Goal: Task Accomplishment & Management: Use online tool/utility

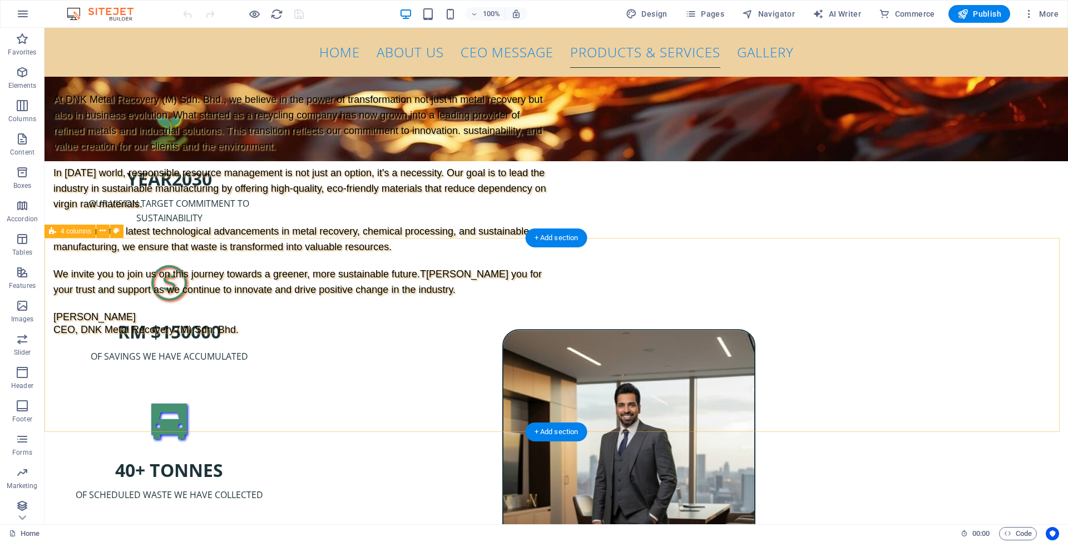
scroll to position [2474, 0]
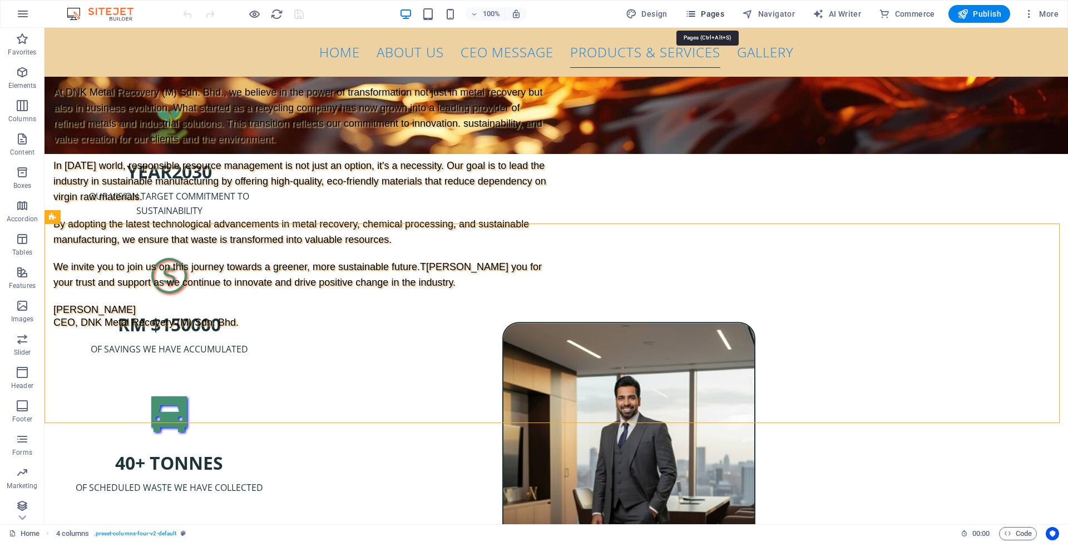
click at [705, 17] on span "Pages" at bounding box center [704, 13] width 39 height 11
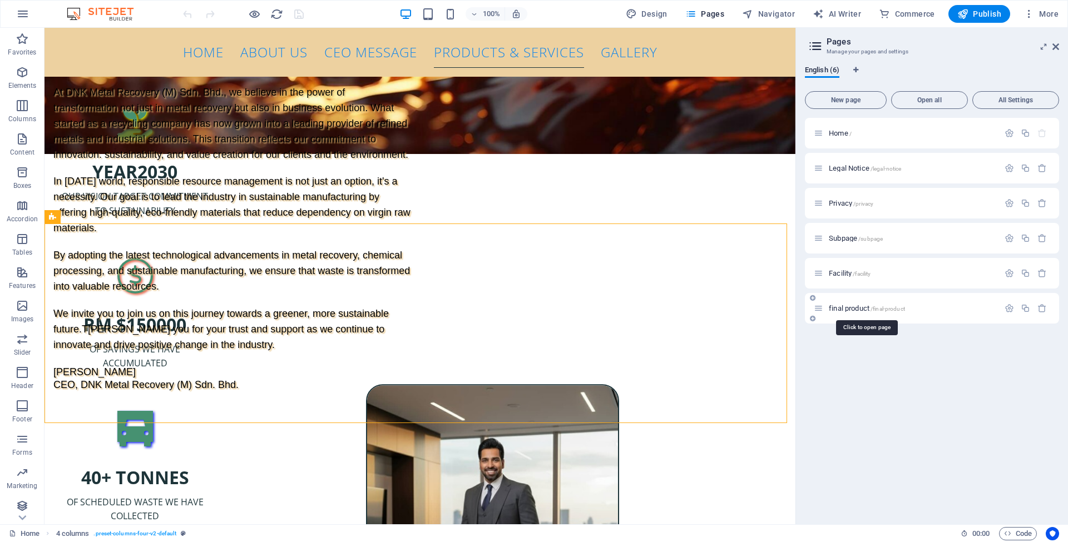
click at [854, 308] on span "final product /final-product" at bounding box center [867, 308] width 76 height 8
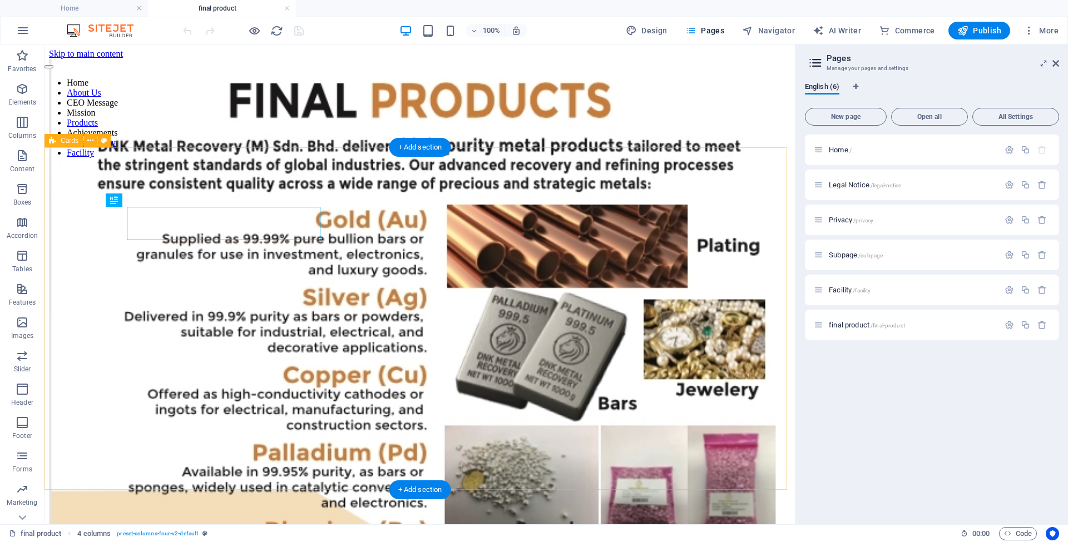
scroll to position [0, 0]
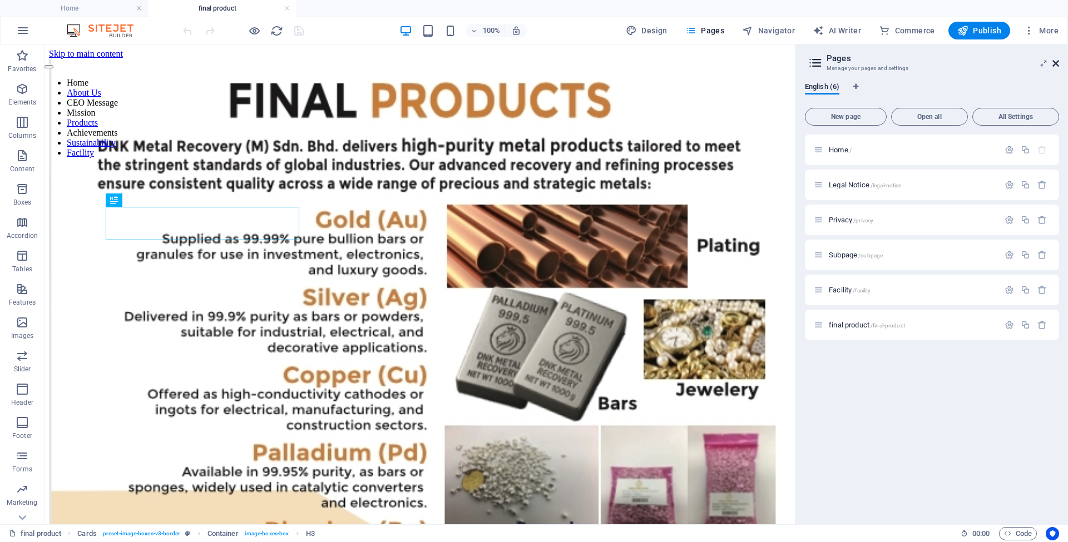
click at [1056, 62] on icon at bounding box center [1055, 63] width 7 height 9
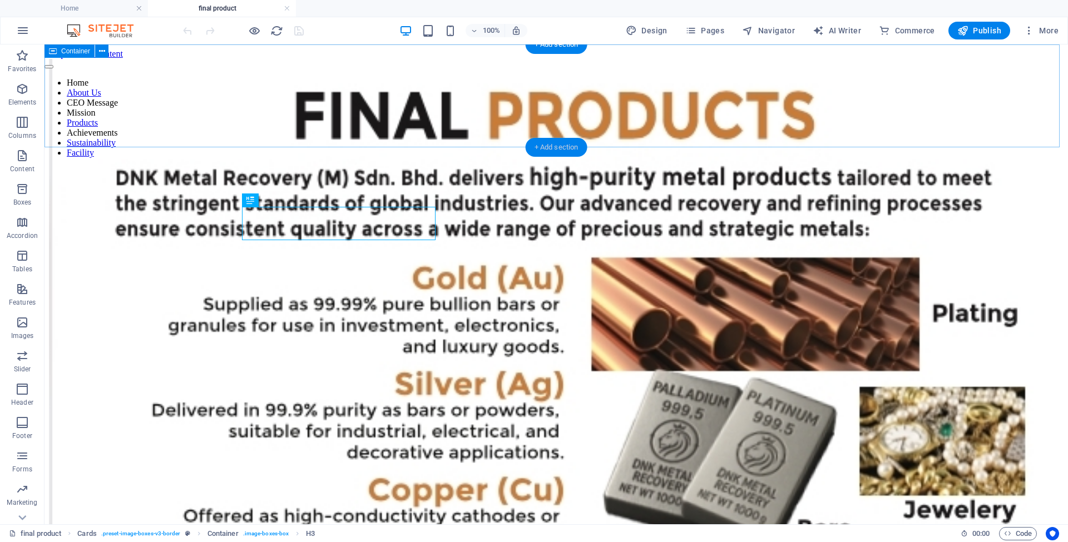
click at [547, 147] on div "+ Add section" at bounding box center [557, 147] width 62 height 19
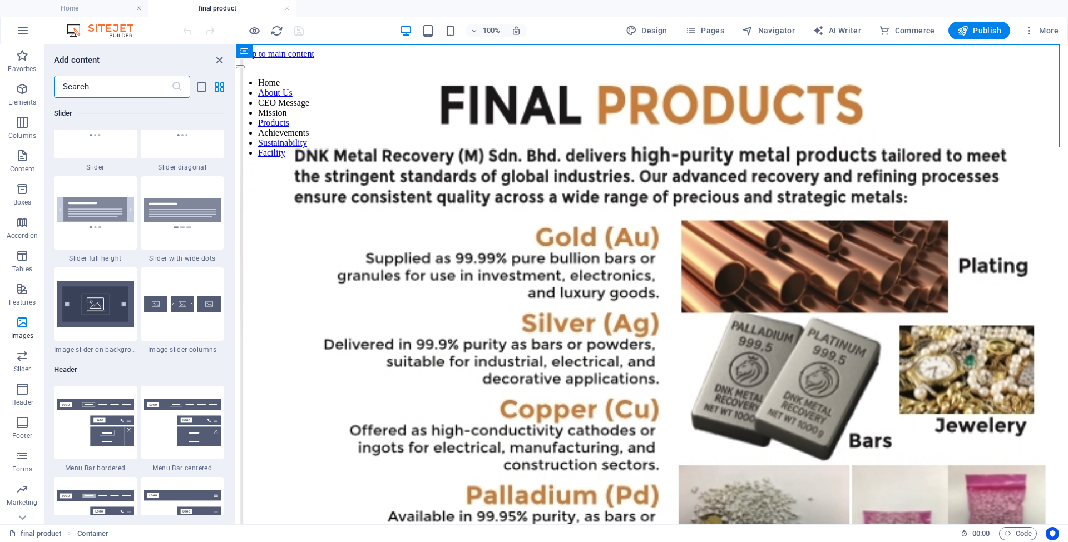
scroll to position [6449, 0]
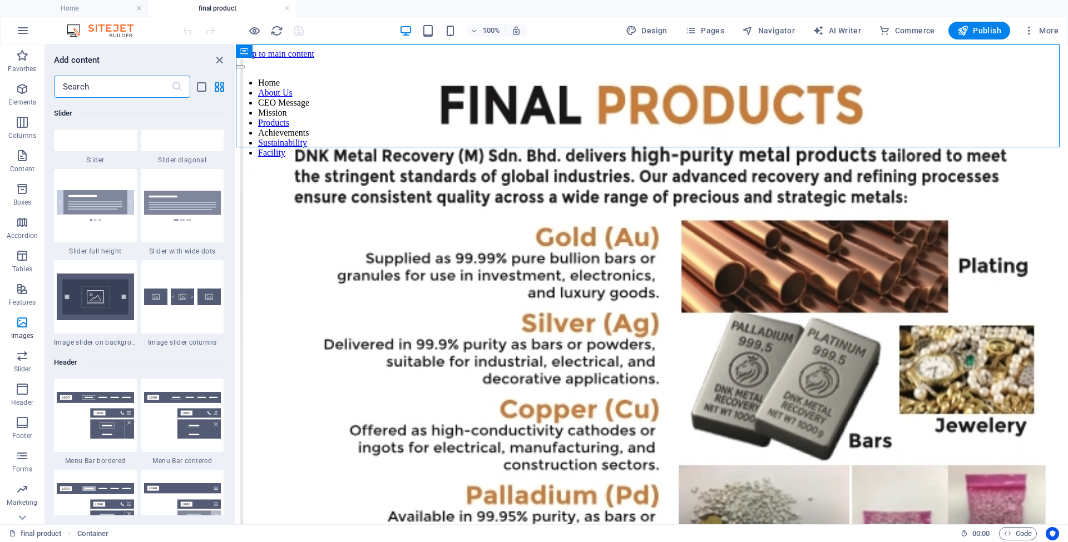
click at [184, 44] on img at bounding box center [182, 23] width 77 height 41
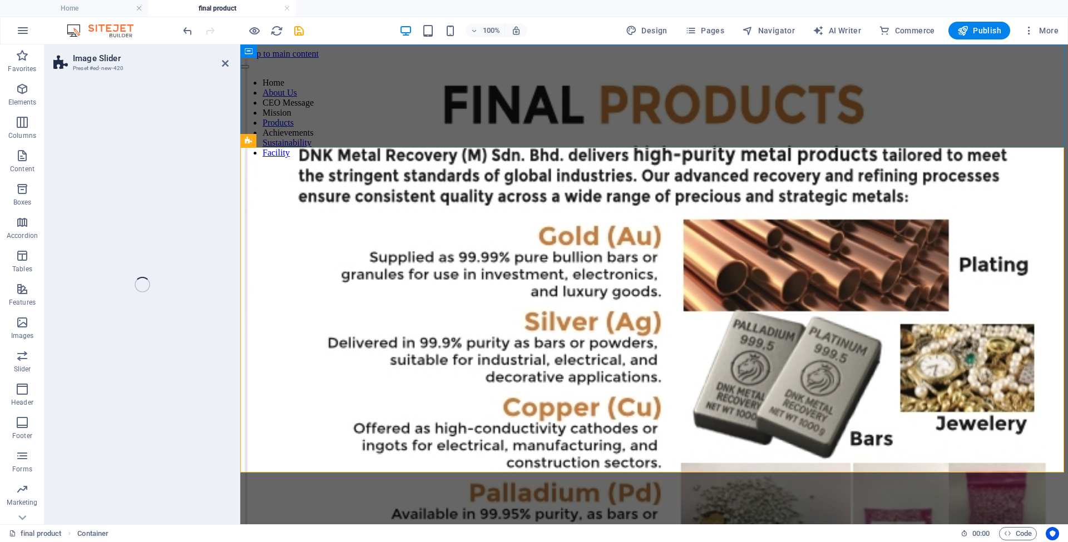
select select "rem"
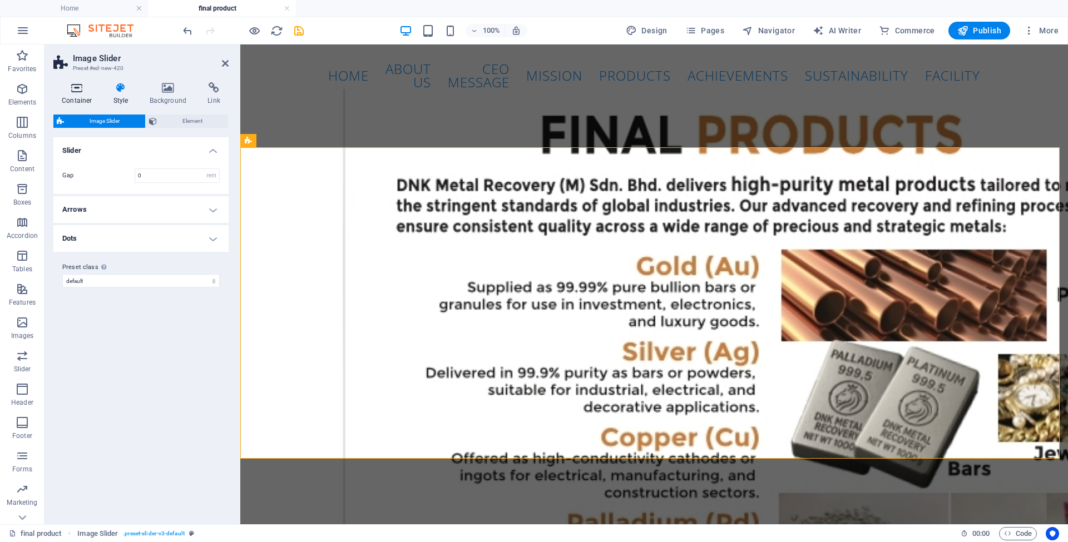
click at [73, 91] on icon at bounding box center [76, 87] width 47 height 11
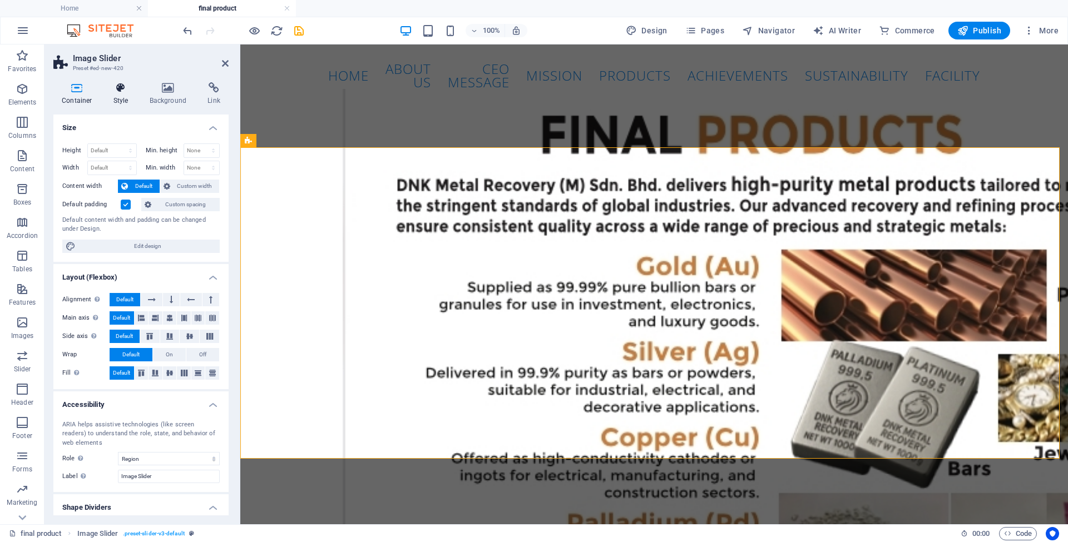
click at [117, 96] on h4 "Style" at bounding box center [123, 93] width 36 height 23
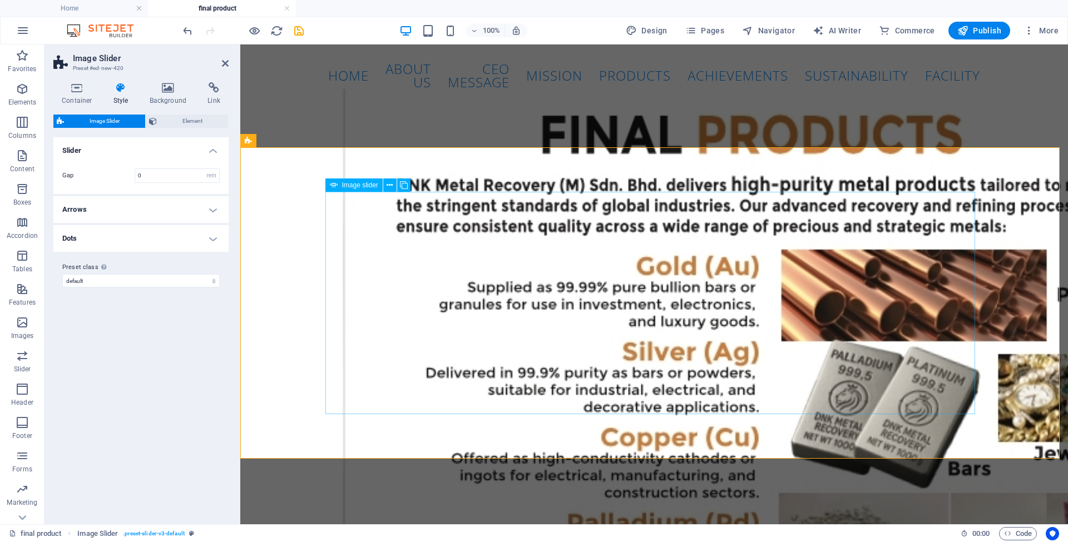
click at [366, 188] on span "Image slider" at bounding box center [360, 185] width 36 height 7
select select "px"
select select "ms"
select select "s"
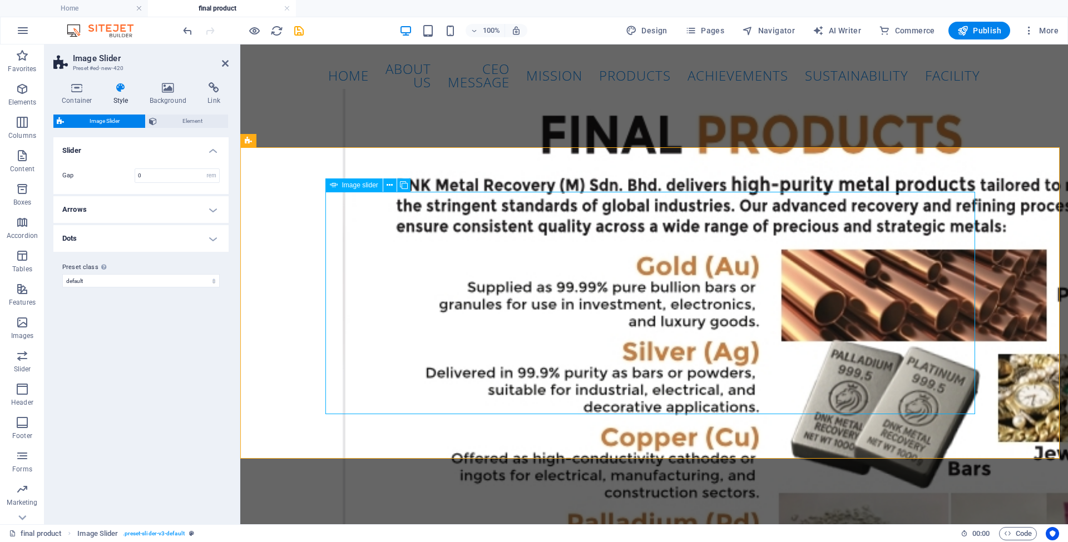
select select "progressive"
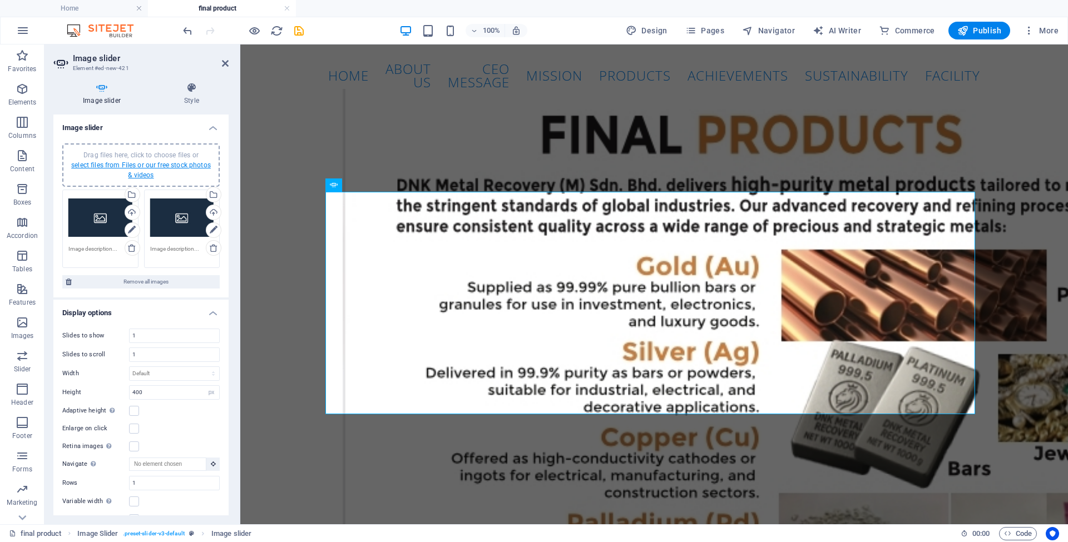
click at [144, 165] on link "select files from Files or our free stock photos & videos" at bounding box center [141, 170] width 140 height 18
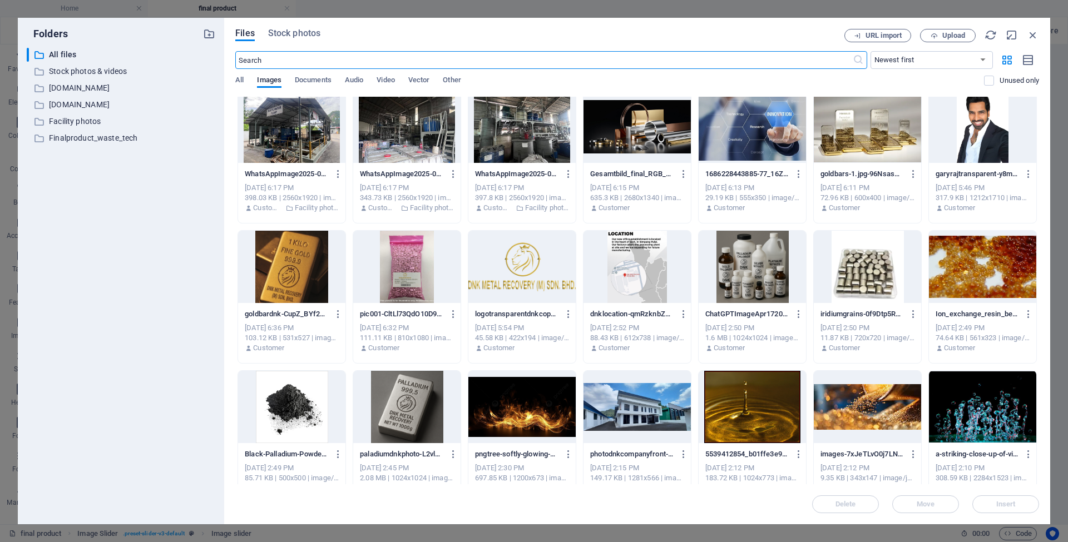
scroll to position [621, 0]
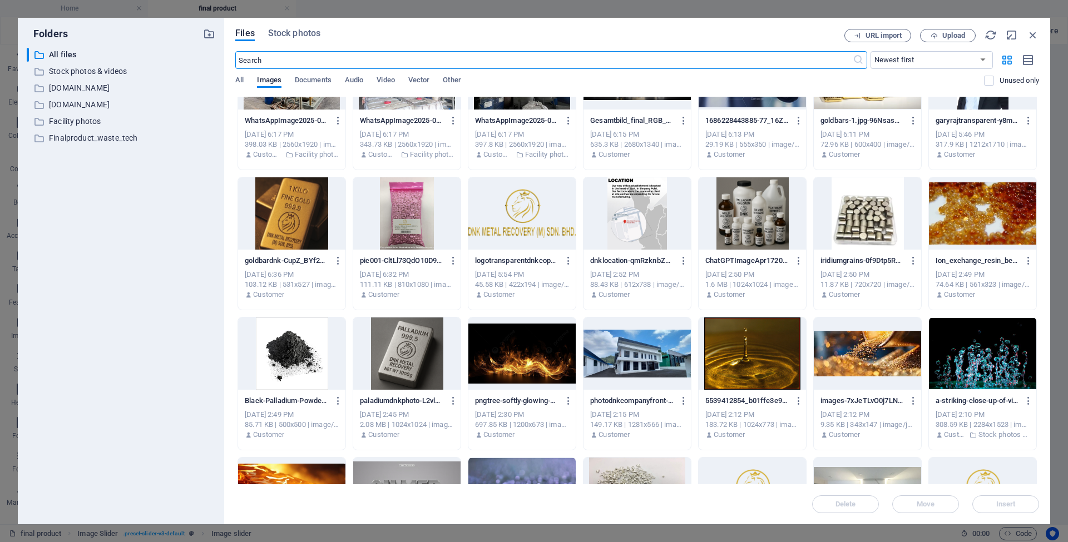
click at [271, 216] on div at bounding box center [291, 213] width 107 height 72
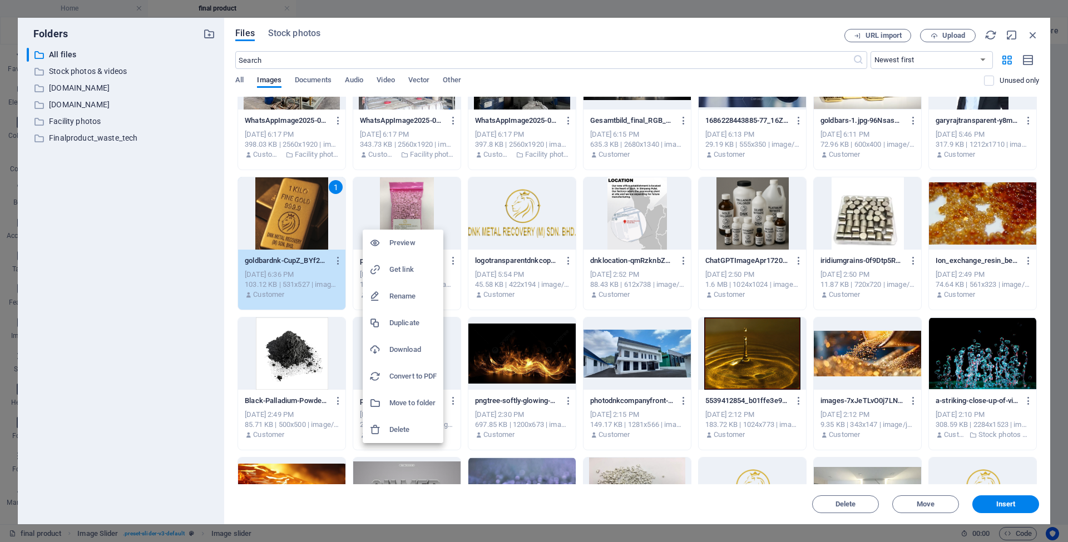
click at [403, 226] on body "DNK Metal Recovery Sdn Bhd Home final product Favorites Elements Columns Conten…" at bounding box center [534, 271] width 1068 height 542
click at [385, 221] on div at bounding box center [534, 271] width 1068 height 542
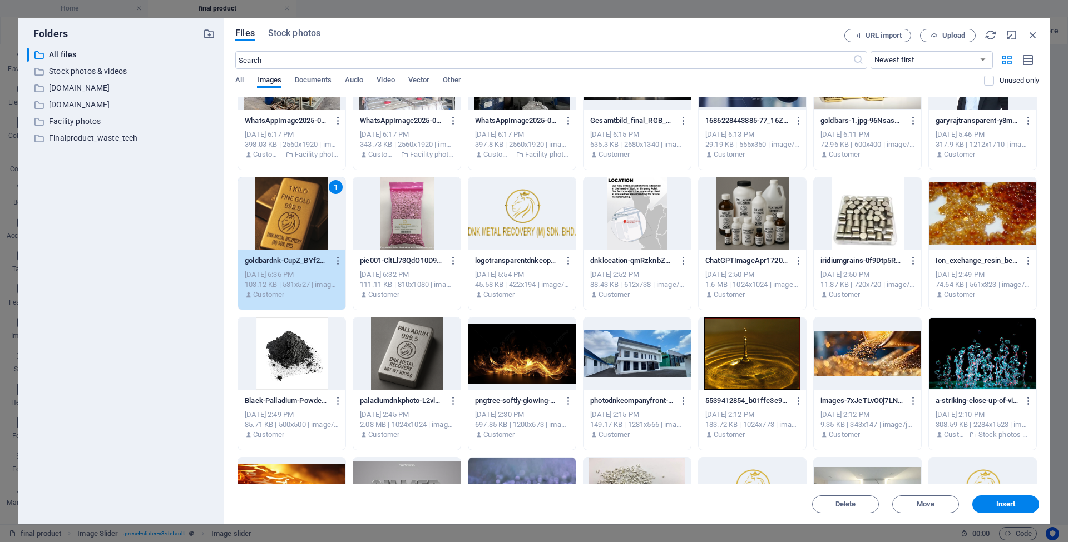
click at [393, 221] on div at bounding box center [406, 213] width 107 height 72
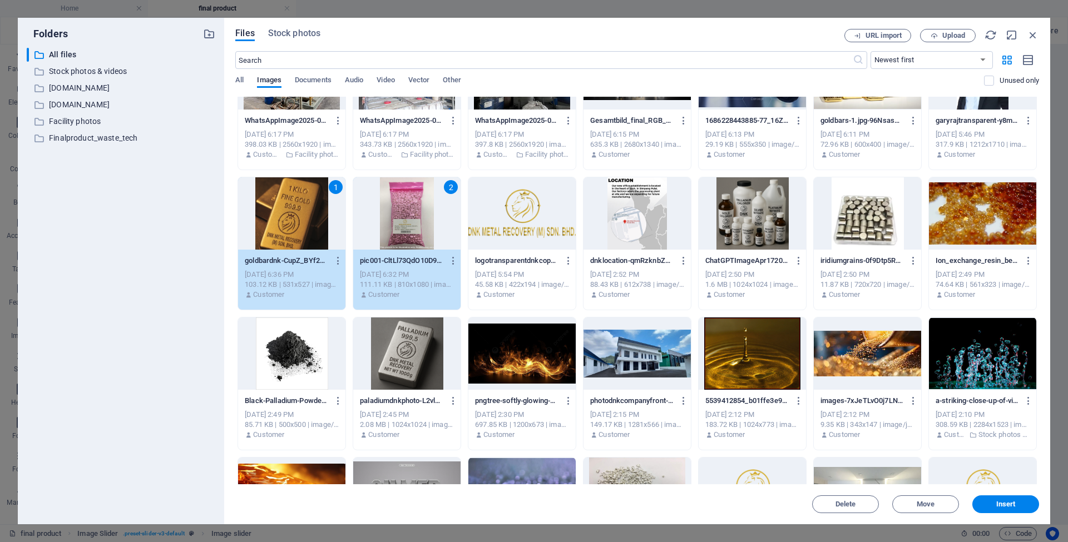
click at [748, 229] on div at bounding box center [752, 213] width 107 height 72
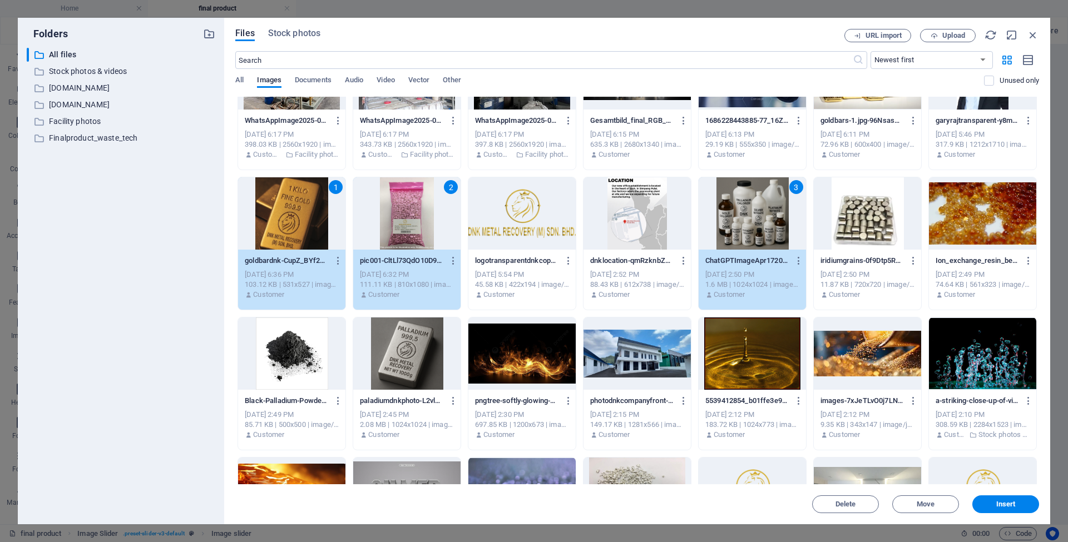
click at [402, 360] on div at bounding box center [406, 354] width 107 height 72
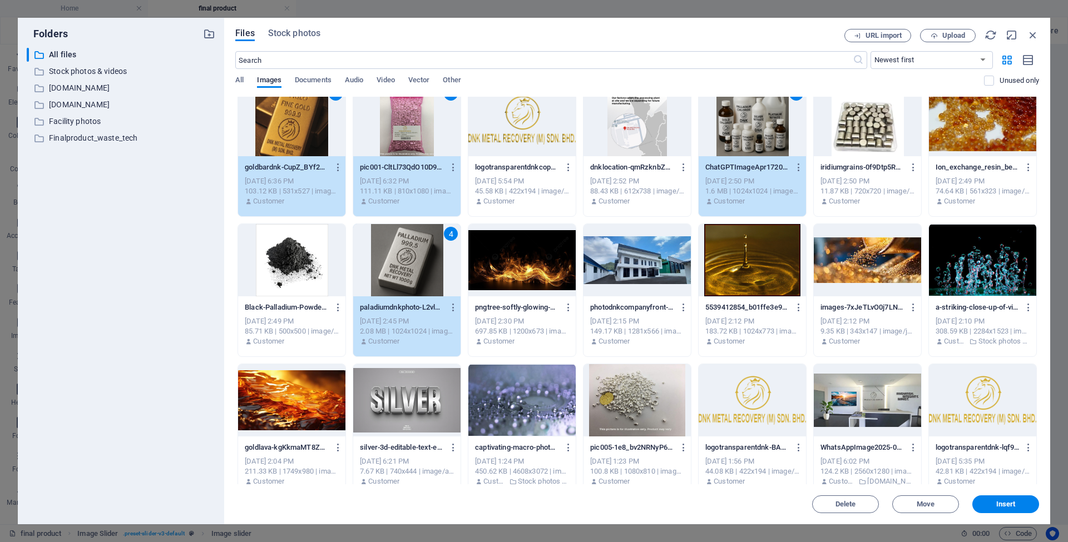
scroll to position [818, 0]
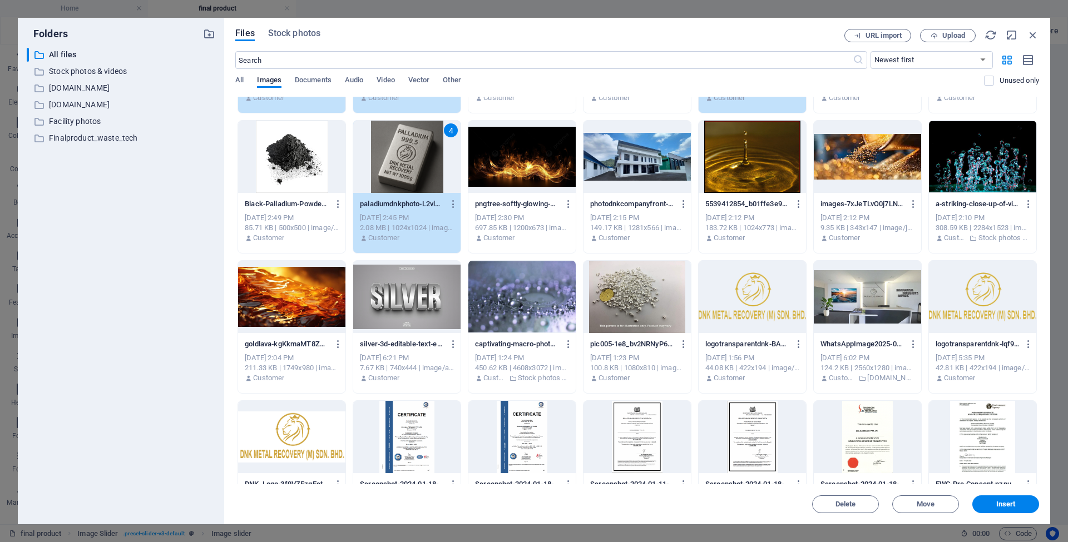
click at [630, 296] on div at bounding box center [636, 297] width 107 height 72
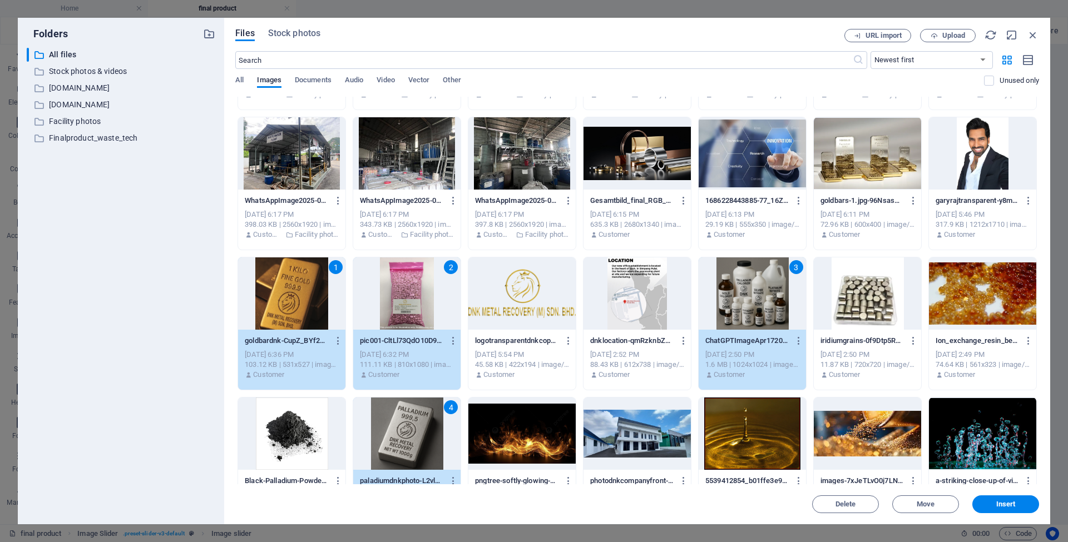
scroll to position [562, 0]
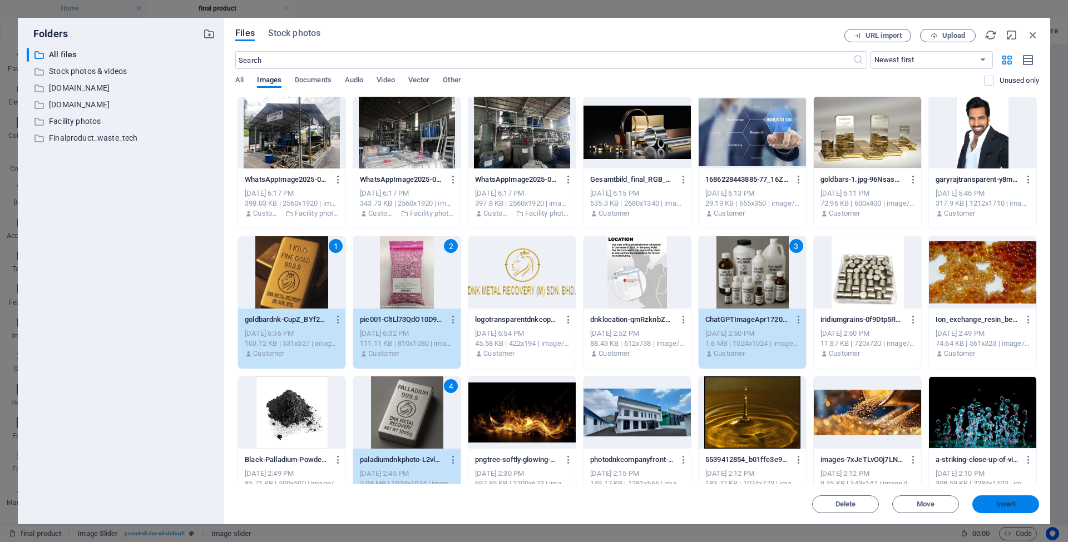
click at [982, 502] on span "Insert" at bounding box center [1006, 504] width 58 height 7
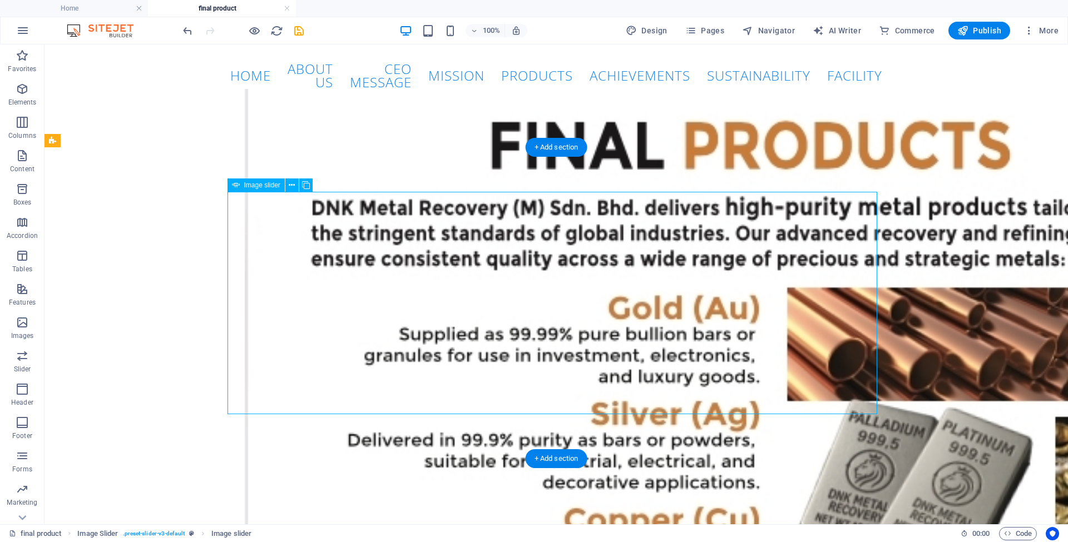
select select "px"
select select "ms"
select select "s"
select select "progressive"
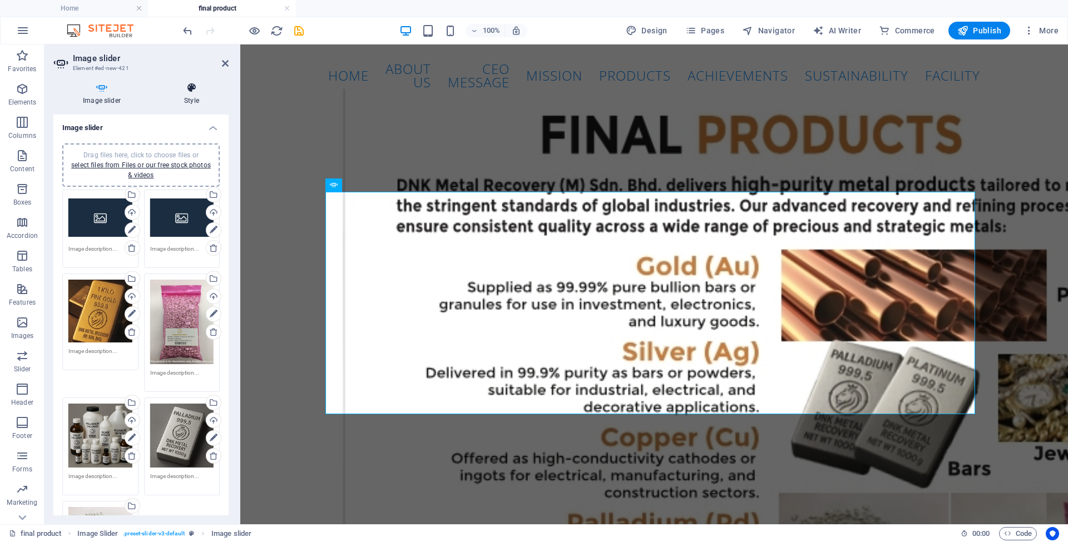
click at [187, 95] on h4 "Style" at bounding box center [192, 93] width 74 height 23
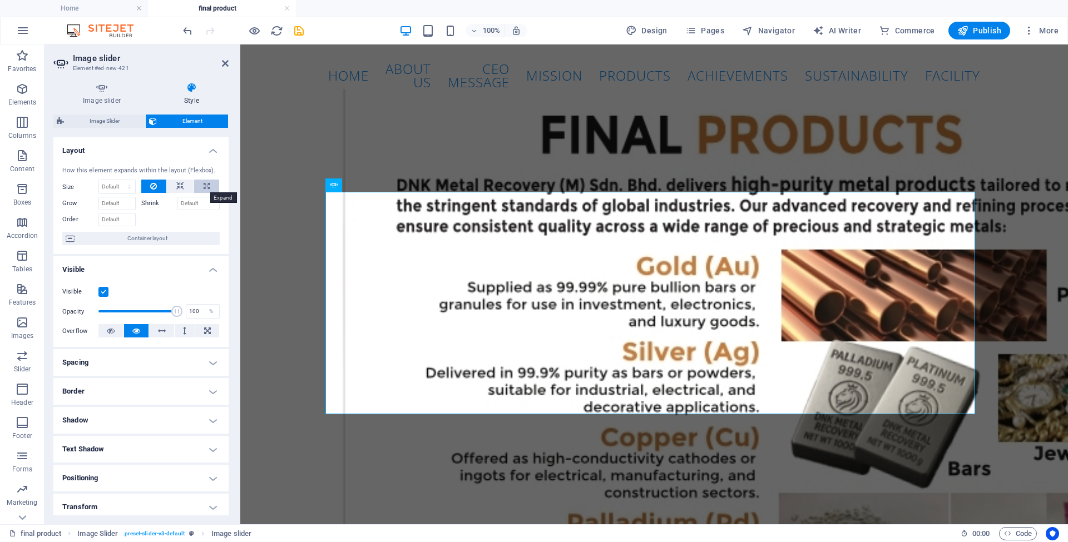
click at [199, 185] on button at bounding box center [206, 186] width 25 height 13
type input "100"
select select "%"
click at [183, 187] on button at bounding box center [180, 186] width 27 height 13
select select "DISABLED_OPTION_VALUE"
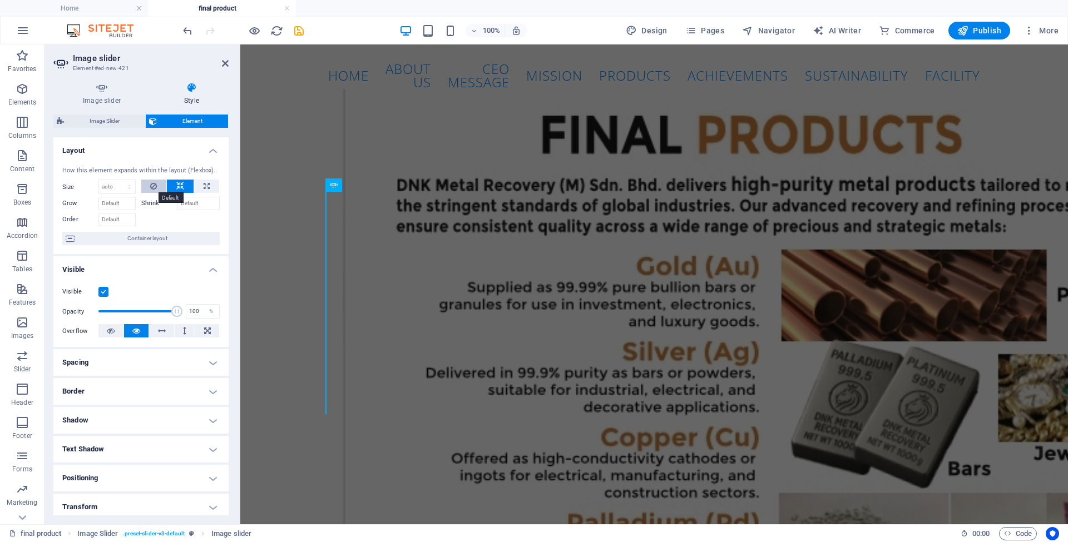
click at [150, 187] on icon at bounding box center [153, 186] width 7 height 13
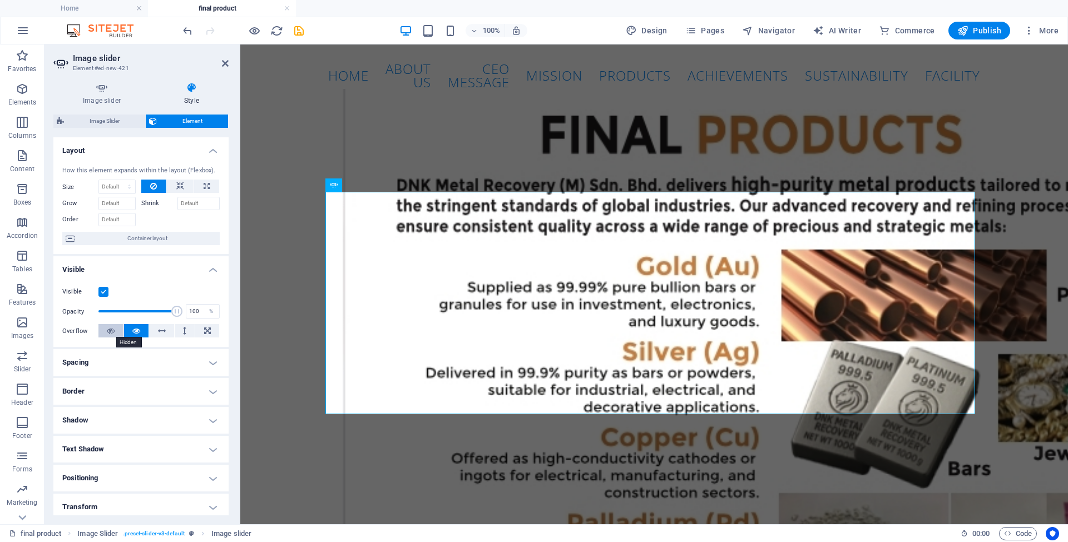
click at [110, 330] on icon at bounding box center [111, 330] width 8 height 13
click at [129, 328] on button at bounding box center [136, 330] width 25 height 13
click at [100, 86] on icon at bounding box center [101, 87] width 97 height 11
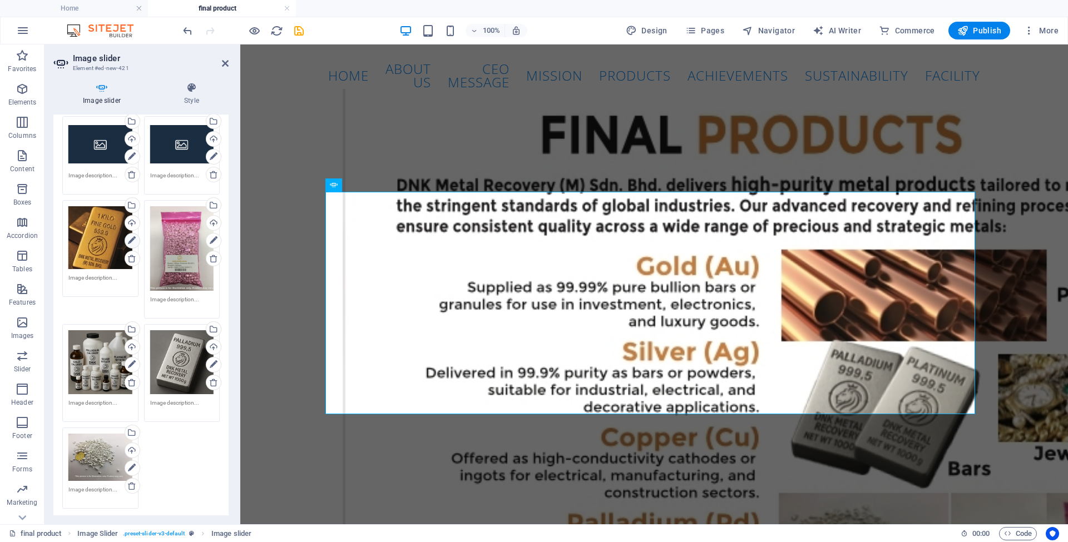
scroll to position [16, 0]
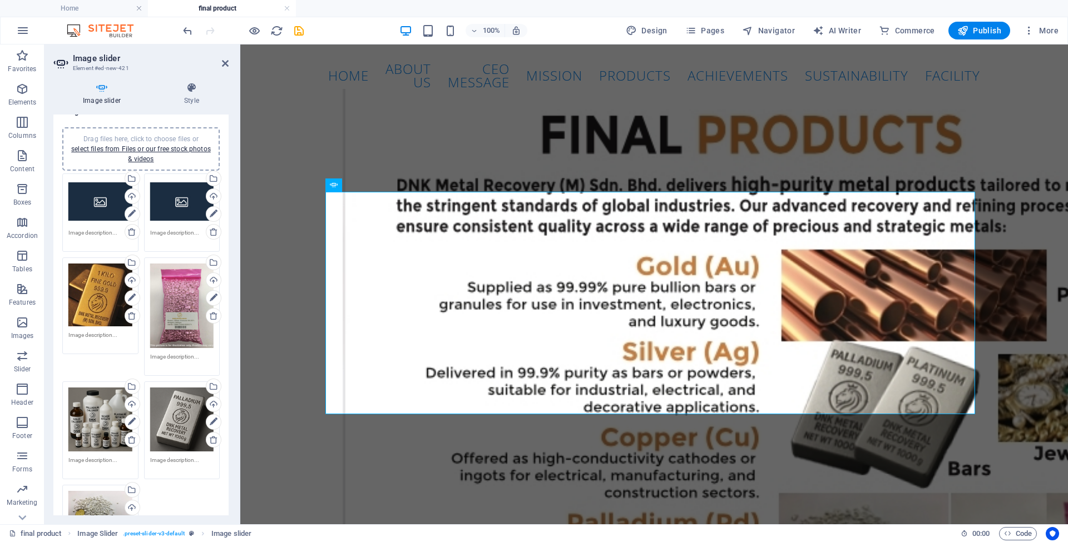
click at [95, 290] on div "Drag files here, click to choose files or select files from Files or our free s…" at bounding box center [100, 295] width 64 height 63
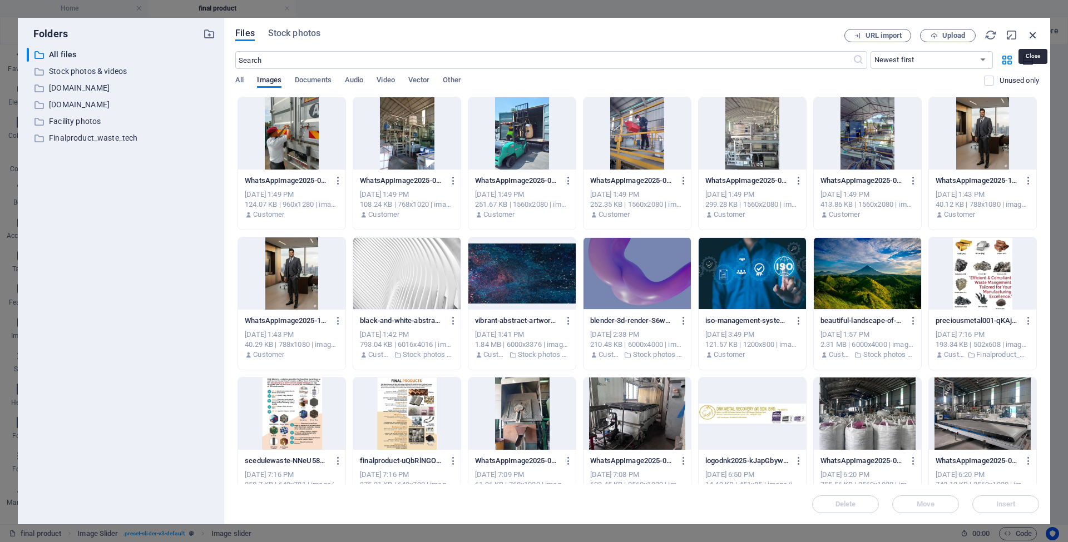
click at [1030, 34] on icon "button" at bounding box center [1033, 35] width 12 height 12
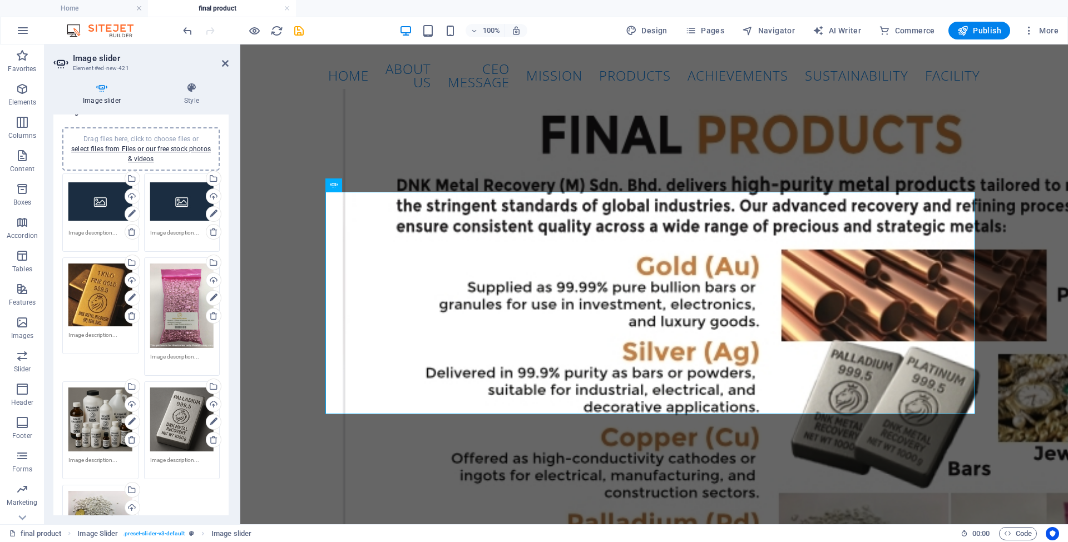
click at [103, 209] on div "Drag files here, click to choose files or select files from Files or our free s…" at bounding box center [100, 202] width 64 height 44
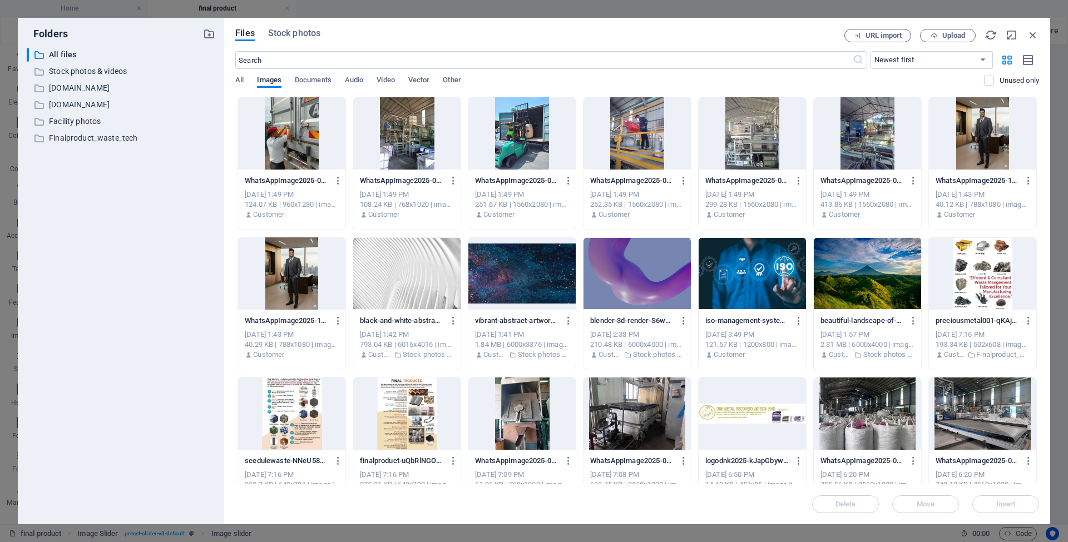
click at [103, 209] on div "​ All files All files ​ Stock photos & videos Stock photos & videos ​ [DOMAIN_N…" at bounding box center [121, 282] width 189 height 468
click at [1032, 37] on icon "button" at bounding box center [1033, 35] width 12 height 12
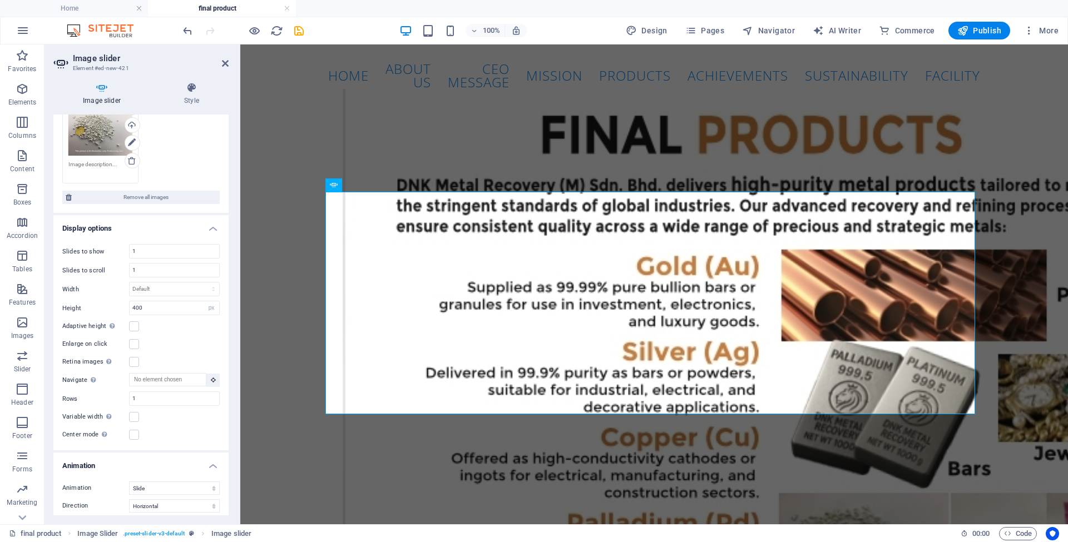
scroll to position [406, 0]
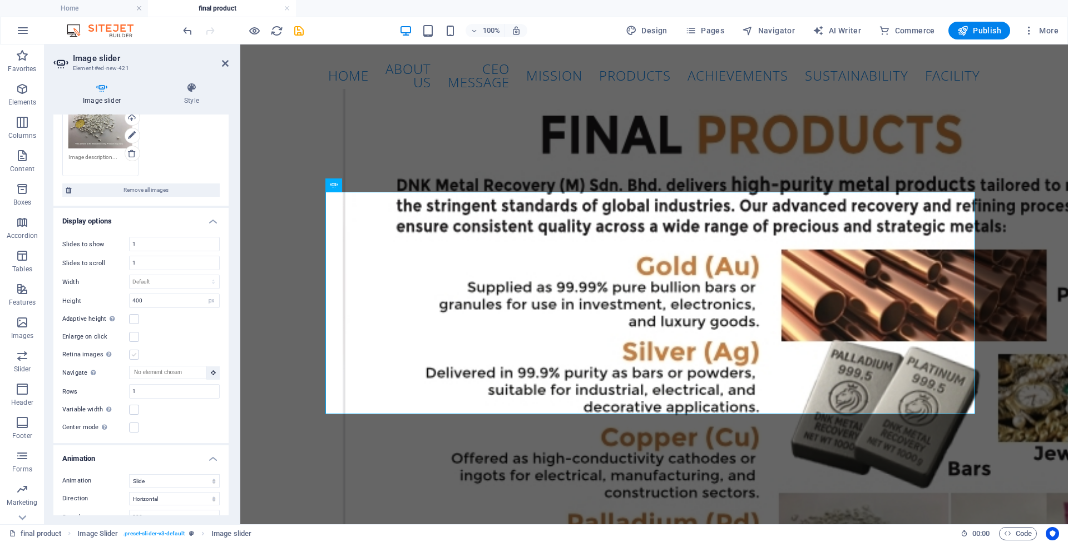
click at [137, 353] on label at bounding box center [134, 355] width 10 height 10
click at [0, 0] on input "Retina images Automatically load retina image and smartphone optimized sizes." at bounding box center [0, 0] width 0 height 0
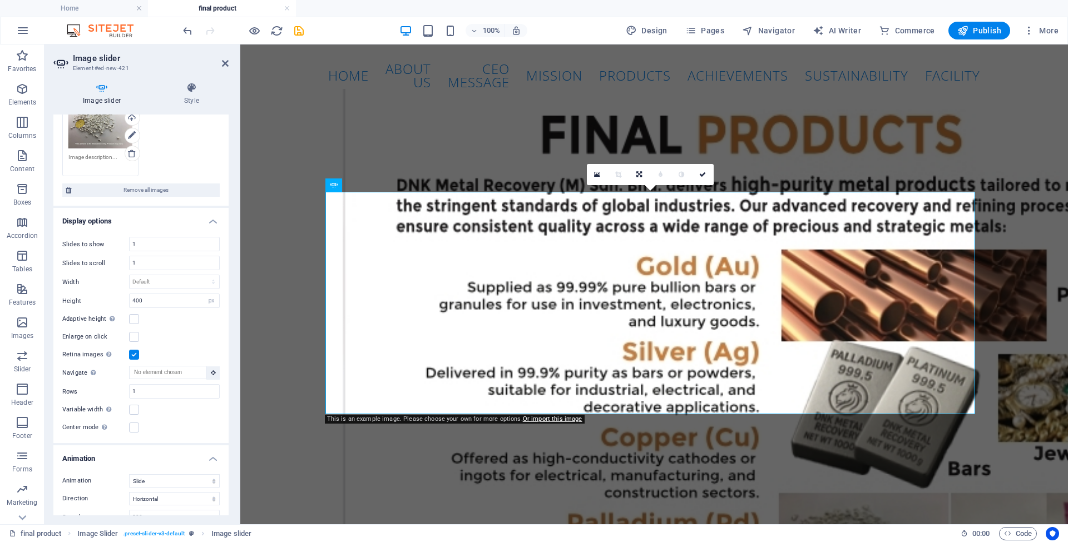
click at [137, 353] on label at bounding box center [134, 355] width 10 height 10
click at [0, 0] on input "Retina images Automatically load retina image and smartphone optimized sizes." at bounding box center [0, 0] width 0 height 0
click at [133, 316] on label at bounding box center [134, 319] width 10 height 10
click at [0, 0] on input "Adaptive height Automatically adjust the height for single slide horizontal sli…" at bounding box center [0, 0] width 0 height 0
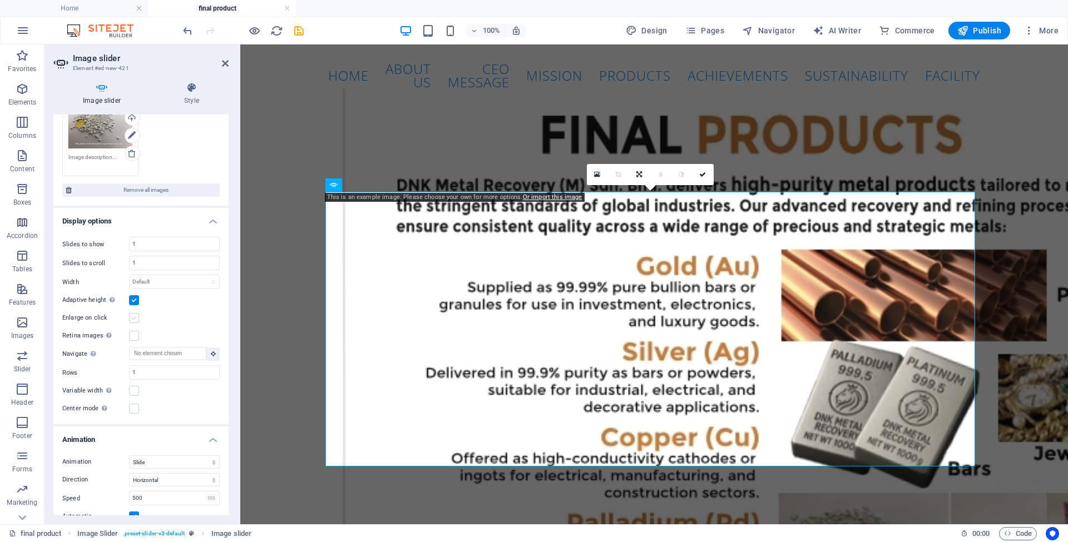
click at [136, 317] on label at bounding box center [134, 318] width 10 height 10
click at [0, 0] on input "Enlarge on click" at bounding box center [0, 0] width 0 height 0
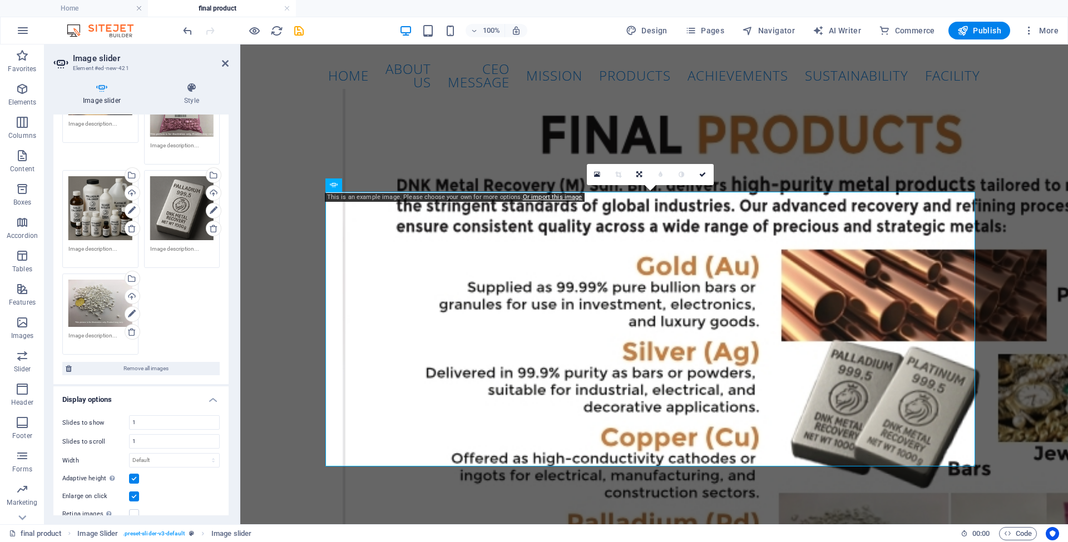
scroll to position [0, 0]
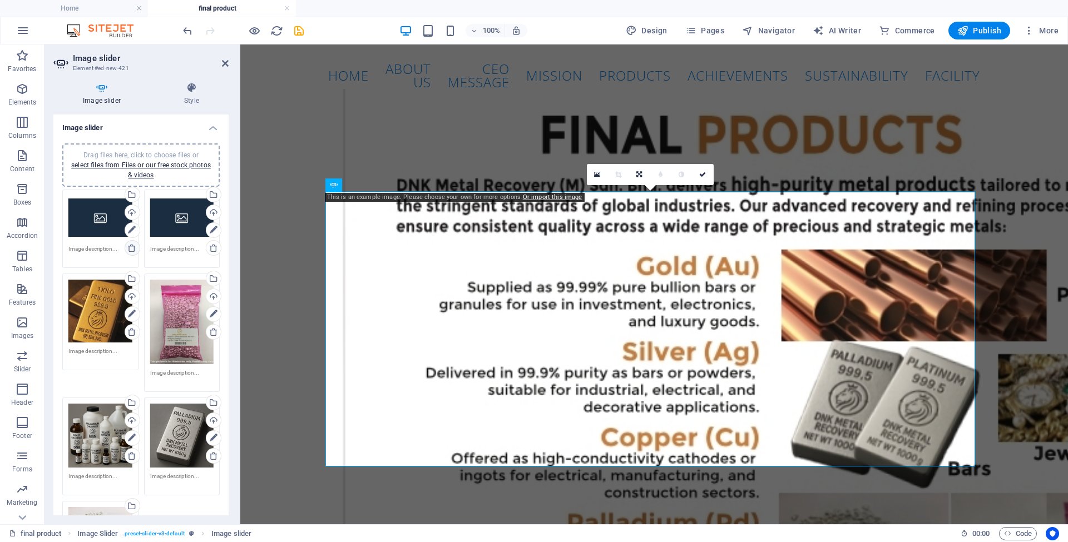
click at [130, 249] on icon at bounding box center [131, 248] width 9 height 9
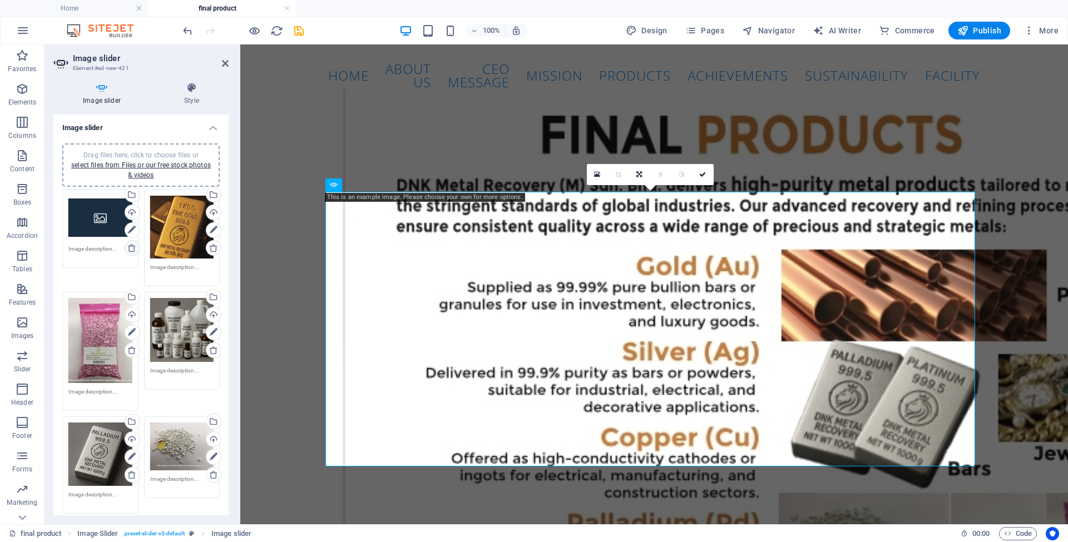
click at [130, 249] on icon at bounding box center [131, 248] width 9 height 9
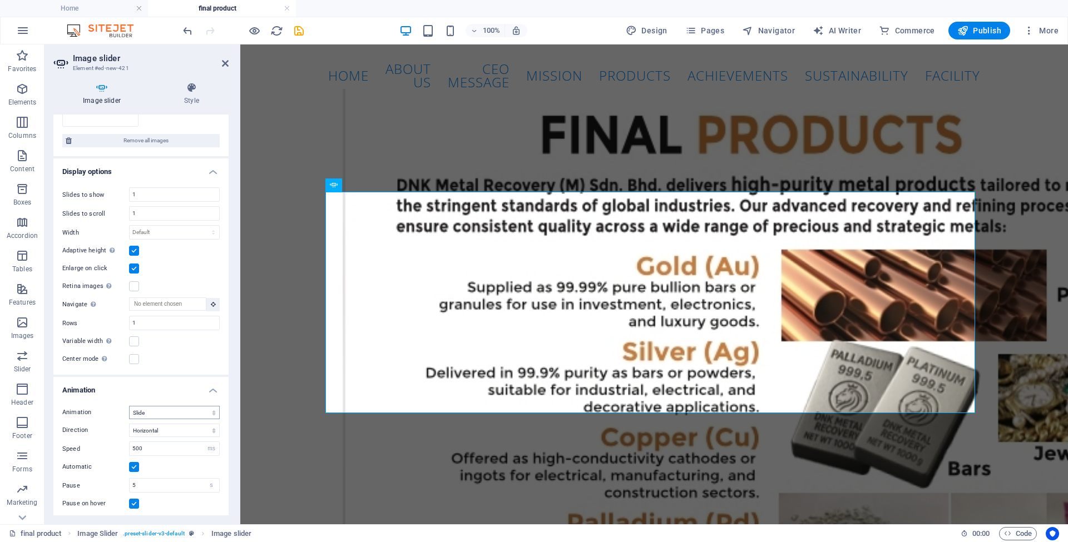
scroll to position [320, 0]
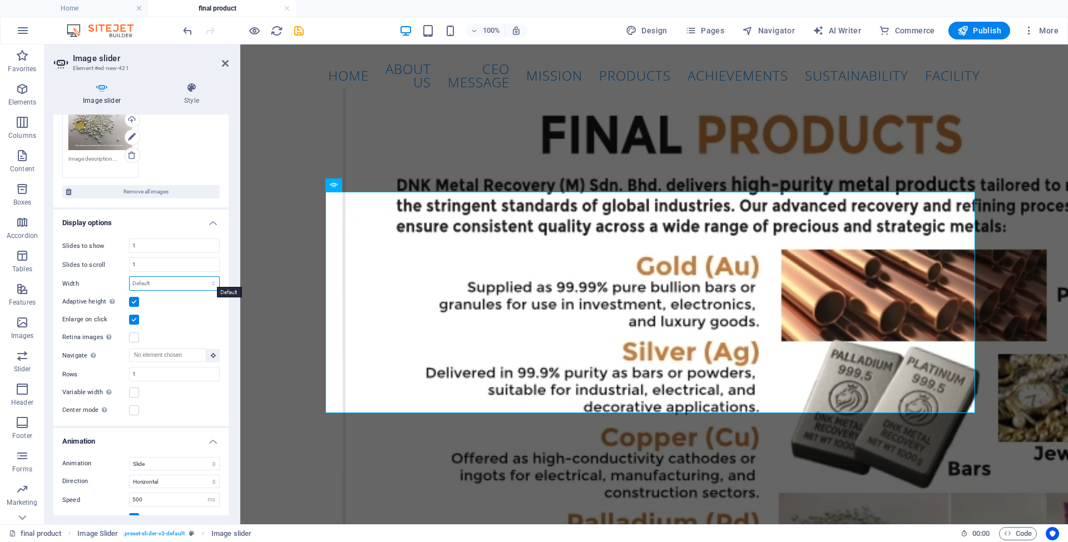
select select "px"
type input "2"
type input "1"
type input "2000"
click at [135, 407] on label at bounding box center [134, 410] width 10 height 10
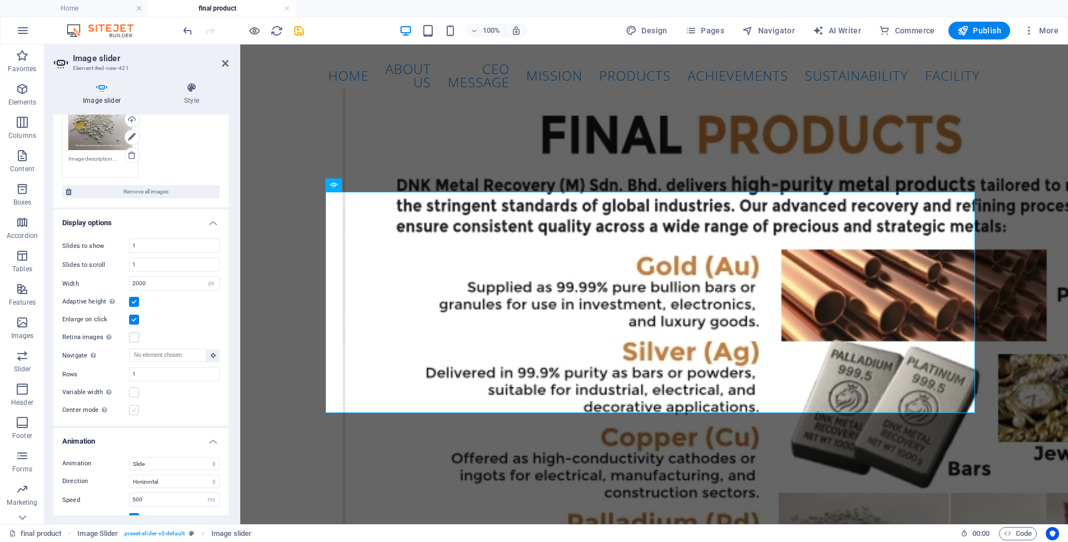
click at [0, 0] on input "Center mode Enables centered view with partial previous/next slide. Use with od…" at bounding box center [0, 0] width 0 height 0
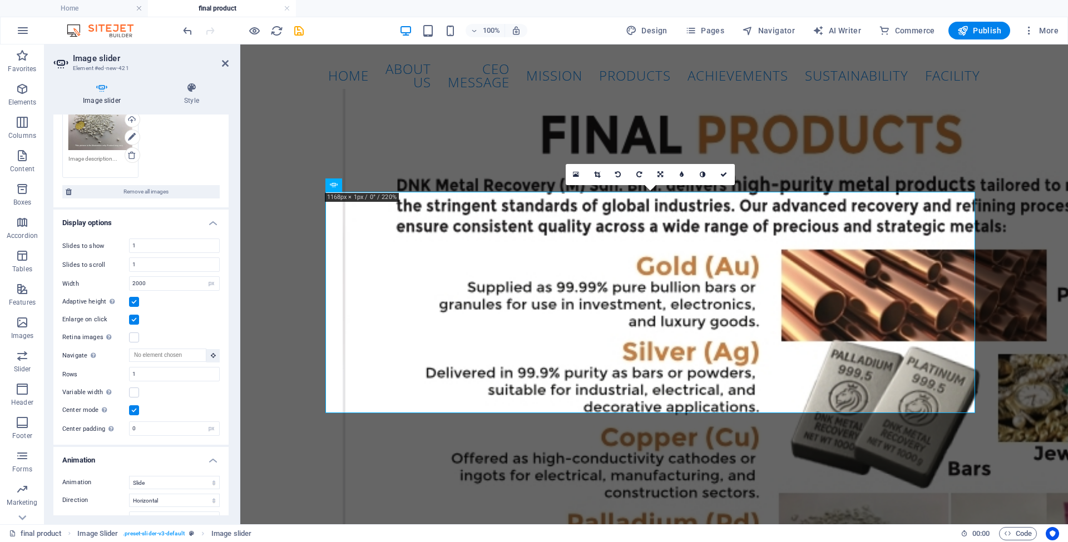
click at [133, 298] on label at bounding box center [134, 302] width 10 height 10
click at [0, 0] on input "Adaptive height Automatically adjust the height for single slide horizontal sli…" at bounding box center [0, 0] width 0 height 0
click at [170, 298] on input "400" at bounding box center [175, 302] width 90 height 13
type input "4"
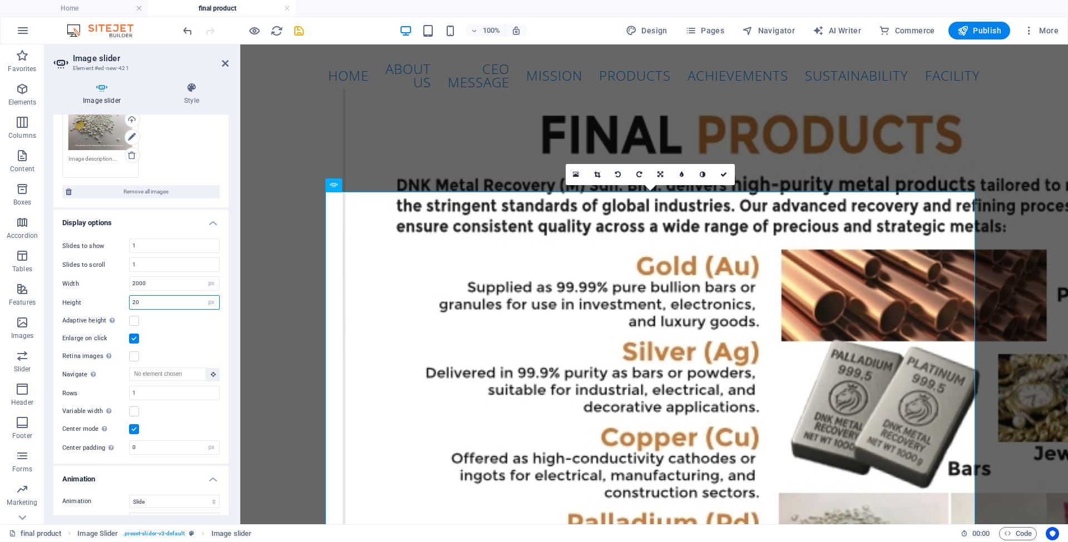
type input "2"
type input "1"
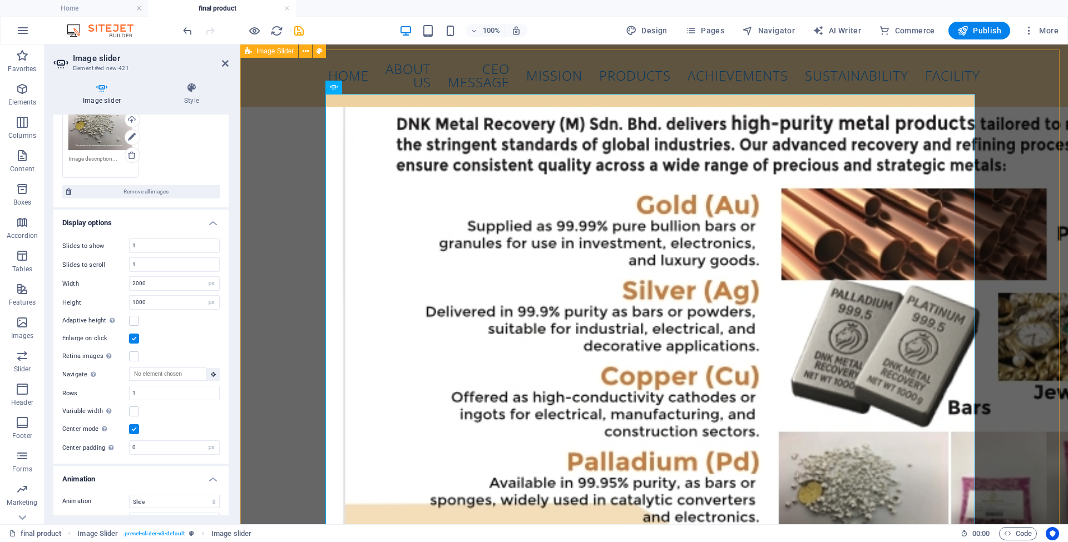
scroll to position [66, 0]
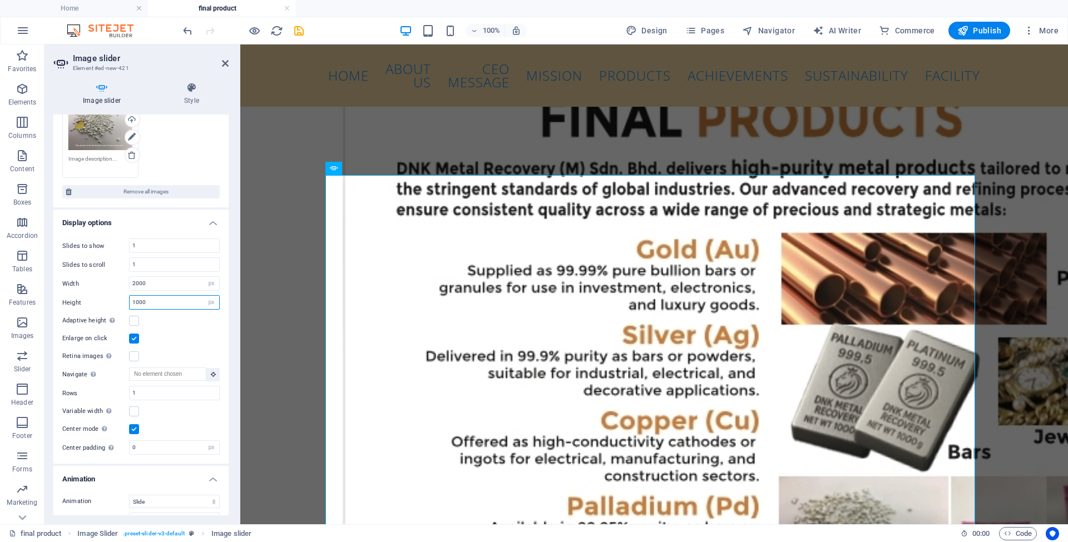
drag, startPoint x: 147, startPoint y: 303, endPoint x: 98, endPoint y: 294, distance: 49.8
click at [98, 295] on div "Height 1000 Default px rem em vw vh" at bounding box center [140, 302] width 157 height 14
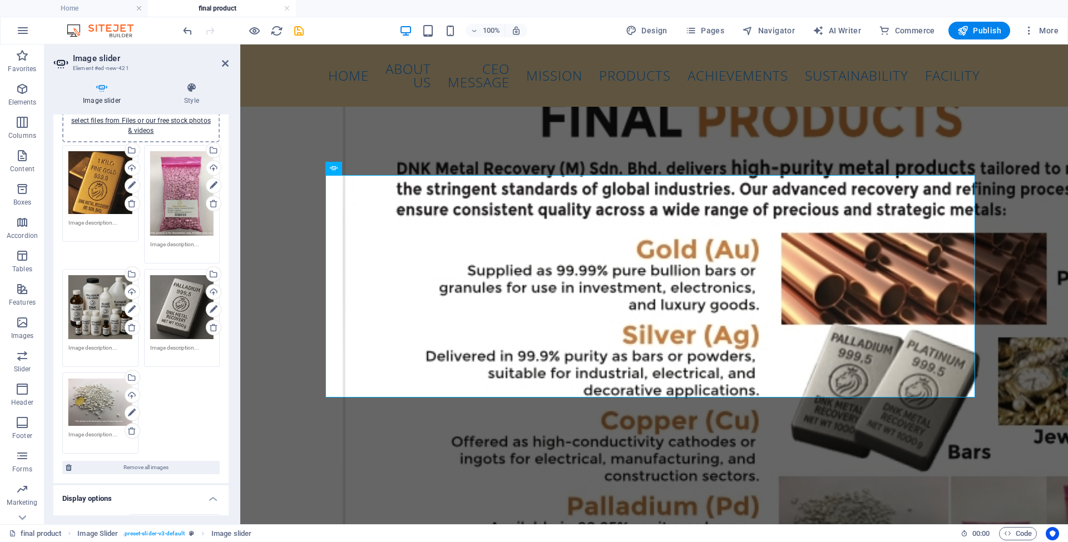
scroll to position [0, 0]
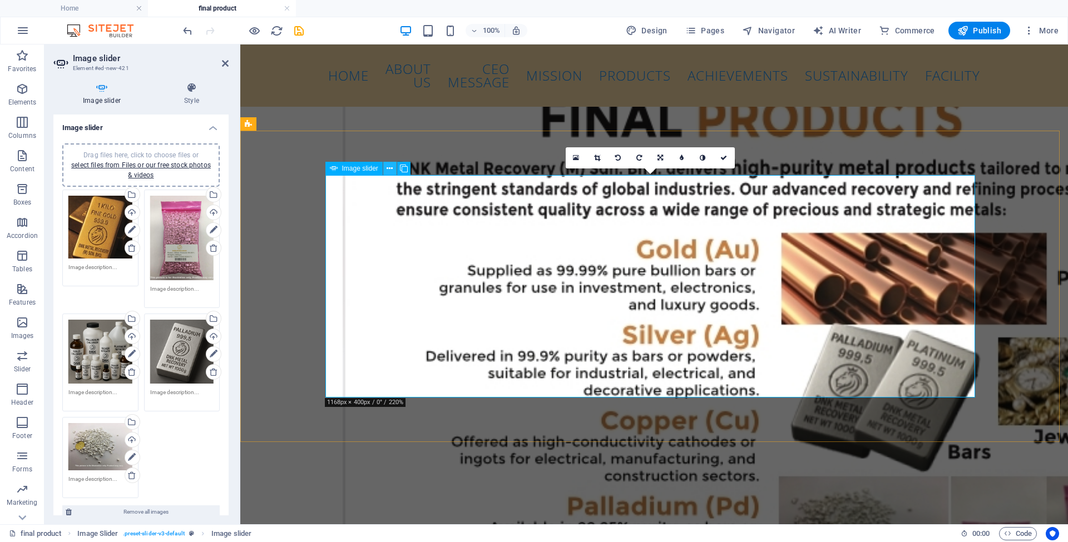
type input "400"
click at [392, 171] on icon at bounding box center [390, 169] width 6 height 12
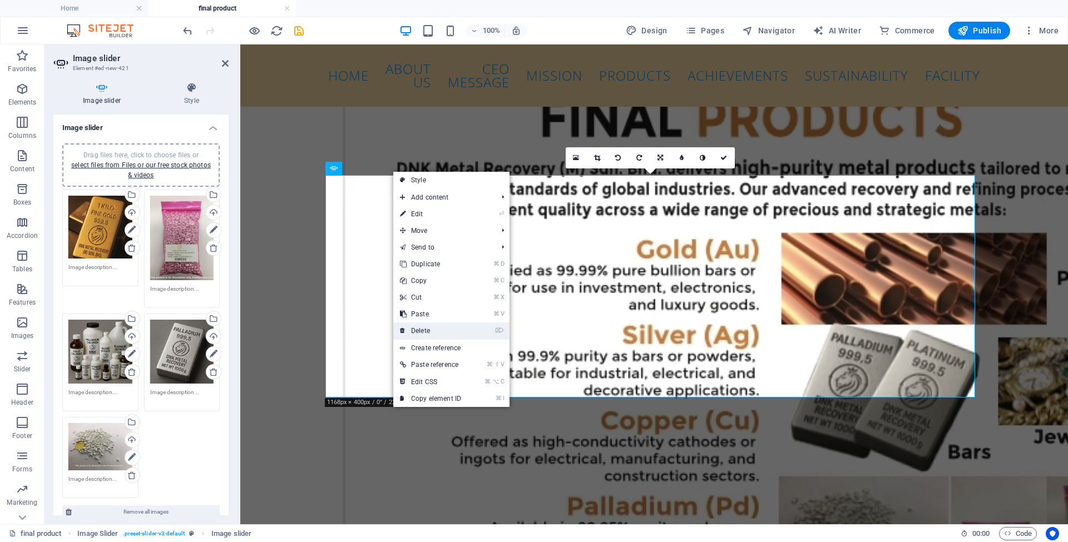
click at [457, 334] on link "⌦ Delete" at bounding box center [430, 331] width 75 height 17
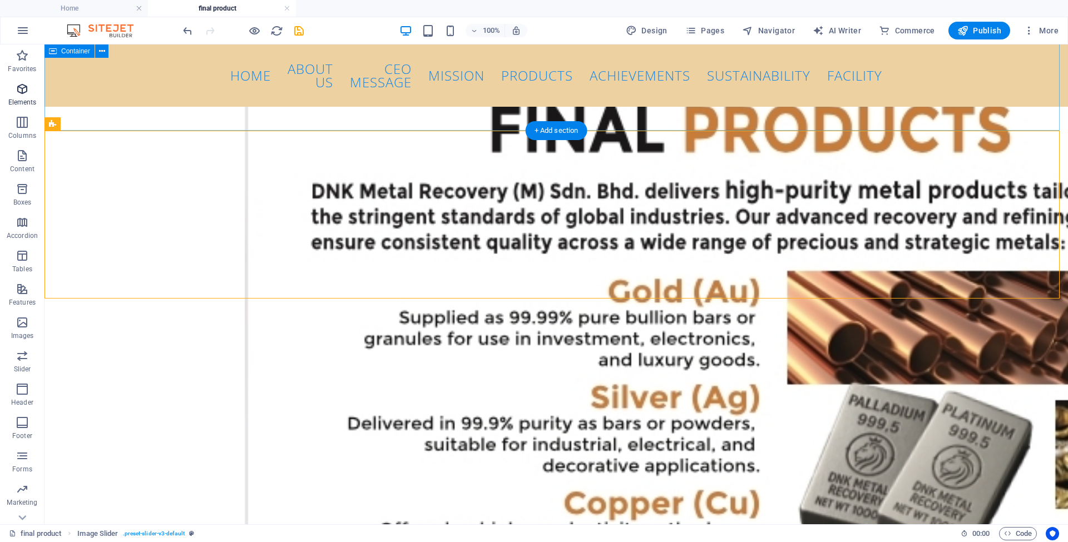
click at [24, 93] on icon "button" at bounding box center [22, 88] width 13 height 13
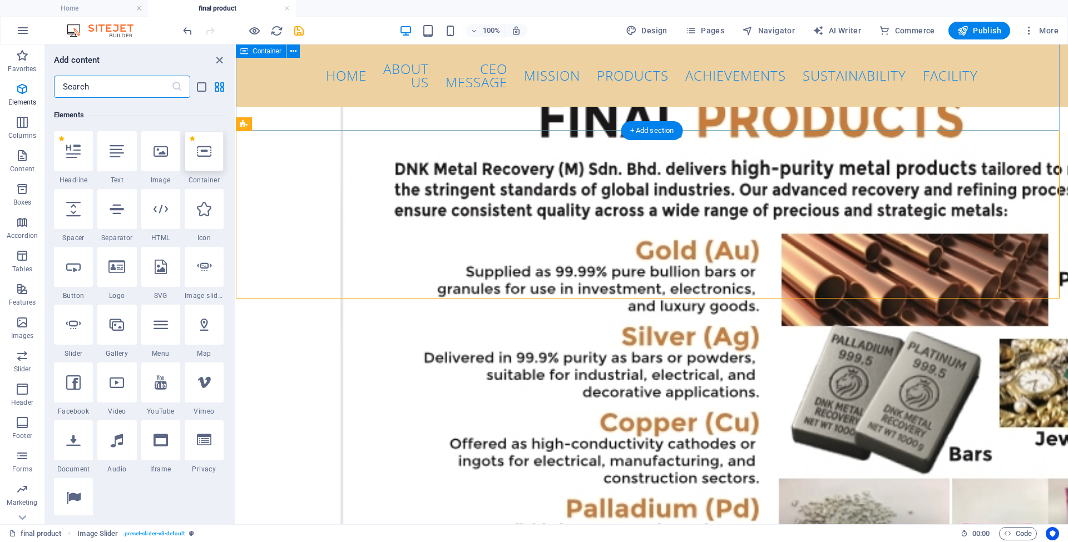
scroll to position [118, 0]
click at [219, 62] on icon "close panel" at bounding box center [219, 60] width 13 height 13
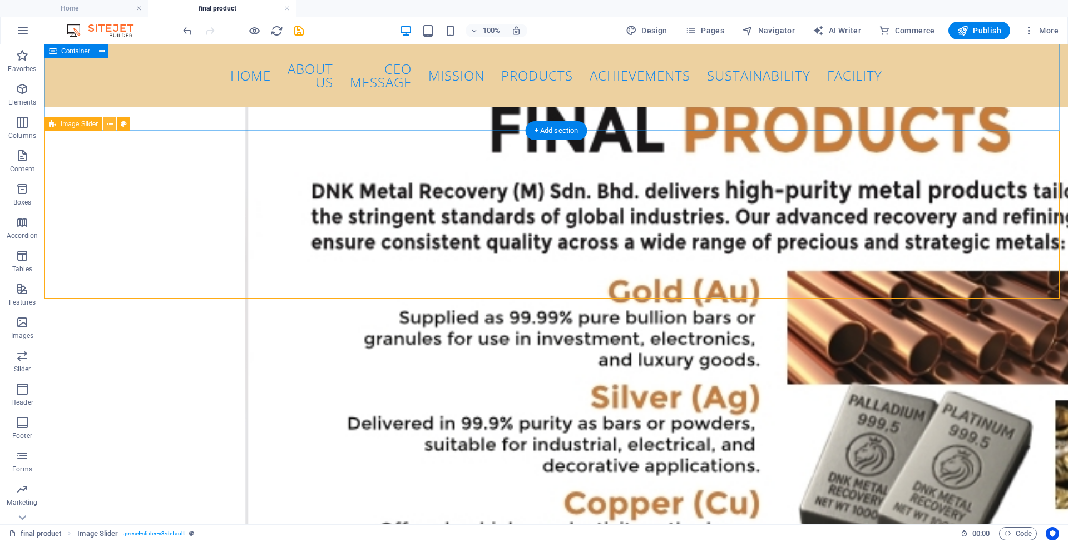
click at [108, 123] on icon at bounding box center [110, 124] width 6 height 12
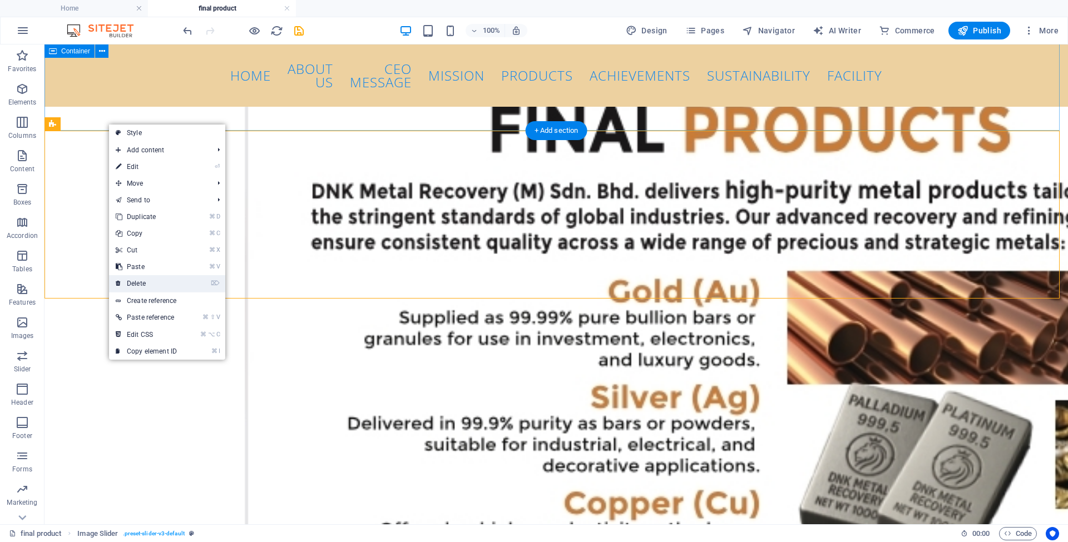
click at [156, 285] on link "⌦ Delete" at bounding box center [146, 283] width 75 height 17
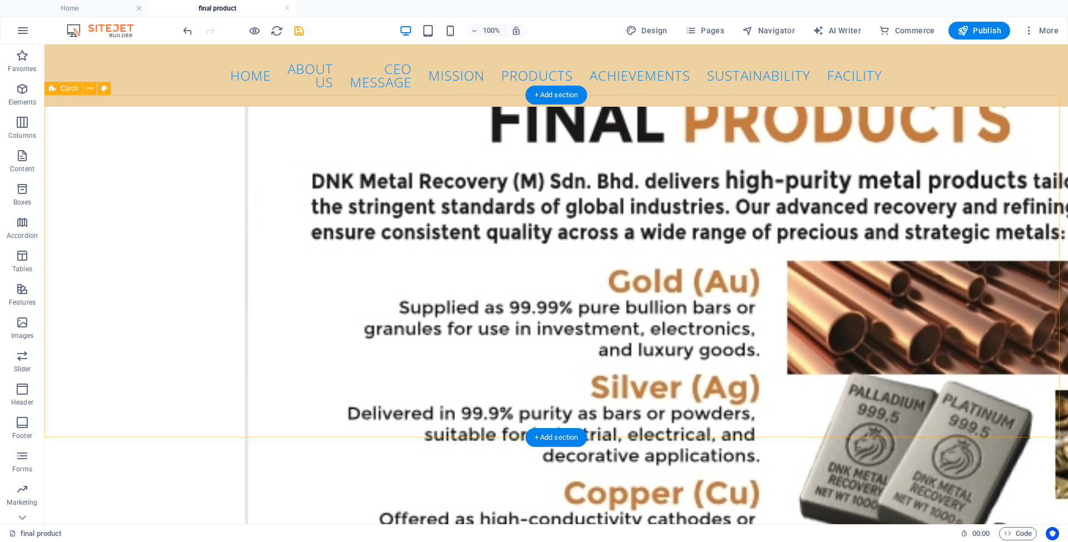
scroll to position [0, 0]
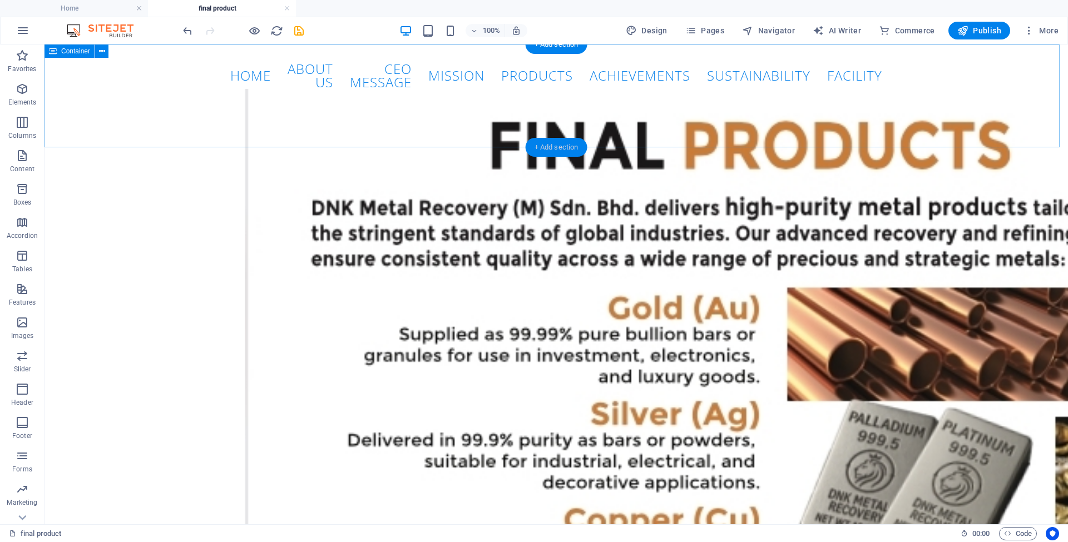
click at [554, 145] on div "+ Add section" at bounding box center [557, 147] width 62 height 19
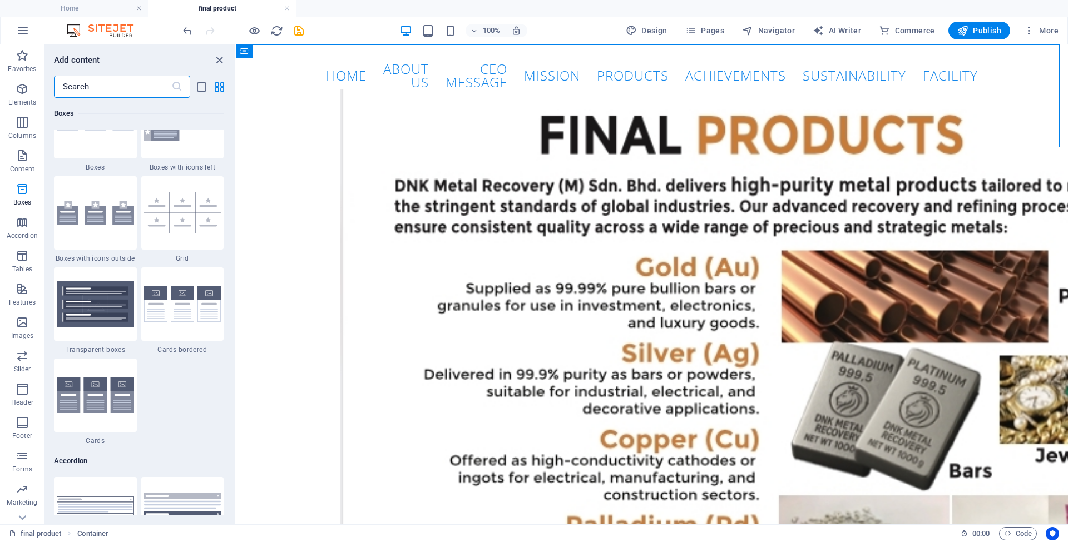
scroll to position [3261, 0]
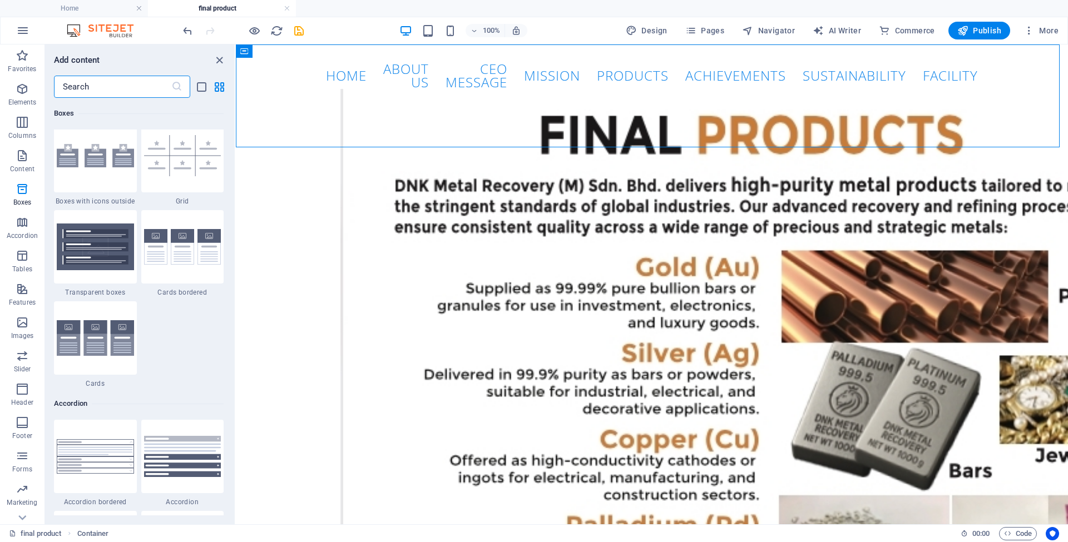
click at [123, 91] on input "text" at bounding box center [112, 87] width 117 height 22
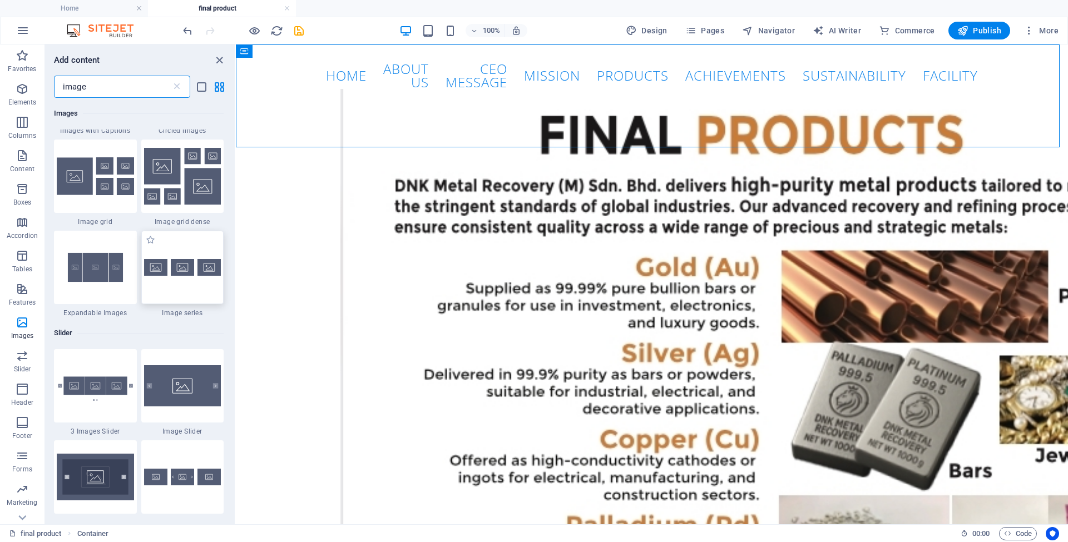
scroll to position [1134, 0]
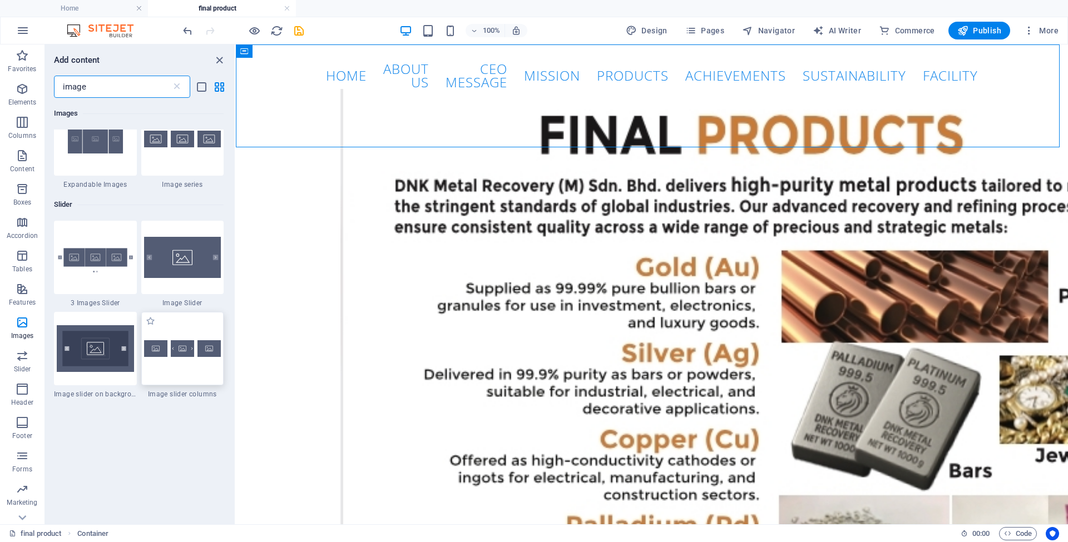
type input "image"
click at [182, 385] on div at bounding box center [182, 348] width 83 height 73
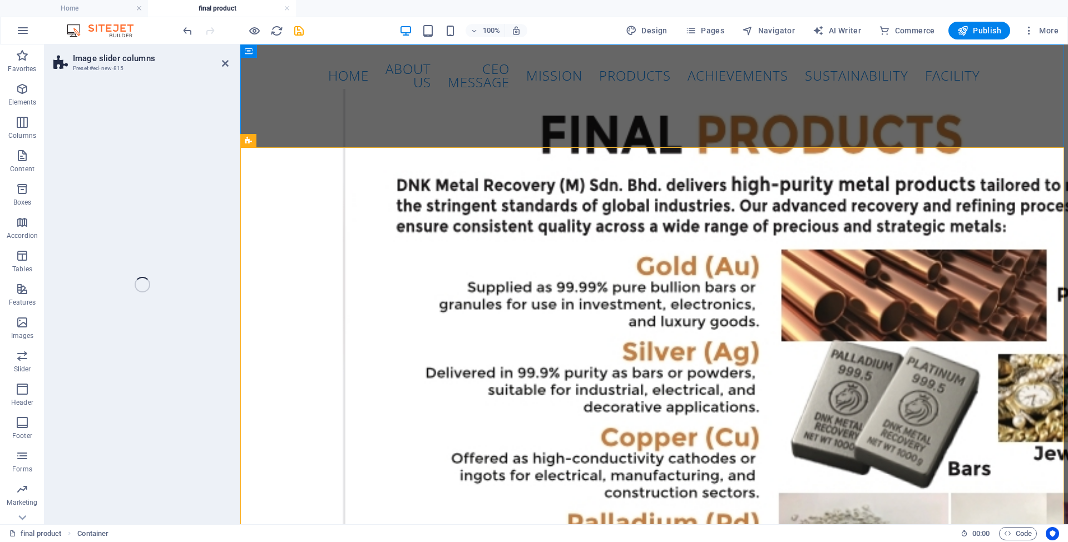
select select "rem"
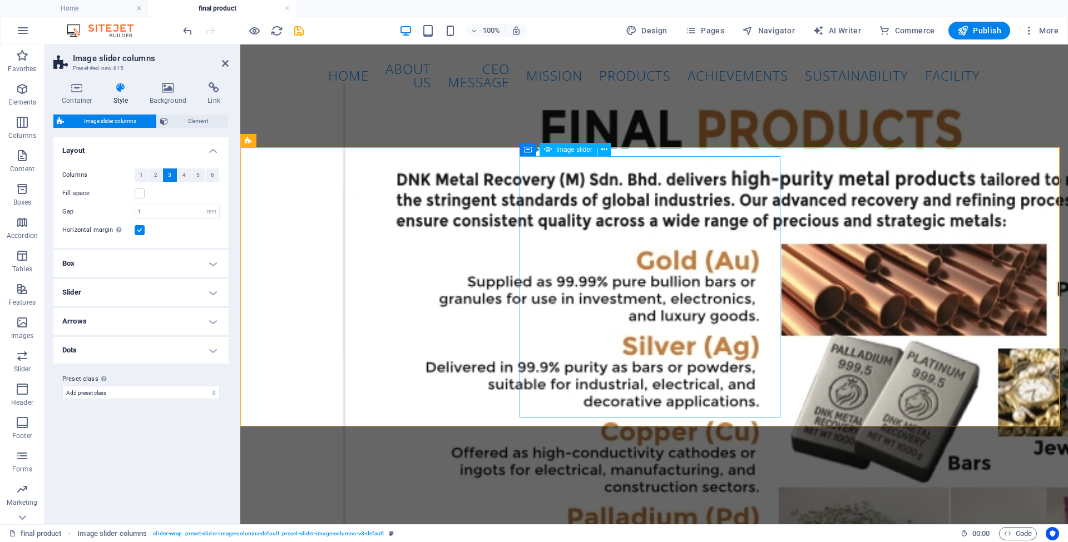
scroll to position [0, 0]
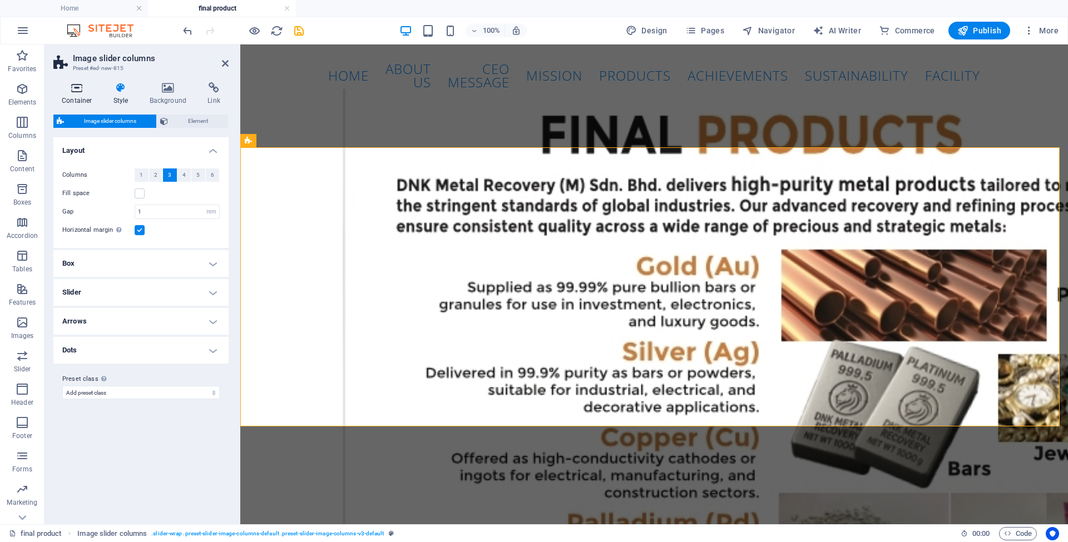
click at [71, 86] on icon at bounding box center [76, 87] width 47 height 11
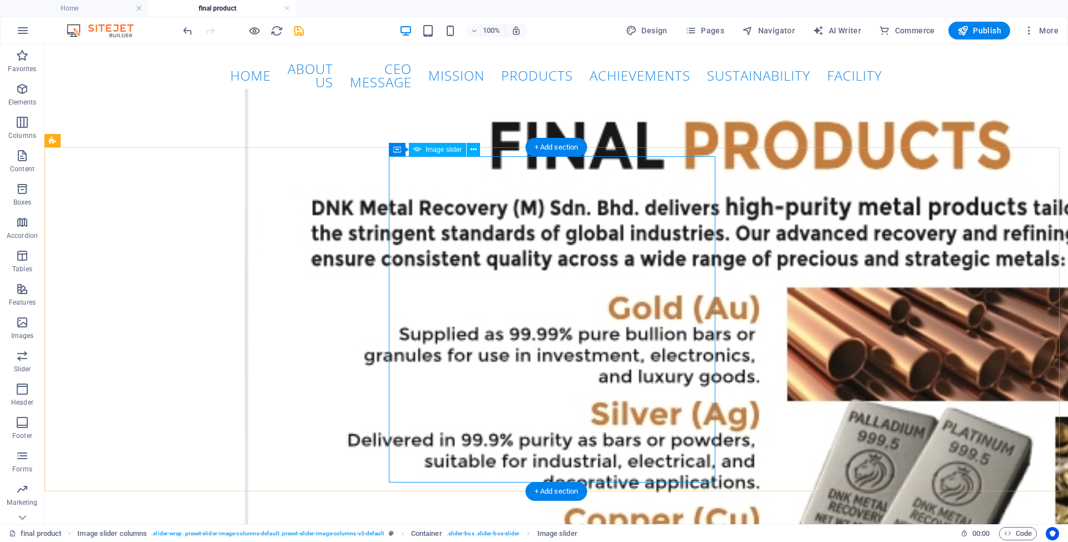
click at [437, 151] on span "Image slider" at bounding box center [444, 149] width 36 height 7
select select "px"
select select "ms"
select select "s"
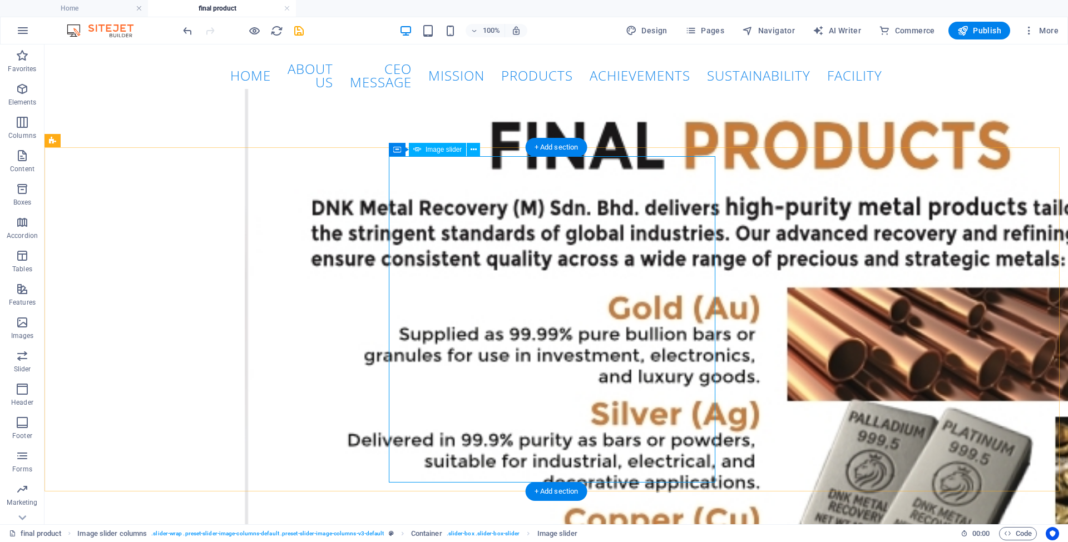
select select "progressive"
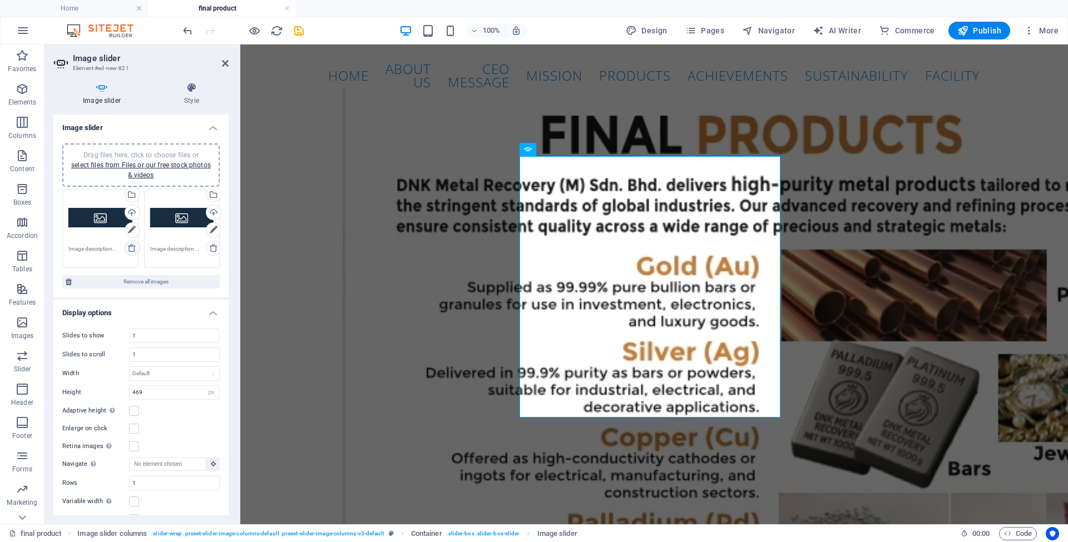
click at [130, 247] on icon at bounding box center [131, 248] width 9 height 9
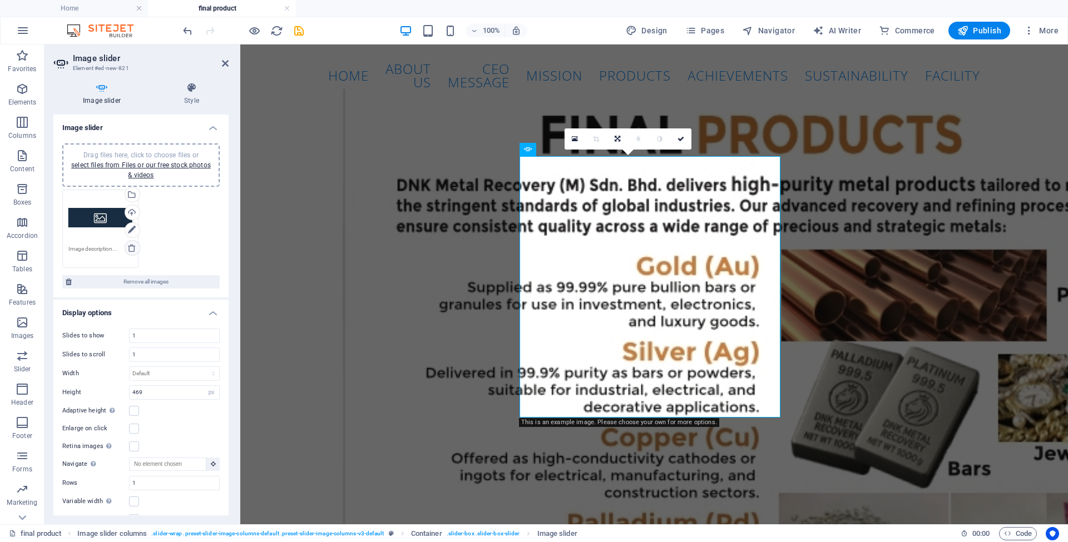
click at [130, 247] on icon at bounding box center [131, 248] width 9 height 9
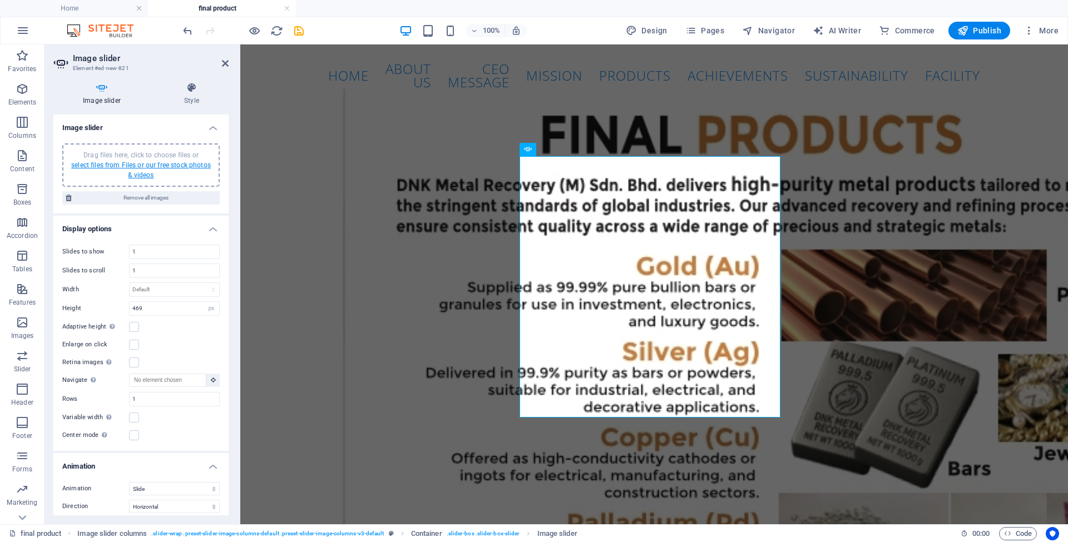
click at [123, 166] on link "select files from Files or our free stock photos & videos" at bounding box center [141, 170] width 140 height 18
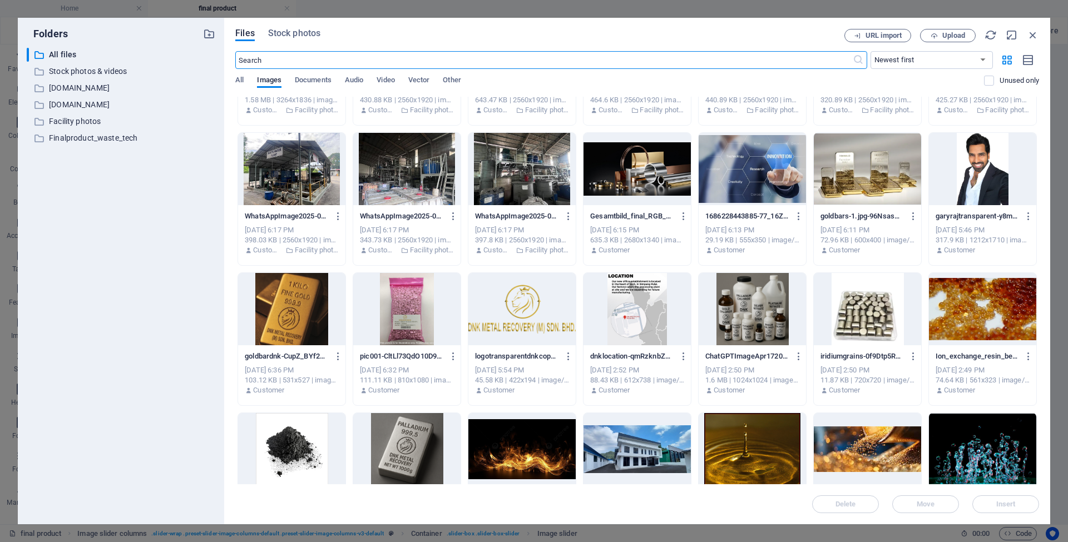
scroll to position [540, 0]
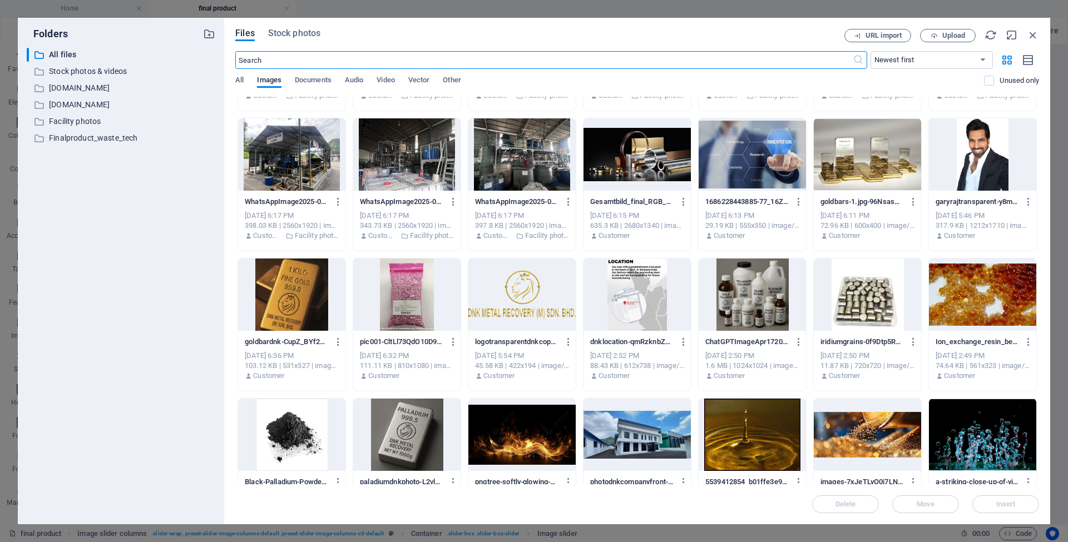
click at [263, 299] on div at bounding box center [291, 295] width 107 height 72
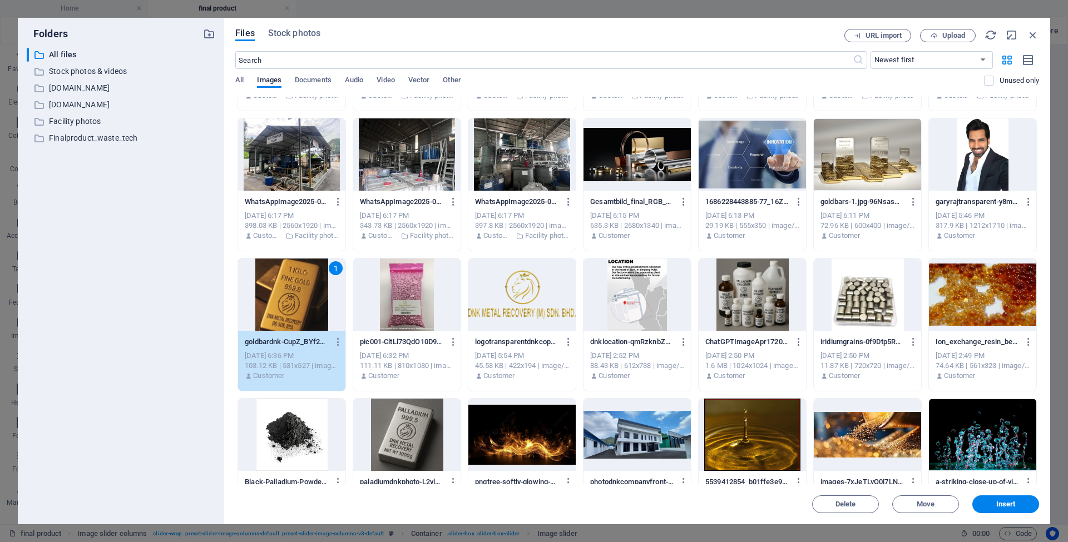
click at [413, 304] on div at bounding box center [406, 295] width 107 height 72
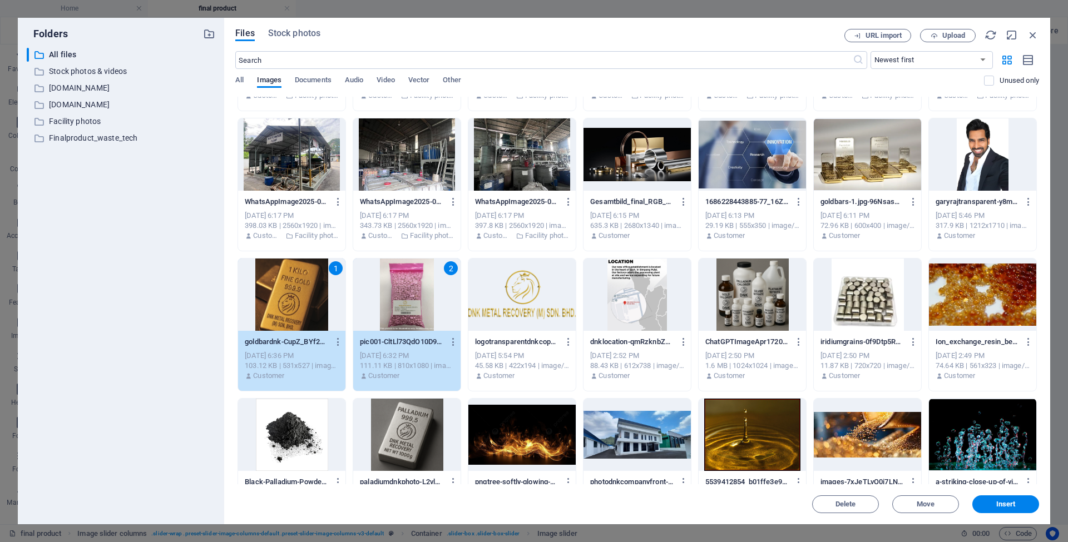
click at [409, 446] on div at bounding box center [406, 435] width 107 height 72
click at [409, 314] on div "2" at bounding box center [406, 295] width 107 height 72
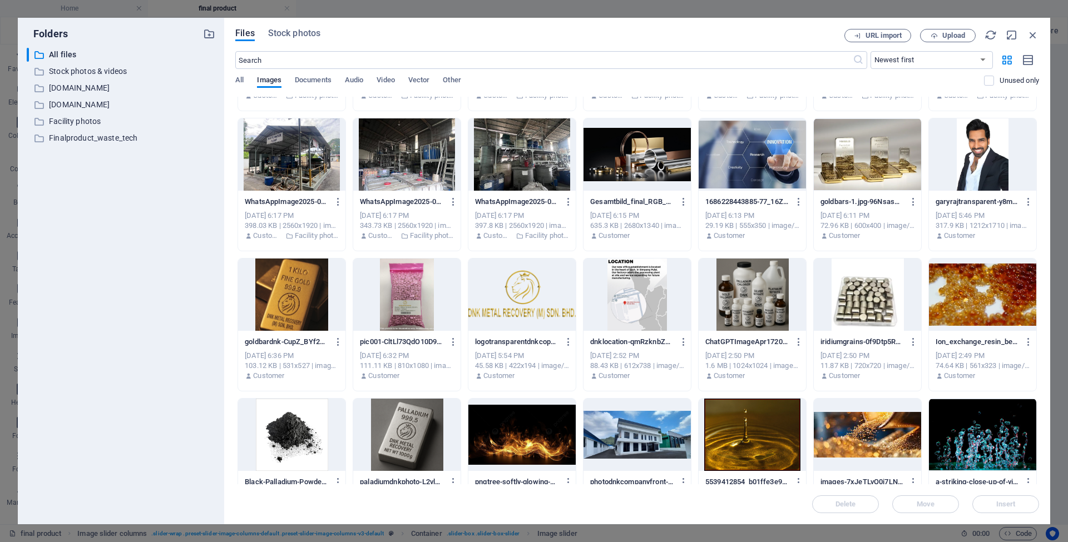
click at [311, 323] on div at bounding box center [291, 295] width 107 height 72
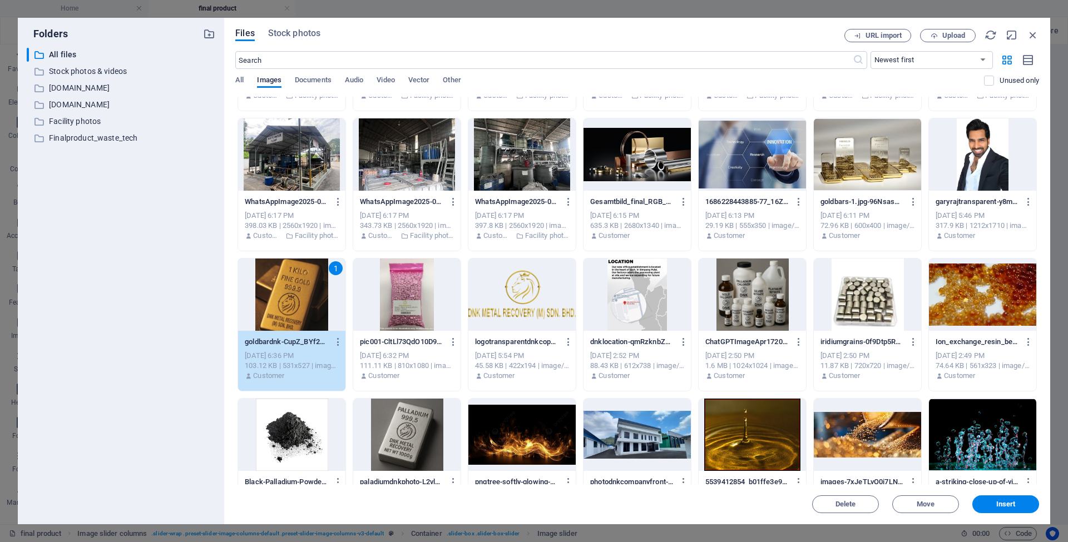
click at [407, 429] on div at bounding box center [406, 435] width 107 height 72
click at [734, 315] on div at bounding box center [752, 295] width 107 height 72
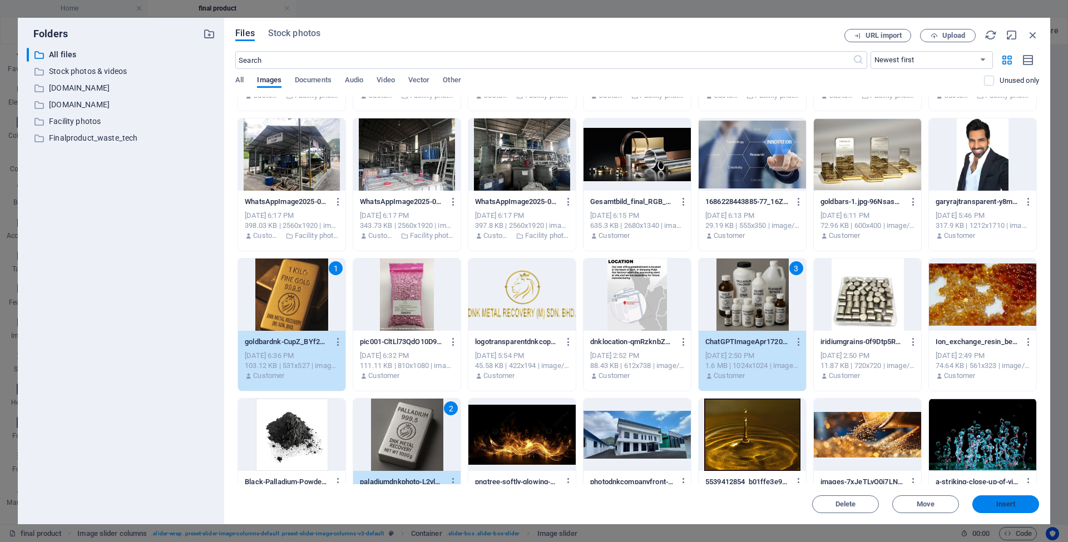
click at [995, 504] on span "Insert" at bounding box center [1006, 504] width 58 height 7
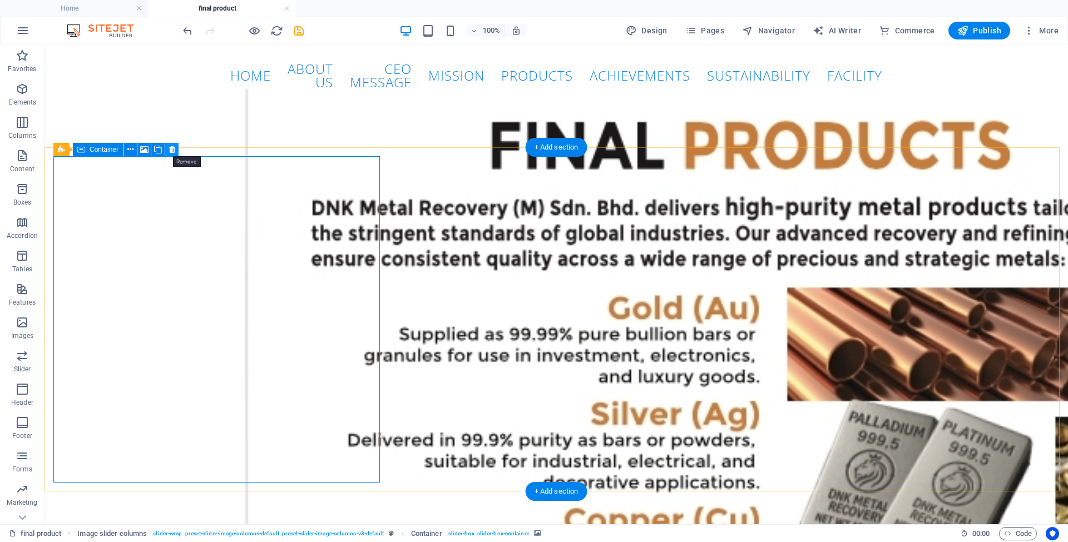
click at [172, 147] on icon at bounding box center [172, 150] width 6 height 12
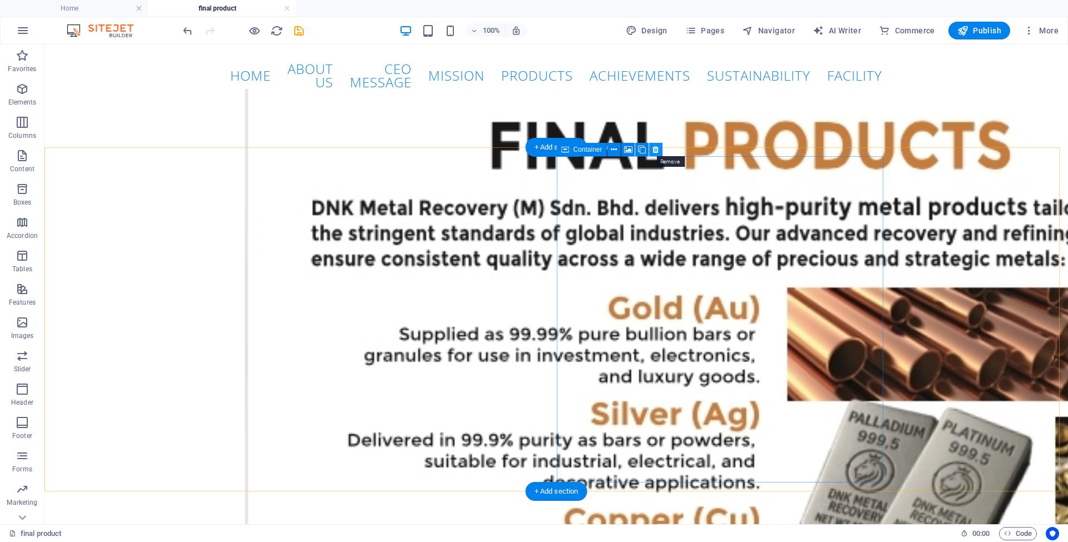
click at [657, 151] on icon at bounding box center [655, 150] width 6 height 12
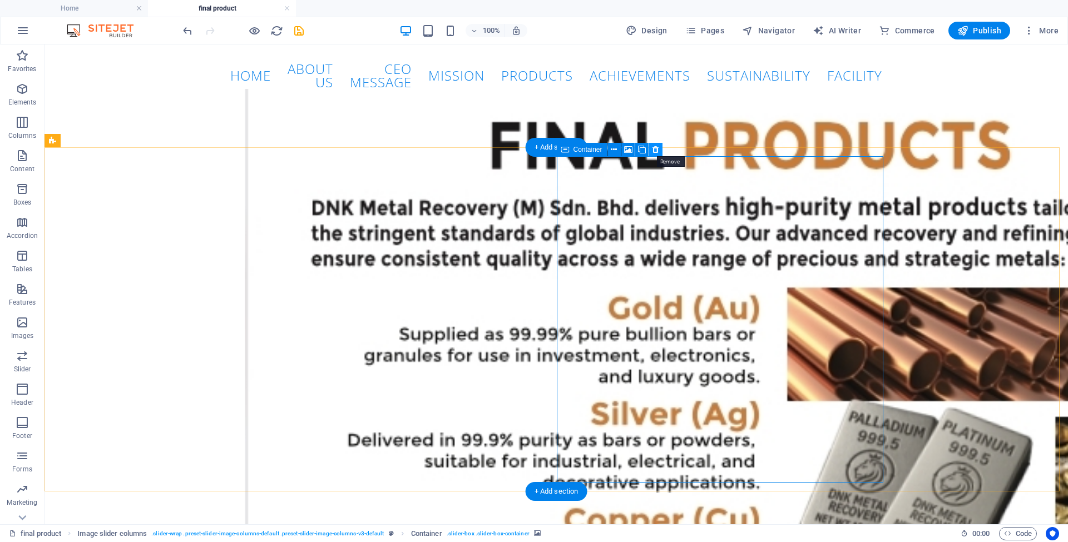
click at [655, 151] on icon at bounding box center [655, 150] width 6 height 12
click at [654, 150] on icon at bounding box center [655, 150] width 6 height 12
click at [655, 148] on icon at bounding box center [655, 150] width 6 height 12
click at [655, 149] on icon at bounding box center [655, 150] width 6 height 12
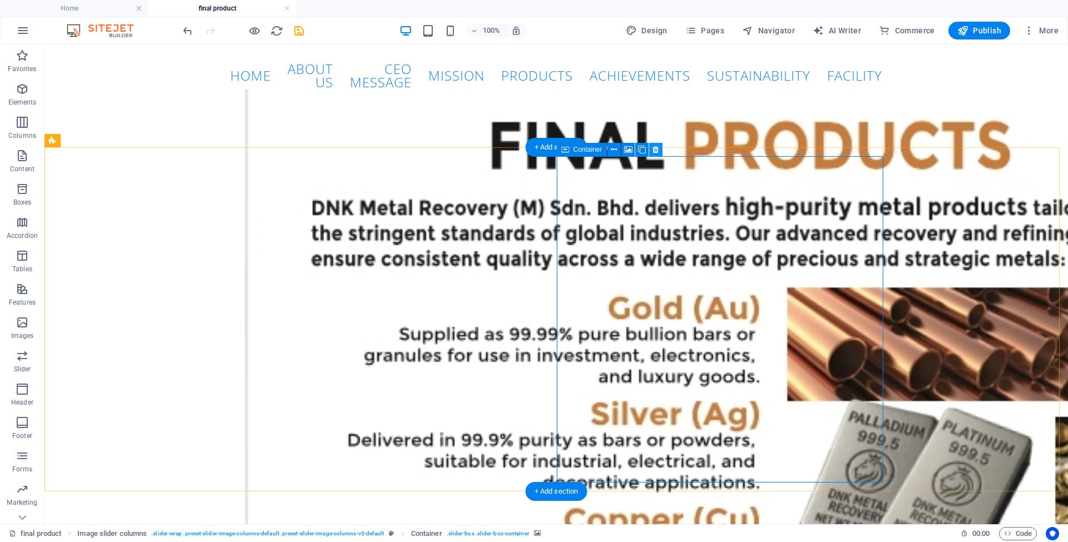
click at [655, 149] on icon at bounding box center [655, 150] width 6 height 12
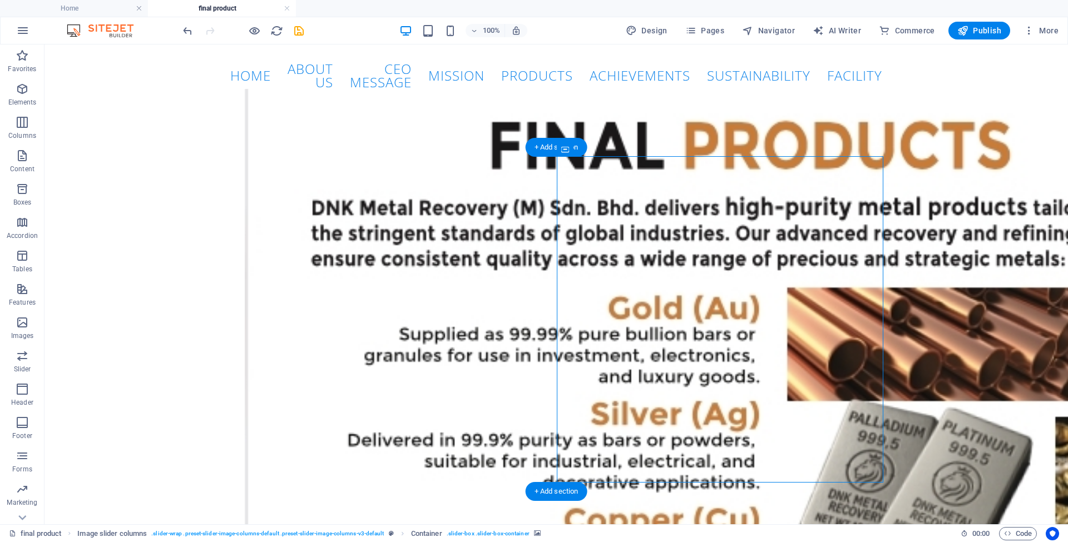
click at [580, 147] on span "Container" at bounding box center [587, 149] width 29 height 7
click at [580, 148] on span "Container" at bounding box center [587, 149] width 29 height 7
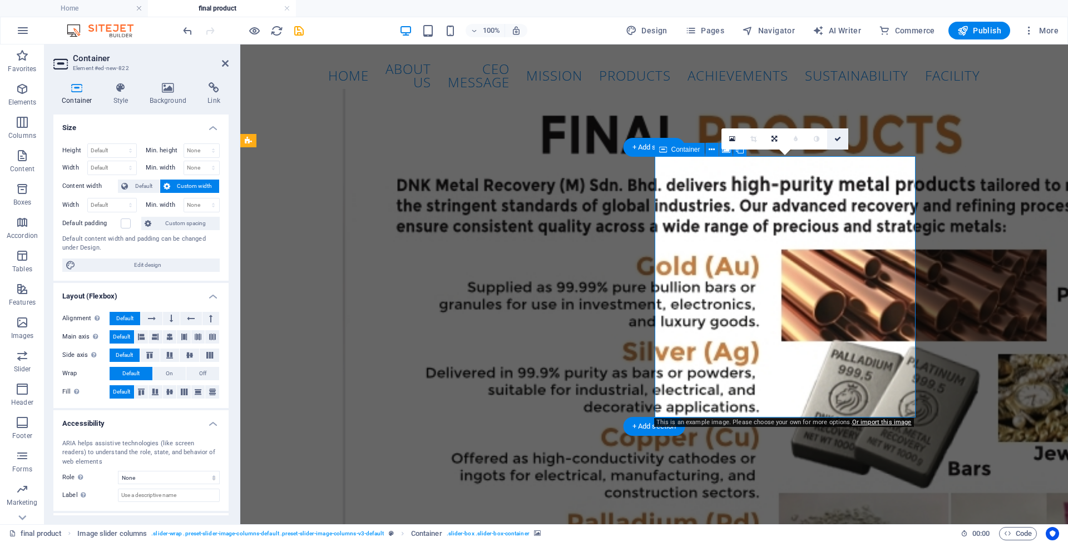
click at [837, 140] on icon at bounding box center [837, 139] width 7 height 7
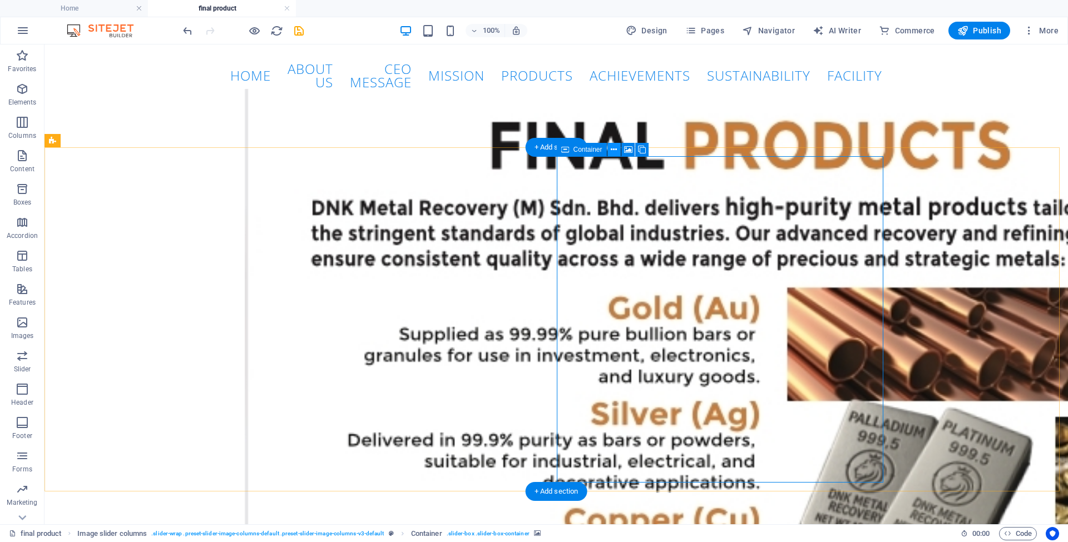
click at [612, 150] on icon at bounding box center [614, 150] width 6 height 12
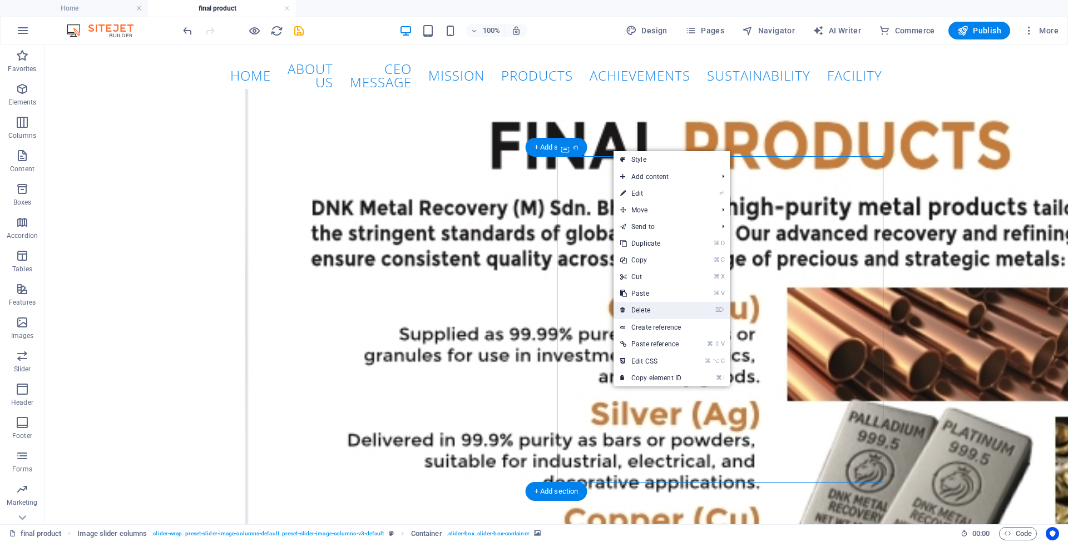
click at [654, 314] on link "⌦ Delete" at bounding box center [651, 310] width 75 height 17
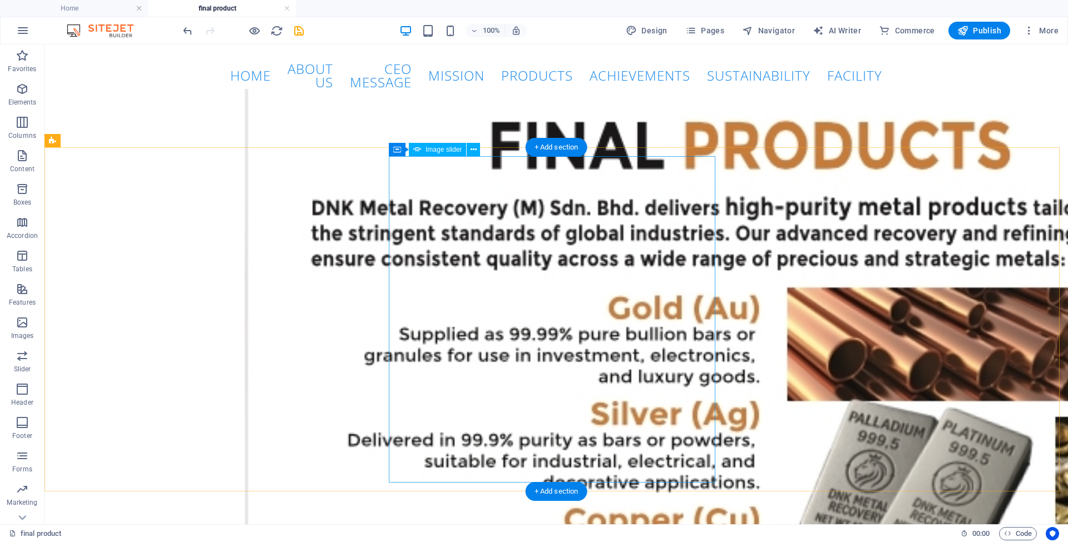
select select "px"
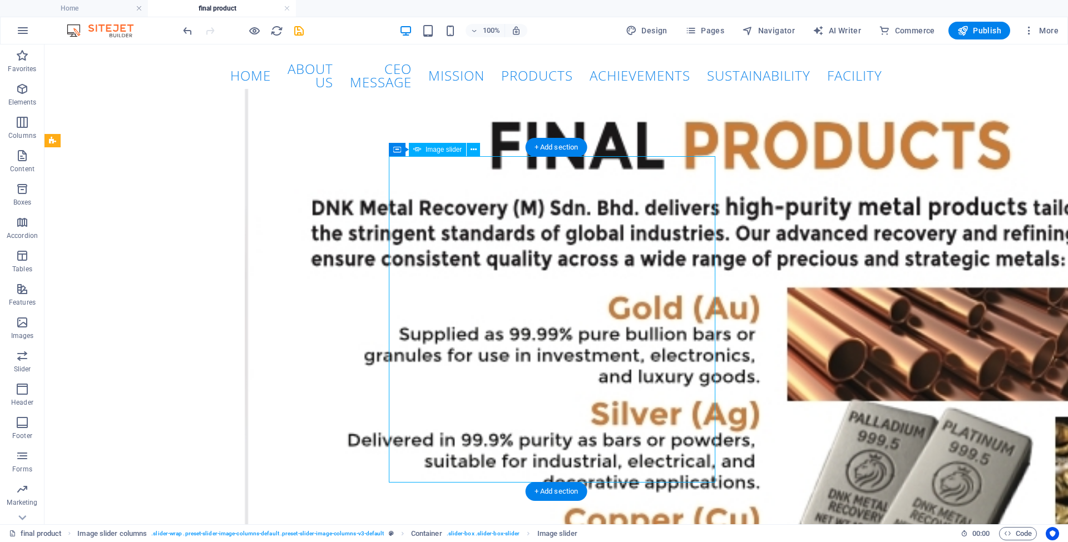
select select "ms"
select select "s"
select select "progressive"
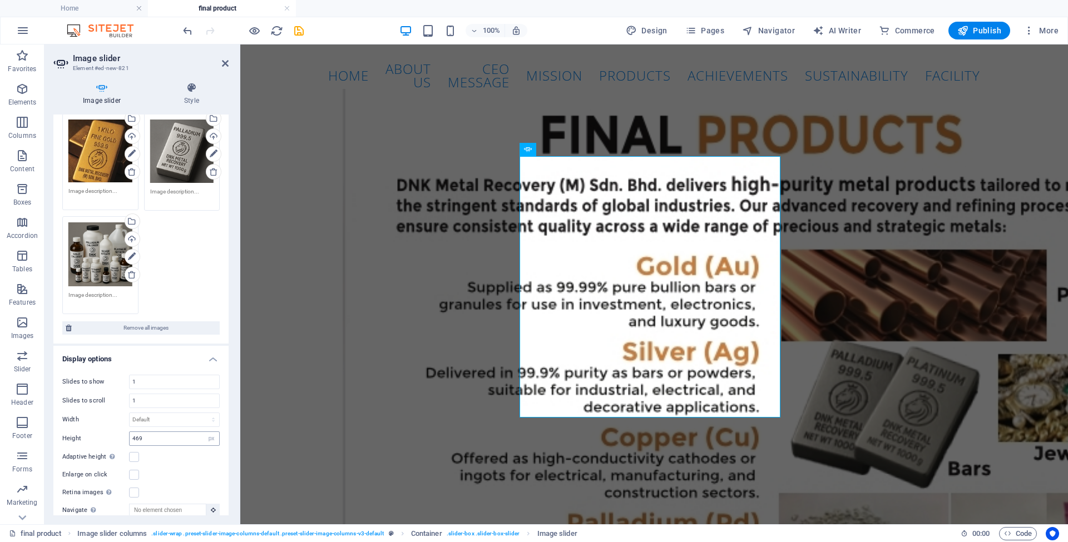
scroll to position [175, 0]
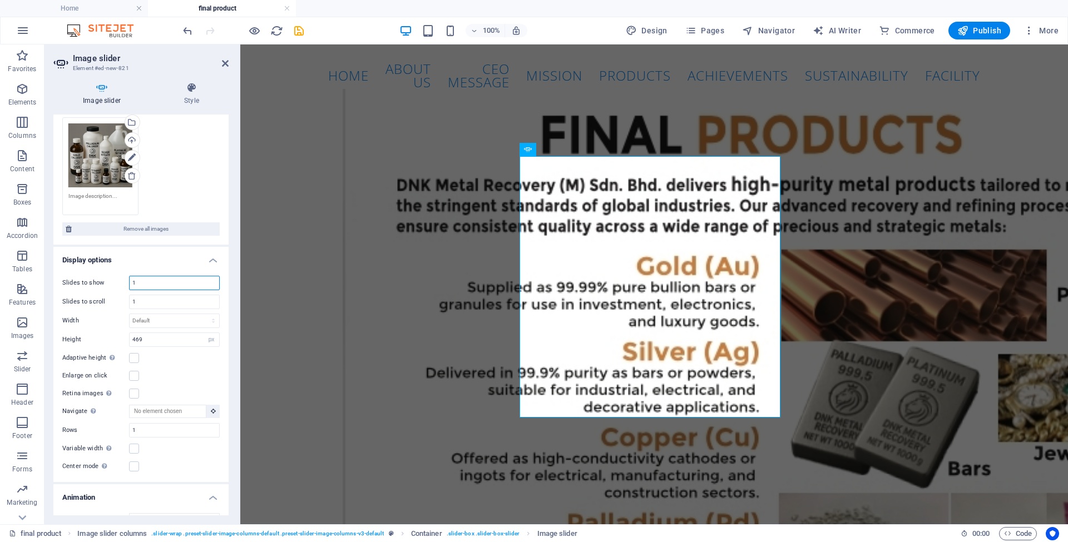
click at [151, 280] on input "1" at bounding box center [175, 282] width 90 height 13
type input "2"
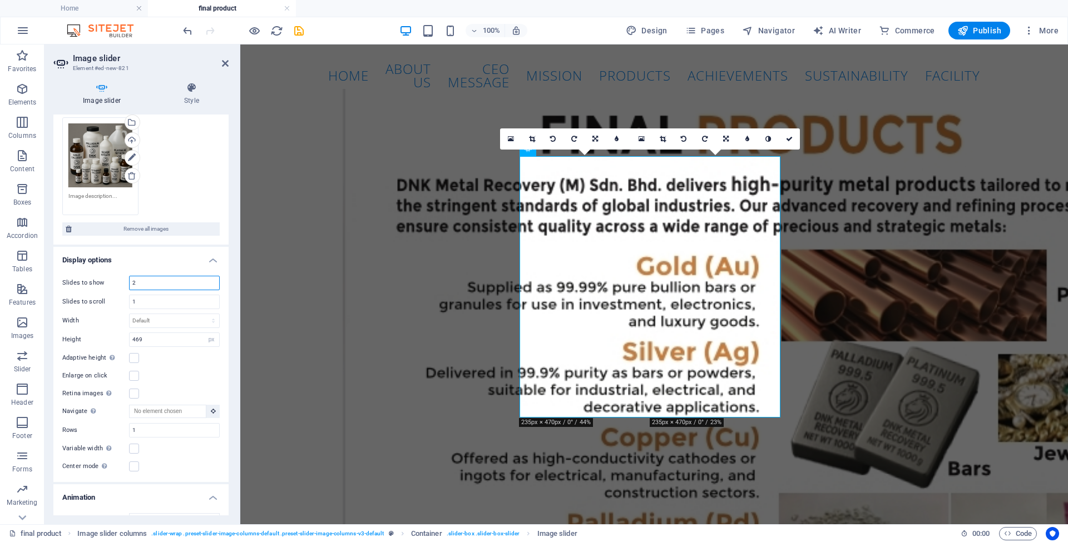
click at [151, 281] on input "2" at bounding box center [175, 282] width 90 height 13
type input "1"
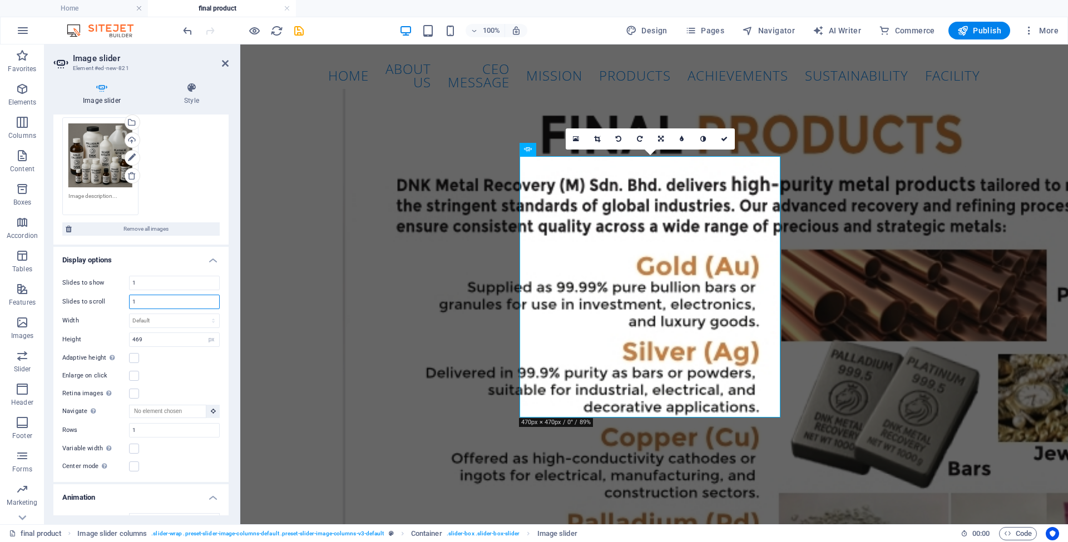
click at [141, 298] on input "1" at bounding box center [175, 301] width 90 height 13
type input "2"
click at [144, 299] on input "2" at bounding box center [175, 301] width 90 height 13
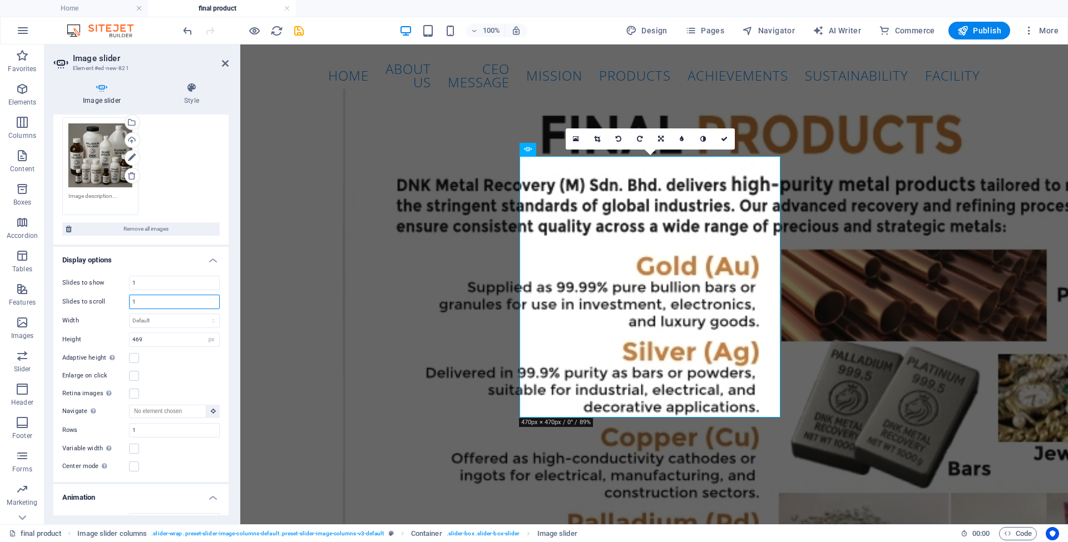
type input "1"
click at [185, 360] on div "Adaptive height Automatically adjust the height for single slide horizontal sli…" at bounding box center [140, 358] width 157 height 13
click at [134, 373] on label at bounding box center [134, 376] width 10 height 10
click at [0, 0] on input "Enlarge on click" at bounding box center [0, 0] width 0 height 0
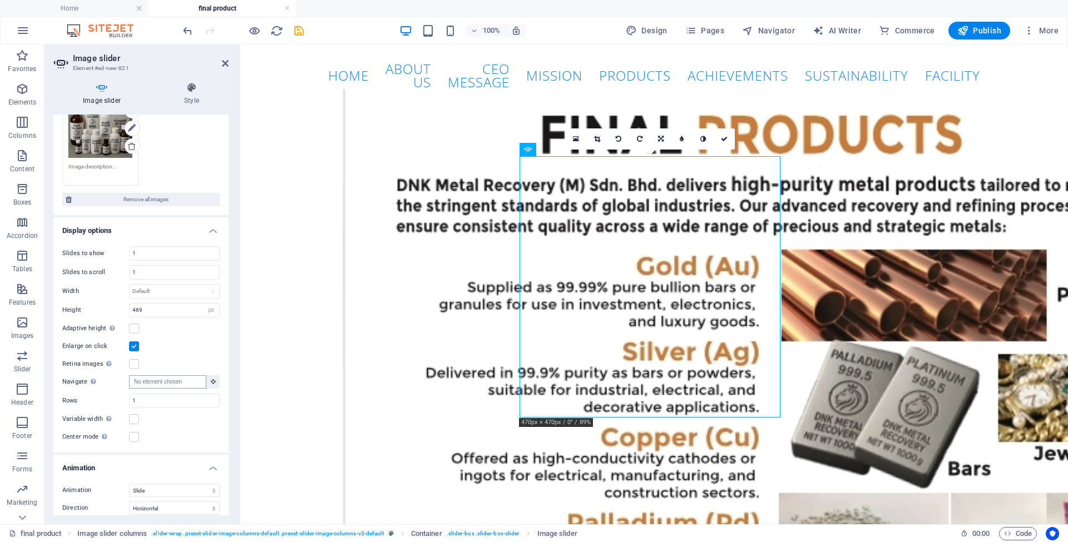
scroll to position [197, 0]
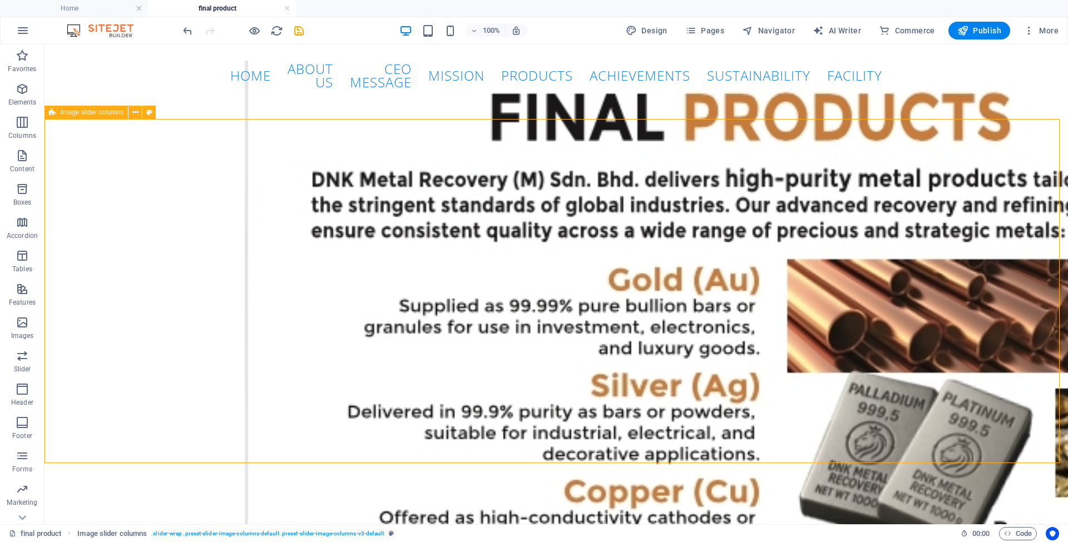
scroll to position [0, 0]
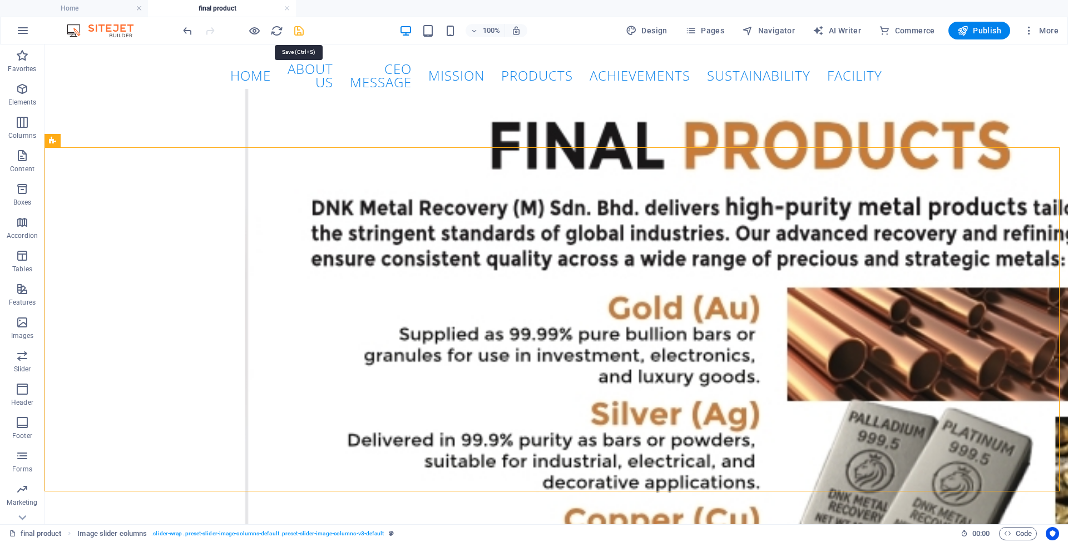
click at [299, 28] on icon "save" at bounding box center [299, 30] width 13 height 13
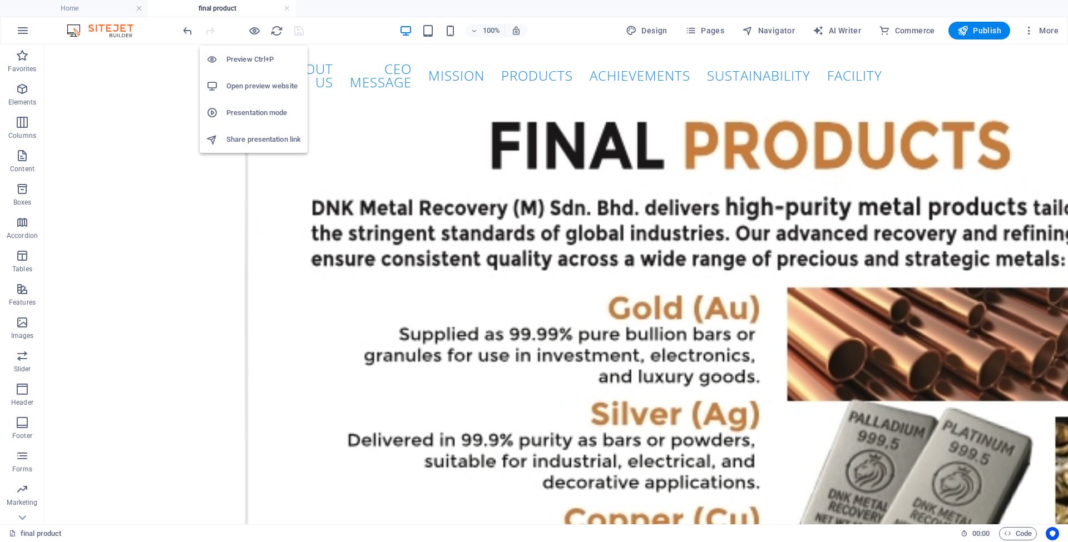
click at [253, 61] on h6 "Preview Ctrl+P" at bounding box center [263, 59] width 75 height 13
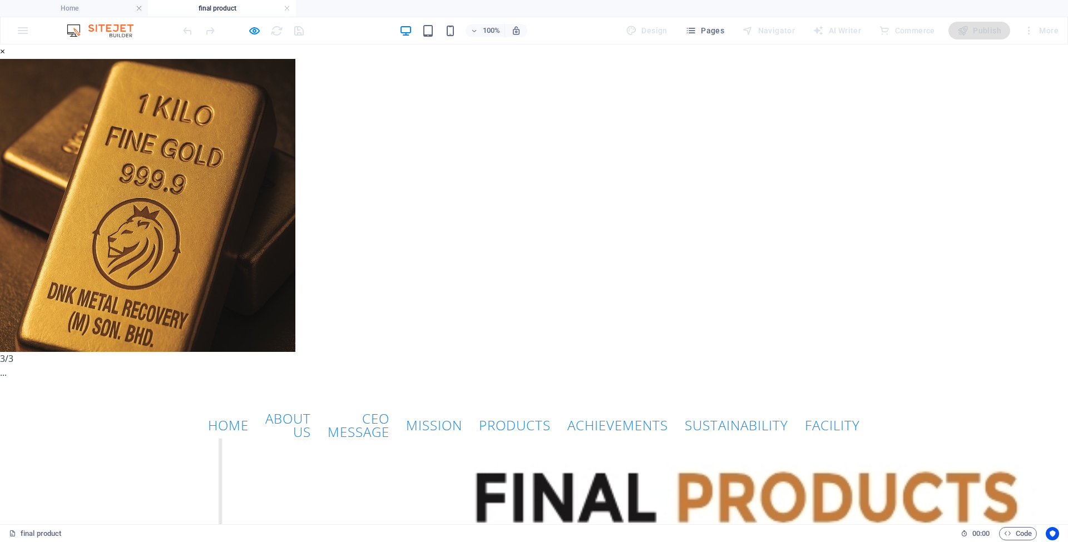
click at [0, 390] on button "button" at bounding box center [0, 390] width 0 height 0
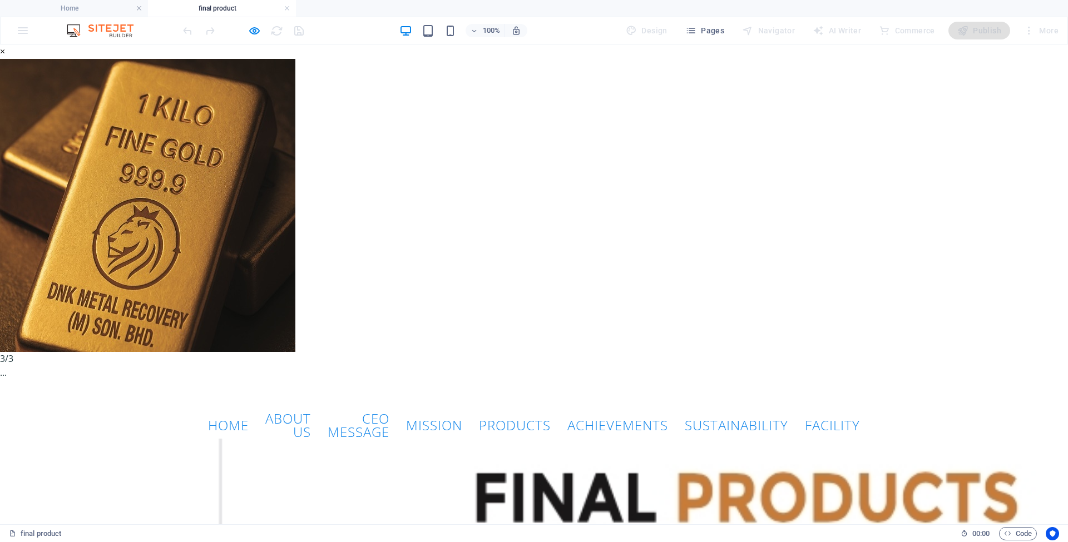
click at [0, 390] on button "button" at bounding box center [0, 390] width 0 height 0
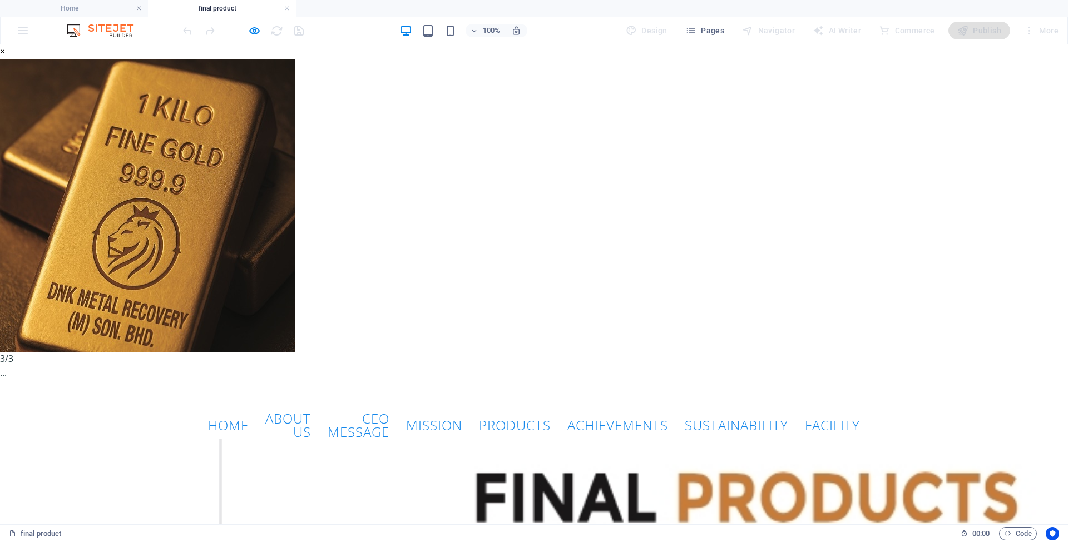
click at [962, 299] on div "× 3/3 ..." at bounding box center [530, 219] width 1060 height 350
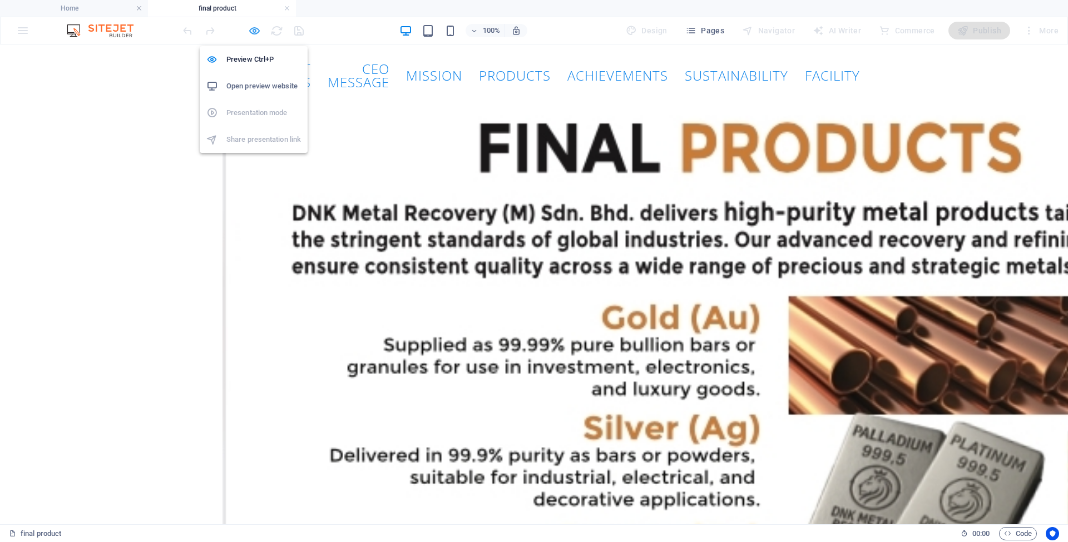
click at [254, 34] on icon "button" at bounding box center [254, 30] width 13 height 13
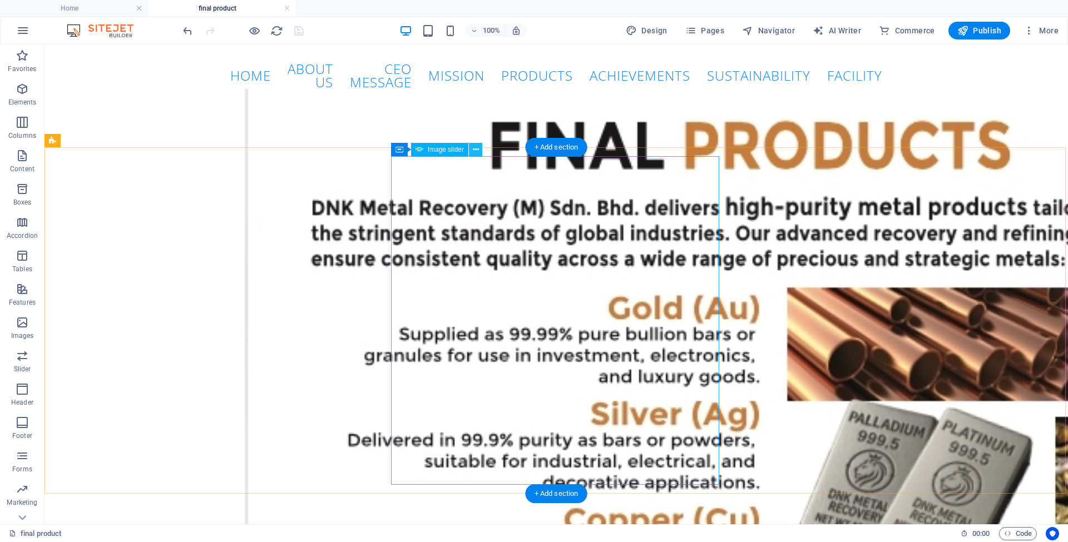
click at [475, 149] on icon at bounding box center [476, 150] width 6 height 12
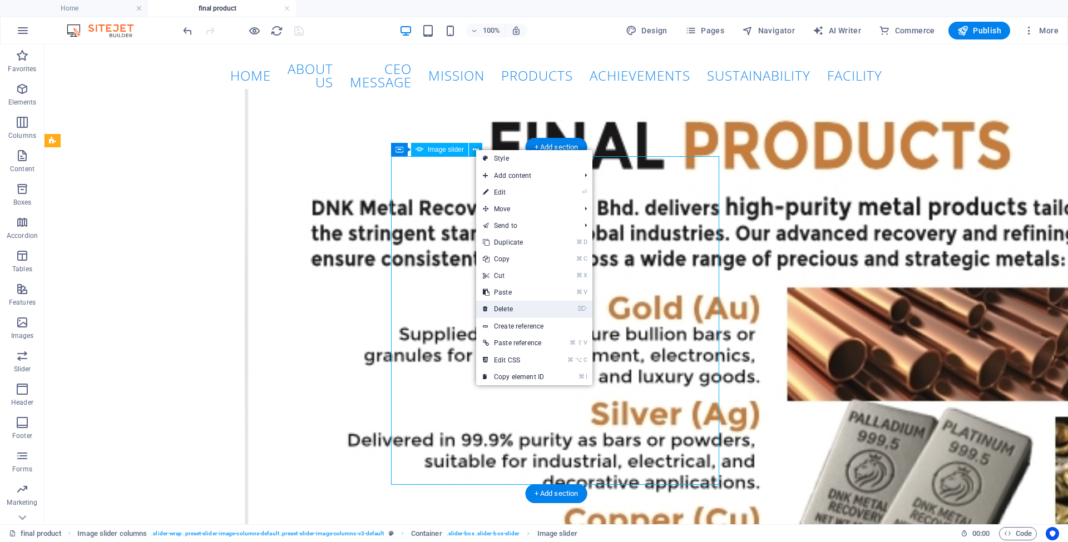
click at [528, 314] on link "⌦ Delete" at bounding box center [513, 309] width 75 height 17
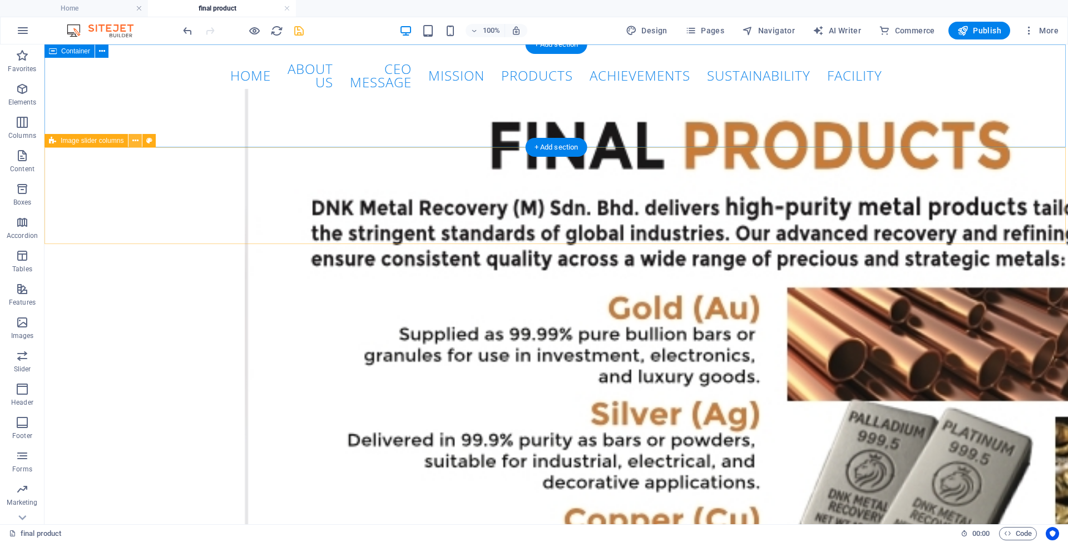
click at [135, 139] on icon at bounding box center [135, 141] width 6 height 12
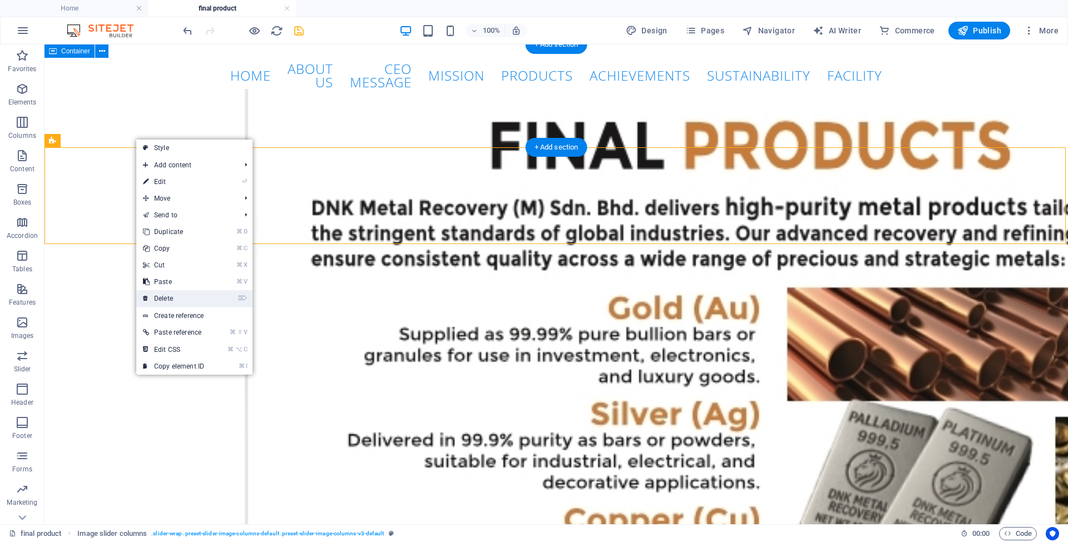
click at [173, 298] on link "⌦ Delete" at bounding box center [173, 298] width 75 height 17
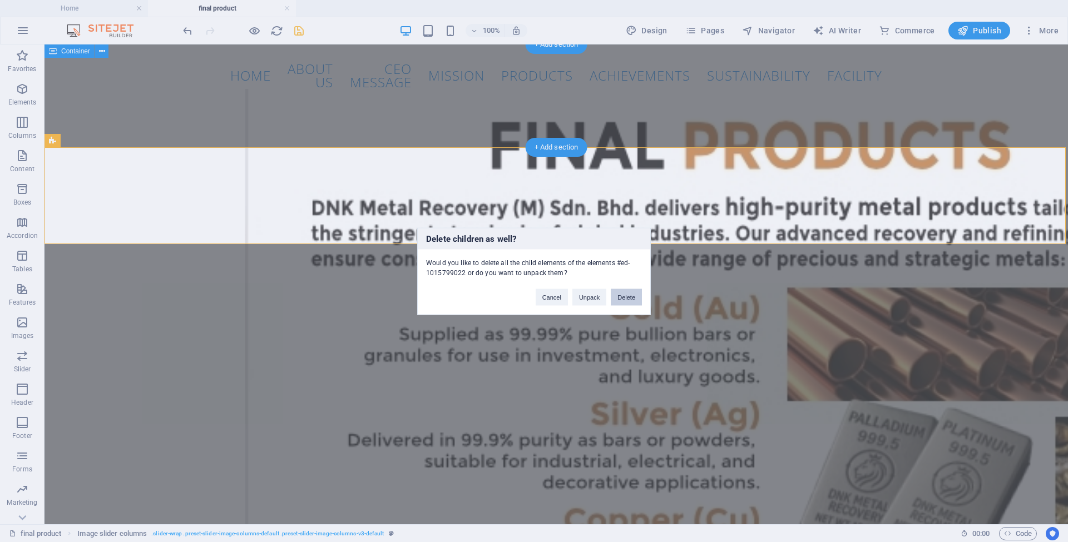
click at [627, 299] on button "Delete" at bounding box center [626, 297] width 31 height 17
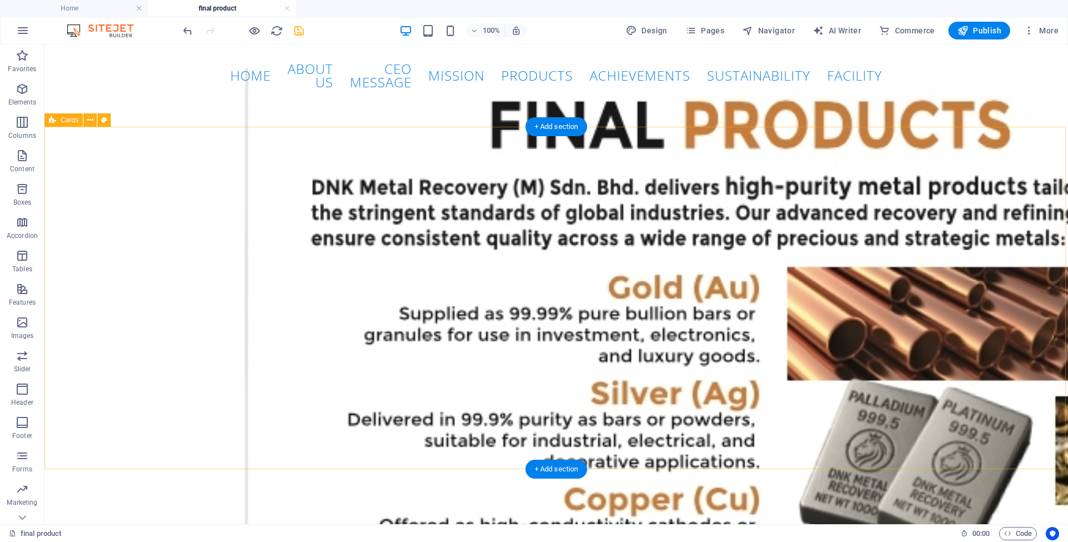
scroll to position [35, 0]
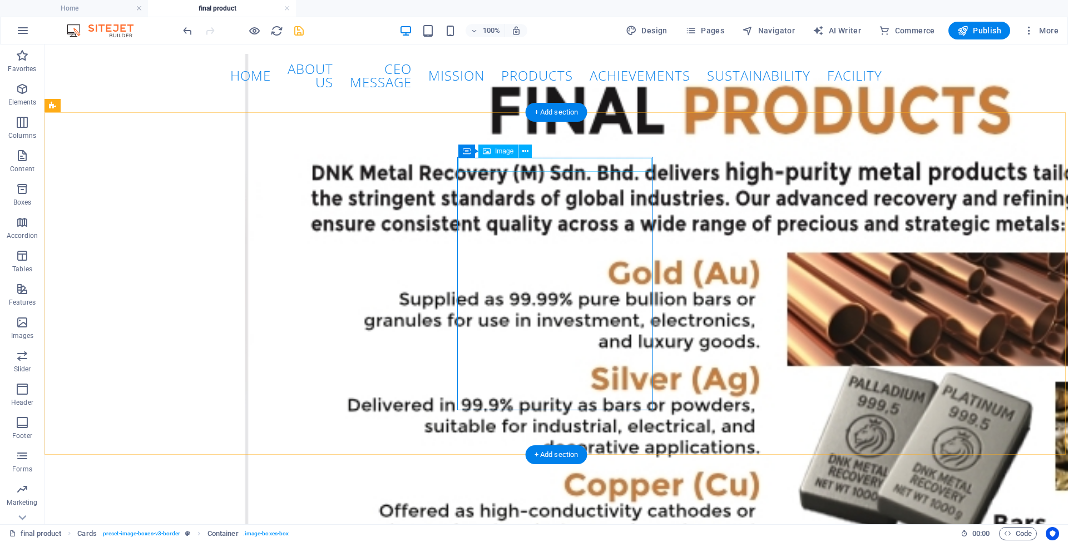
select select "%"
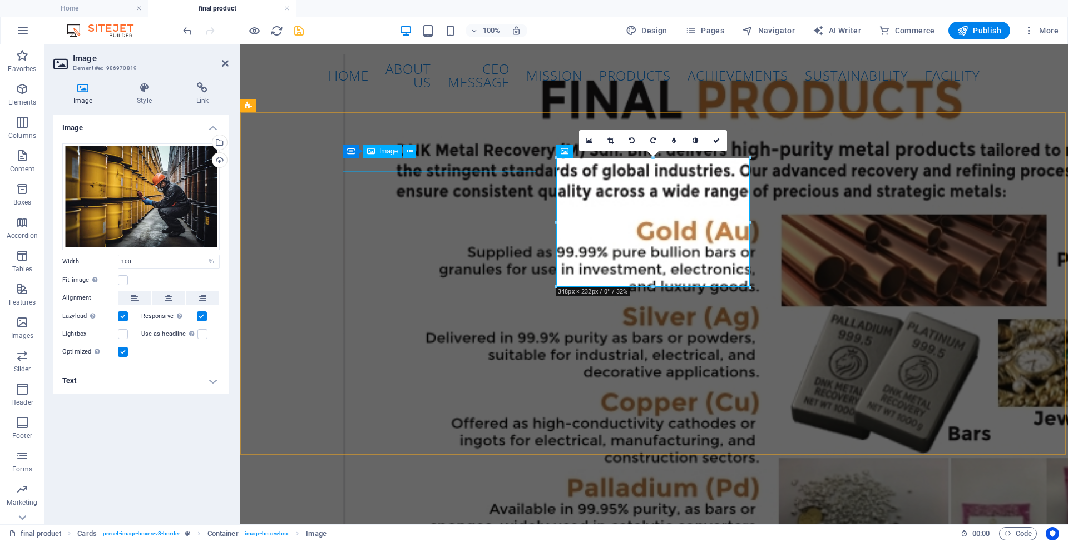
select select "%"
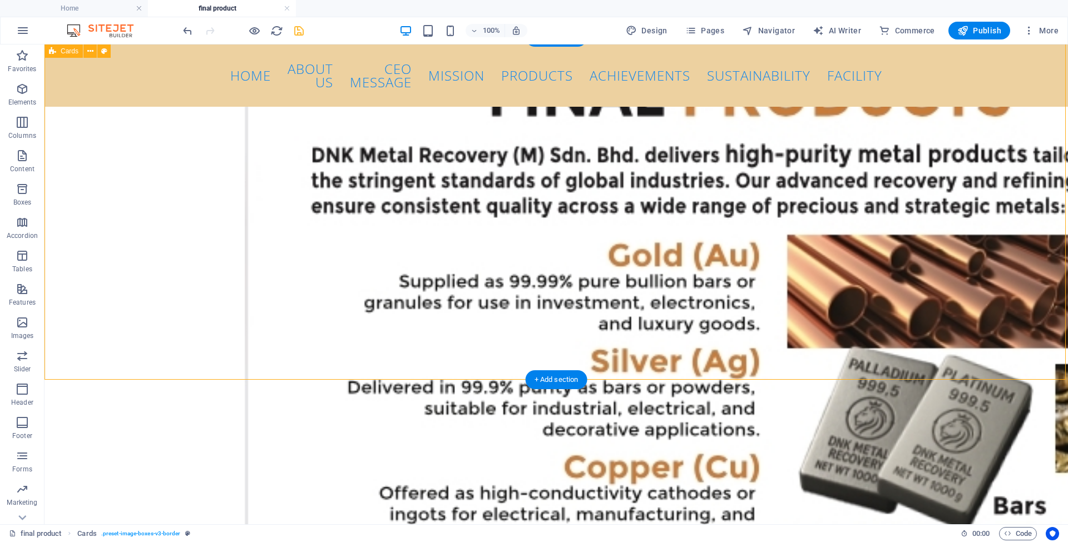
scroll to position [0, 0]
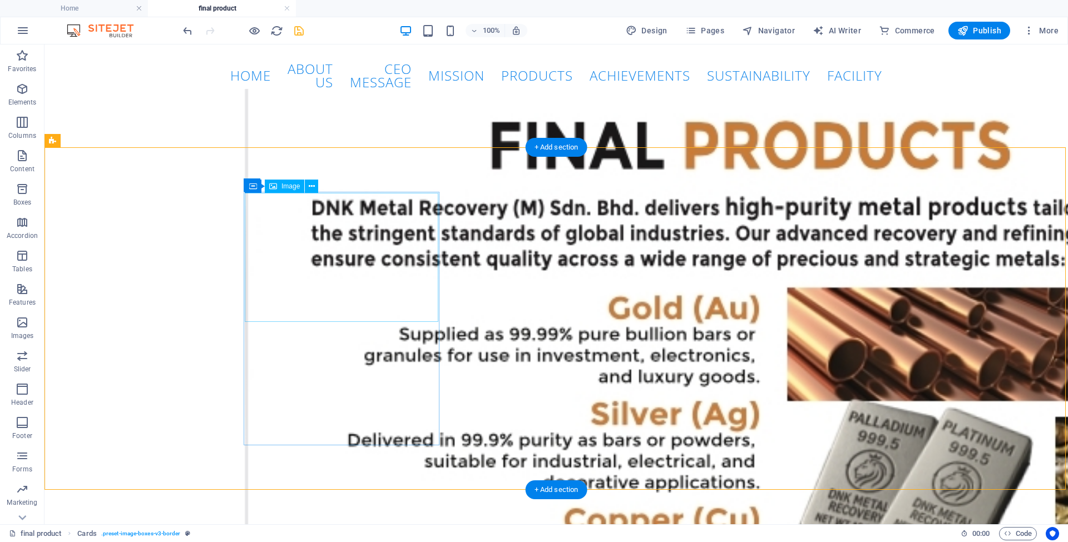
select select "%"
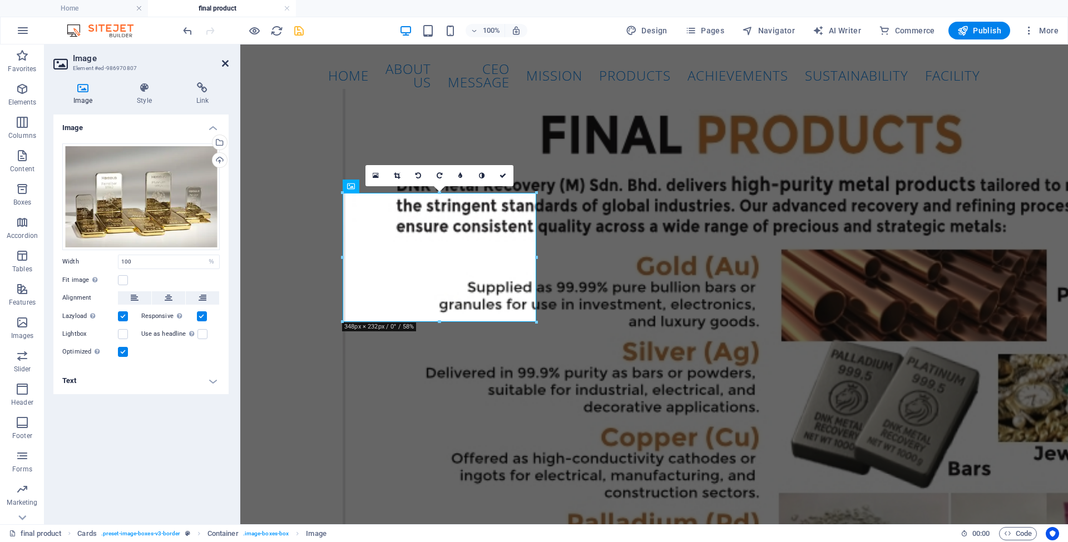
click at [224, 63] on icon at bounding box center [225, 63] width 7 height 9
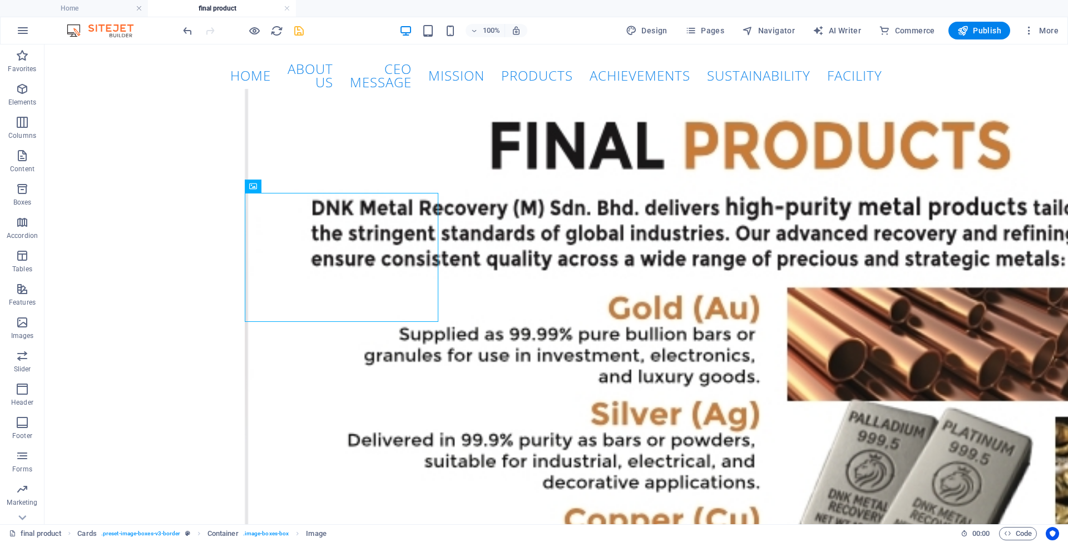
click at [296, 33] on icon "save" at bounding box center [299, 30] width 13 height 13
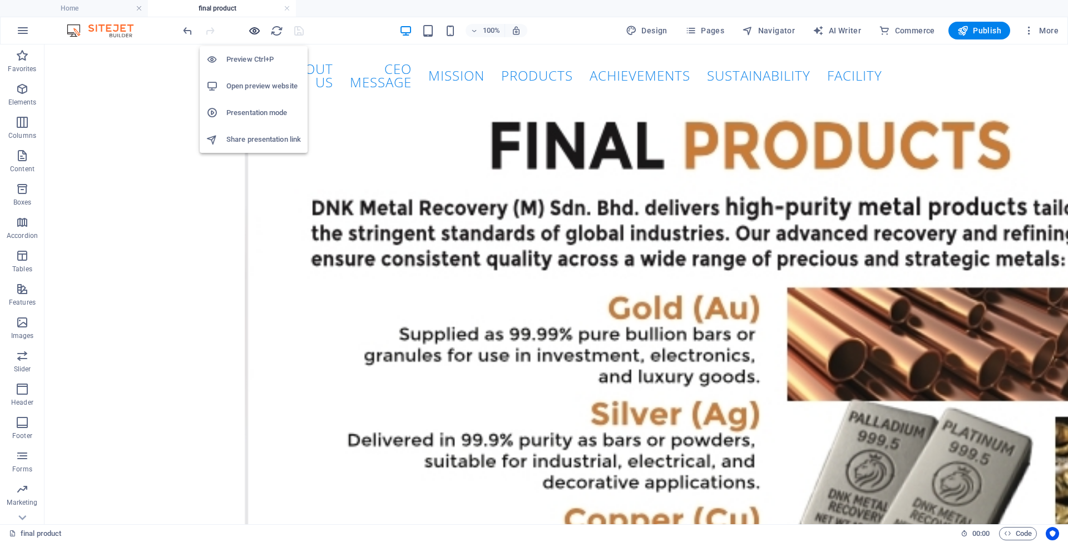
click at [250, 29] on icon "button" at bounding box center [254, 30] width 13 height 13
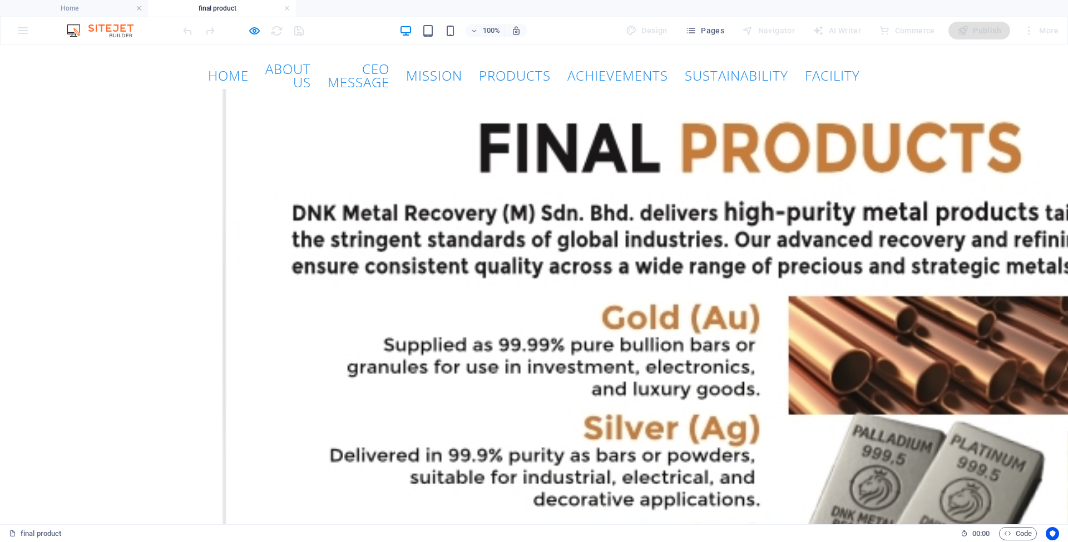
click at [251, 27] on icon "button" at bounding box center [254, 30] width 13 height 13
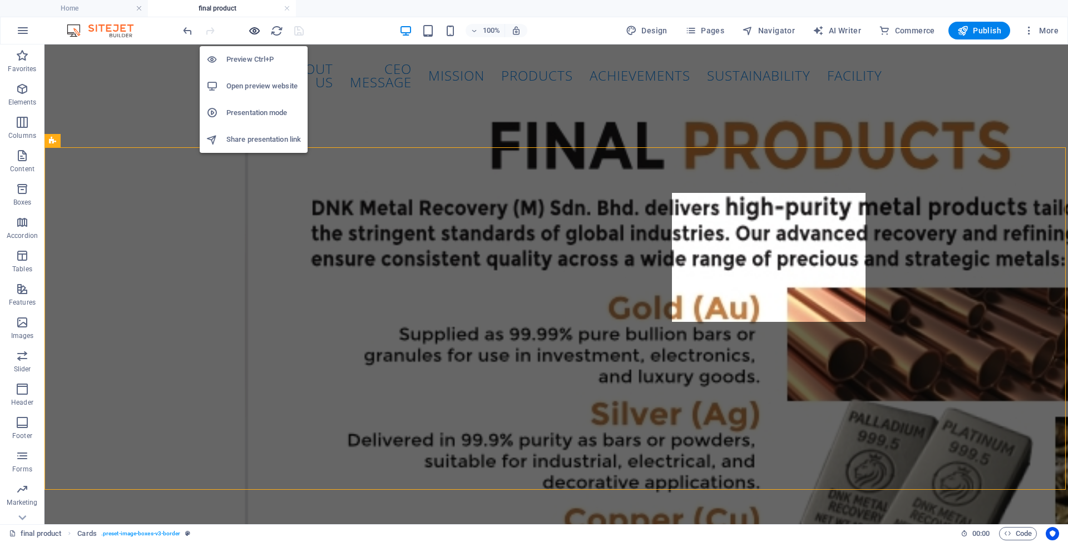
click at [253, 32] on icon "button" at bounding box center [254, 30] width 13 height 13
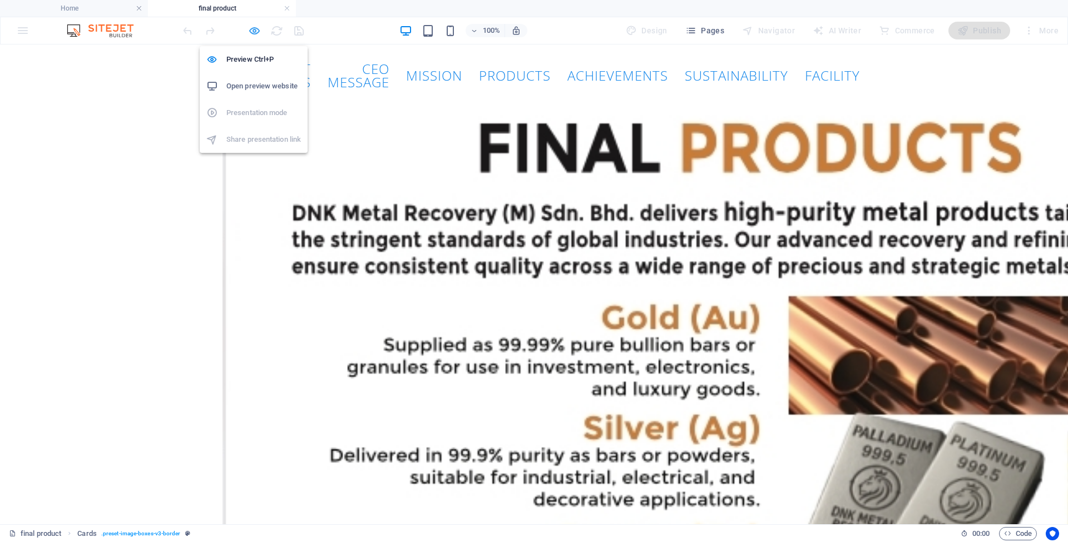
click at [254, 32] on icon "button" at bounding box center [254, 30] width 13 height 13
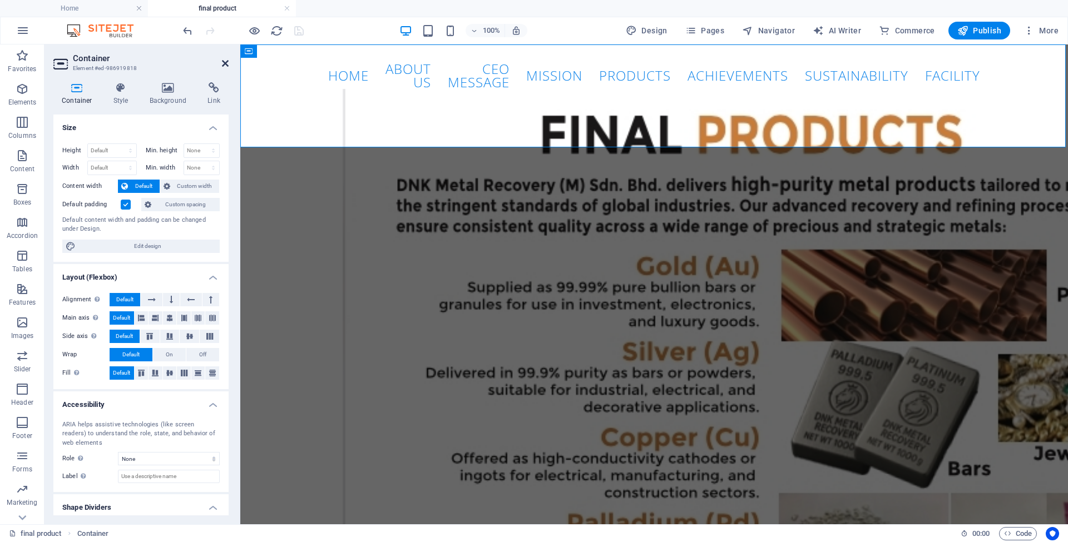
click at [225, 63] on icon at bounding box center [225, 63] width 7 height 9
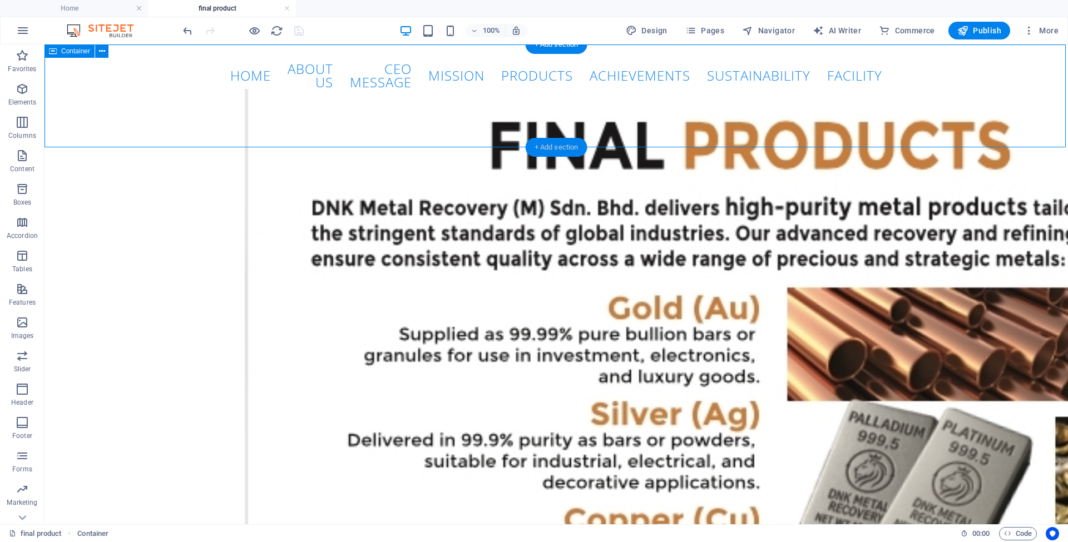
click at [549, 142] on div "+ Add section" at bounding box center [557, 147] width 62 height 19
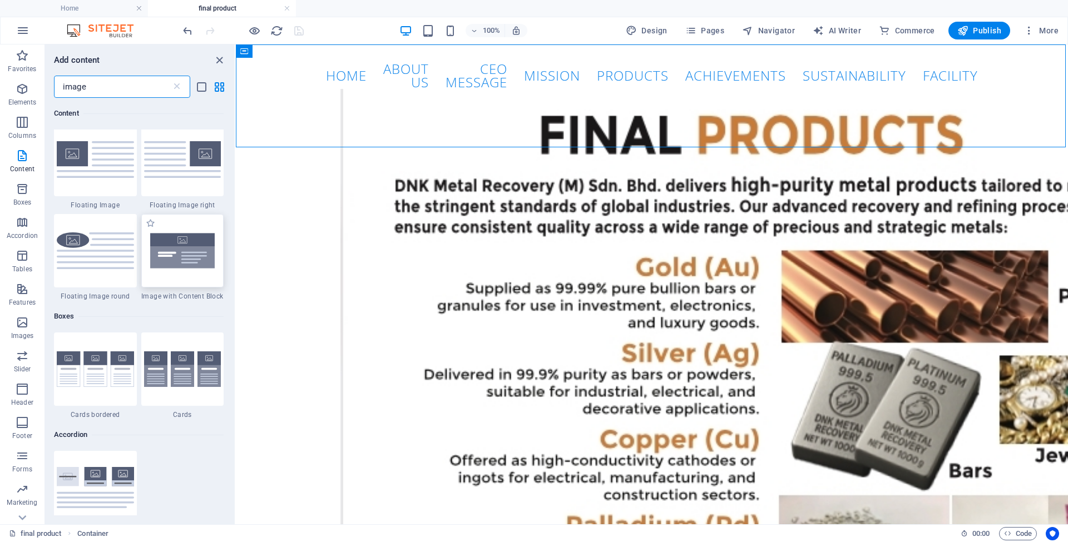
scroll to position [494, 0]
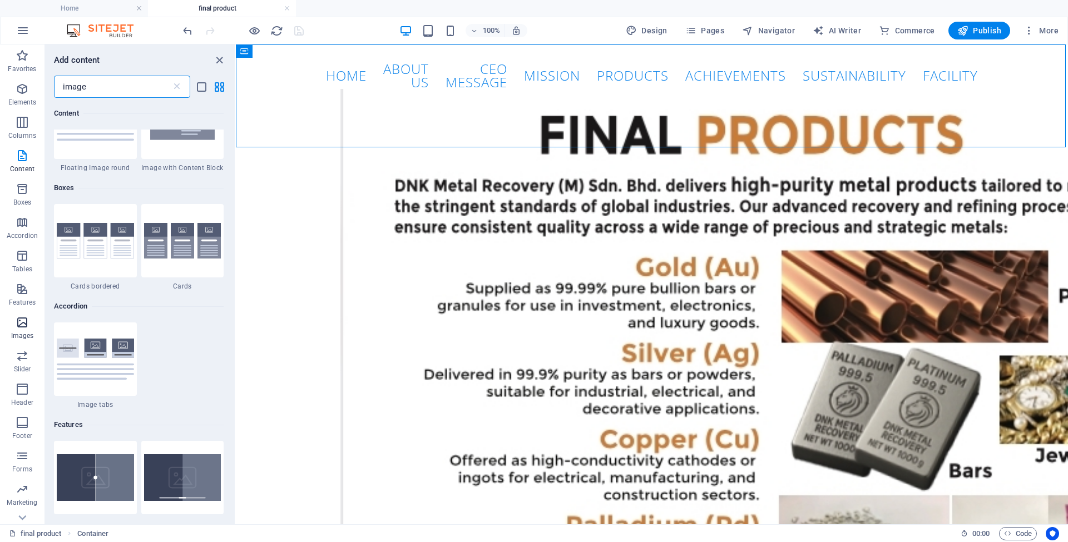
click at [24, 325] on icon "button" at bounding box center [22, 322] width 13 height 13
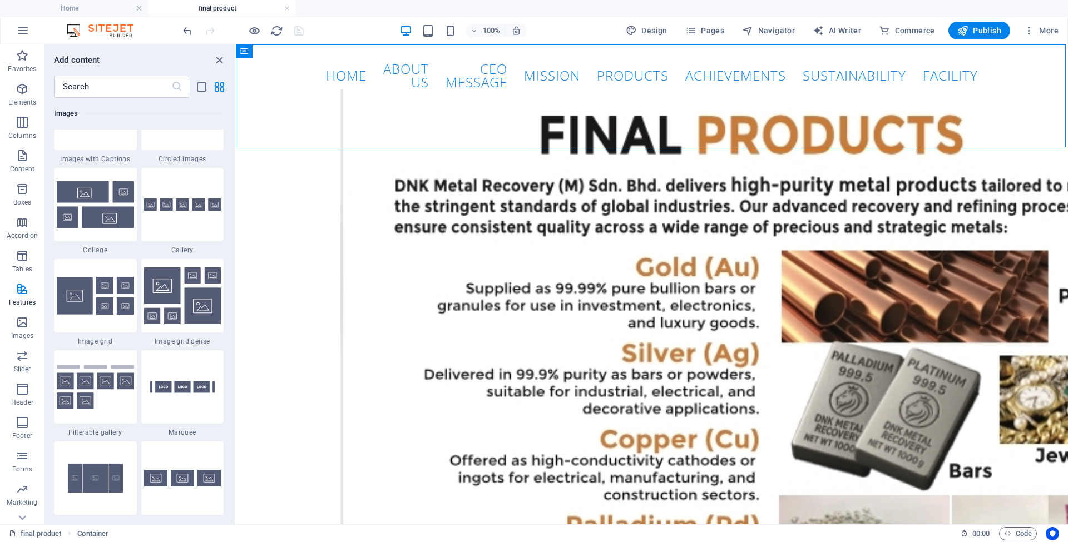
scroll to position [5723, 0]
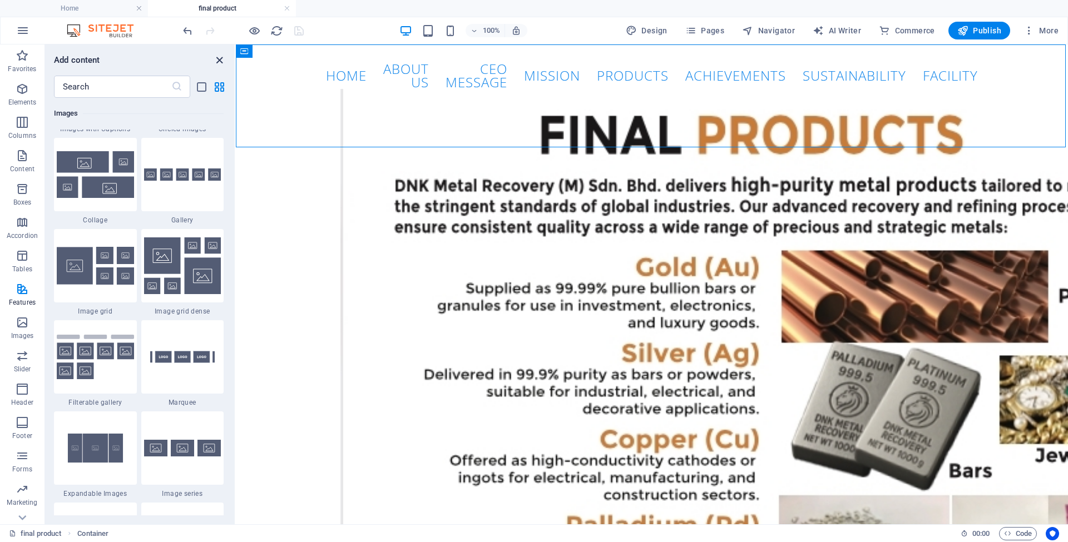
click at [216, 58] on icon "close panel" at bounding box center [219, 60] width 13 height 13
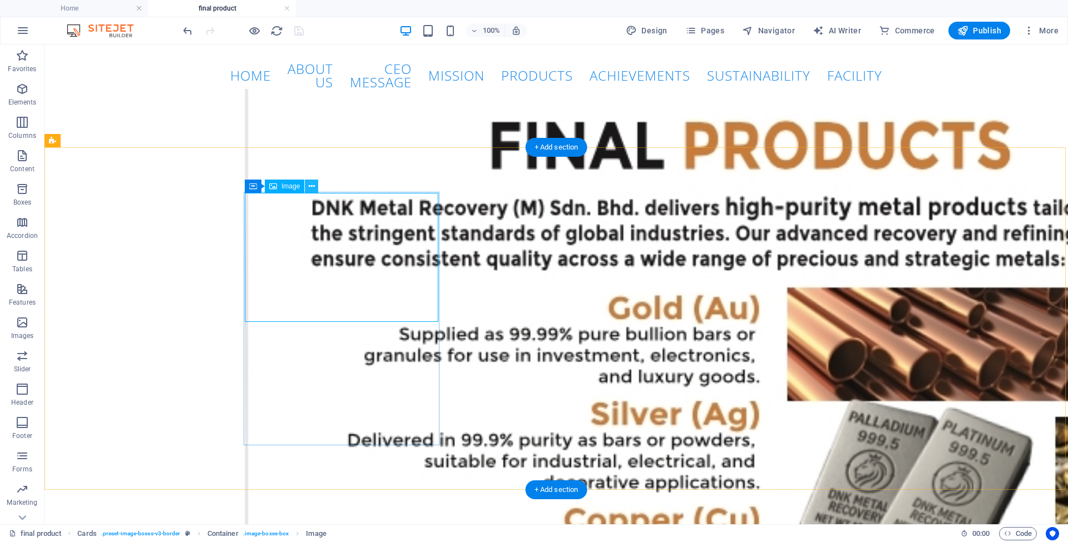
click at [309, 186] on icon at bounding box center [312, 187] width 6 height 12
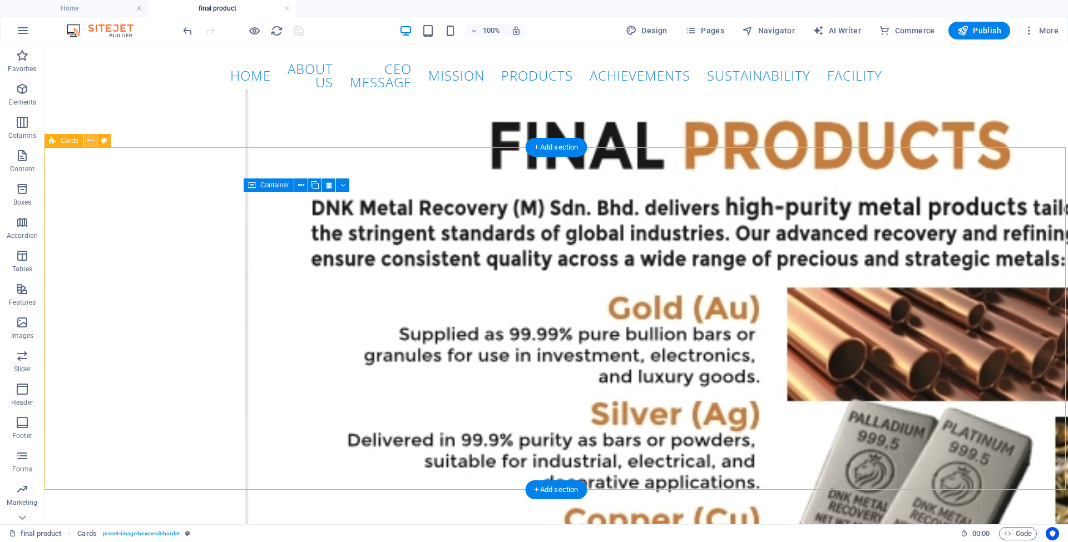
click at [91, 140] on icon at bounding box center [90, 141] width 6 height 12
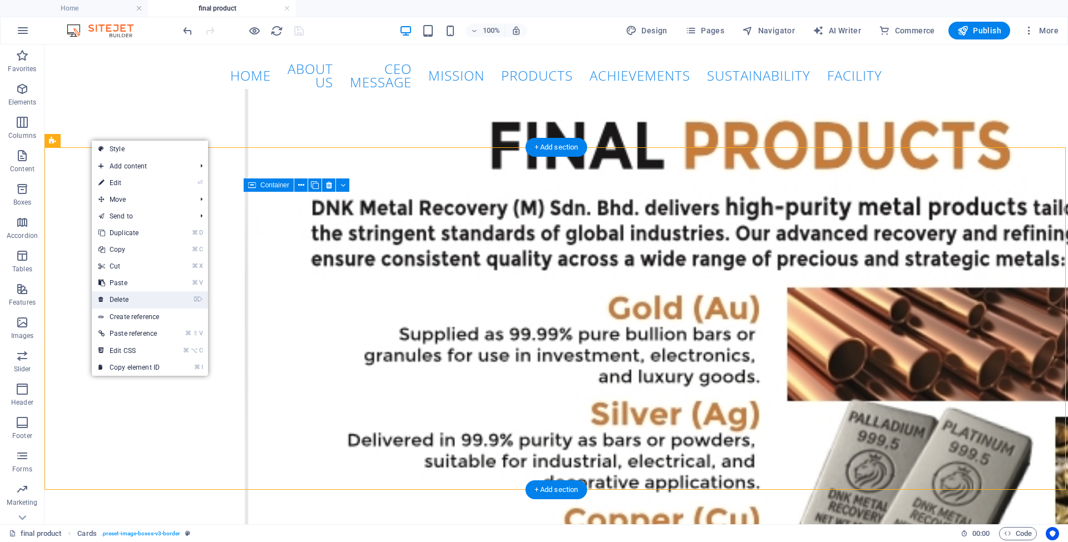
click at [131, 301] on link "⌦ Delete" at bounding box center [129, 299] width 75 height 17
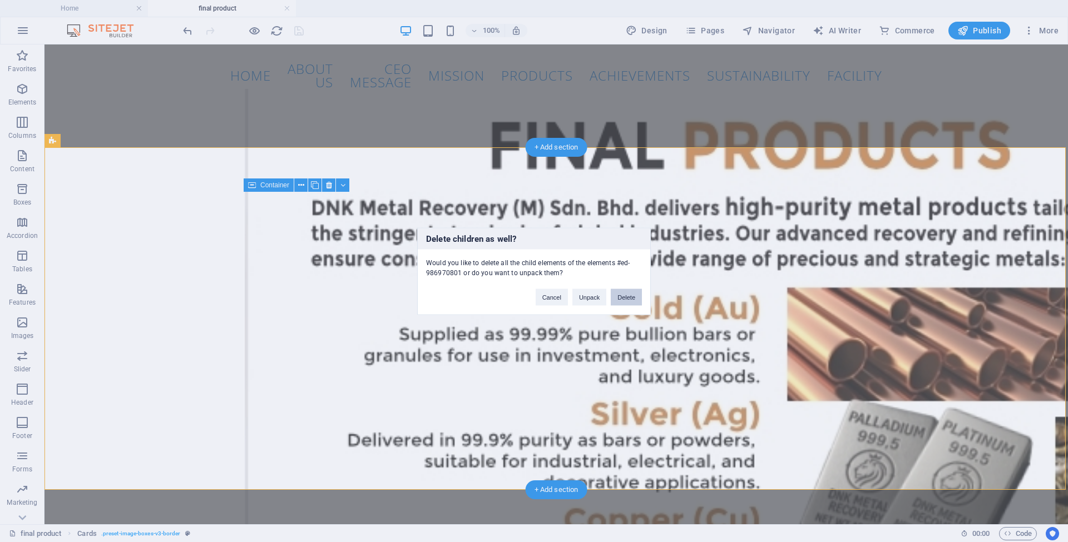
click at [616, 295] on button "Delete" at bounding box center [626, 297] width 31 height 17
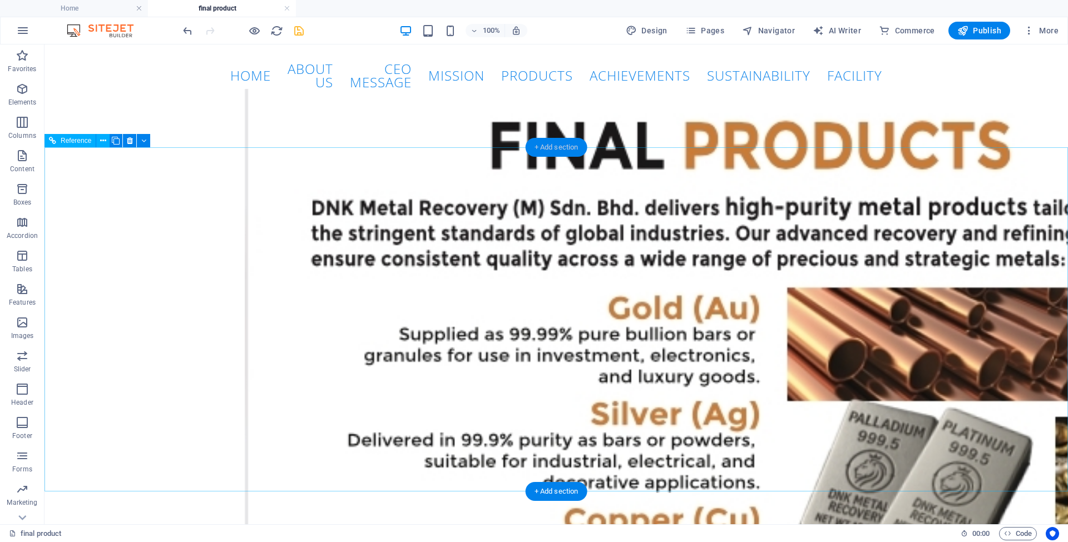
click at [545, 150] on div "+ Add section" at bounding box center [557, 147] width 62 height 19
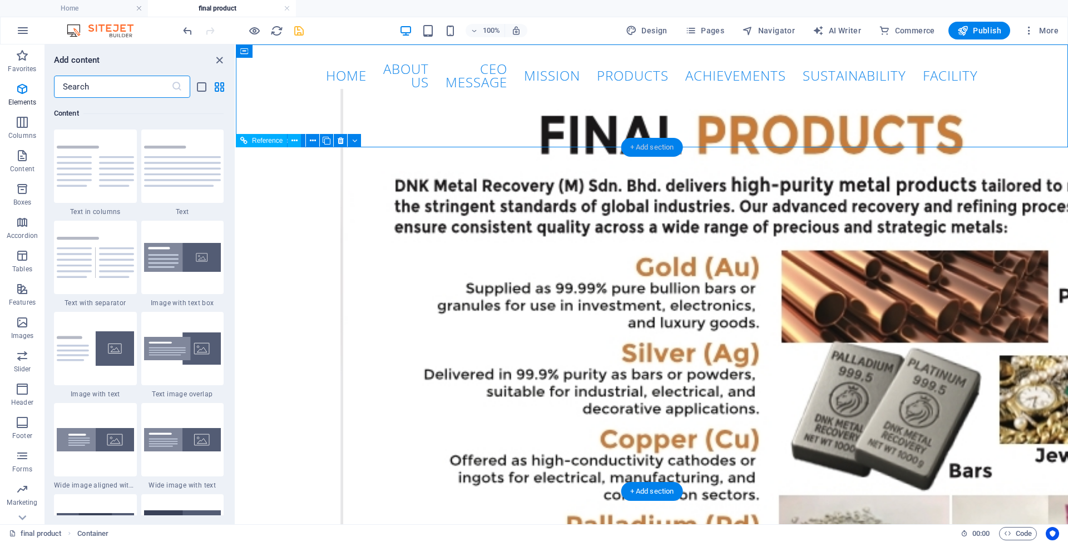
scroll to position [1946, 0]
click at [126, 92] on input "text" at bounding box center [112, 87] width 117 height 22
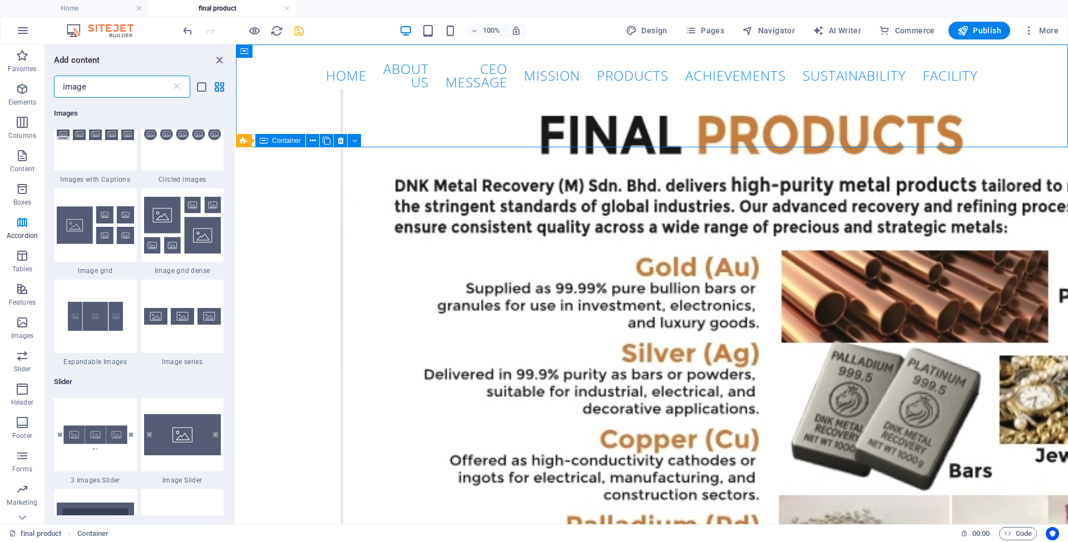
scroll to position [842, 0]
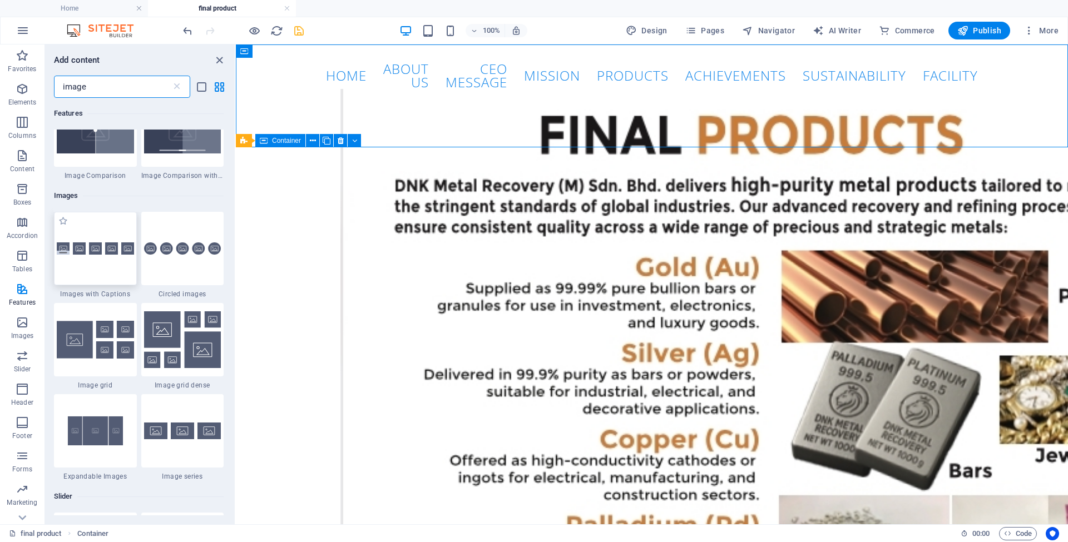
type input "image"
click at [87, 285] on div at bounding box center [95, 248] width 83 height 73
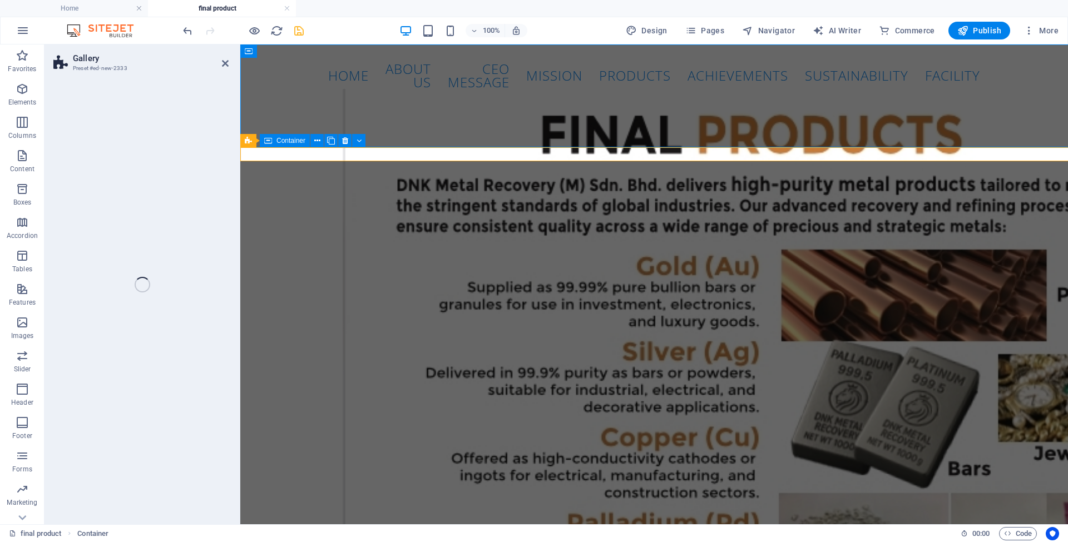
select select "rem"
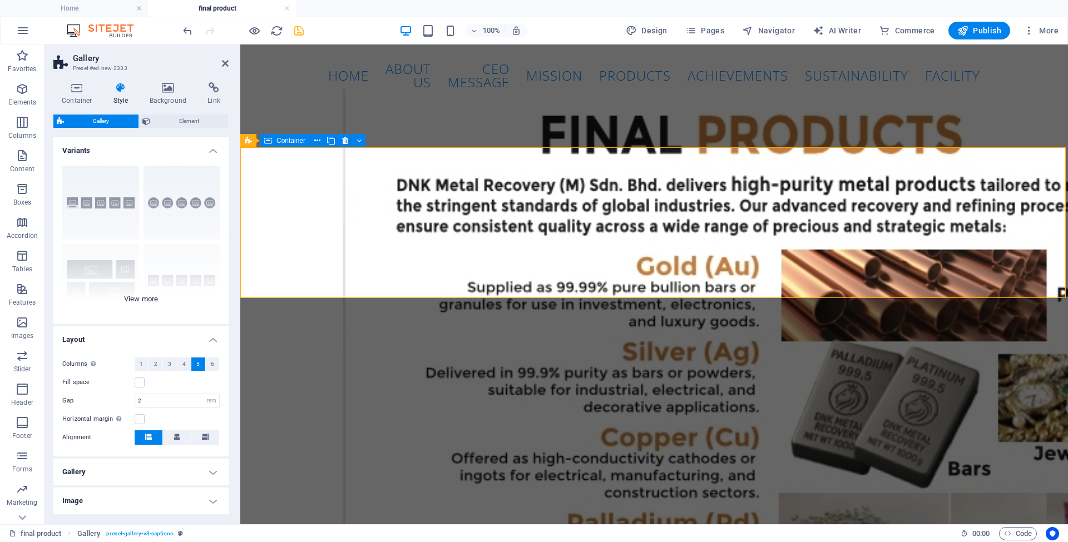
click at [143, 298] on div "Captions Circle Collage Default Grid Grid shifted" at bounding box center [140, 240] width 175 height 167
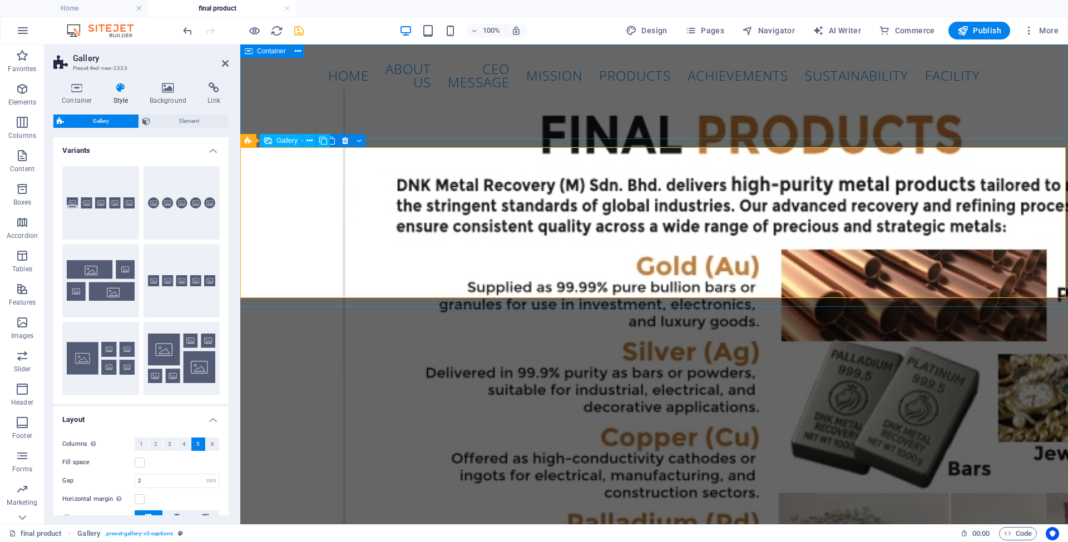
click at [283, 141] on span "Gallery" at bounding box center [286, 140] width 21 height 7
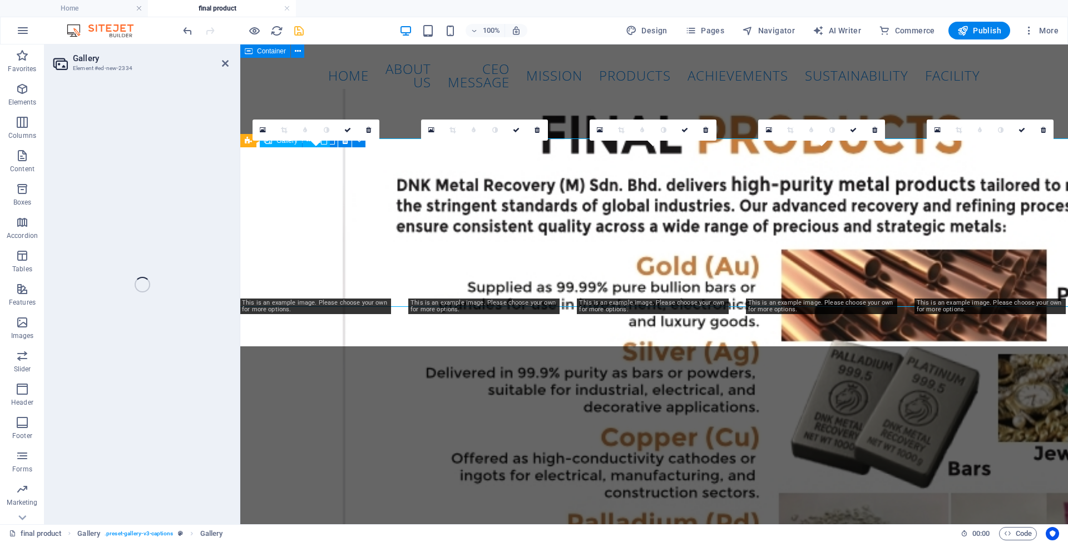
select select "4"
select select "px"
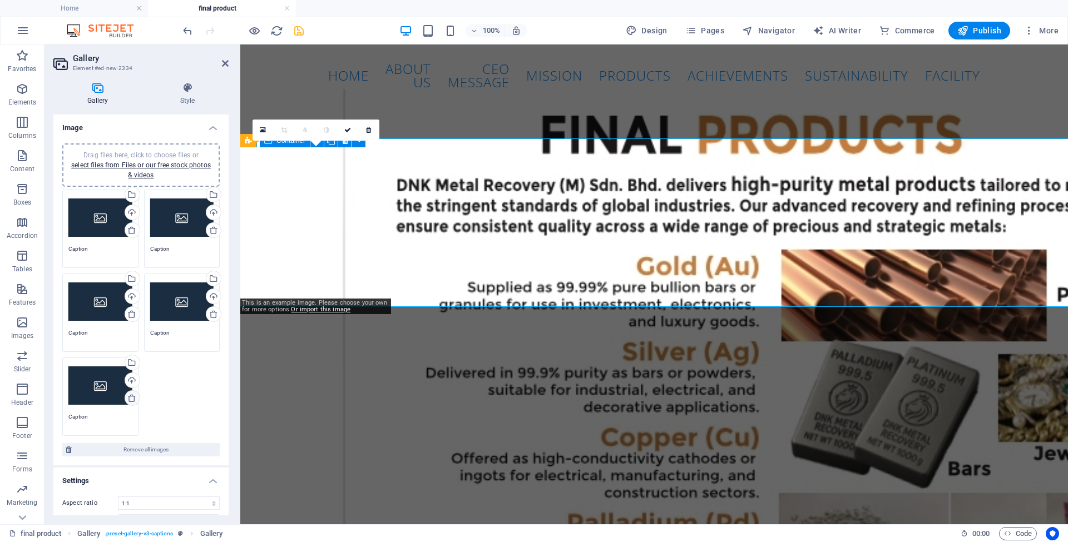
click at [129, 400] on icon at bounding box center [131, 398] width 9 height 9
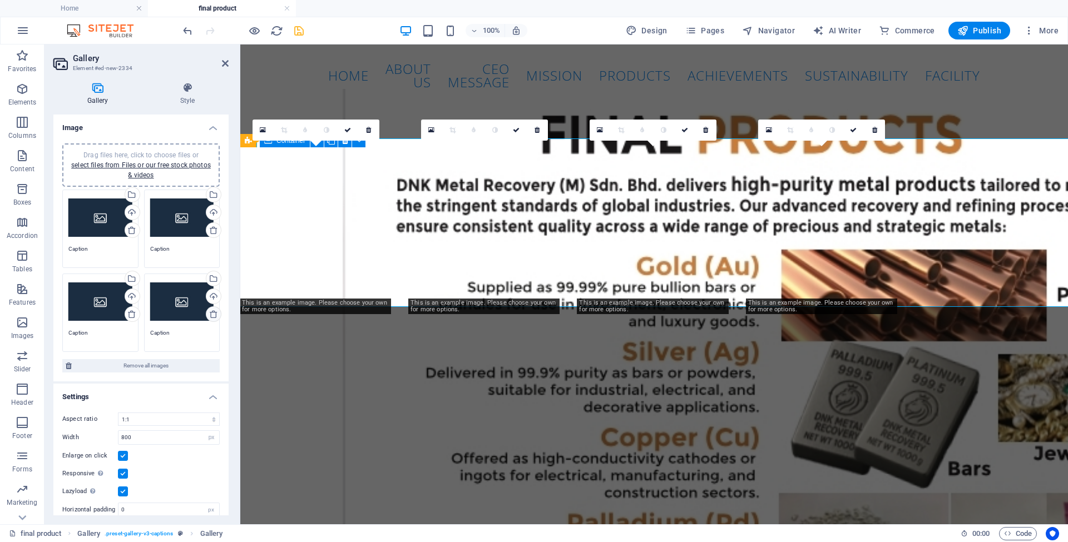
click at [210, 314] on icon at bounding box center [213, 314] width 9 height 9
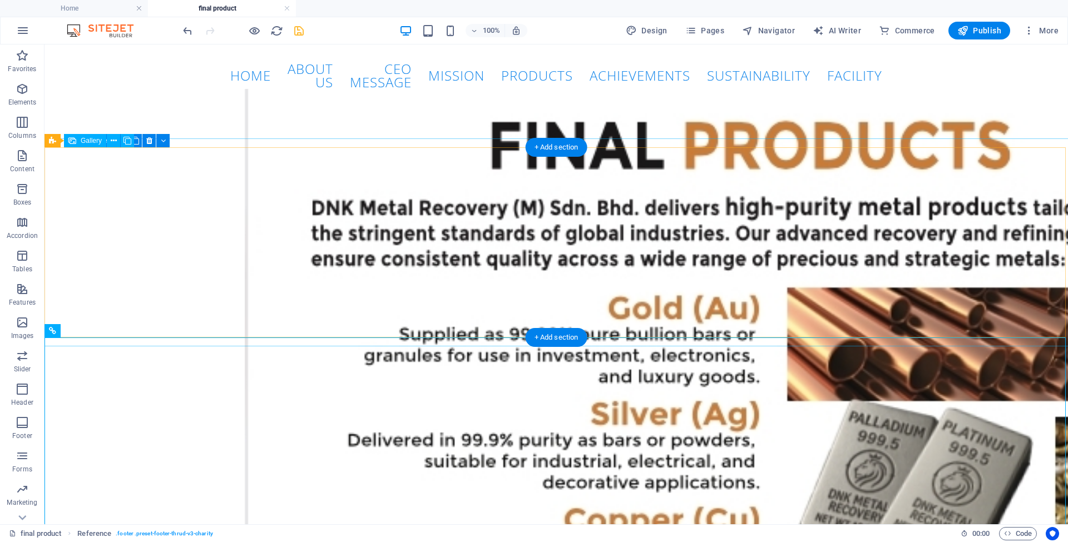
select select "4"
select select "px"
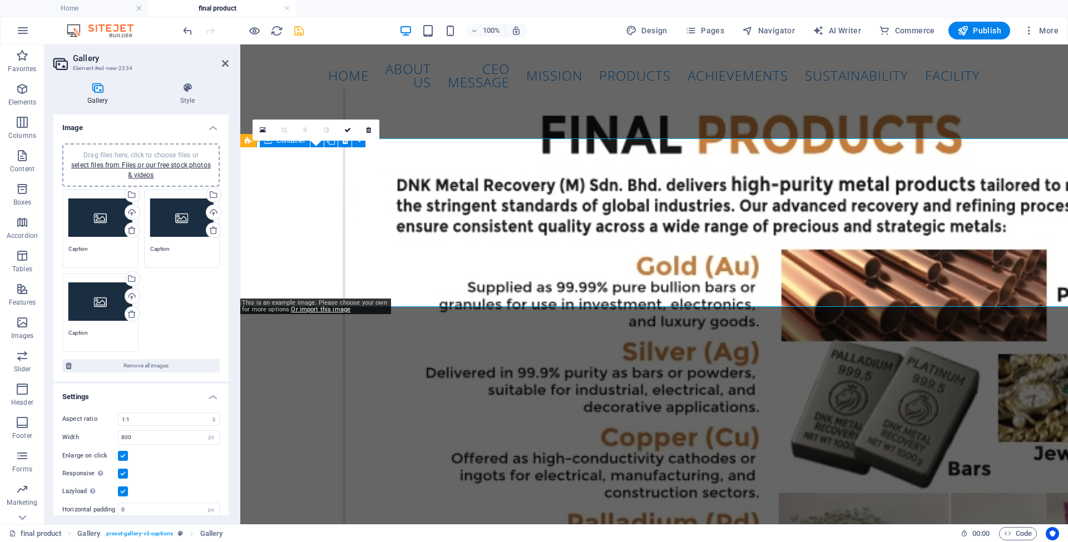
scroll to position [29, 0]
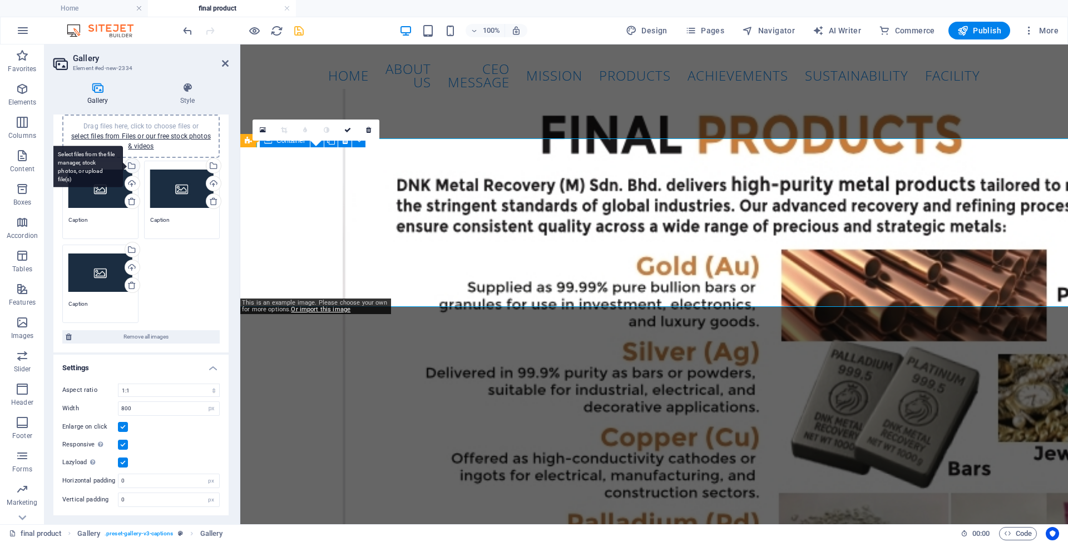
click at [123, 164] on div "Select files from the file manager, stock photos, or upload file(s)" at bounding box center [87, 167] width 72 height 42
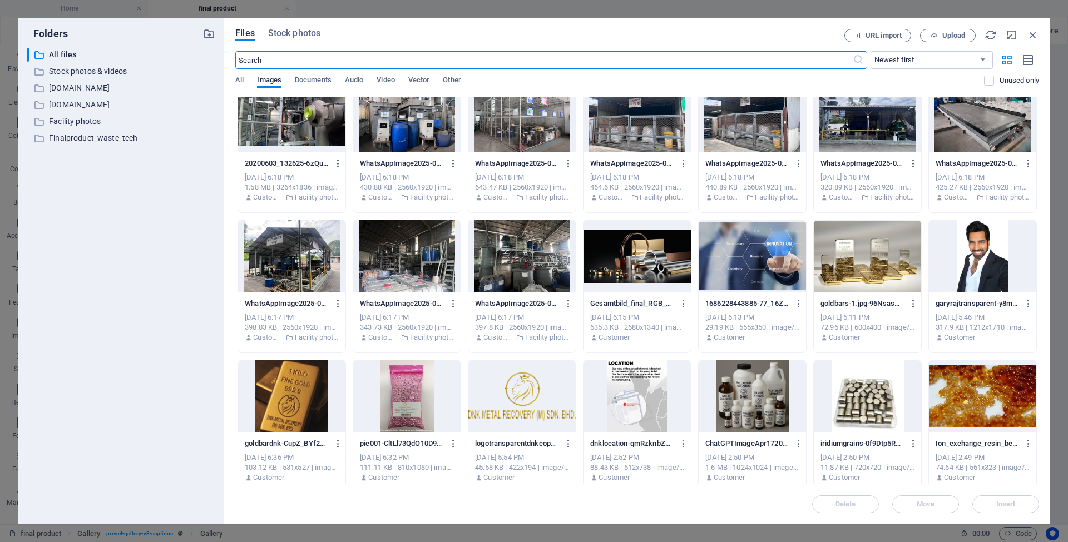
scroll to position [452, 0]
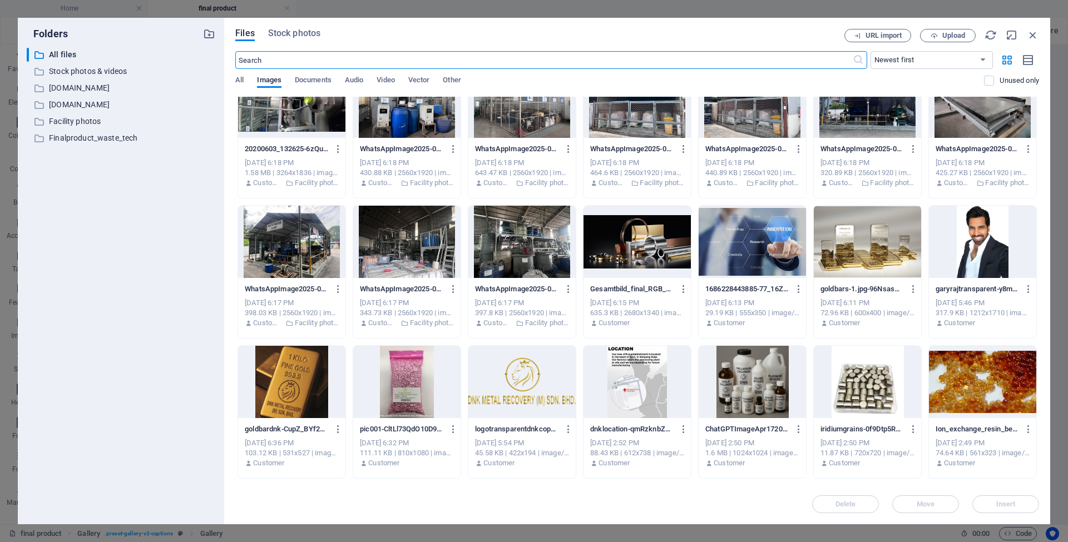
click at [847, 264] on div at bounding box center [867, 242] width 107 height 72
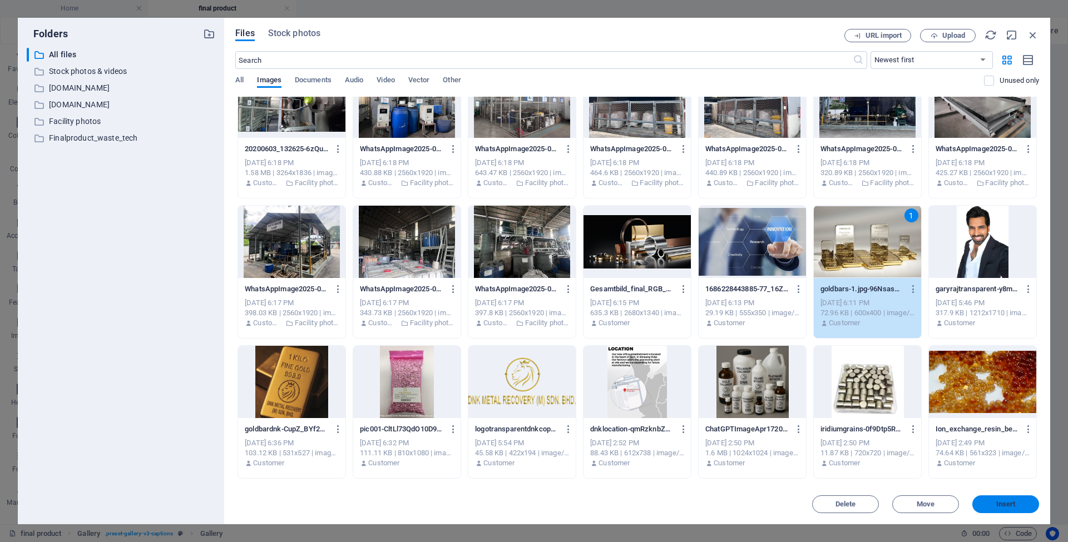
click at [1007, 510] on button "Insert" at bounding box center [1005, 505] width 67 height 18
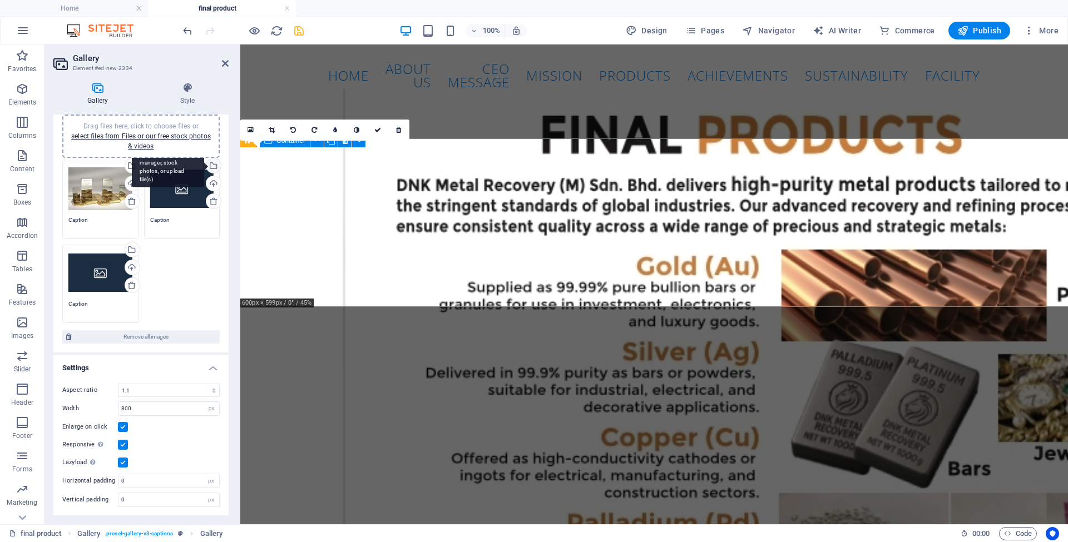
click at [211, 165] on div "Select files from the file manager, stock photos, or upload file(s)" at bounding box center [212, 167] width 17 height 17
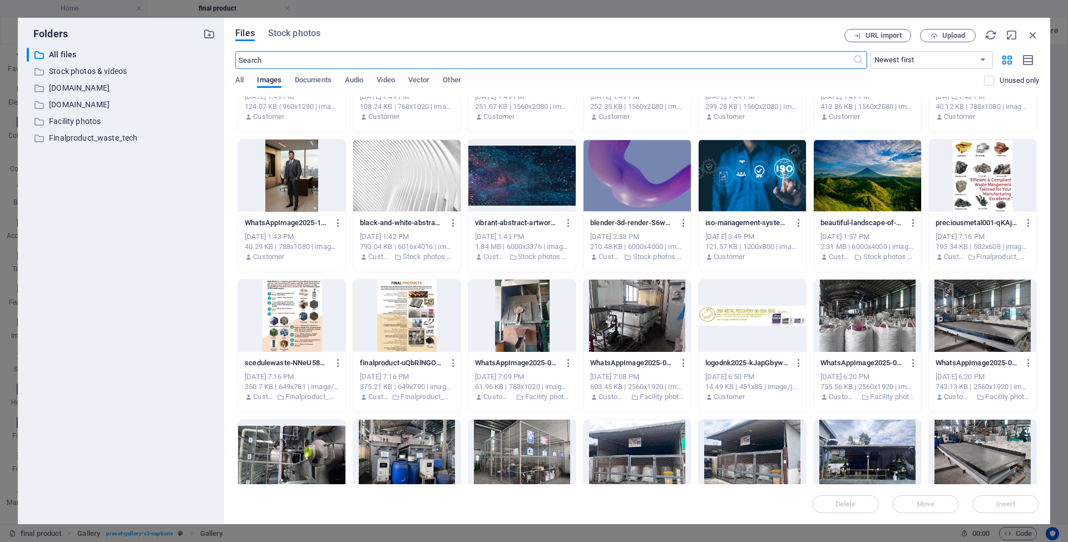
scroll to position [0, 0]
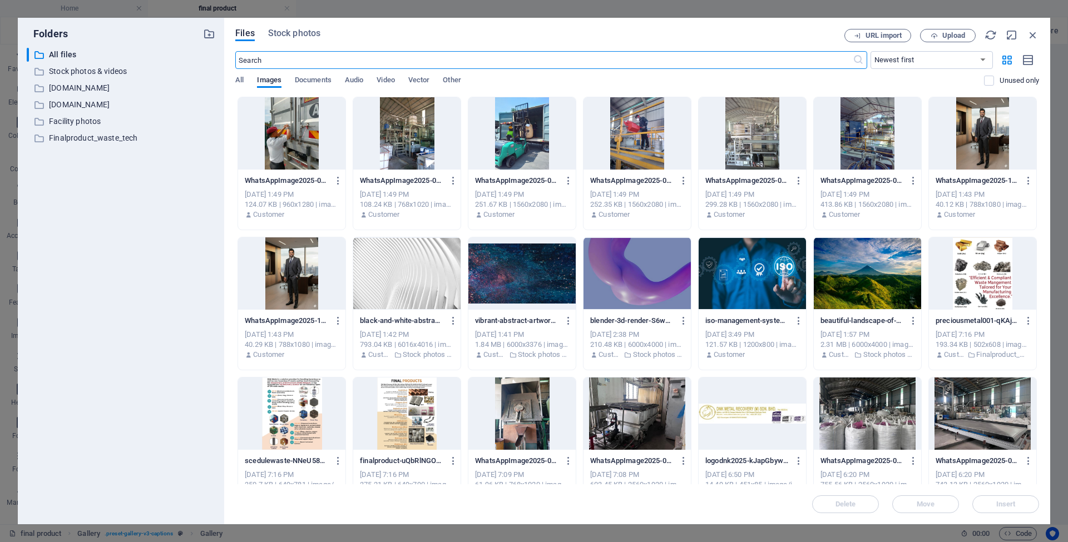
click at [730, 281] on div at bounding box center [752, 274] width 107 height 72
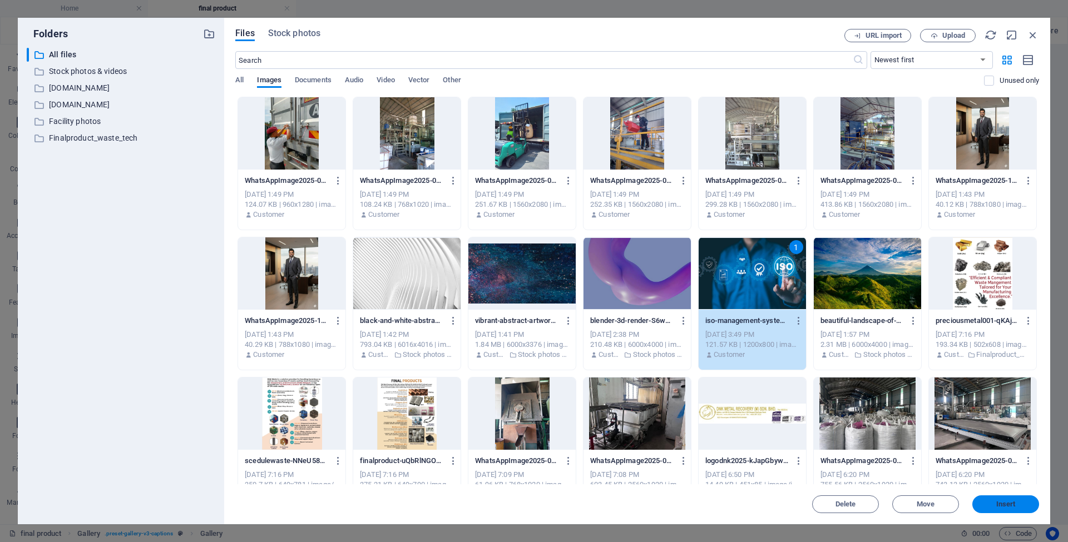
click at [990, 498] on button "Insert" at bounding box center [1005, 505] width 67 height 18
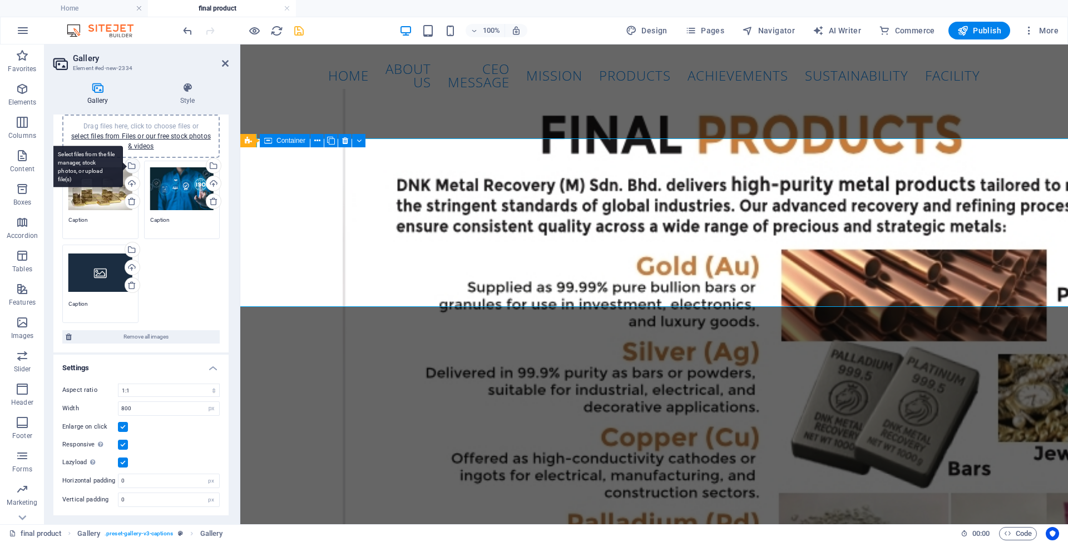
click at [131, 168] on div "Select files from the file manager, stock photos, or upload file(s)" at bounding box center [131, 167] width 17 height 17
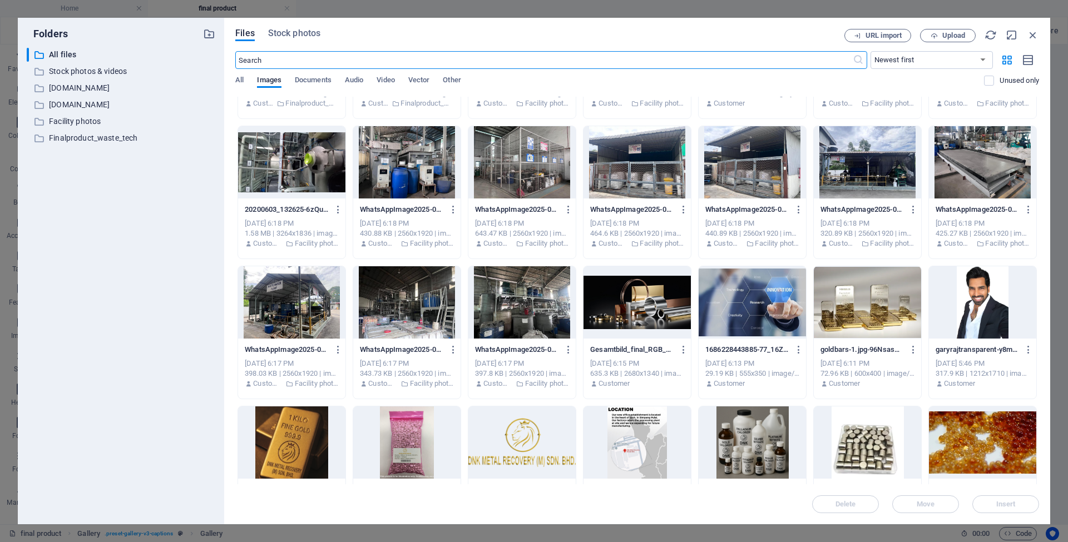
scroll to position [455, 0]
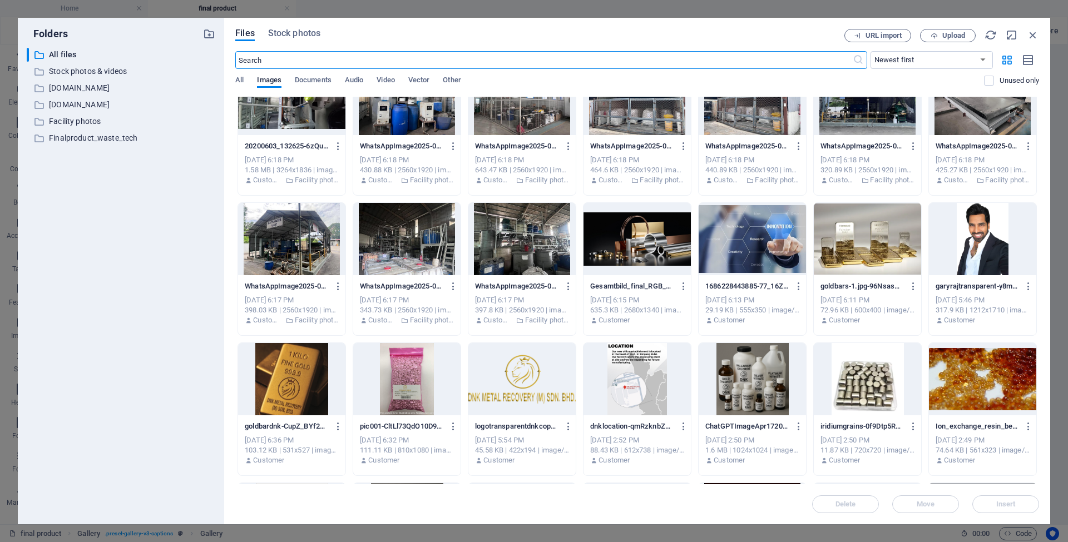
click at [835, 249] on div at bounding box center [867, 239] width 107 height 72
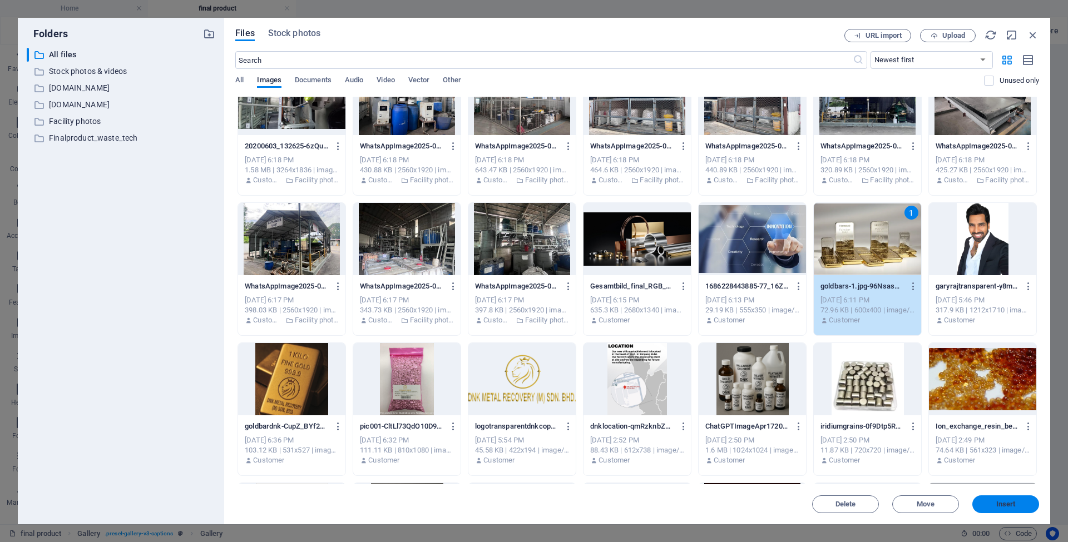
click at [1001, 503] on span "Insert" at bounding box center [1005, 504] width 19 height 7
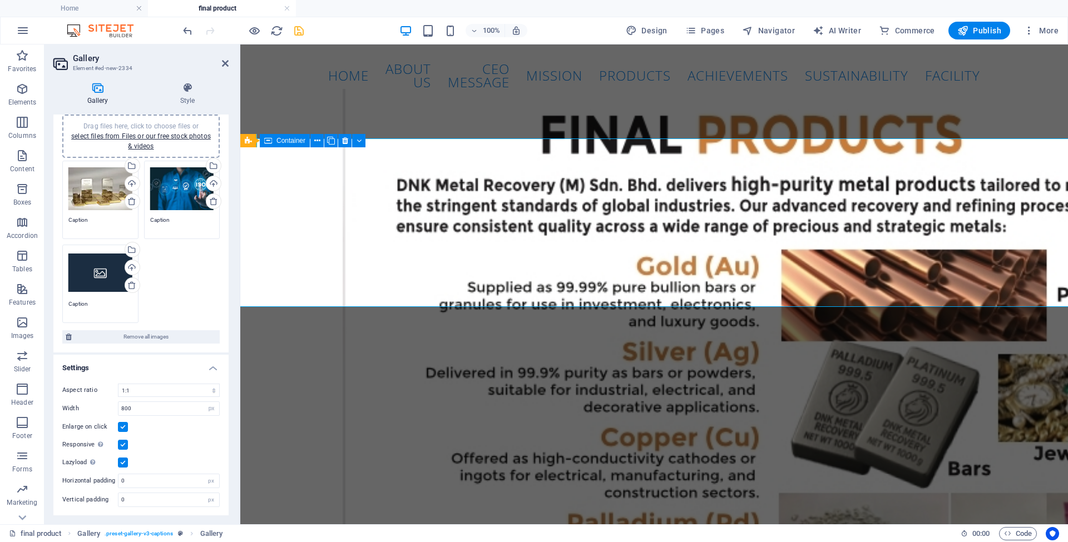
click at [110, 190] on div "Drag files here, click to choose files or select files from Files or our free s…" at bounding box center [100, 189] width 64 height 44
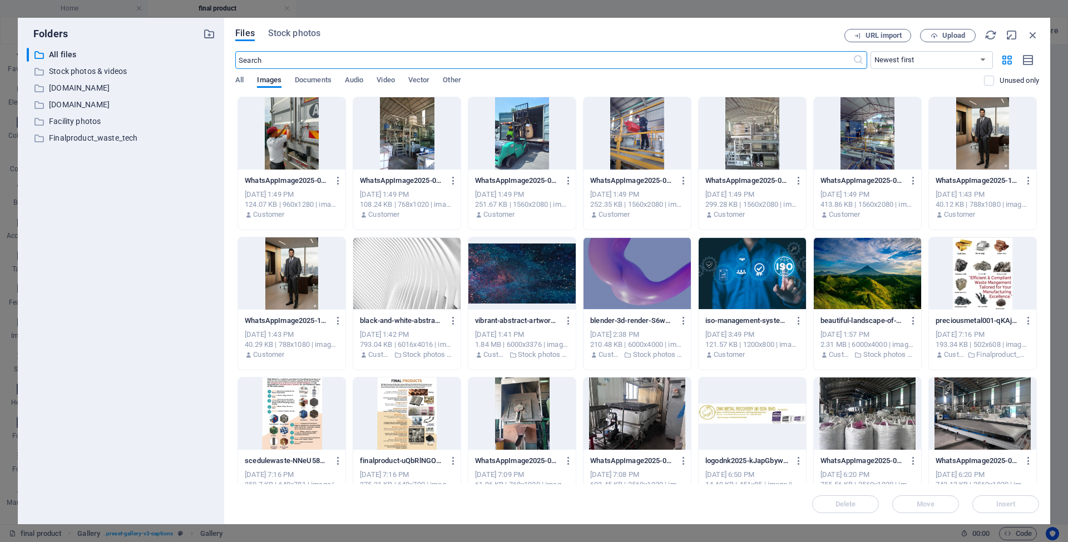
click at [343, 181] on div "WhatsAppImage2025-04-21at16.22.32-lYFL_sMMz4lYEBPVkCg8Ww.jpeg WhatsAppImage2025…" at bounding box center [637, 444] width 804 height 694
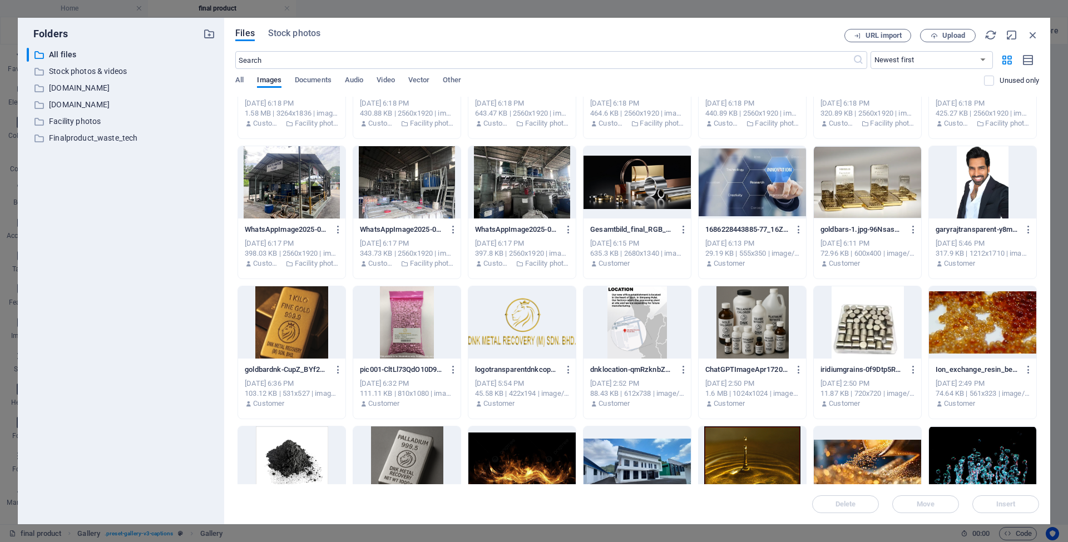
scroll to position [569, 0]
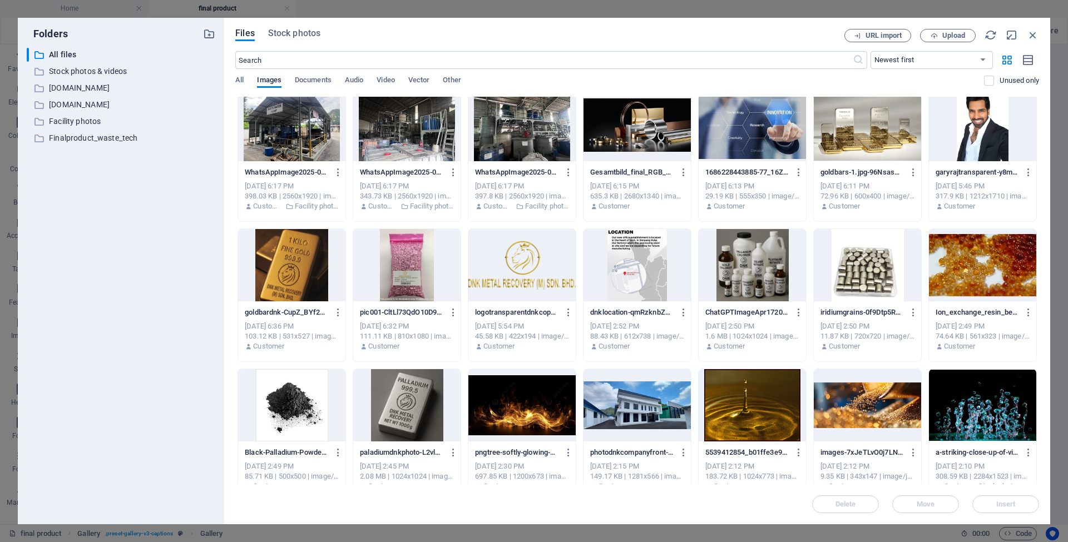
click at [300, 284] on div at bounding box center [291, 265] width 107 height 72
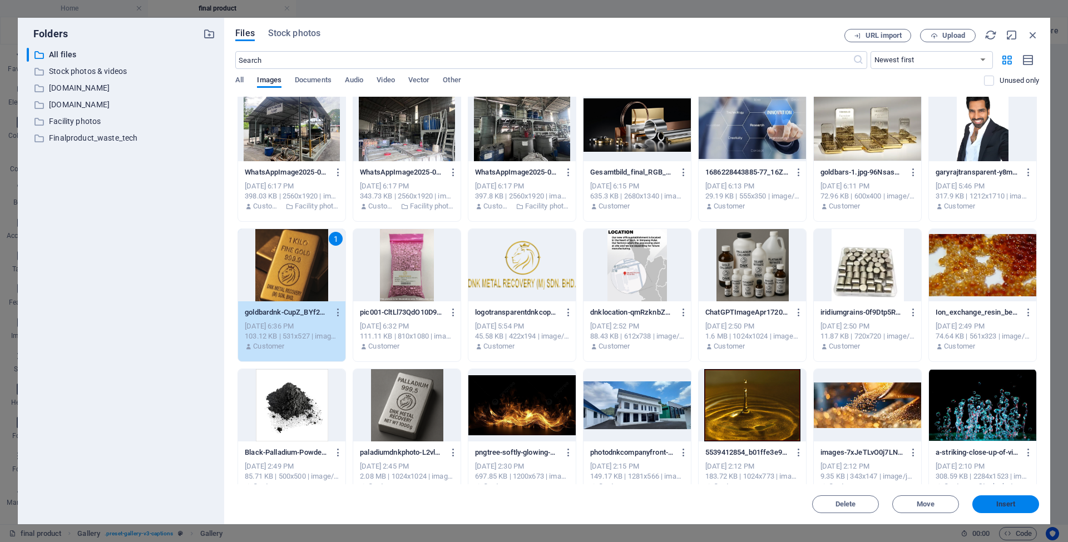
click at [993, 504] on span "Insert" at bounding box center [1006, 504] width 58 height 7
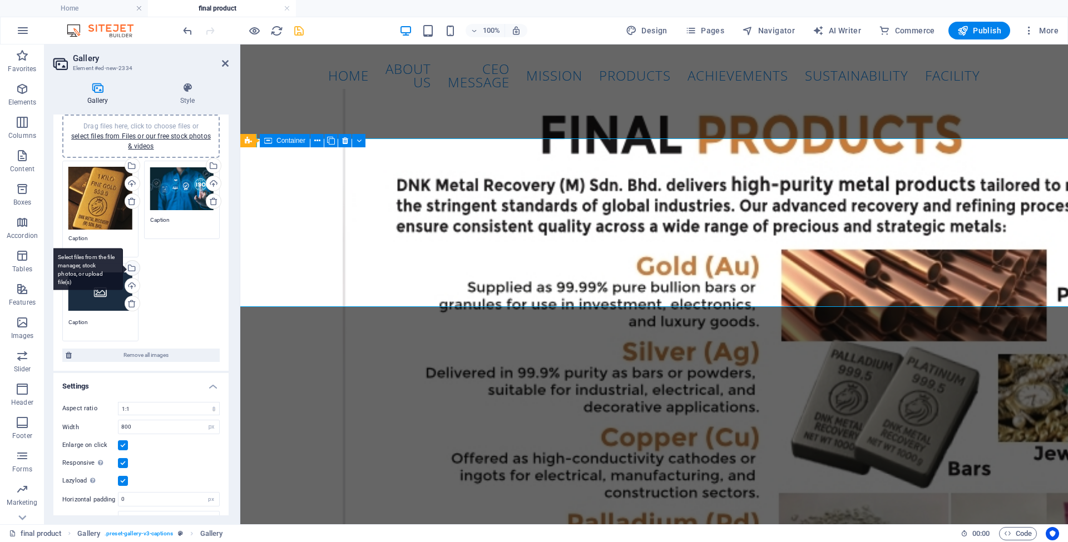
click at [131, 269] on div "Select files from the file manager, stock photos, or upload file(s)" at bounding box center [131, 269] width 17 height 17
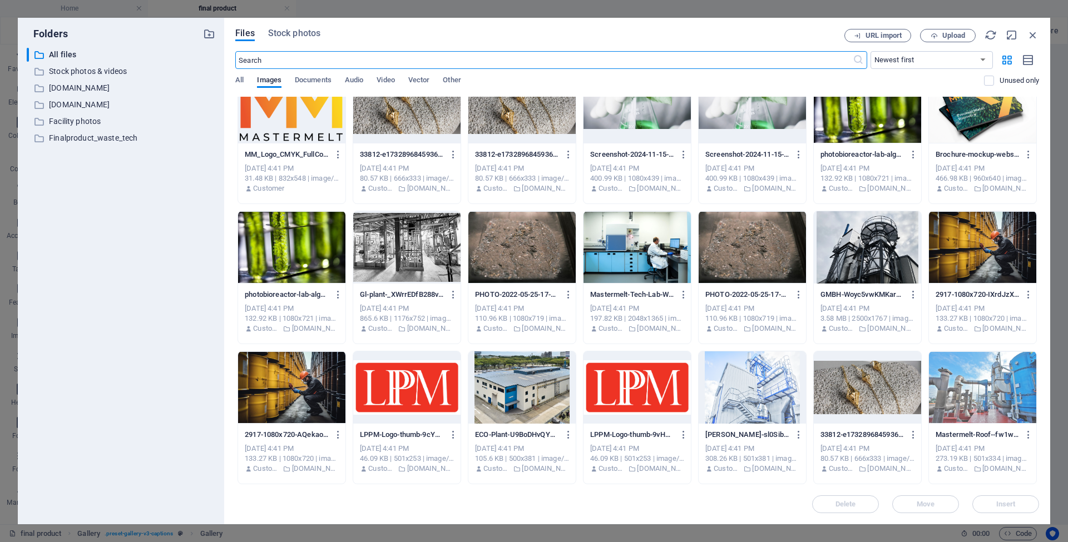
scroll to position [2136, 0]
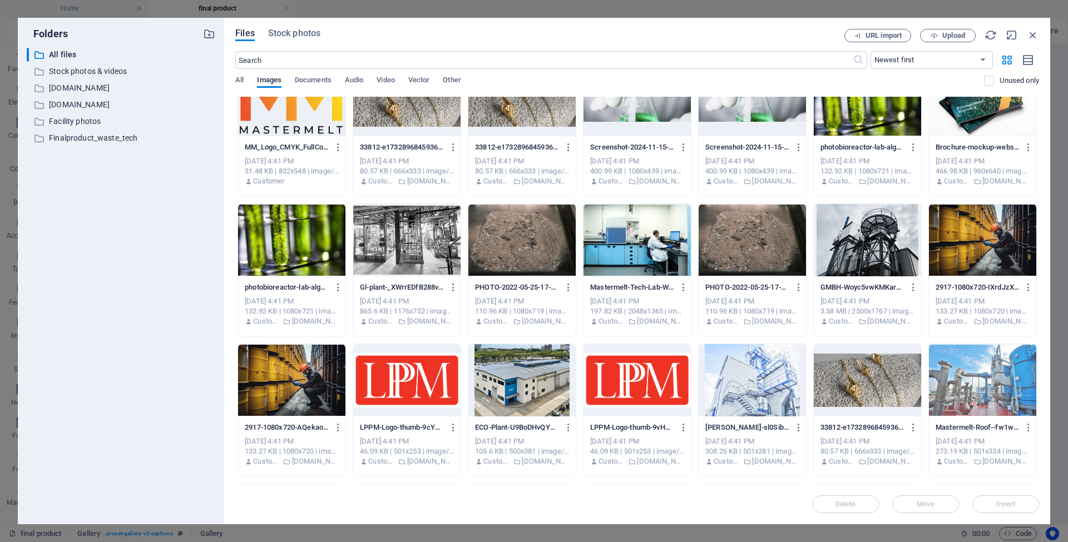
click at [963, 252] on div at bounding box center [982, 240] width 107 height 72
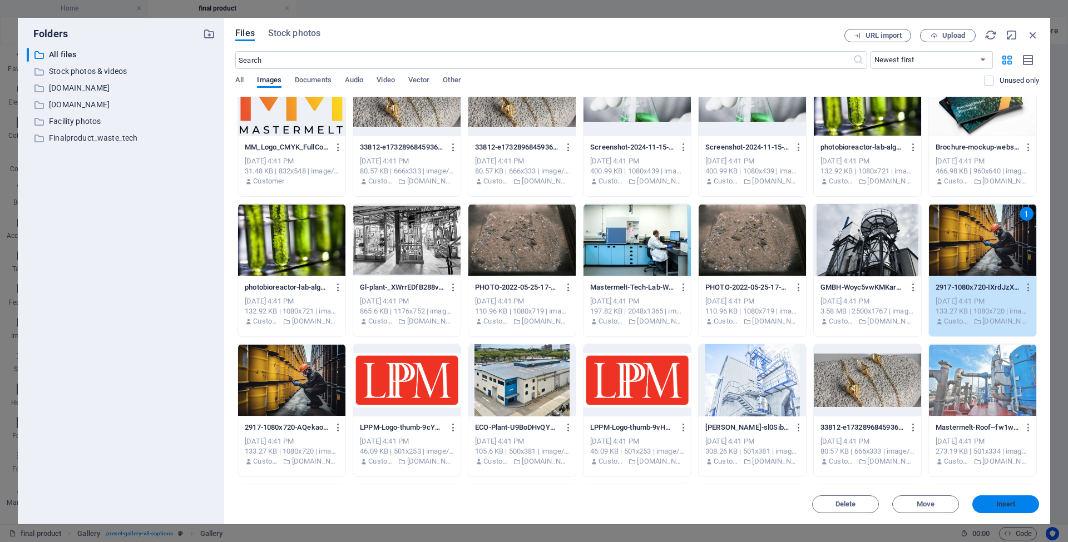
click at [1009, 507] on span "Insert" at bounding box center [1005, 504] width 19 height 7
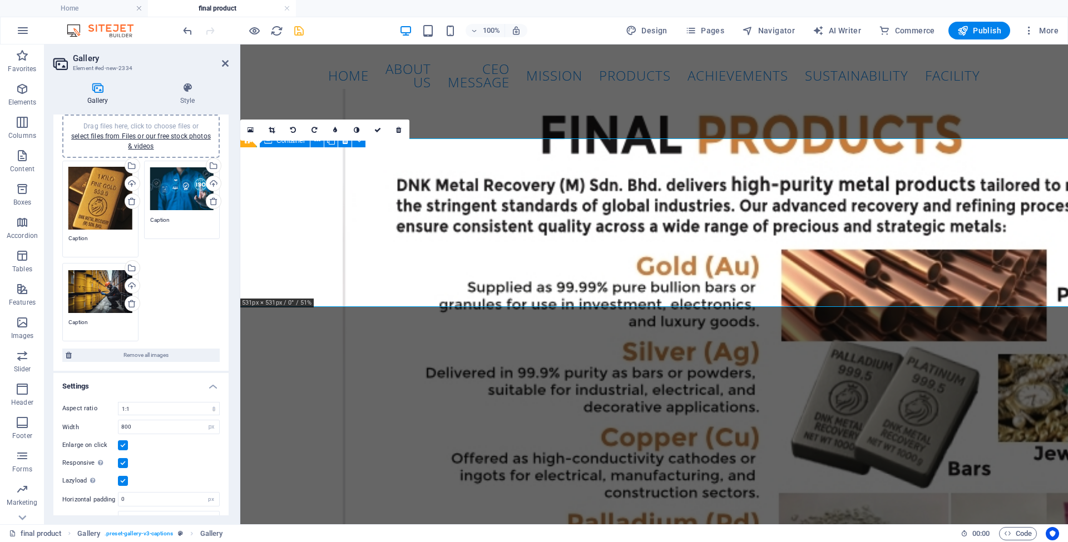
scroll to position [47, 0]
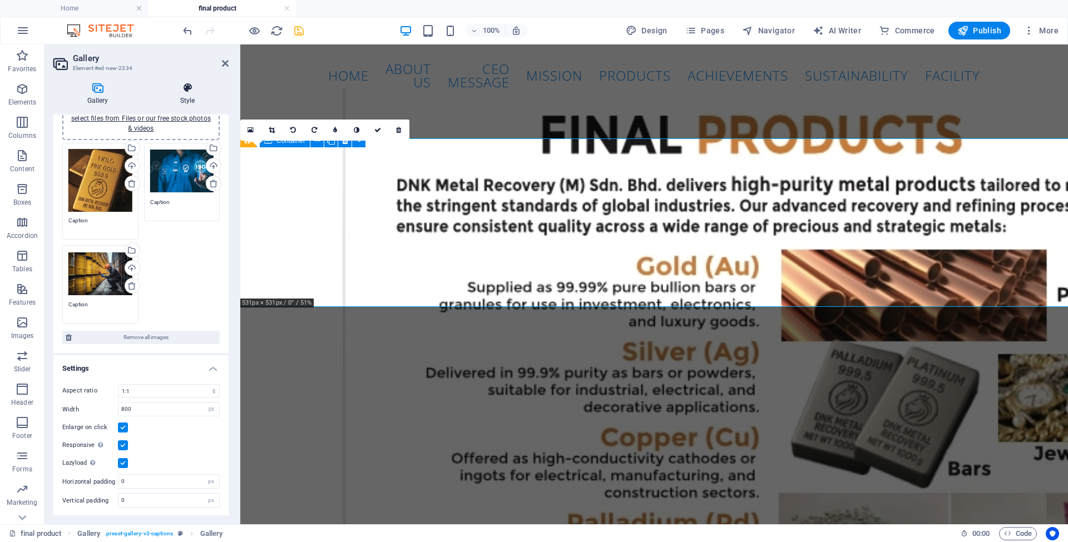
click at [187, 92] on icon at bounding box center [187, 87] width 82 height 11
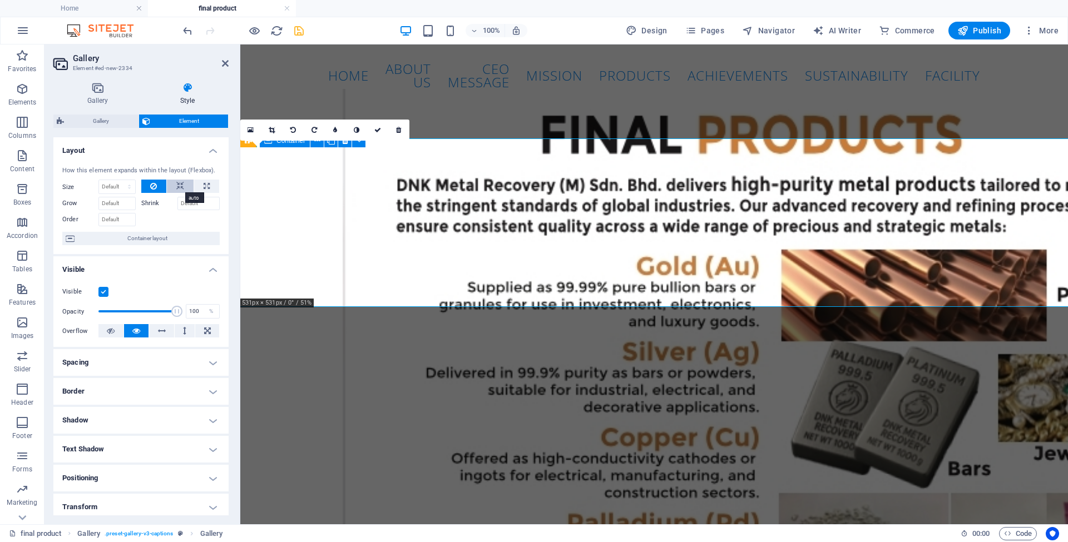
click at [176, 187] on icon at bounding box center [180, 186] width 8 height 13
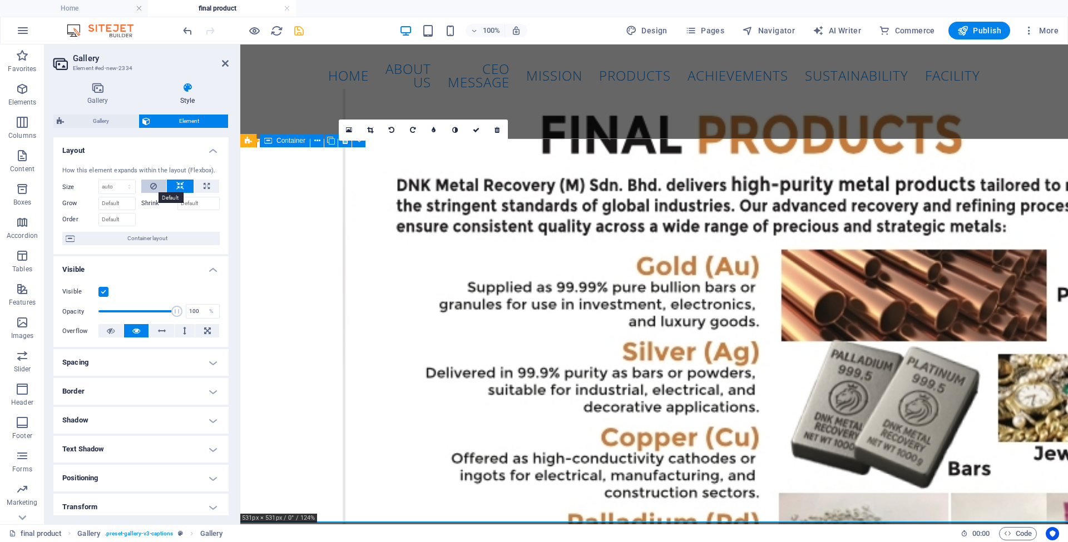
click at [155, 187] on icon at bounding box center [153, 186] width 7 height 13
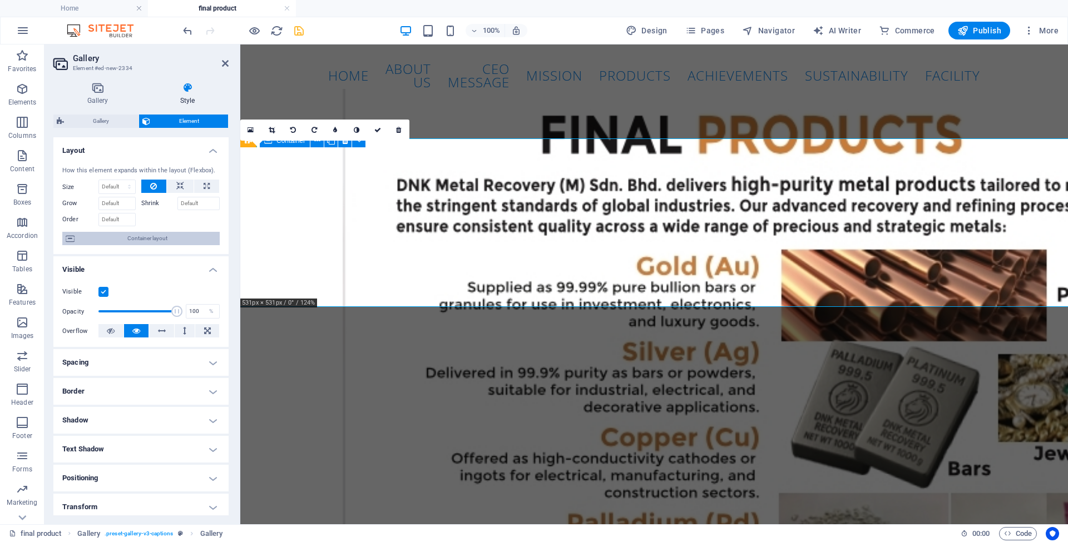
click at [151, 240] on span "Container layout" at bounding box center [147, 238] width 139 height 13
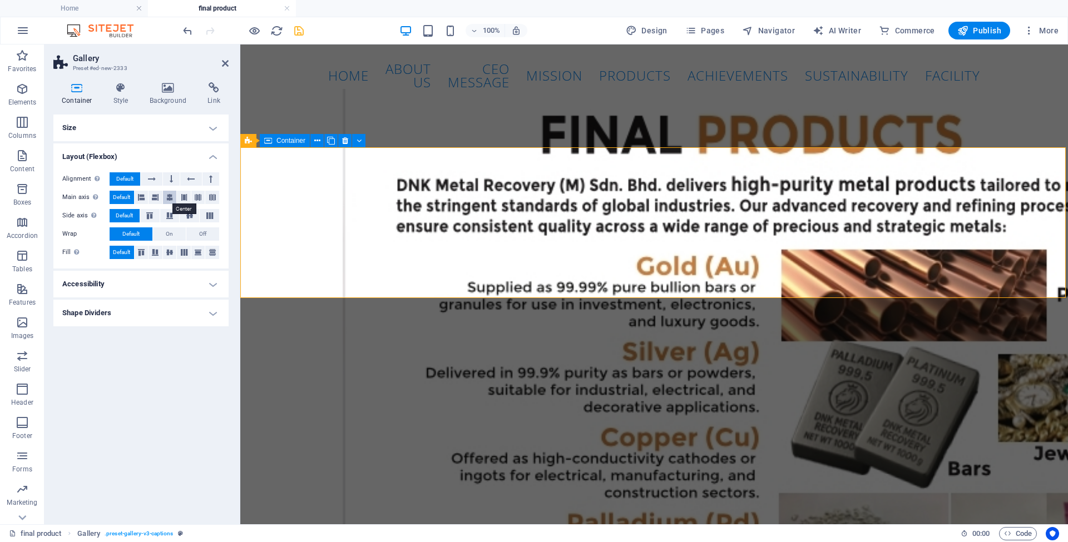
click at [169, 200] on icon at bounding box center [169, 197] width 7 height 13
click at [140, 199] on icon at bounding box center [141, 197] width 7 height 13
click at [123, 199] on span "Default" at bounding box center [121, 197] width 17 height 13
click at [148, 180] on icon at bounding box center [152, 178] width 8 height 13
click at [193, 179] on icon at bounding box center [191, 178] width 8 height 13
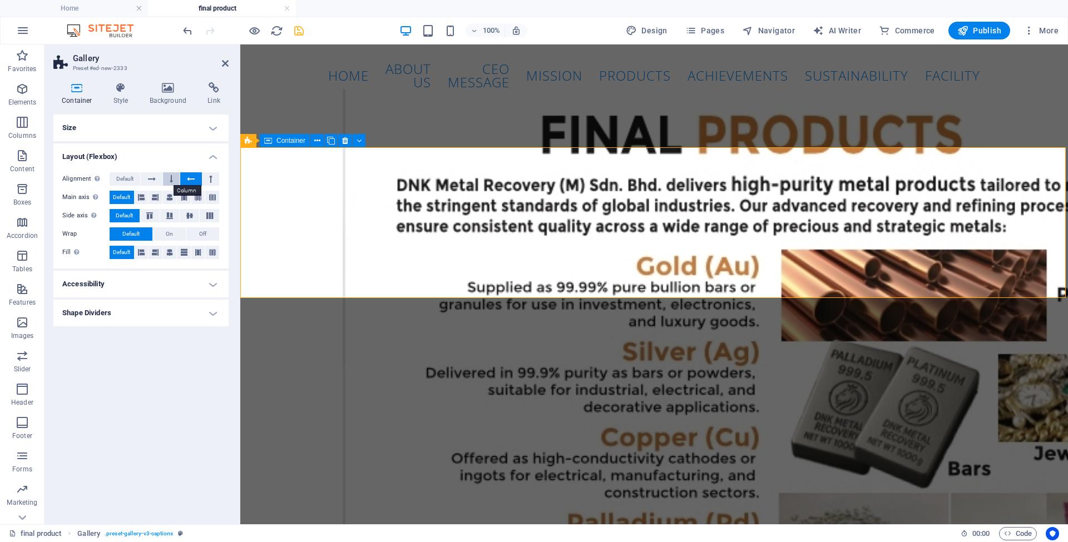
click at [171, 180] on icon at bounding box center [171, 178] width 3 height 13
click at [150, 177] on icon at bounding box center [152, 178] width 8 height 13
click at [131, 176] on span "Default" at bounding box center [124, 178] width 17 height 13
click at [210, 178] on icon at bounding box center [210, 178] width 3 height 13
click at [150, 179] on icon at bounding box center [152, 178] width 8 height 13
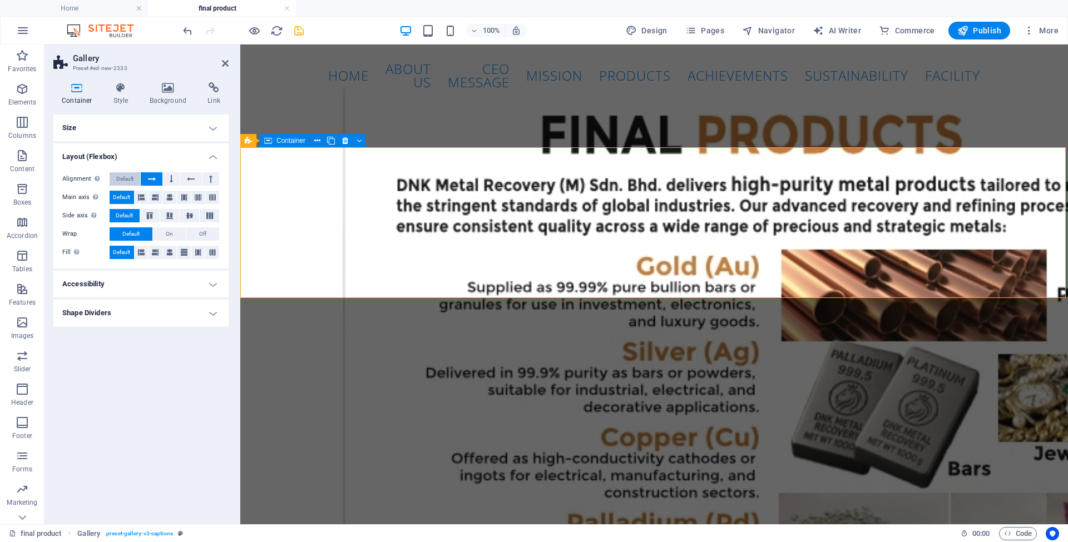
click at [131, 177] on span "Default" at bounding box center [124, 178] width 17 height 13
click at [167, 200] on icon at bounding box center [169, 197] width 7 height 13
click at [145, 197] on icon at bounding box center [141, 197] width 7 height 13
click at [151, 197] on button at bounding box center [156, 197] width 14 height 13
click at [121, 197] on span "Default" at bounding box center [121, 197] width 17 height 13
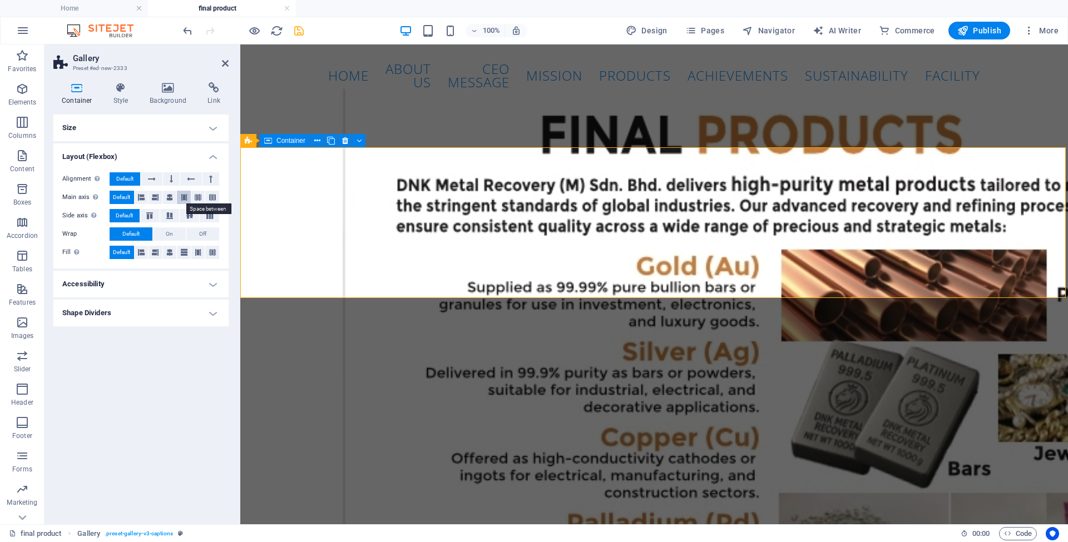
click at [183, 196] on icon at bounding box center [184, 197] width 7 height 13
click at [122, 199] on span "Default" at bounding box center [121, 197] width 17 height 13
click at [188, 214] on icon at bounding box center [189, 215] width 13 height 7
click at [132, 214] on span "Default" at bounding box center [124, 215] width 17 height 13
click at [155, 181] on icon at bounding box center [152, 178] width 8 height 13
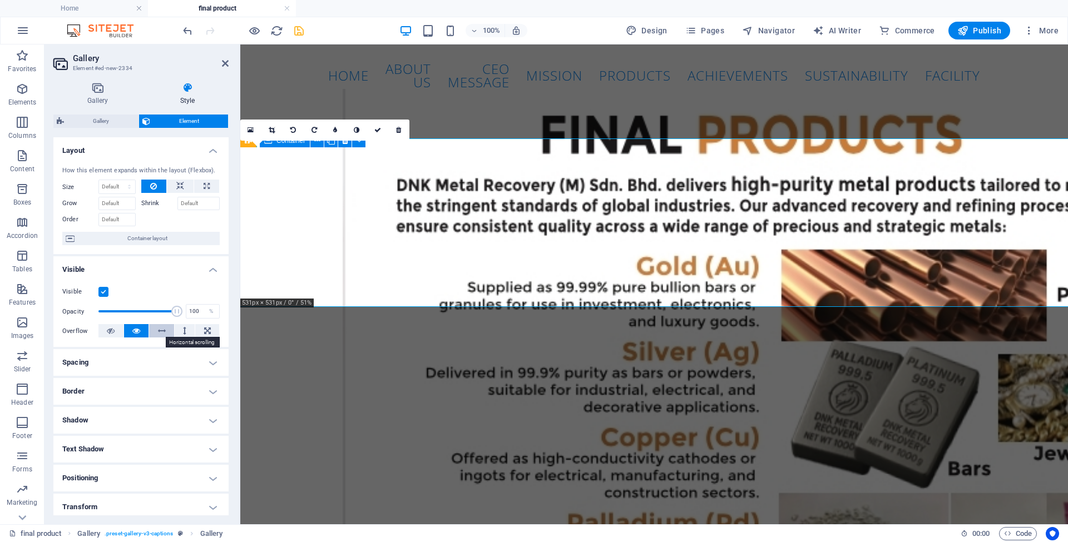
click at [160, 328] on icon at bounding box center [162, 330] width 8 height 13
click at [132, 332] on icon at bounding box center [136, 330] width 8 height 13
click at [151, 235] on span "Container layout" at bounding box center [147, 238] width 139 height 13
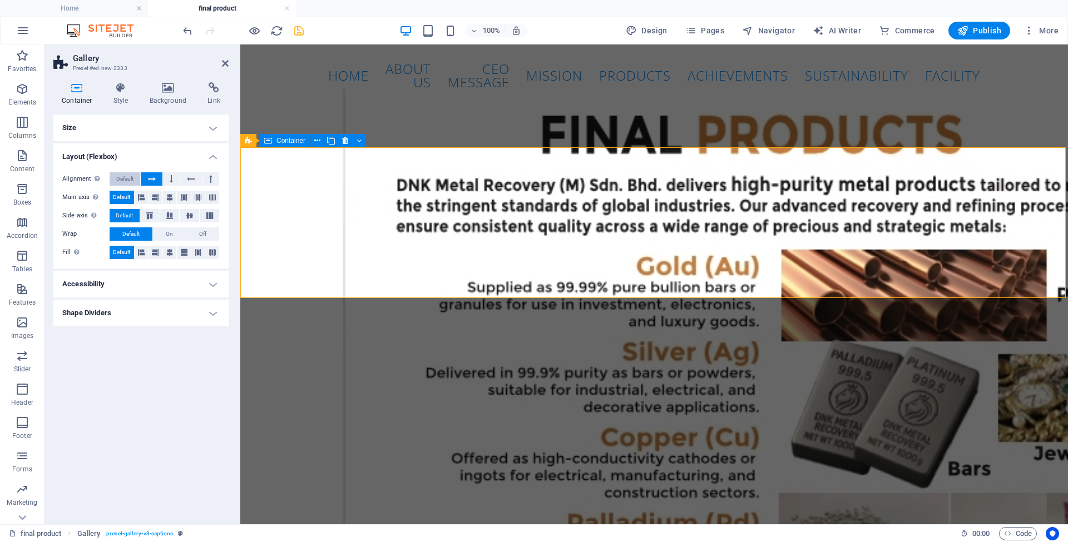
click at [135, 178] on button "Default" at bounding box center [125, 178] width 31 height 13
click at [164, 181] on button at bounding box center [171, 178] width 17 height 13
click at [197, 179] on button at bounding box center [190, 178] width 21 height 13
click at [155, 181] on icon at bounding box center [152, 178] width 8 height 13
click at [128, 179] on span "Default" at bounding box center [124, 178] width 17 height 13
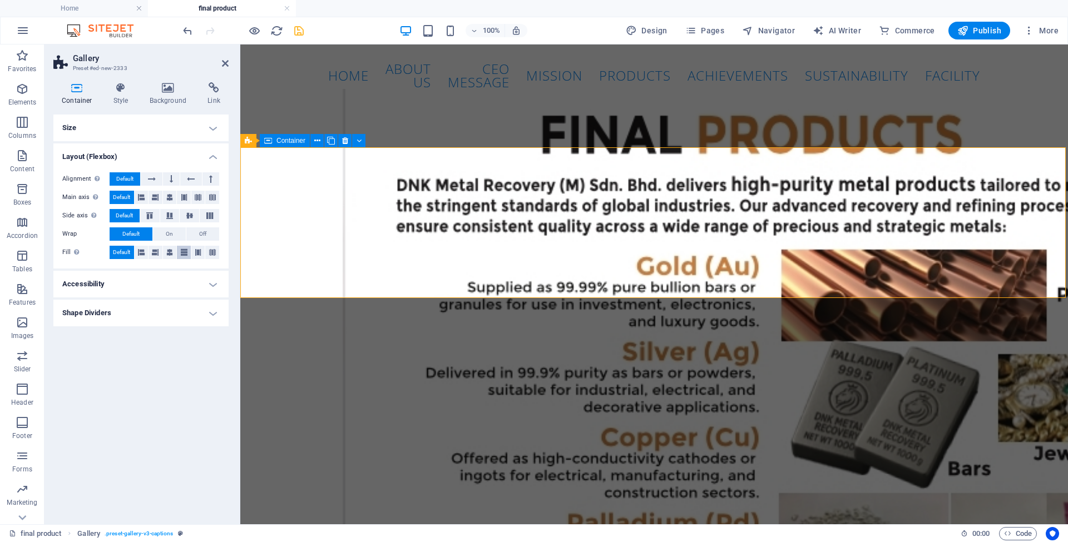
click at [187, 254] on button at bounding box center [184, 252] width 14 height 13
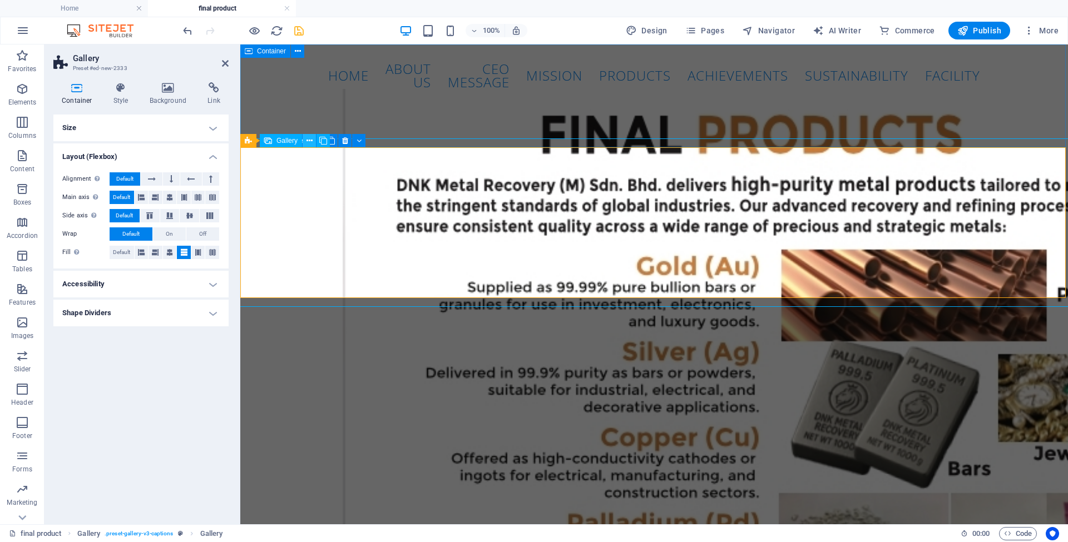
click at [310, 141] on icon at bounding box center [309, 141] width 6 height 12
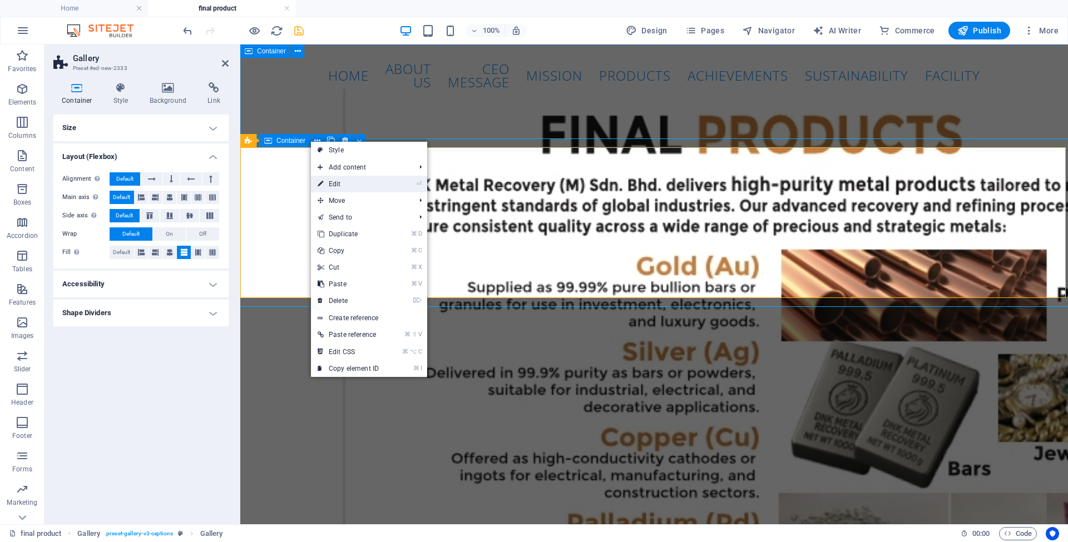
click at [348, 182] on link "⏎ Edit" at bounding box center [348, 184] width 75 height 17
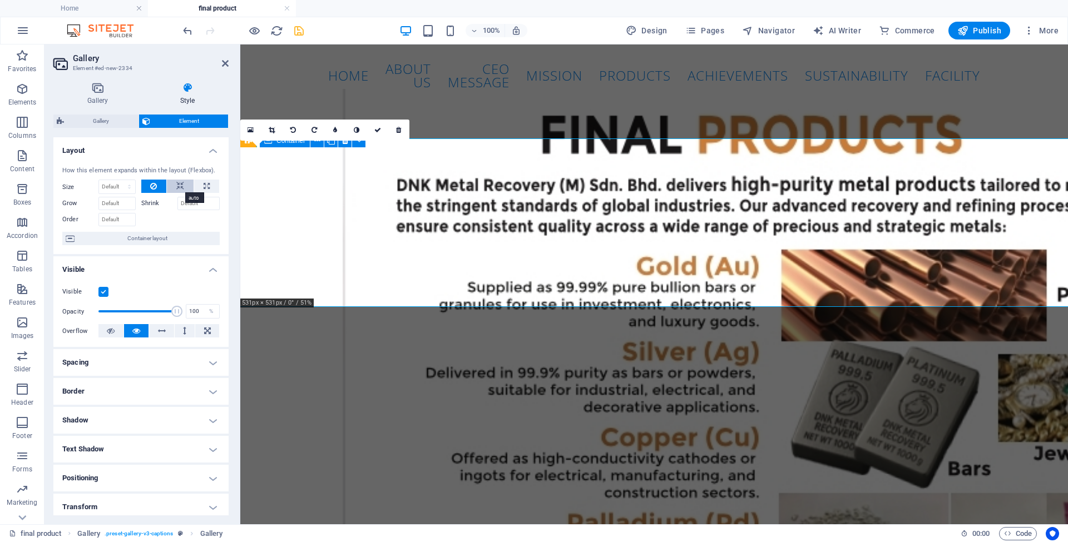
click at [176, 187] on icon at bounding box center [180, 186] width 8 height 13
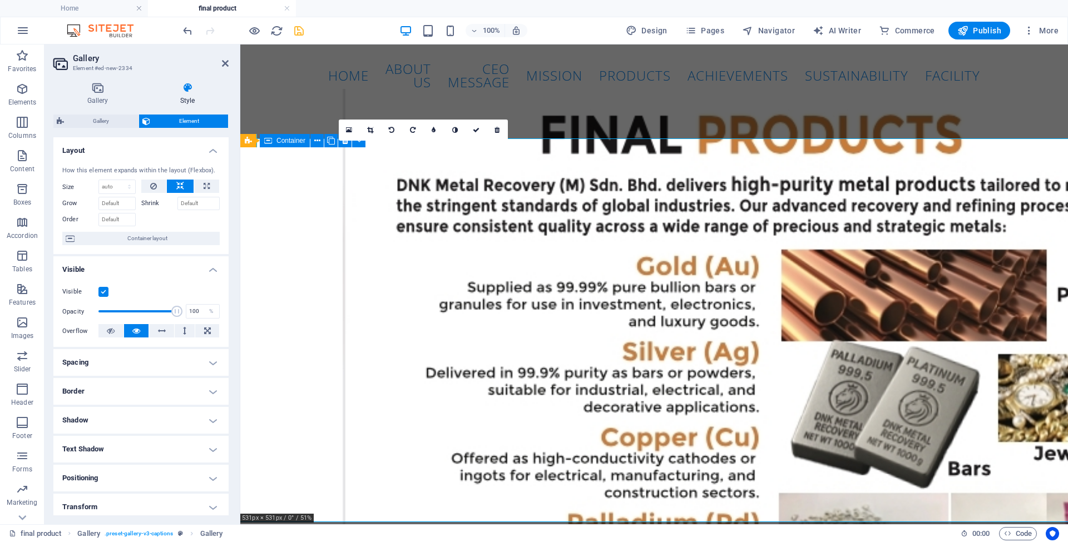
click at [176, 187] on icon at bounding box center [180, 186] width 8 height 13
click at [204, 184] on icon at bounding box center [207, 186] width 6 height 13
type input "100"
select select "%"
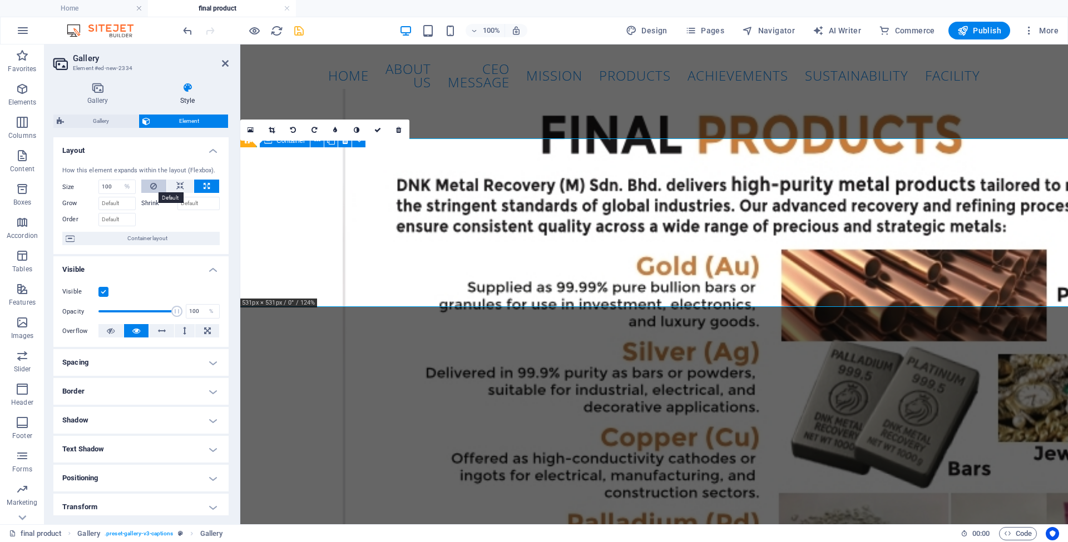
click at [157, 187] on button at bounding box center [154, 186] width 26 height 13
select select "DISABLED_OPTION_VALUE"
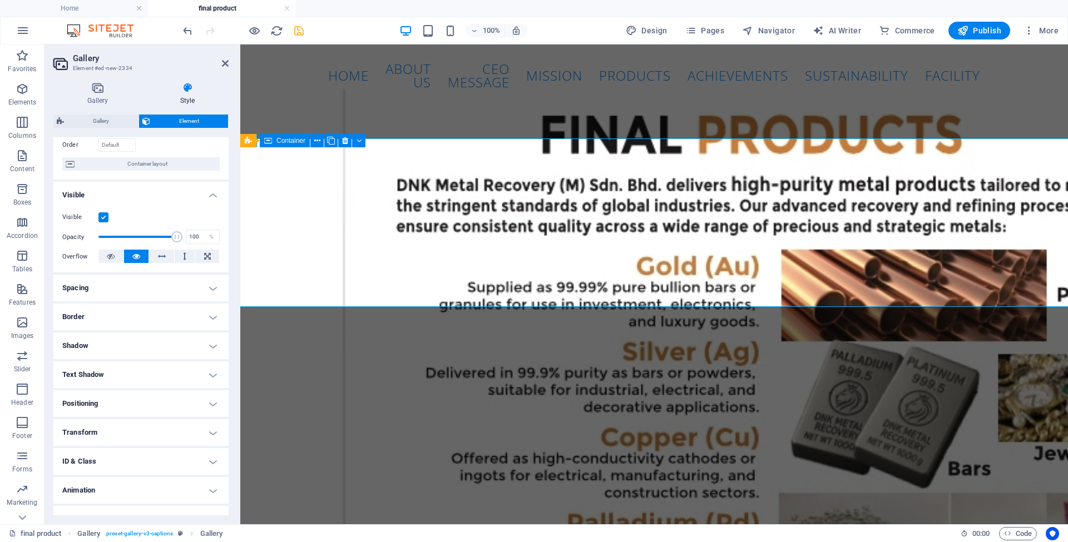
scroll to position [82, 0]
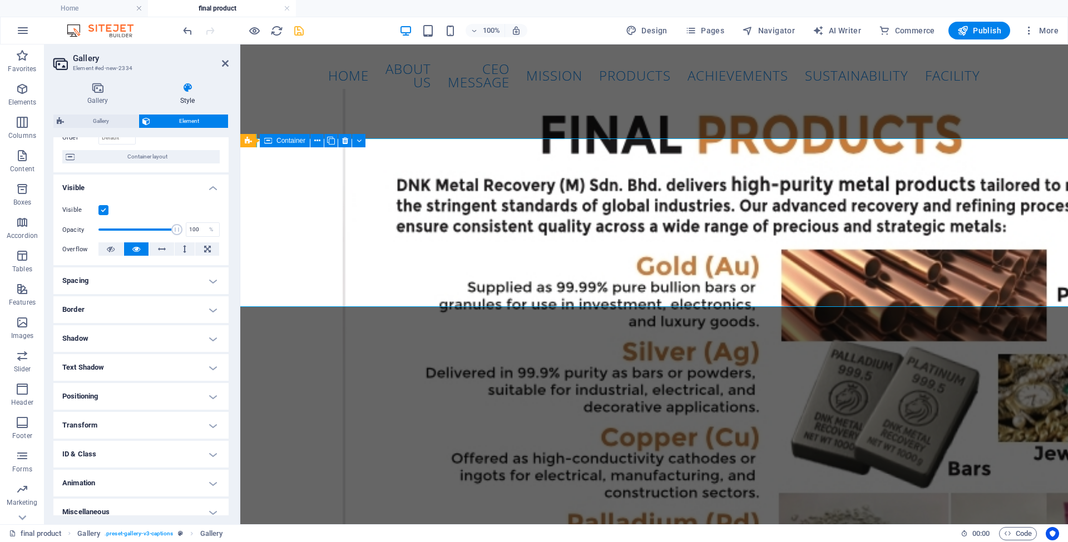
click at [129, 395] on h4 "Positioning" at bounding box center [140, 396] width 175 height 27
click at [101, 421] on span "Static" at bounding box center [100, 418] width 13 height 13
click at [76, 420] on span "Default" at bounding box center [75, 418] width 17 height 13
click at [112, 456] on h4 "Transform" at bounding box center [140, 464] width 175 height 27
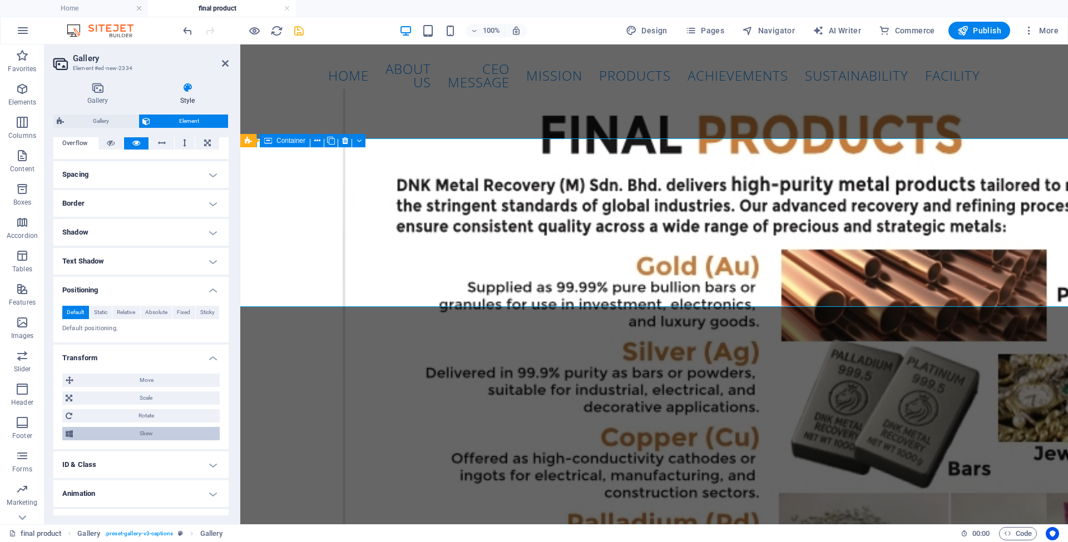
scroll to position [195, 0]
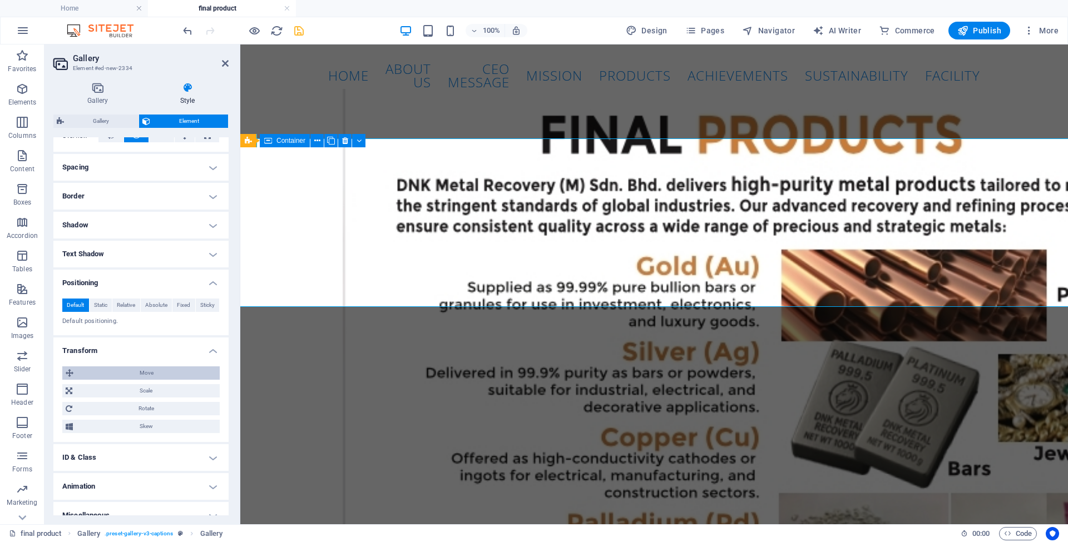
click at [154, 367] on span "Move" at bounding box center [147, 373] width 140 height 13
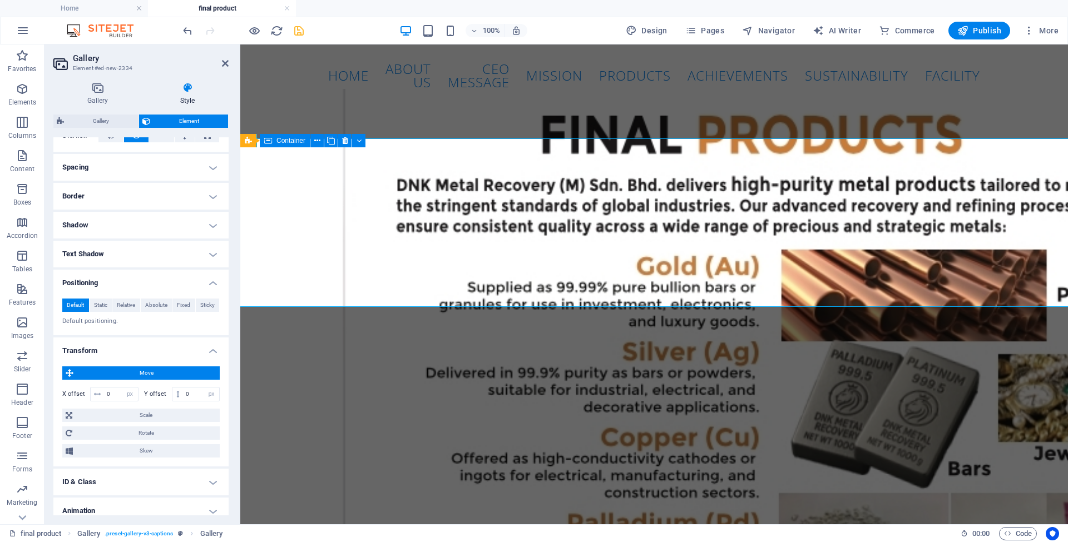
click at [215, 351] on h4 "Transform" at bounding box center [140, 348] width 175 height 20
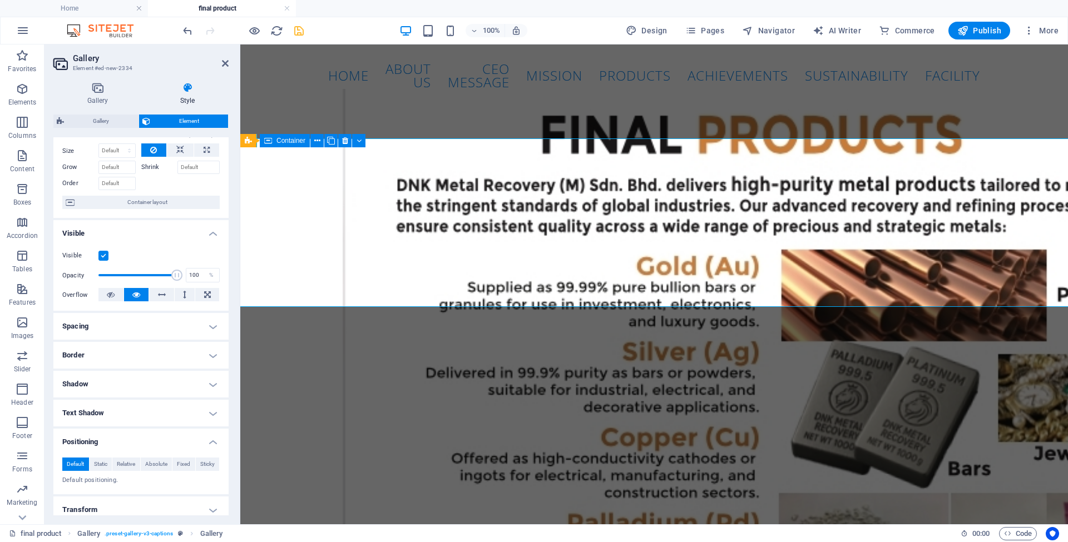
scroll to position [0, 0]
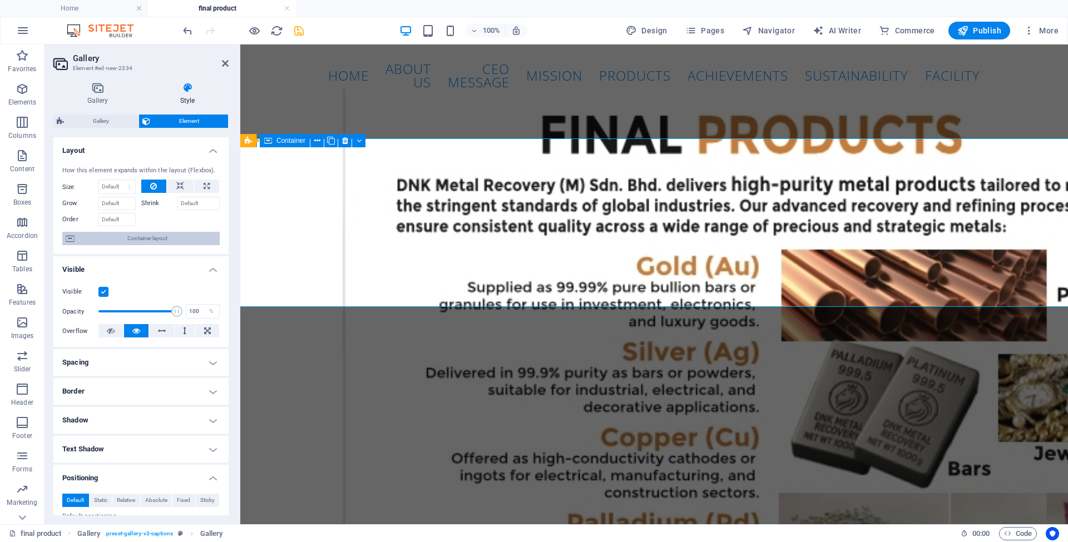
click at [154, 238] on span "Container layout" at bounding box center [147, 238] width 139 height 13
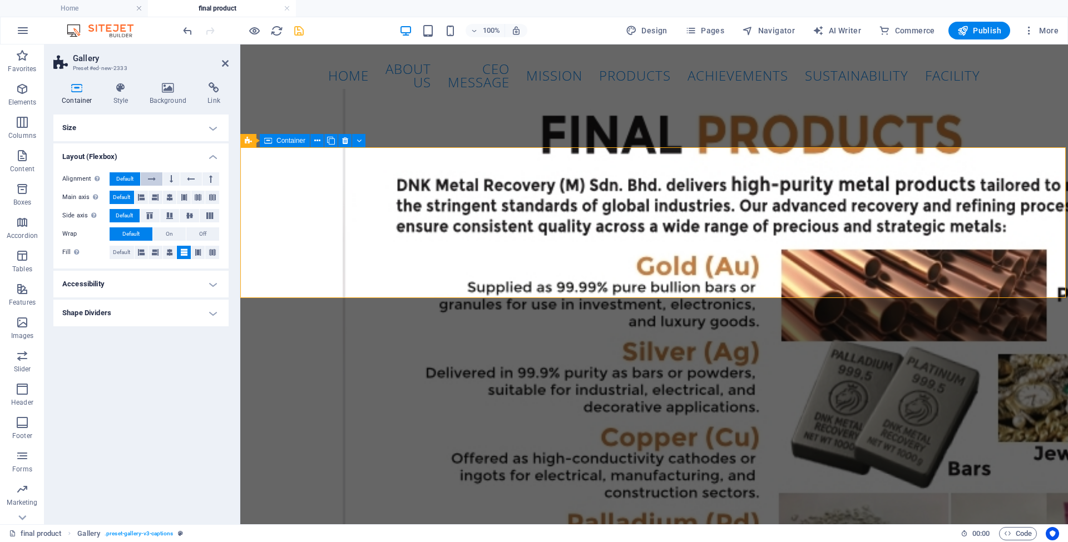
click at [153, 180] on icon at bounding box center [152, 178] width 8 height 13
click at [115, 177] on button "Default" at bounding box center [125, 178] width 31 height 13
click at [175, 197] on button at bounding box center [170, 197] width 14 height 13
click at [147, 185] on button at bounding box center [151, 178] width 21 height 13
click at [126, 193] on span "Default" at bounding box center [121, 197] width 17 height 13
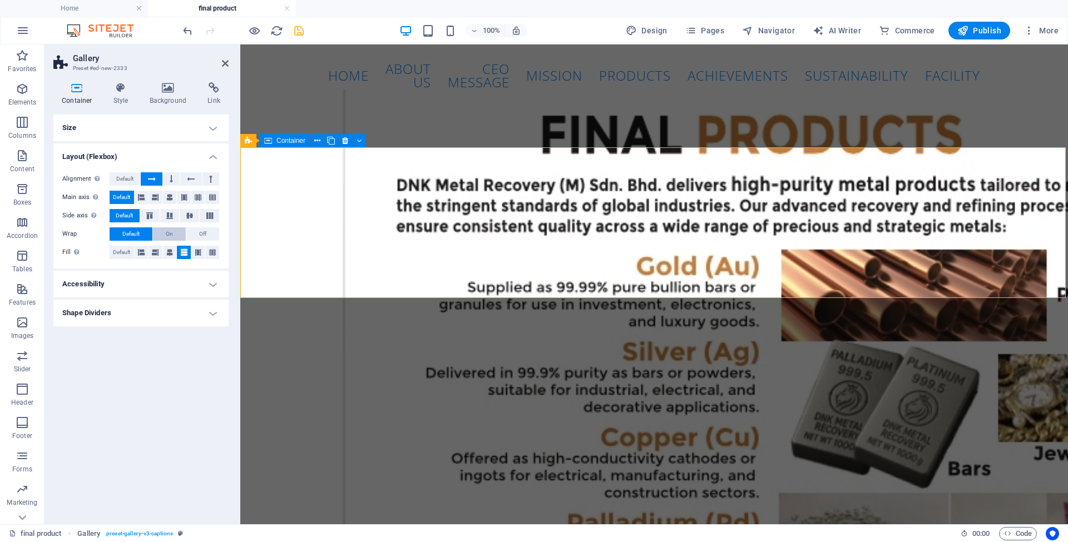
click at [167, 233] on span "On" at bounding box center [169, 233] width 7 height 13
click at [125, 234] on span "Default" at bounding box center [130, 233] width 17 height 13
click at [129, 251] on span "Default" at bounding box center [121, 252] width 17 height 13
click at [173, 287] on h4 "Accessibility" at bounding box center [140, 284] width 175 height 27
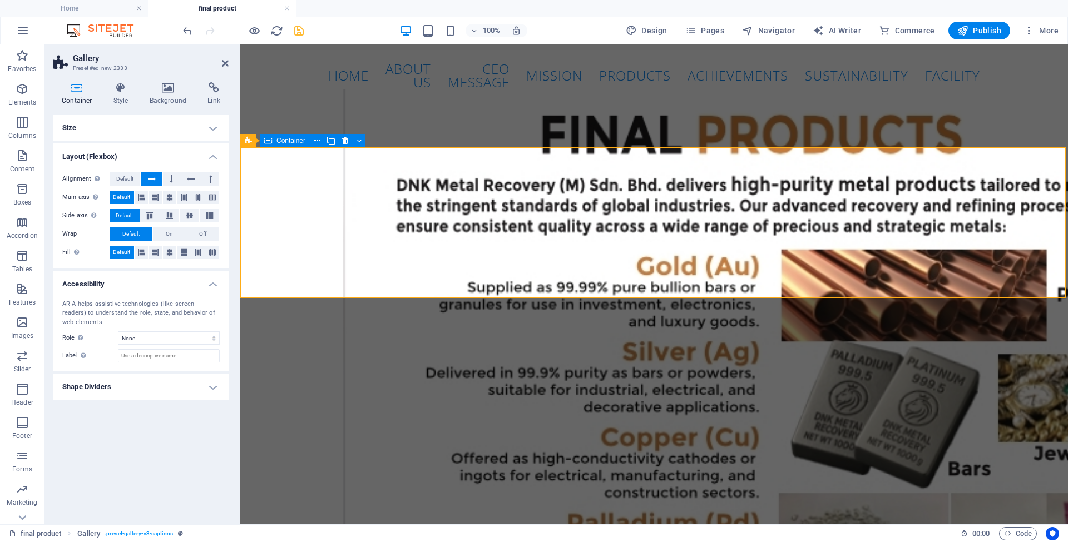
click at [173, 287] on h4 "Accessibility" at bounding box center [140, 281] width 175 height 20
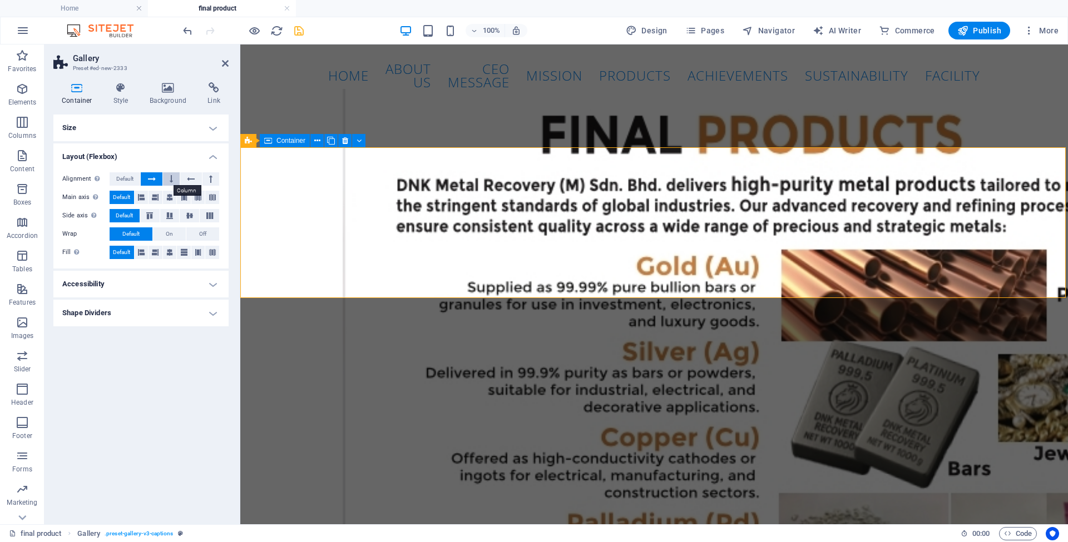
click at [166, 176] on button at bounding box center [171, 178] width 17 height 13
click at [184, 176] on button at bounding box center [190, 178] width 21 height 13
click at [208, 177] on button at bounding box center [210, 178] width 17 height 13
click at [154, 182] on icon at bounding box center [152, 178] width 8 height 13
click at [136, 180] on button "Default" at bounding box center [125, 178] width 31 height 13
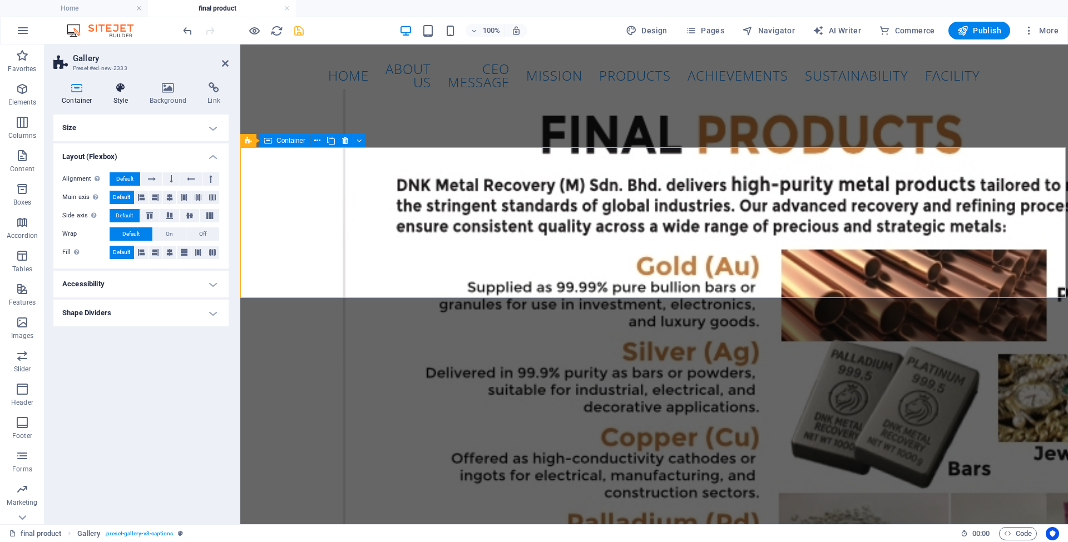
click at [117, 85] on icon at bounding box center [121, 87] width 32 height 11
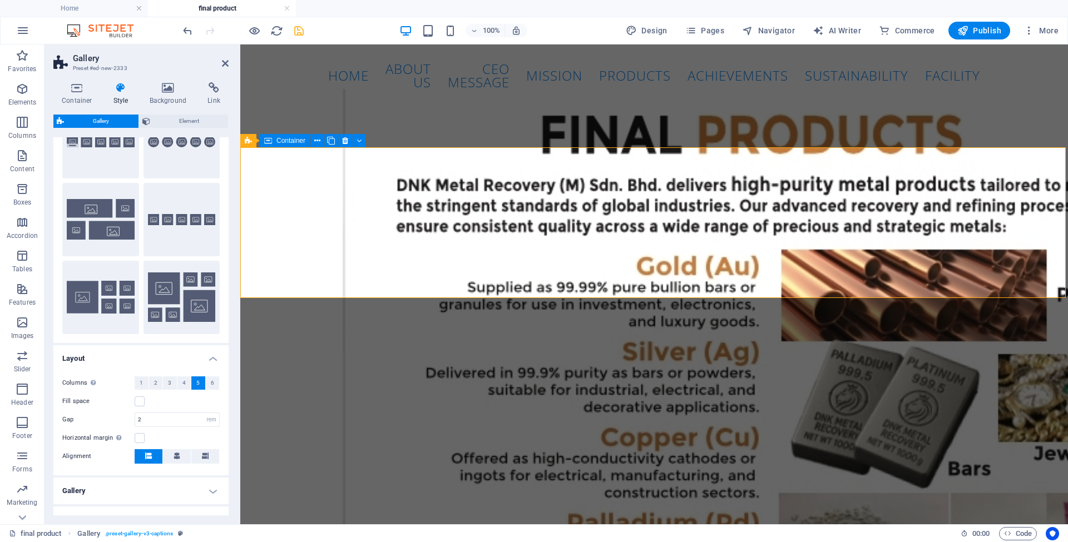
scroll to position [123, 0]
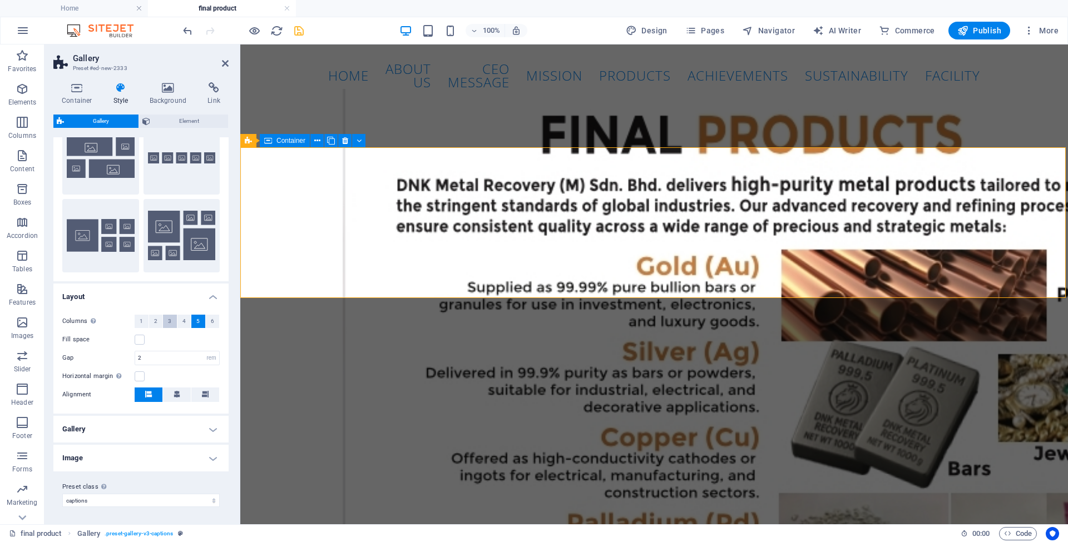
click at [169, 321] on span "3" at bounding box center [169, 321] width 3 height 13
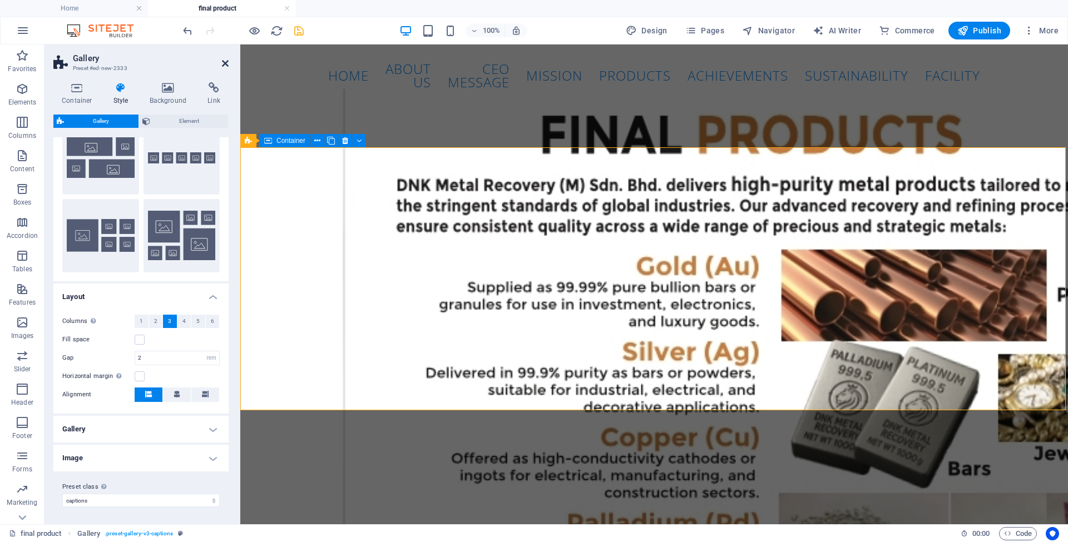
click at [226, 60] on icon at bounding box center [225, 63] width 7 height 9
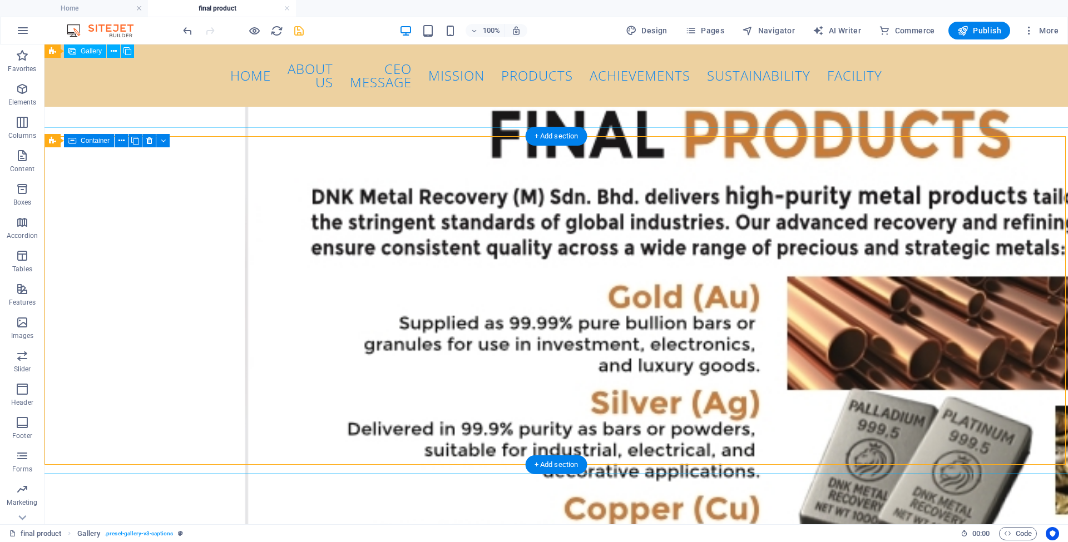
scroll to position [0, 0]
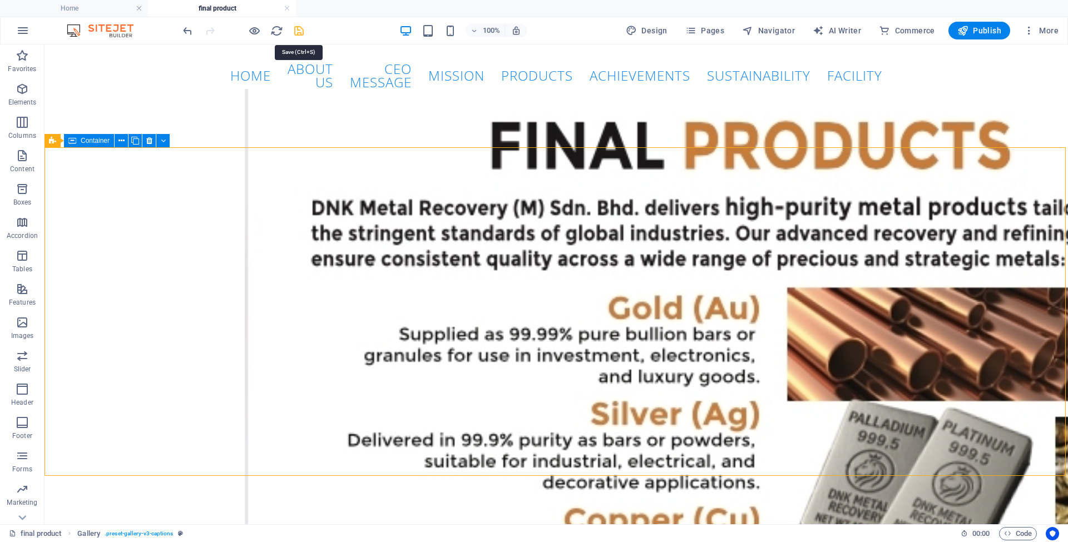
click at [298, 33] on icon "save" at bounding box center [299, 30] width 13 height 13
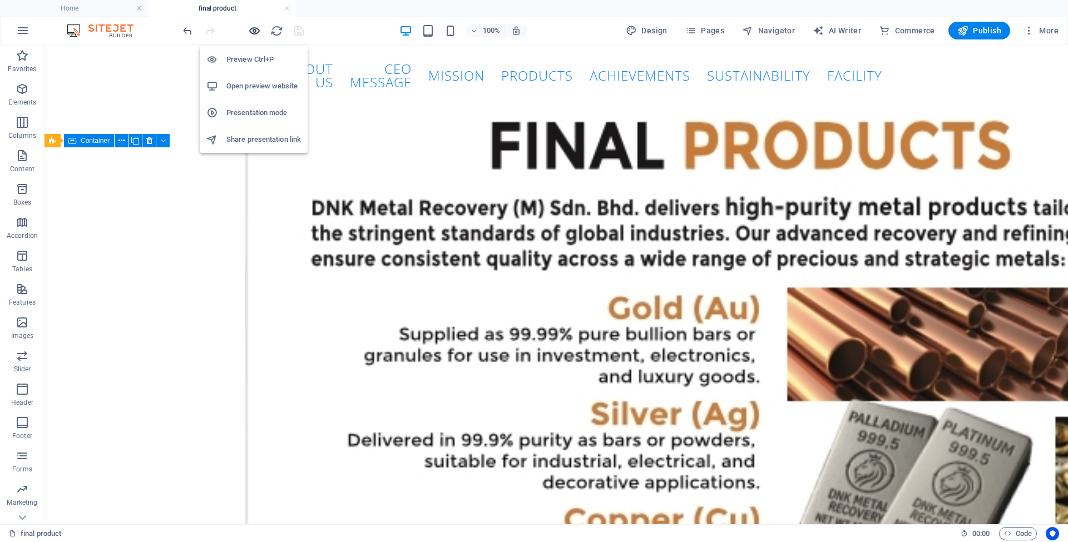
click at [255, 33] on icon "button" at bounding box center [254, 30] width 13 height 13
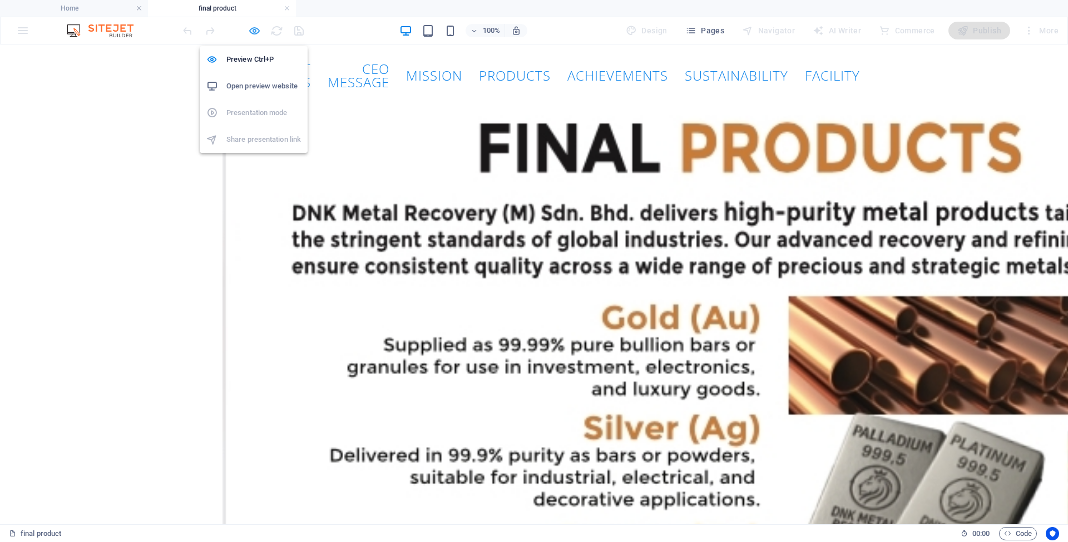
click at [255, 32] on icon "button" at bounding box center [254, 30] width 13 height 13
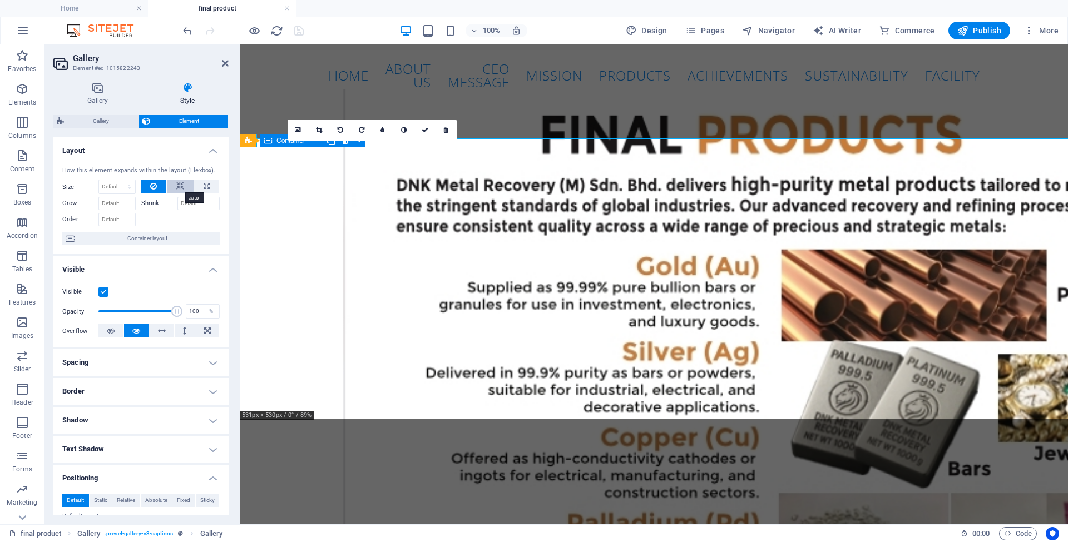
click at [181, 187] on icon at bounding box center [180, 186] width 8 height 13
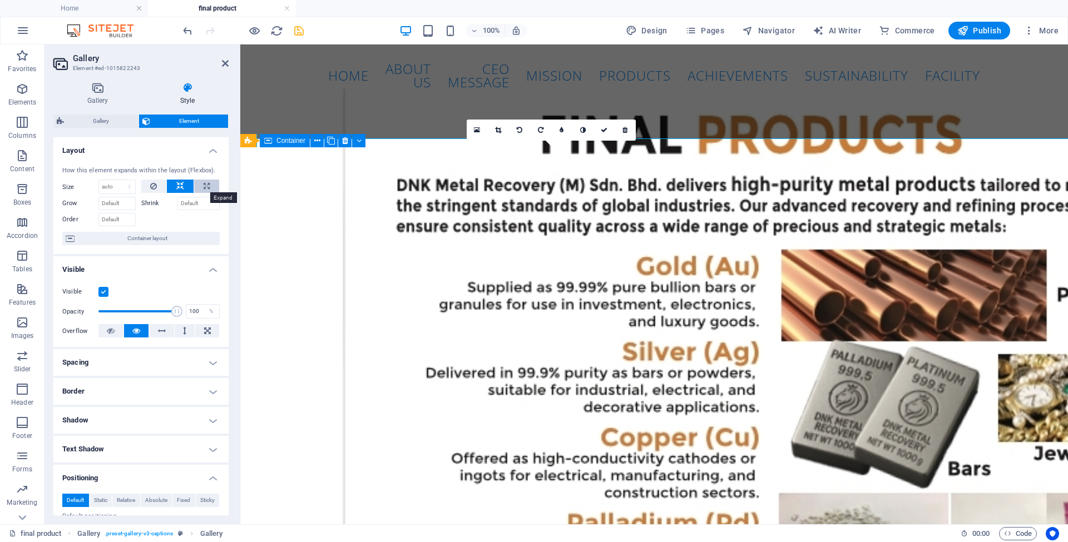
click at [201, 186] on button at bounding box center [206, 186] width 25 height 13
type input "100"
select select "%"
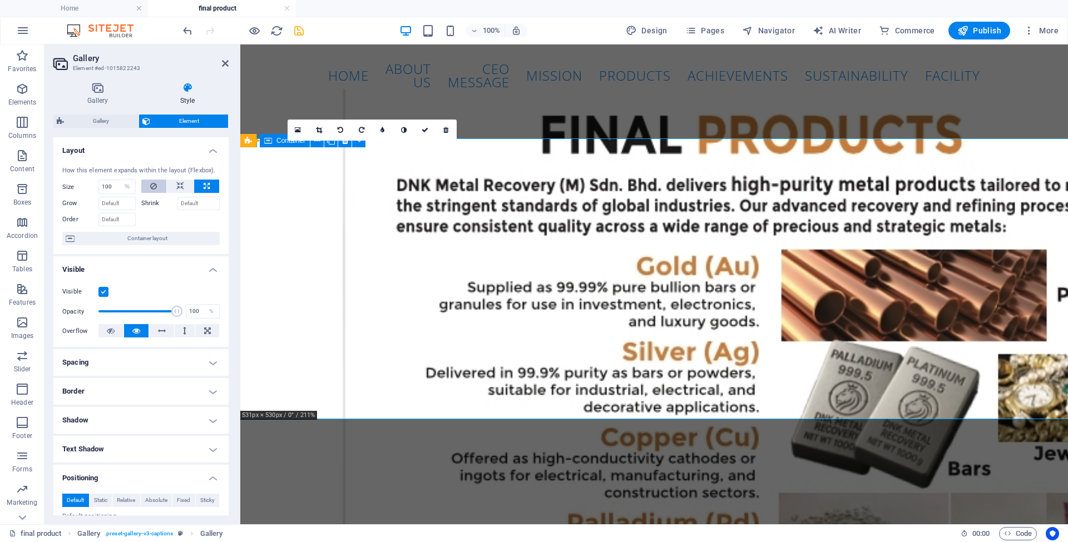
click at [149, 186] on button at bounding box center [154, 186] width 26 height 13
select select "DISABLED_OPTION_VALUE"
click at [97, 89] on icon at bounding box center [97, 87] width 88 height 11
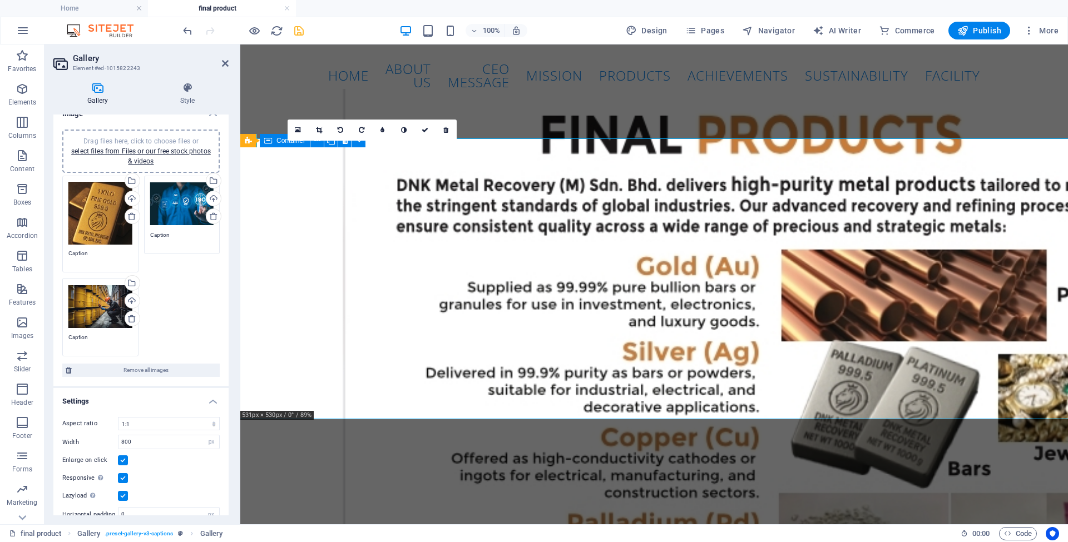
scroll to position [47, 0]
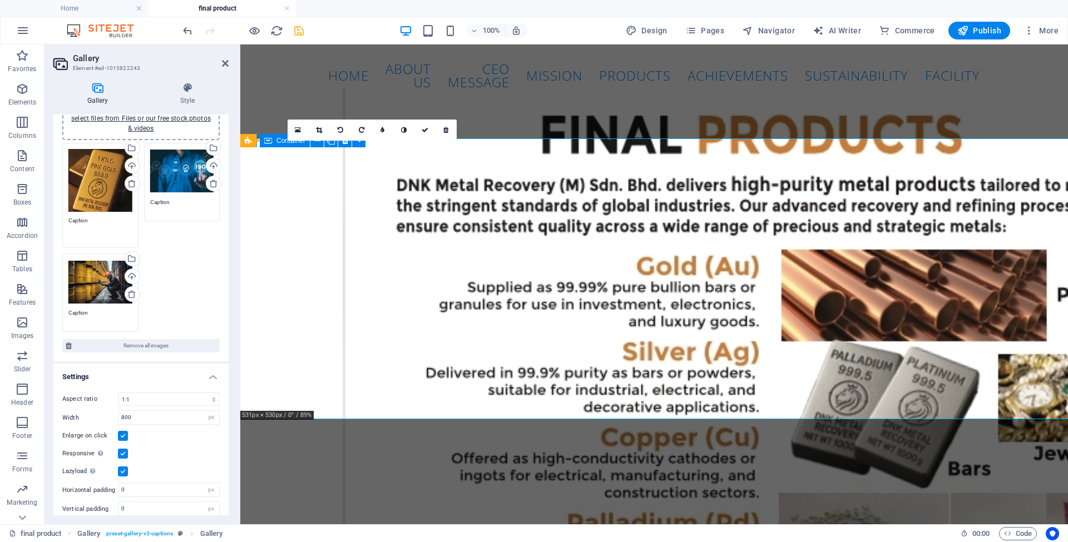
click at [93, 222] on textarea "Caption" at bounding box center [100, 228] width 64 height 25
drag, startPoint x: 100, startPoint y: 222, endPoint x: 63, endPoint y: 217, distance: 37.1
click at [63, 217] on div "Drag files here, click to choose files or select files from Files or our free s…" at bounding box center [101, 195] width 82 height 111
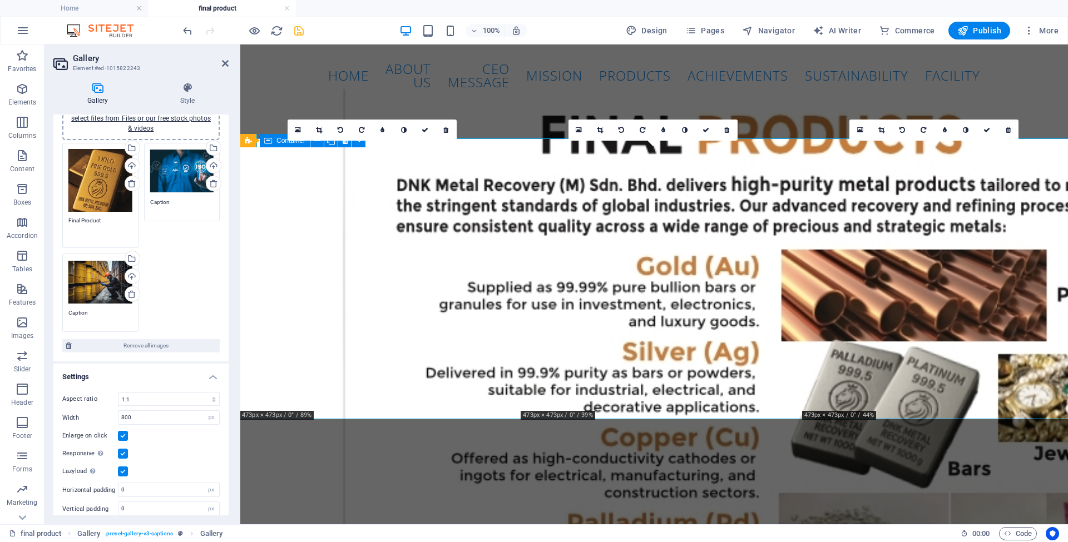
type textarea "Final Product"
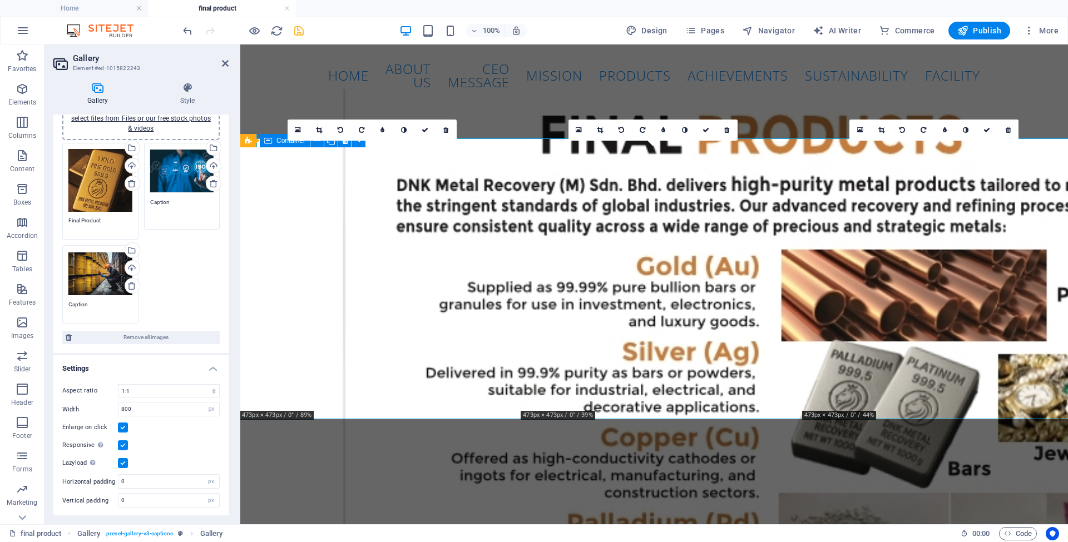
drag, startPoint x: 178, startPoint y: 204, endPoint x: 136, endPoint y: 201, distance: 41.8
click at [136, 201] on div "Drag files here, click to choose files or select files from Files or our free s…" at bounding box center [141, 233] width 163 height 187
type textarea "I"
type textarea "Certification"
drag, startPoint x: 92, startPoint y: 304, endPoint x: 47, endPoint y: 303, distance: 44.5
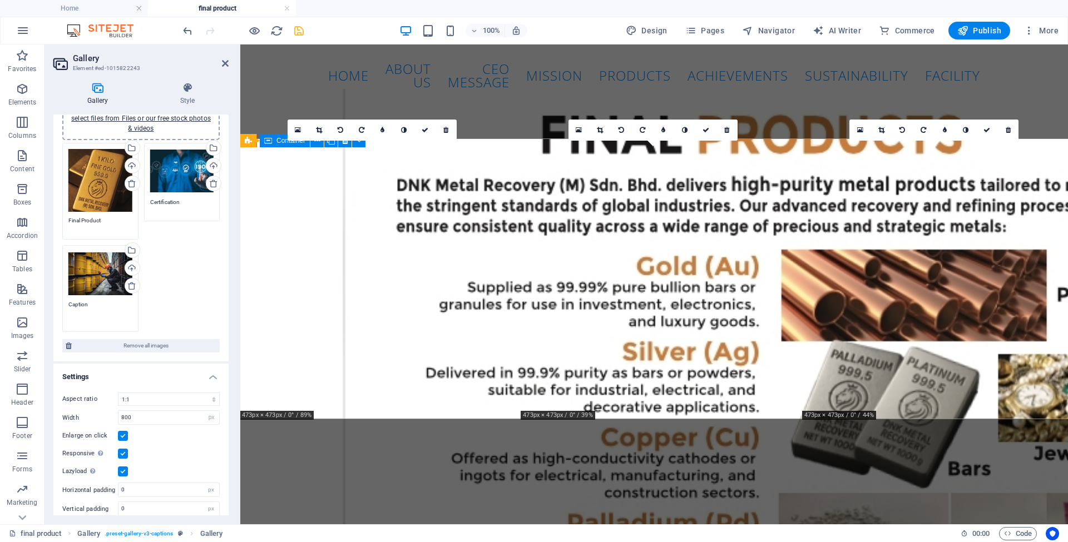
click at [47, 303] on div "Gallery Style Image Drag files here, click to choose files or select files from…" at bounding box center [140, 298] width 193 height 451
type textarea "Schedule Waste"
click at [222, 276] on div "Drag files here, click to choose files or select files from Files or our free s…" at bounding box center [140, 221] width 175 height 266
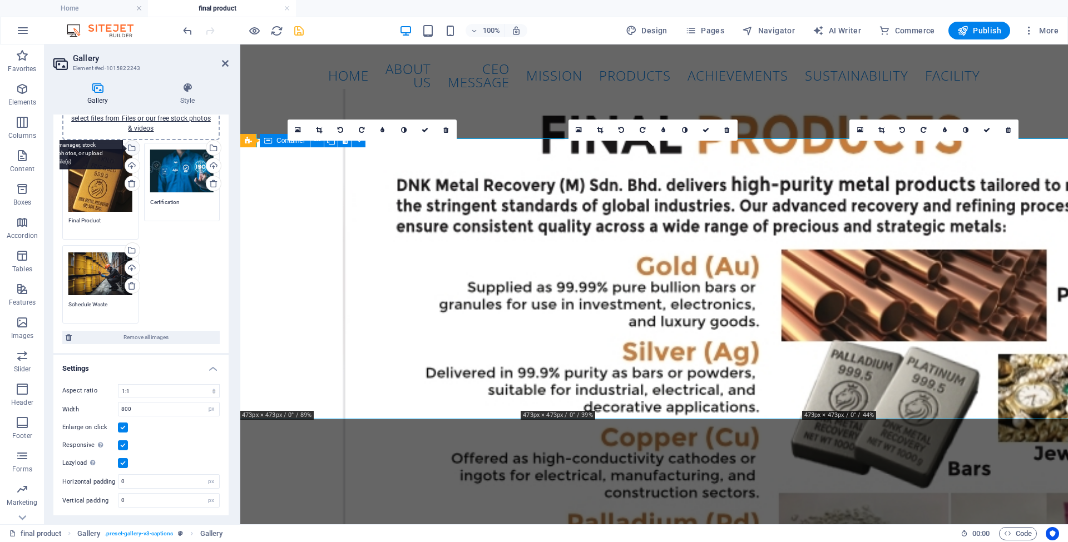
click at [131, 147] on div "Select files from the file manager, stock photos, or upload file(s)" at bounding box center [131, 149] width 17 height 17
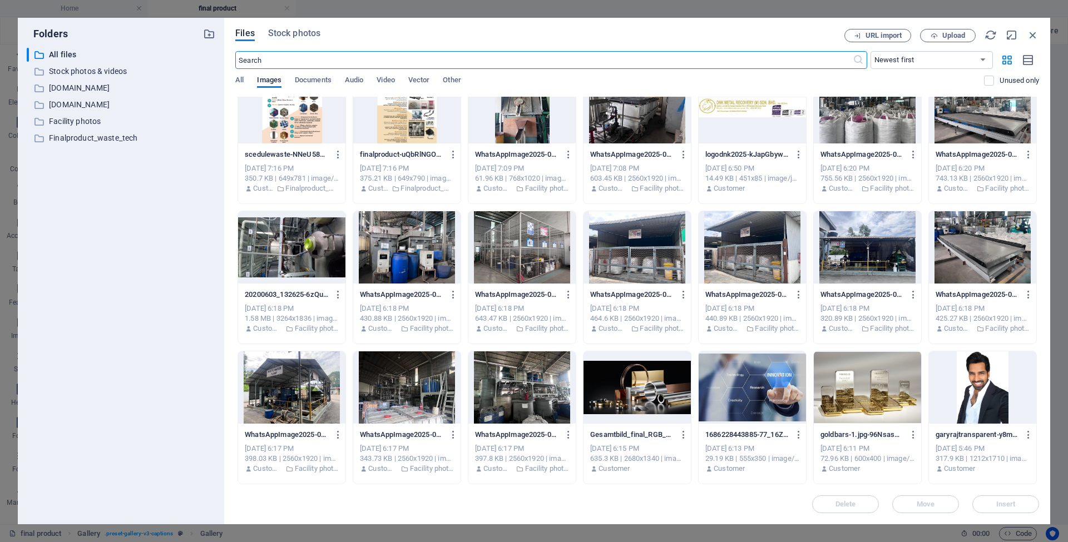
scroll to position [321, 0]
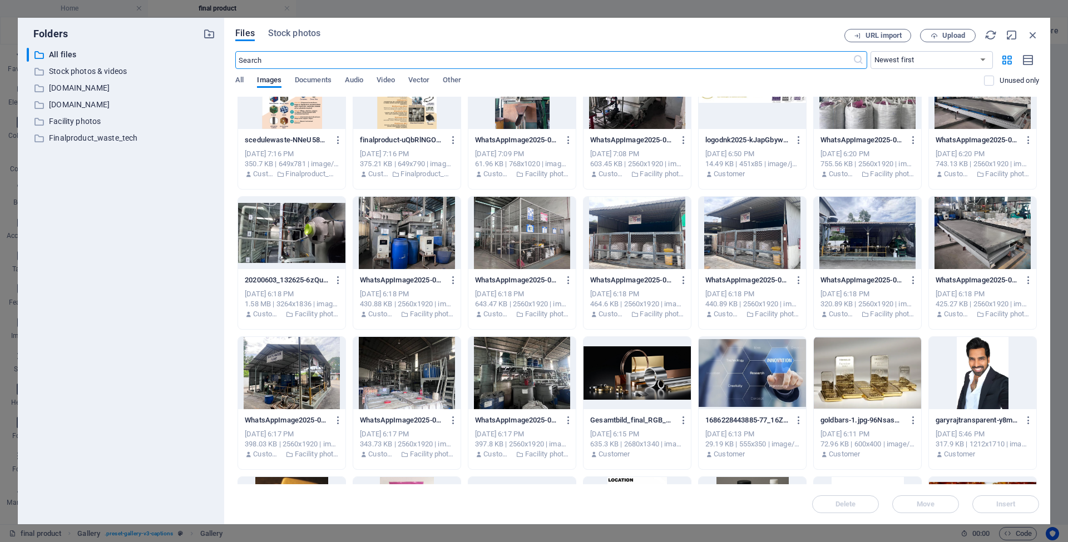
click at [844, 361] on div at bounding box center [867, 373] width 107 height 72
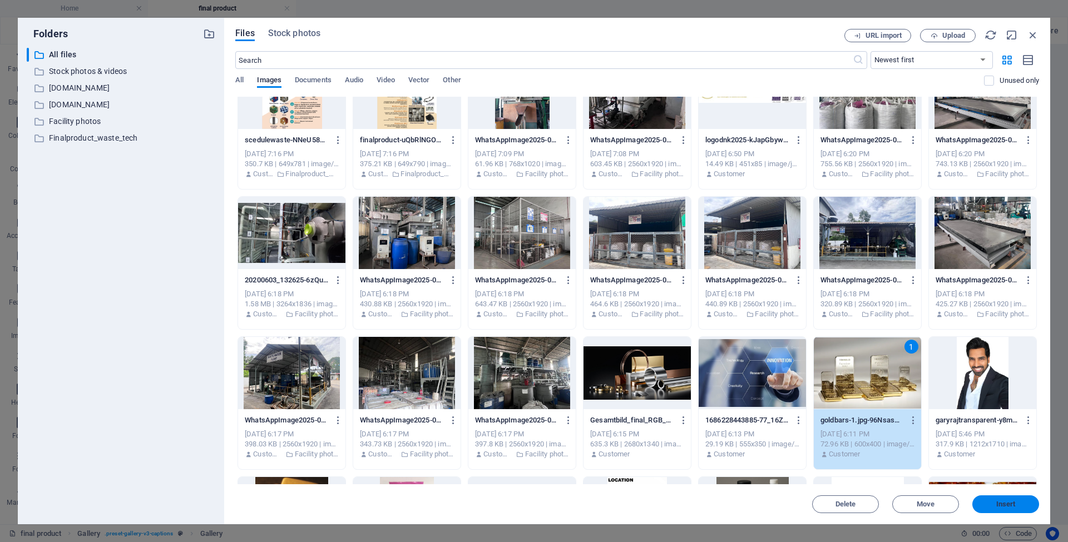
click at [991, 502] on span "Insert" at bounding box center [1006, 504] width 58 height 7
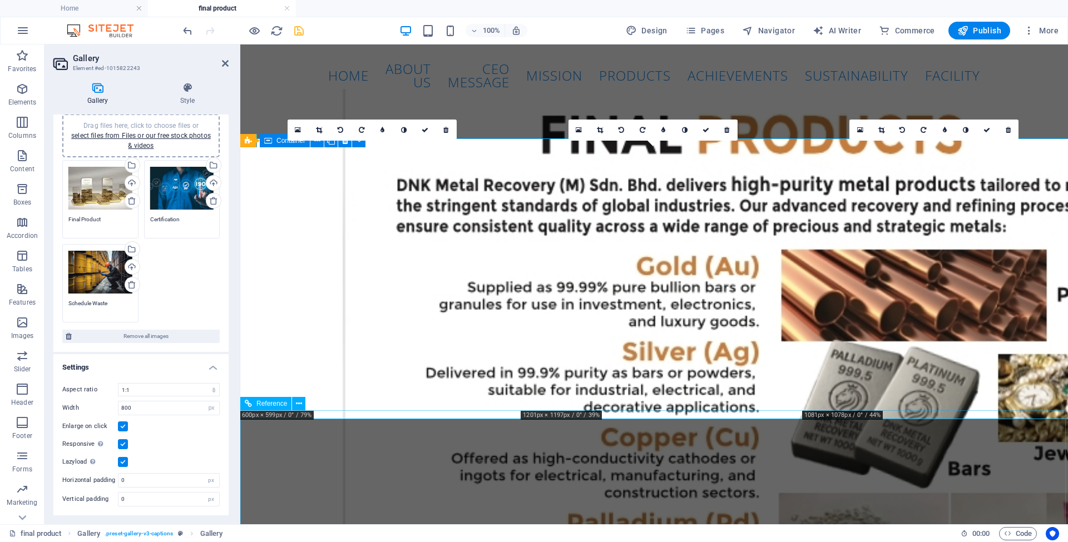
scroll to position [29, 0]
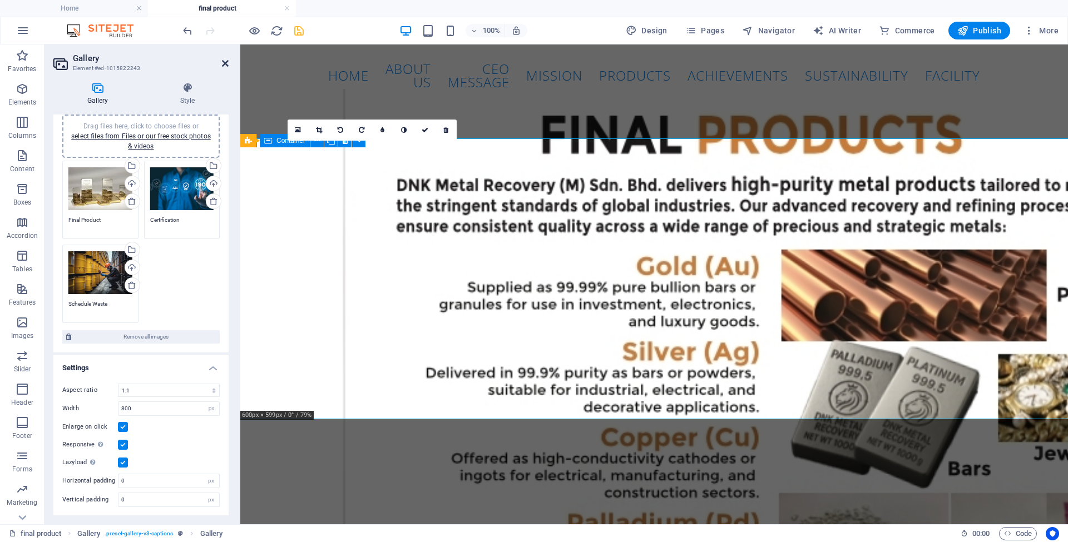
click at [225, 63] on icon at bounding box center [225, 63] width 7 height 9
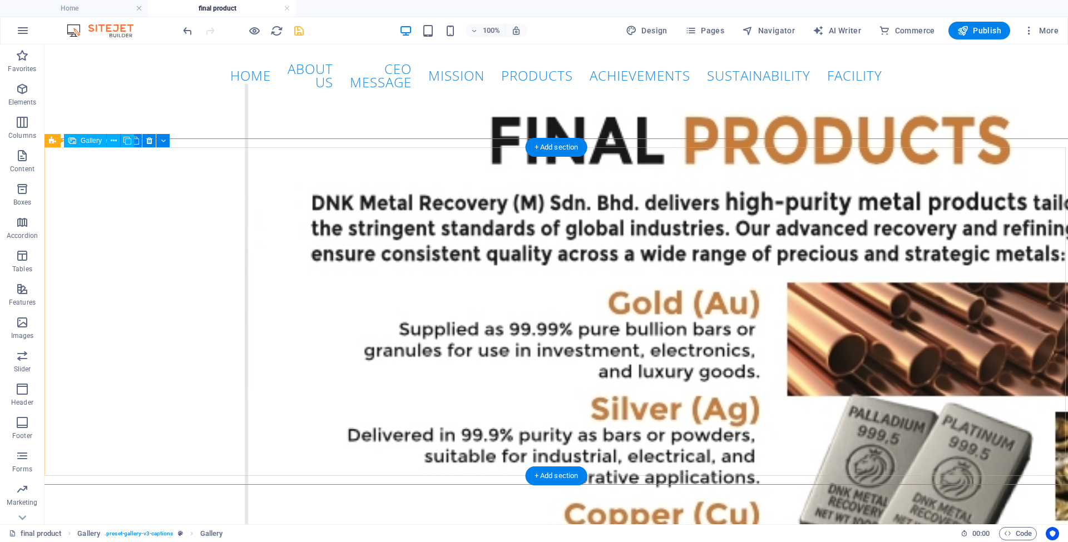
scroll to position [0, 0]
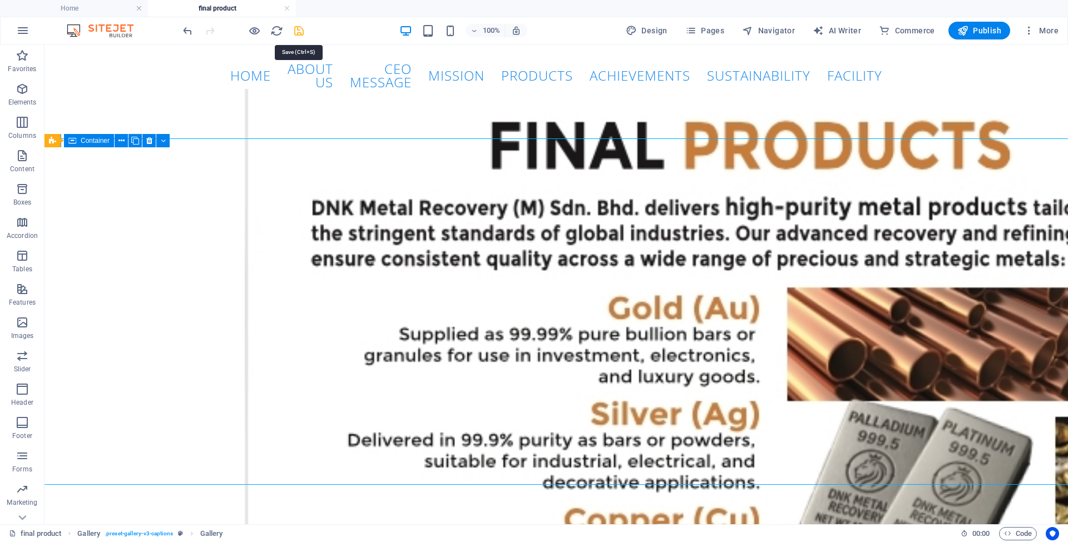
click at [299, 33] on icon "save" at bounding box center [299, 30] width 13 height 13
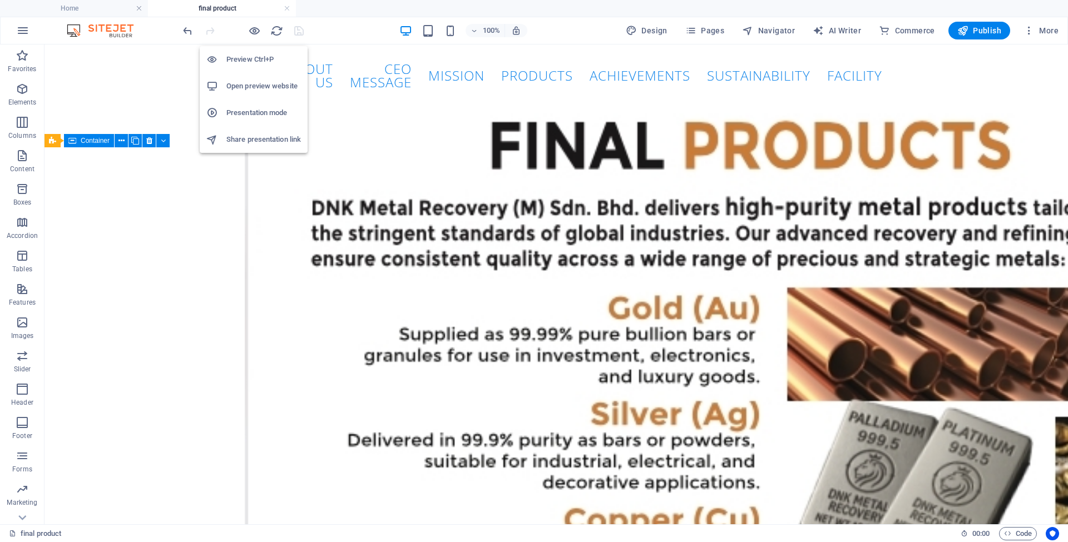
click at [255, 61] on h6 "Preview Ctrl+P" at bounding box center [263, 59] width 75 height 13
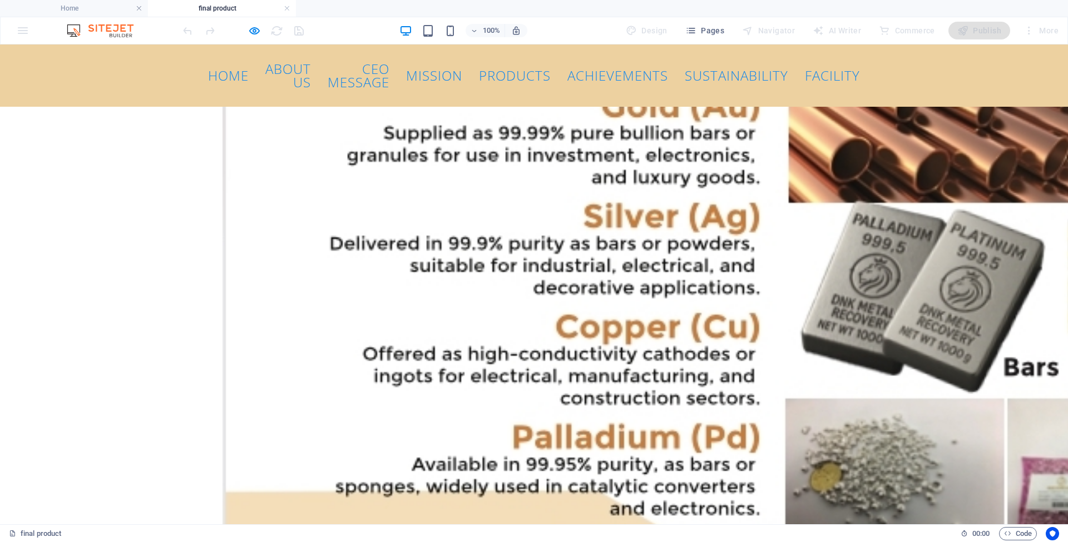
scroll to position [64, 0]
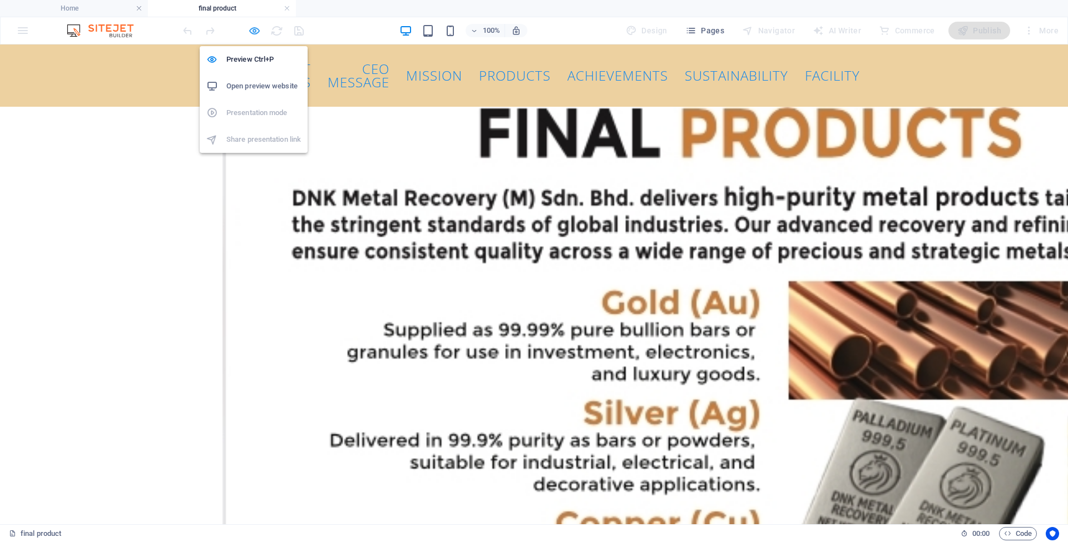
click at [257, 29] on icon "button" at bounding box center [254, 30] width 13 height 13
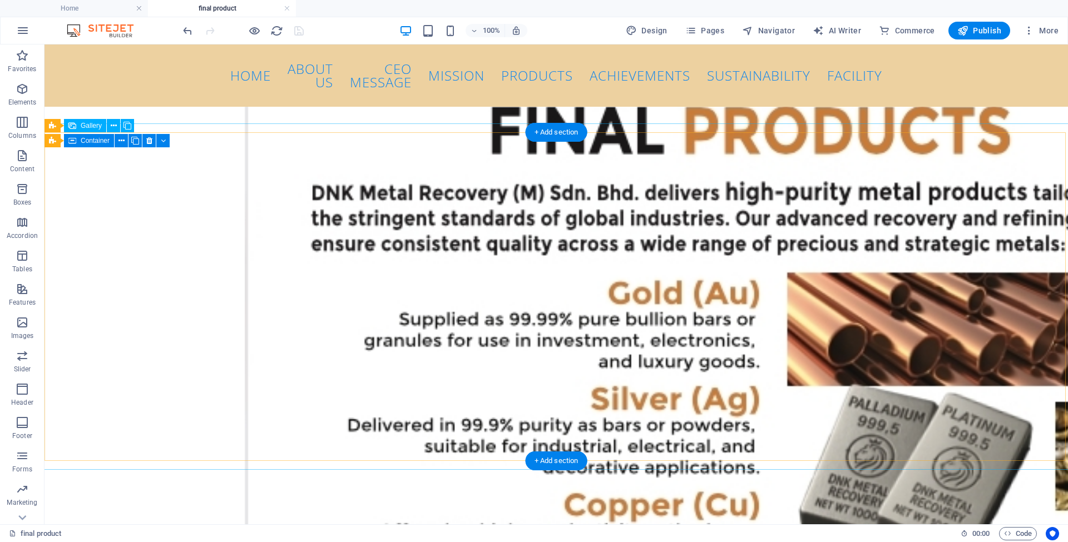
select select "4"
select select "px"
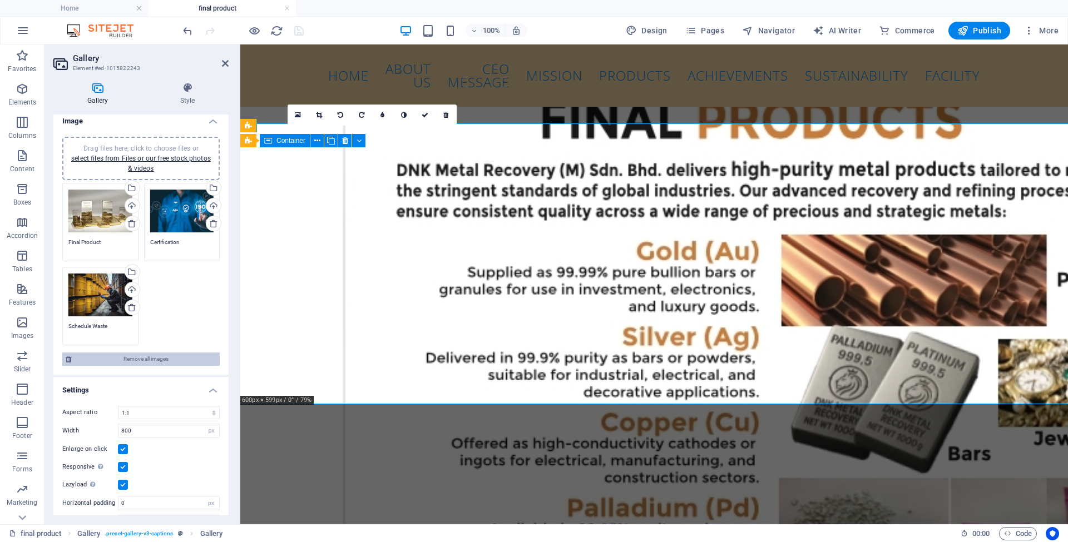
scroll to position [29, 0]
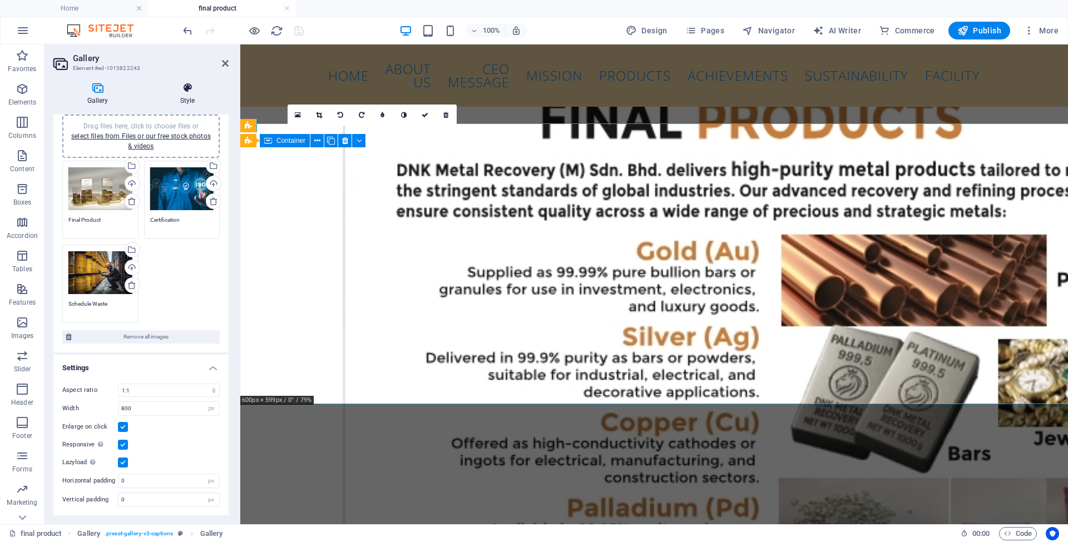
click at [181, 96] on h4 "Style" at bounding box center [187, 93] width 82 height 23
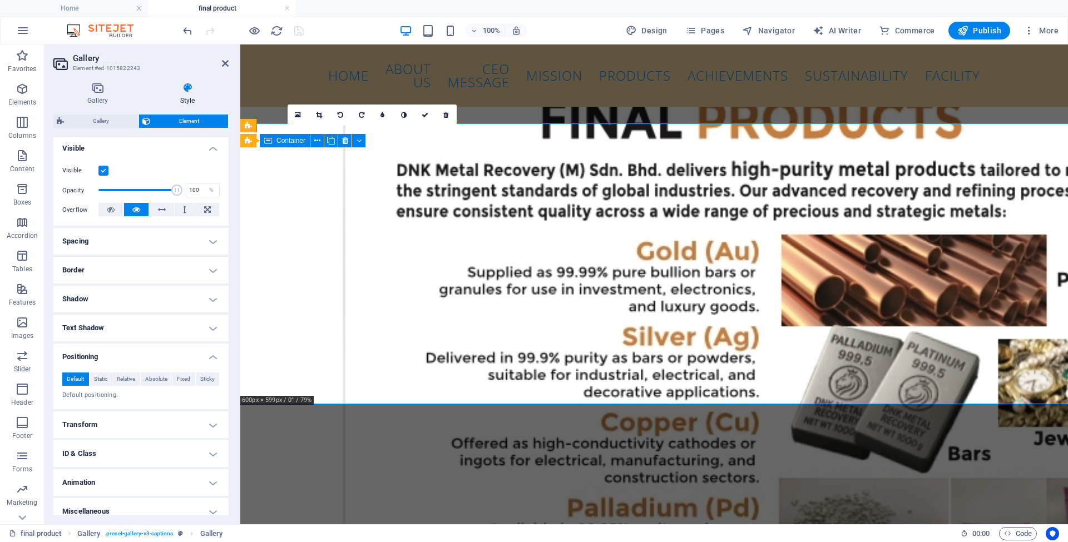
scroll to position [130, 0]
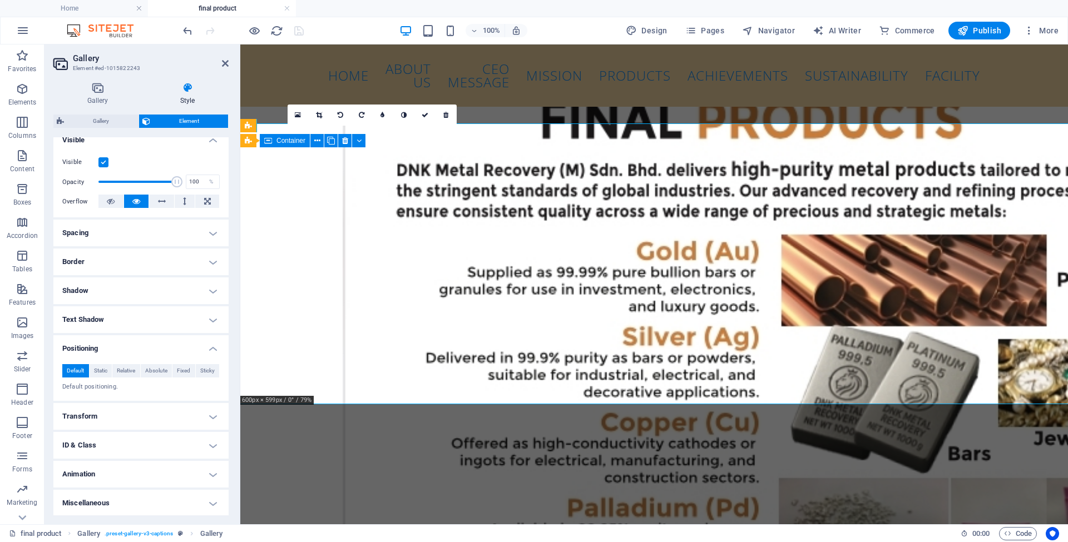
click at [142, 327] on h4 "Text Shadow" at bounding box center [140, 319] width 175 height 27
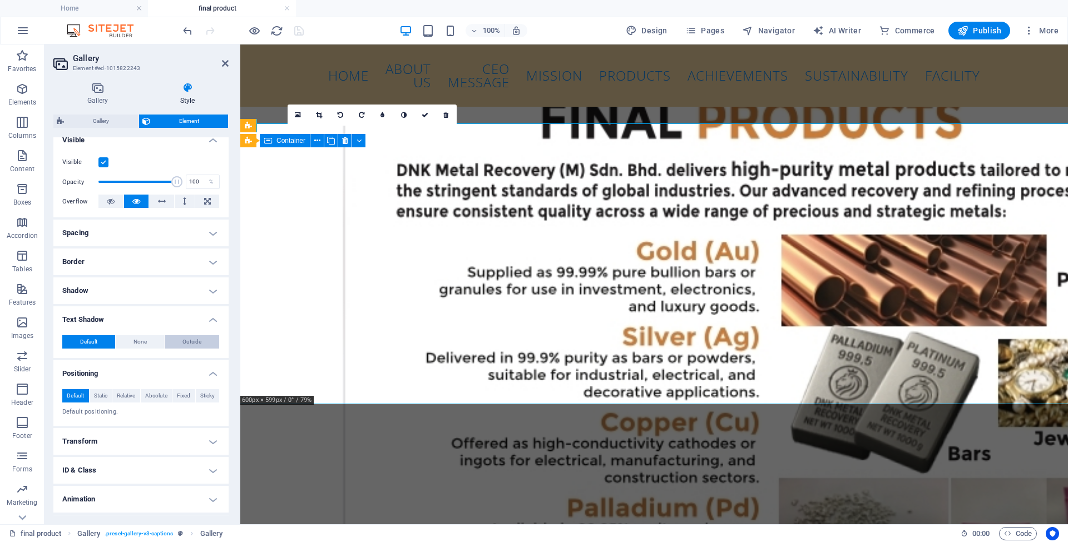
click at [191, 340] on span "Outside" at bounding box center [191, 341] width 19 height 13
type input "2"
type input "4"
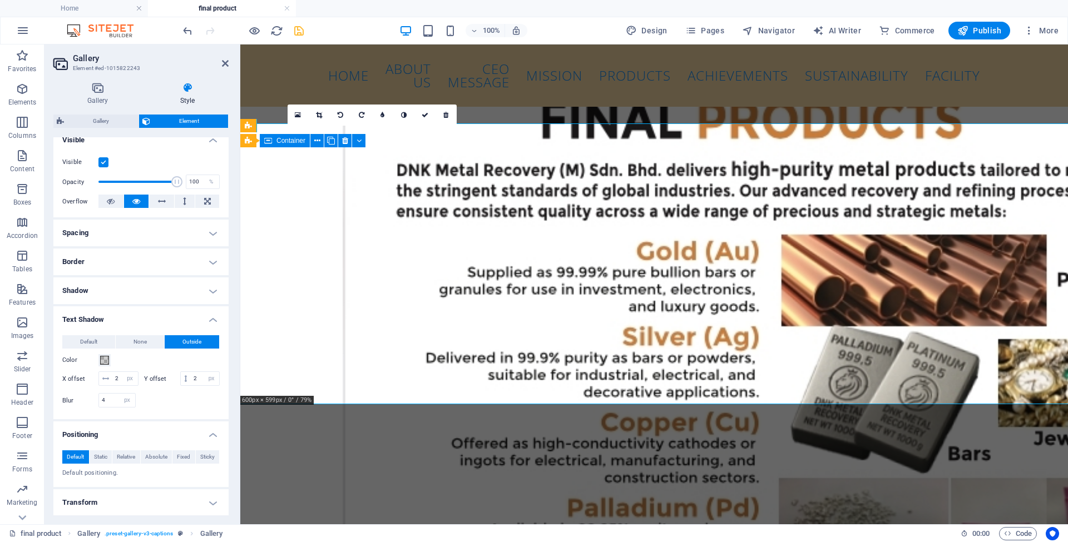
click at [147, 315] on h4 "Text Shadow" at bounding box center [140, 316] width 175 height 20
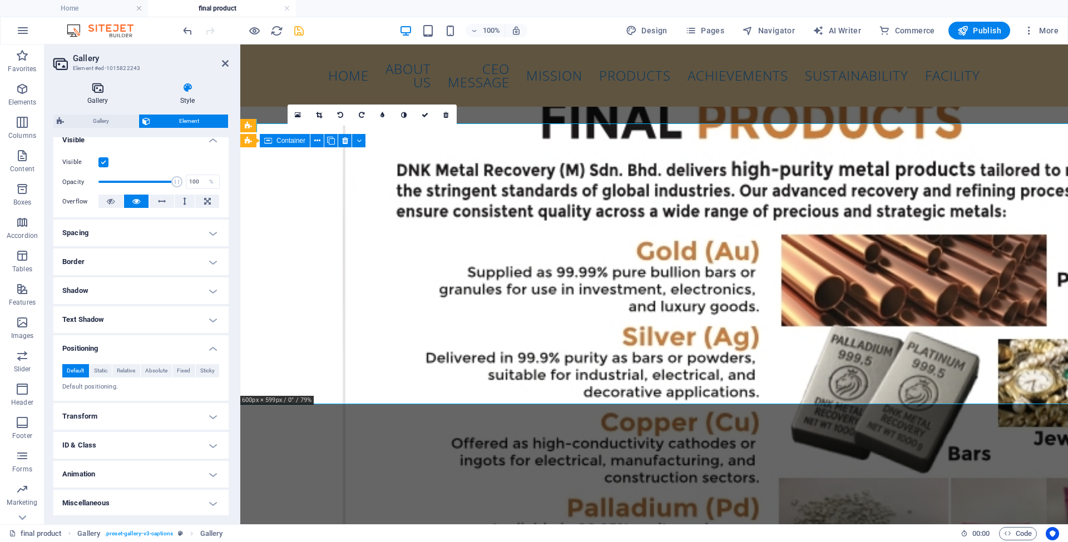
click at [97, 96] on h4 "Gallery" at bounding box center [99, 93] width 93 height 23
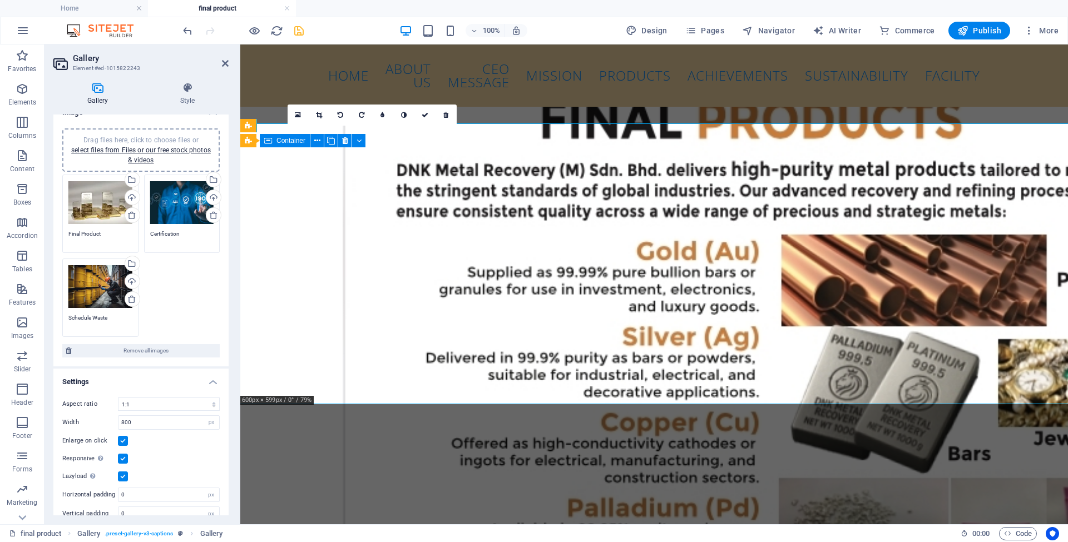
scroll to position [0, 0]
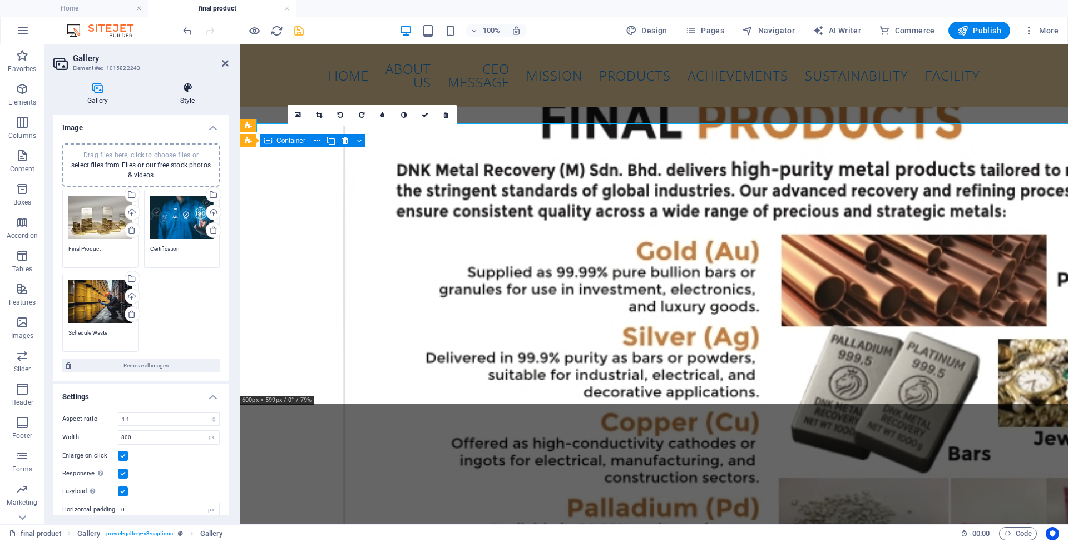
click at [191, 91] on icon at bounding box center [187, 87] width 82 height 11
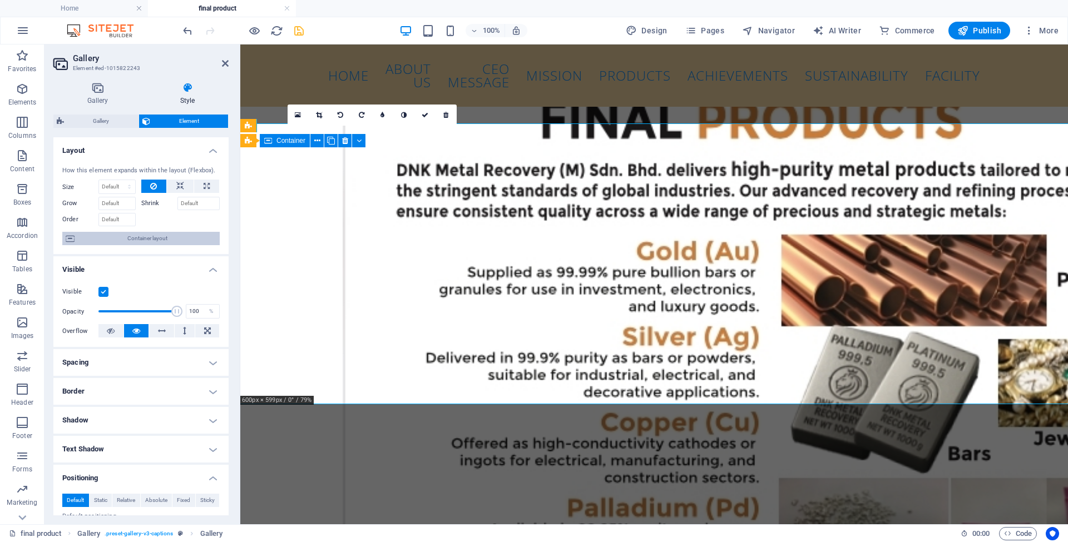
click at [165, 239] on span "Container layout" at bounding box center [147, 238] width 139 height 13
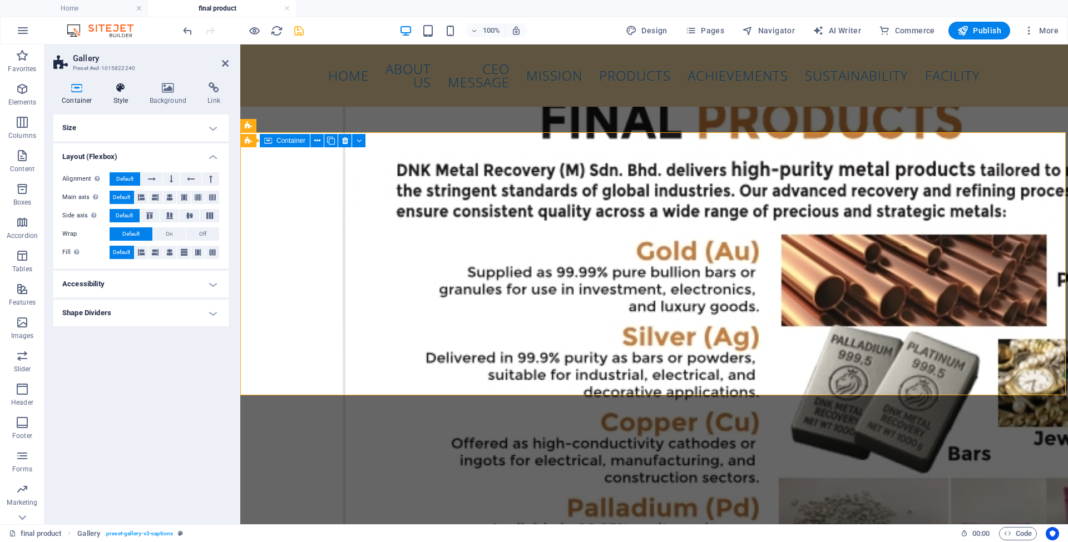
click at [121, 97] on h4 "Style" at bounding box center [123, 93] width 36 height 23
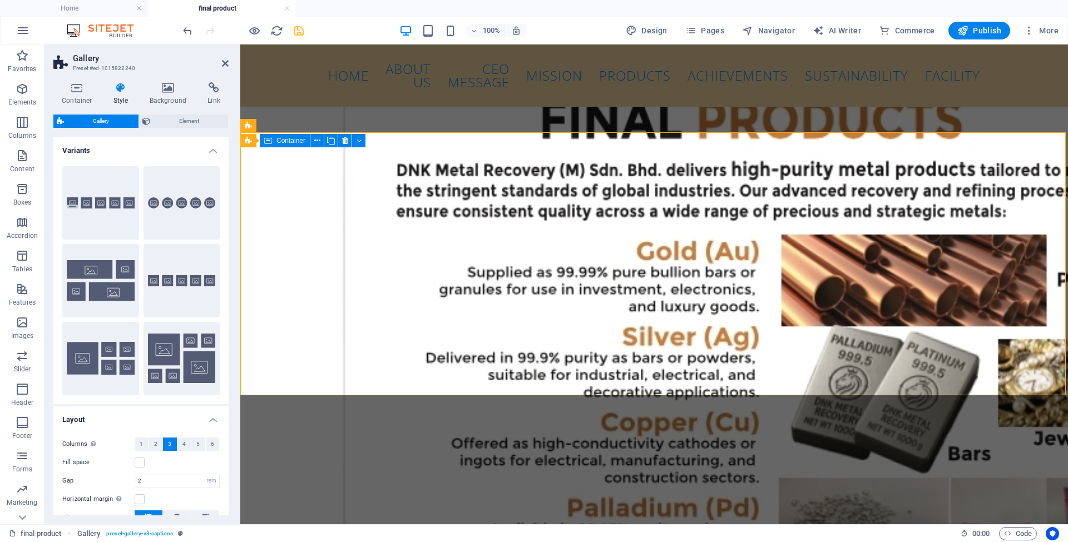
scroll to position [123, 0]
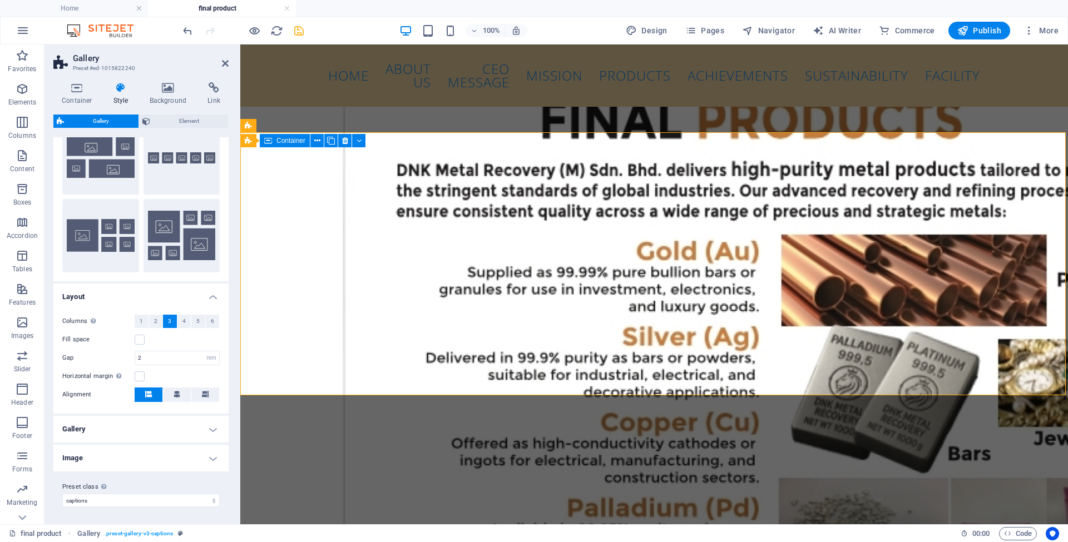
click at [113, 456] on h4 "Image" at bounding box center [140, 458] width 175 height 27
click at [113, 456] on h4 "Image" at bounding box center [140, 455] width 175 height 20
click at [113, 456] on h4 "Image" at bounding box center [140, 458] width 175 height 27
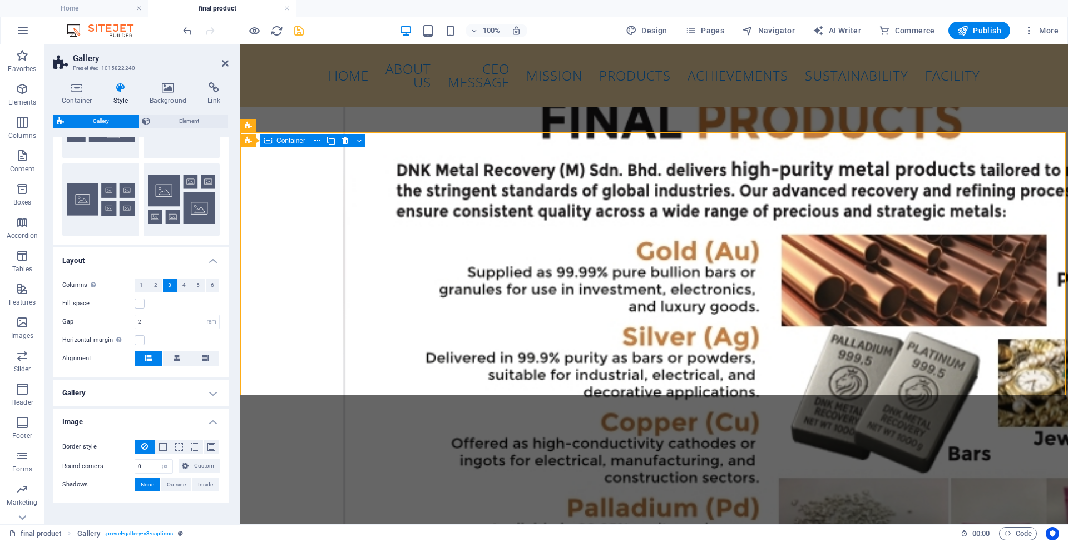
scroll to position [191, 0]
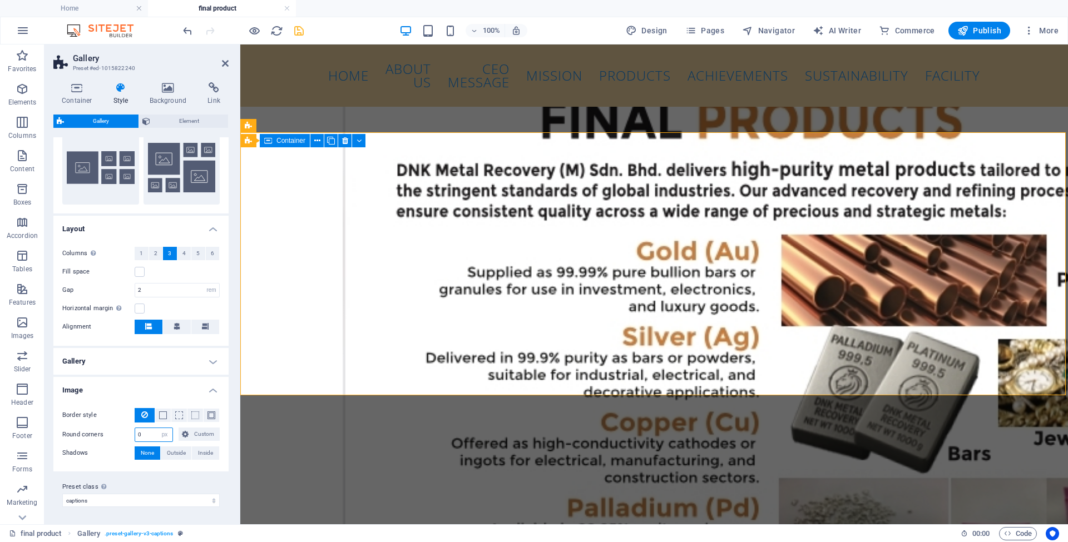
drag, startPoint x: 150, startPoint y: 434, endPoint x: 120, endPoint y: 432, distance: 30.2
click at [120, 432] on div "Round corners 0 px rem % vh vw Custom Custom" at bounding box center [140, 435] width 157 height 14
click at [224, 426] on div "Border style -Width 1 px rem vh vw Custom Custom 1 px rem vh vw 1 px rem vh vw …" at bounding box center [141, 434] width 180 height 75
drag, startPoint x: 148, startPoint y: 436, endPoint x: 127, endPoint y: 433, distance: 20.8
click at [127, 433] on div "Round corners 4 px rem % vh vw Custom Custom" at bounding box center [140, 435] width 157 height 14
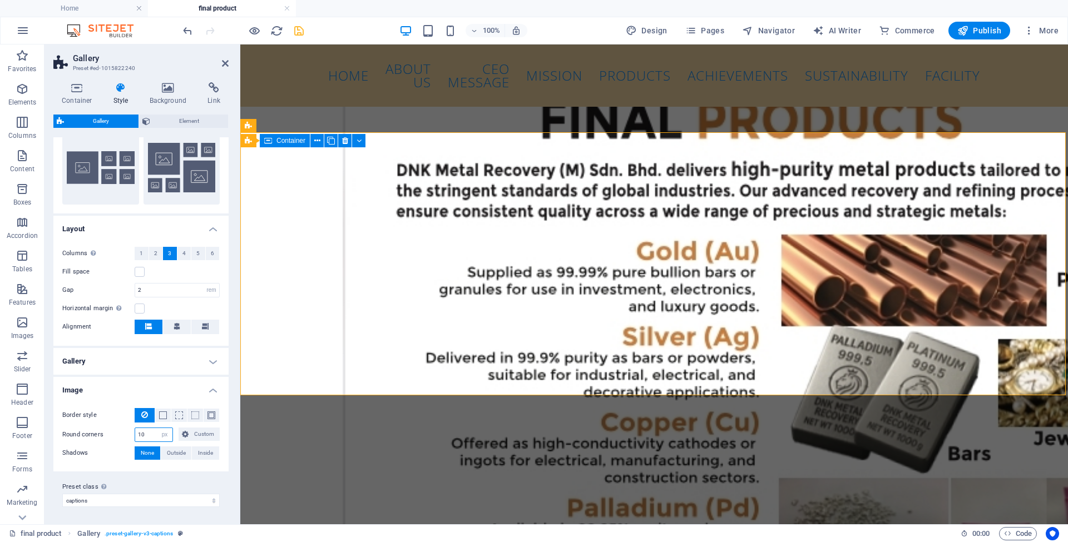
type input "10"
click at [221, 398] on div "Border style -Width 1 px rem vh vw Custom Custom 1 px rem vh vw 1 px rem vh vw …" at bounding box center [141, 434] width 180 height 75
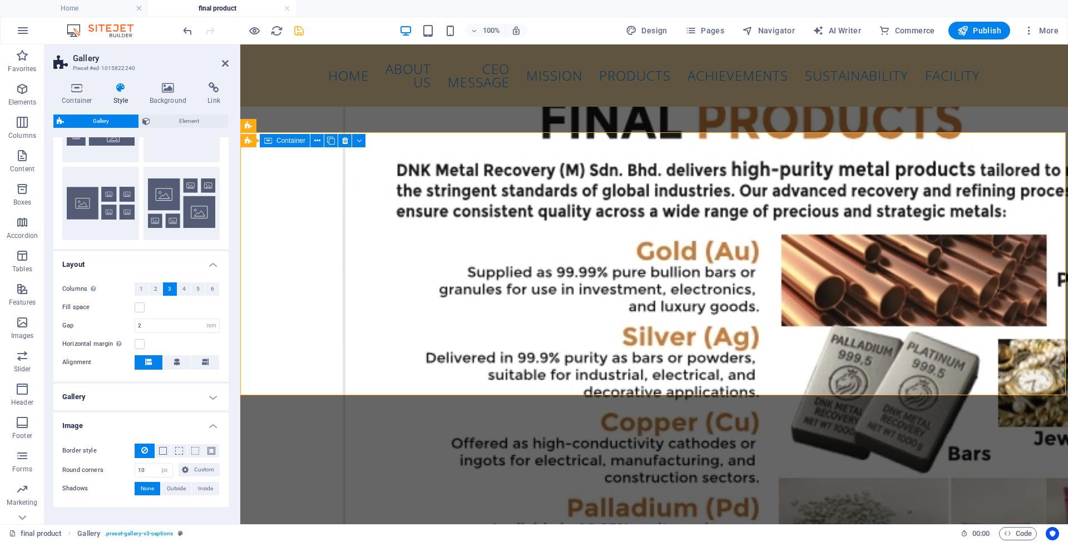
scroll to position [148, 0]
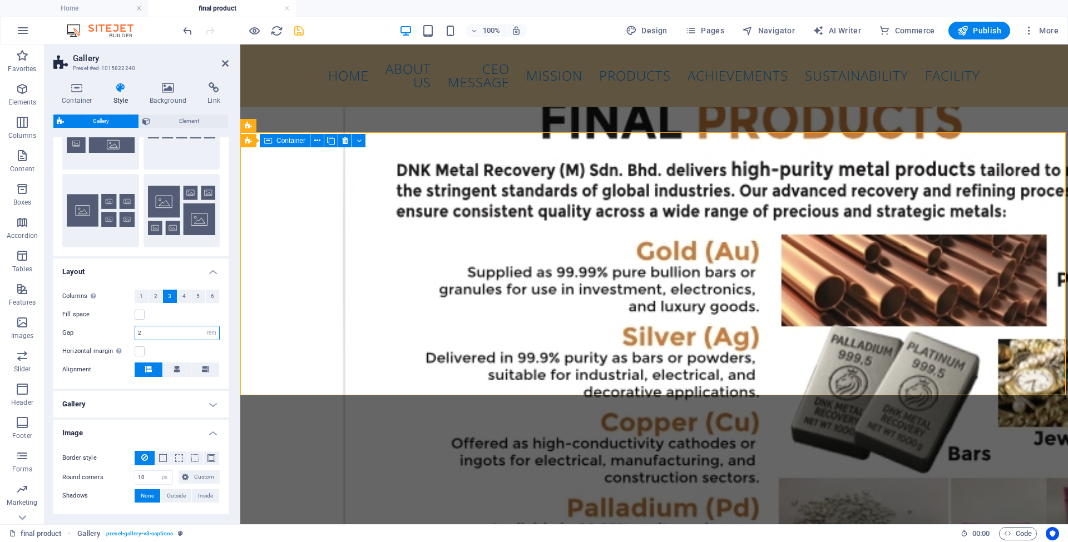
click at [154, 333] on input "2" at bounding box center [177, 333] width 84 height 13
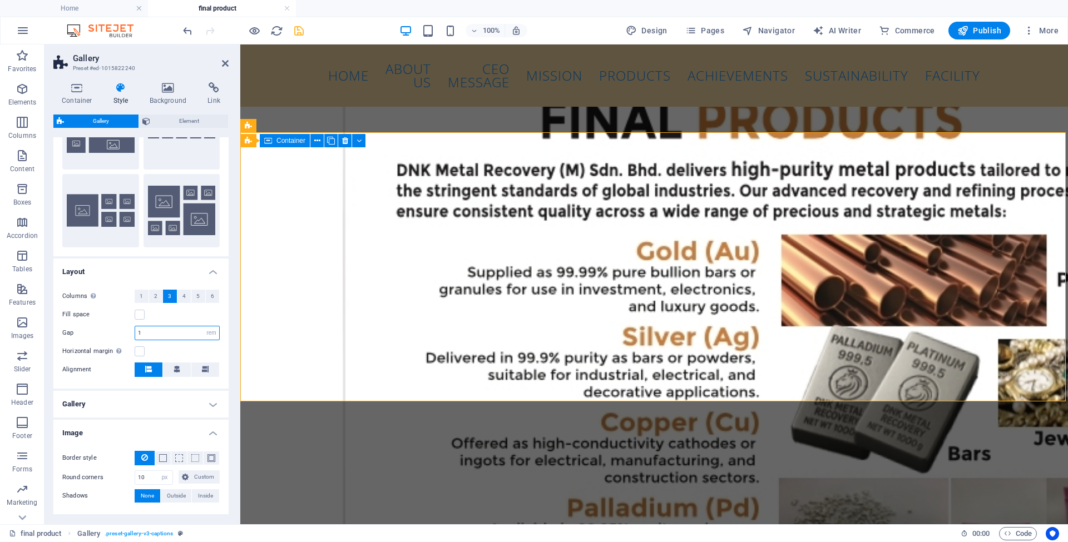
type input "1"
click at [221, 310] on div "Columns Only if "Style" is set to "Default". 1 2 3 4 5 6 Fill space Gap 1 px re…" at bounding box center [141, 334] width 180 height 110
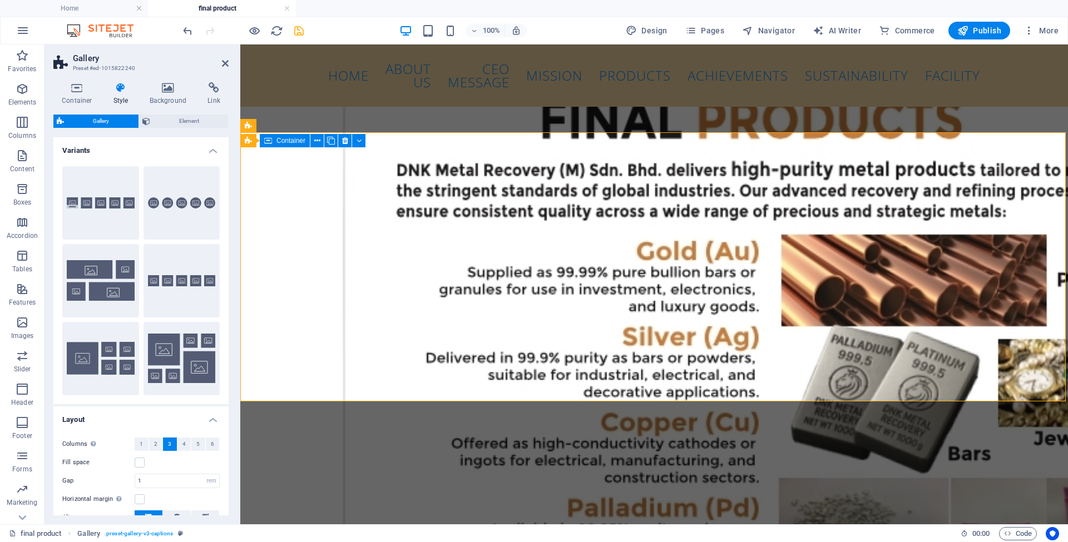
scroll to position [191, 0]
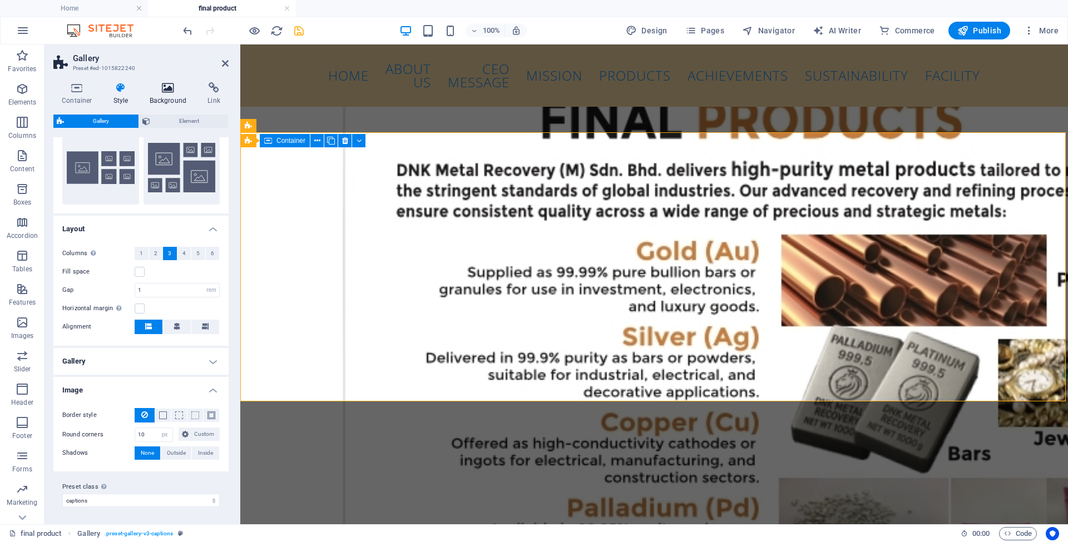
click at [162, 97] on h4 "Background" at bounding box center [170, 93] width 58 height 23
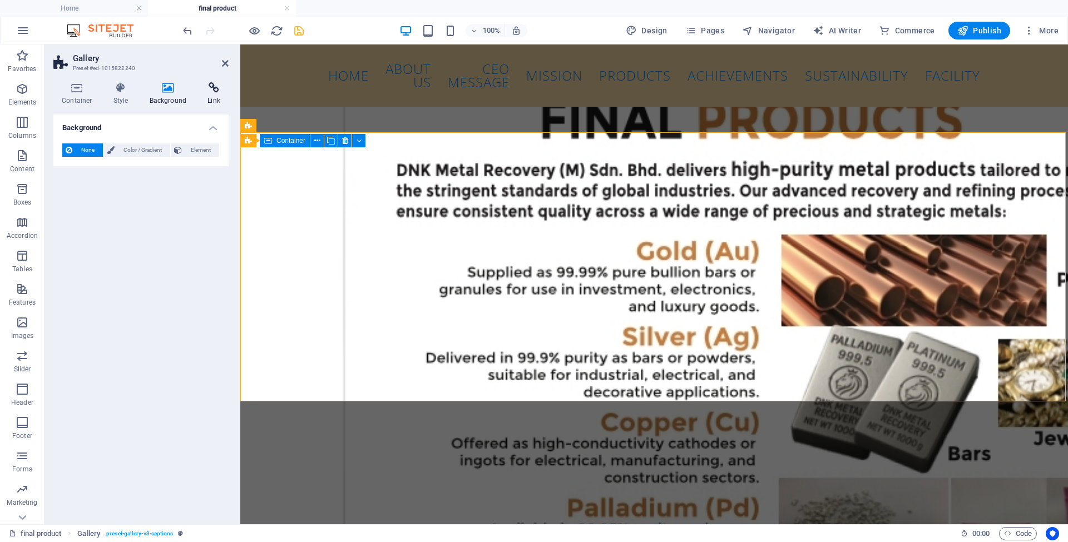
click at [207, 96] on h4 "Link" at bounding box center [213, 93] width 29 height 23
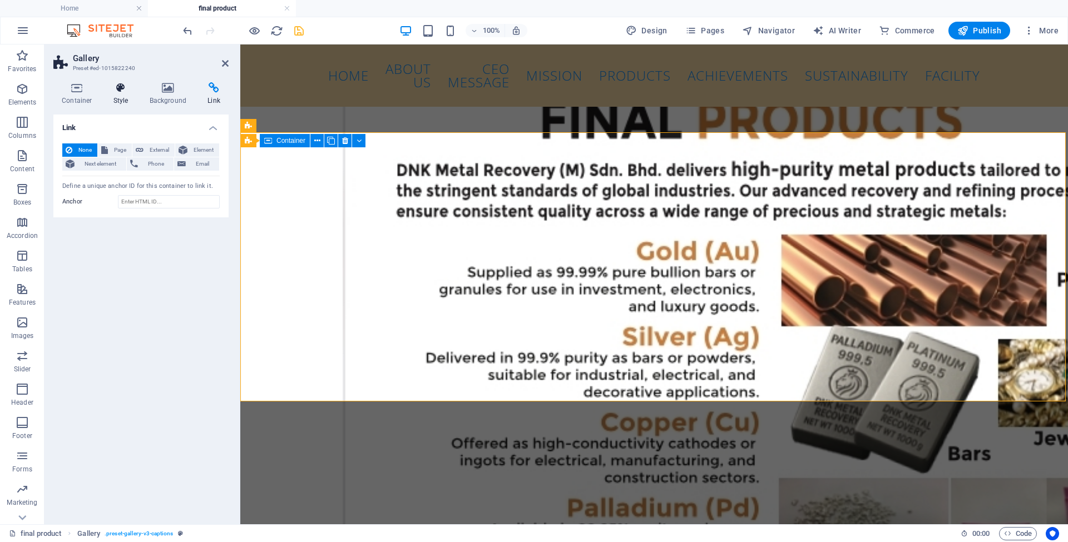
click at [119, 96] on h4 "Style" at bounding box center [123, 93] width 36 height 23
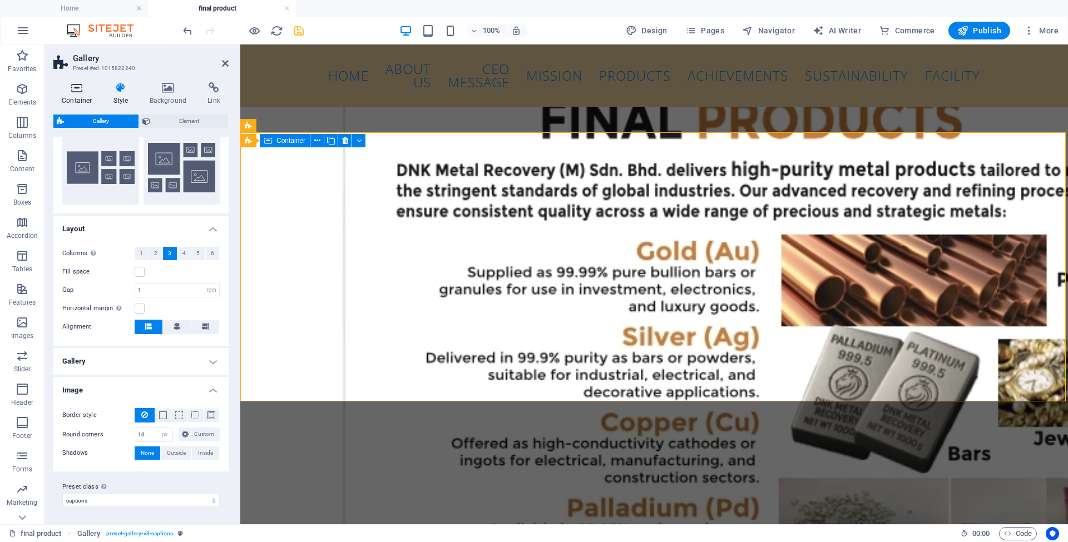
click at [70, 98] on h4 "Container" at bounding box center [79, 93] width 52 height 23
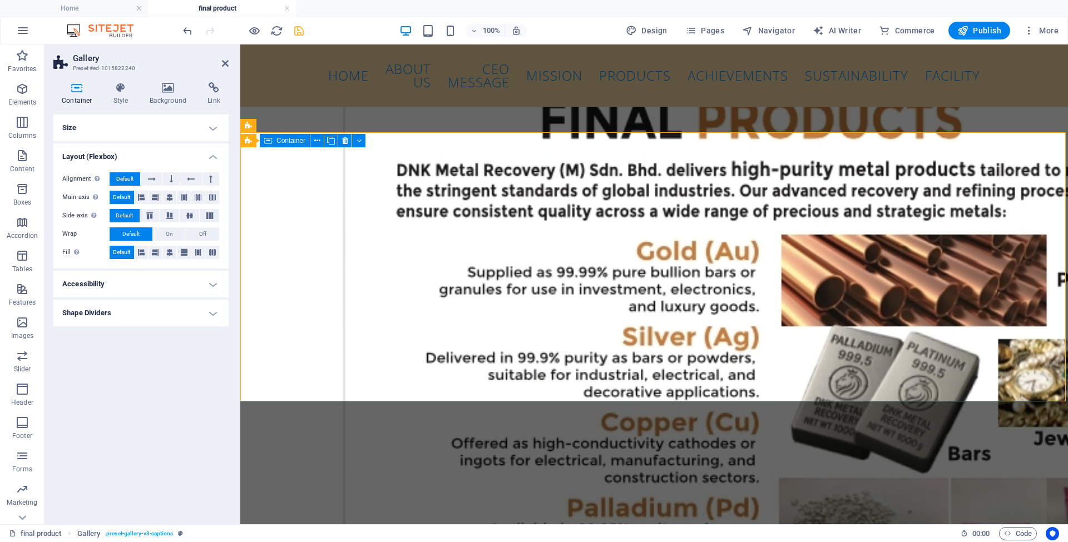
click at [99, 319] on h4 "Shape Dividers" at bounding box center [140, 313] width 175 height 27
click at [98, 289] on h4 "Accessibility" at bounding box center [140, 284] width 175 height 27
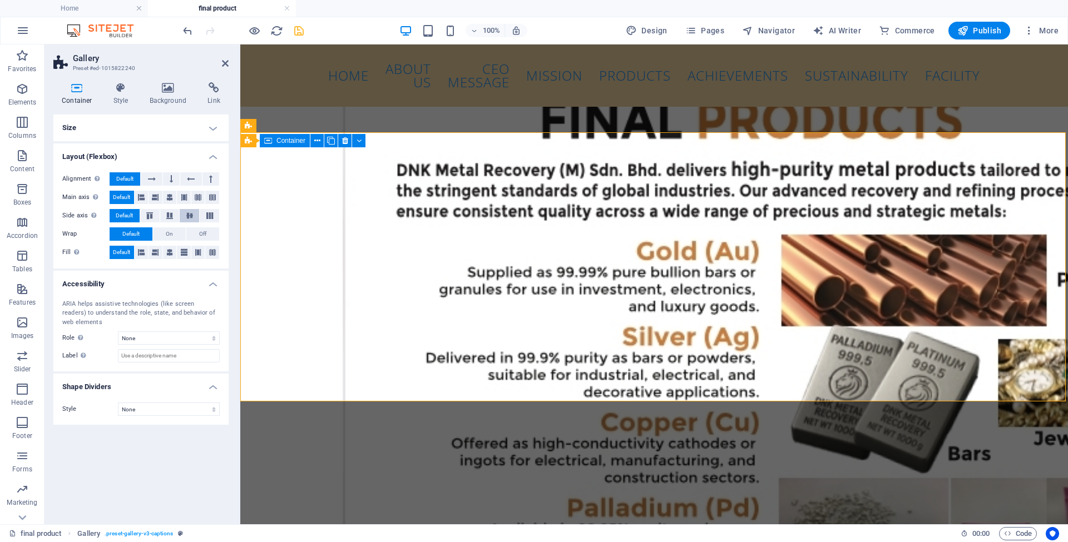
click at [190, 215] on icon at bounding box center [189, 215] width 13 height 7
click at [126, 211] on span "Default" at bounding box center [124, 215] width 17 height 13
click at [152, 174] on icon at bounding box center [152, 178] width 8 height 13
click at [119, 178] on span "Default" at bounding box center [124, 178] width 17 height 13
click at [226, 64] on icon at bounding box center [225, 63] width 7 height 9
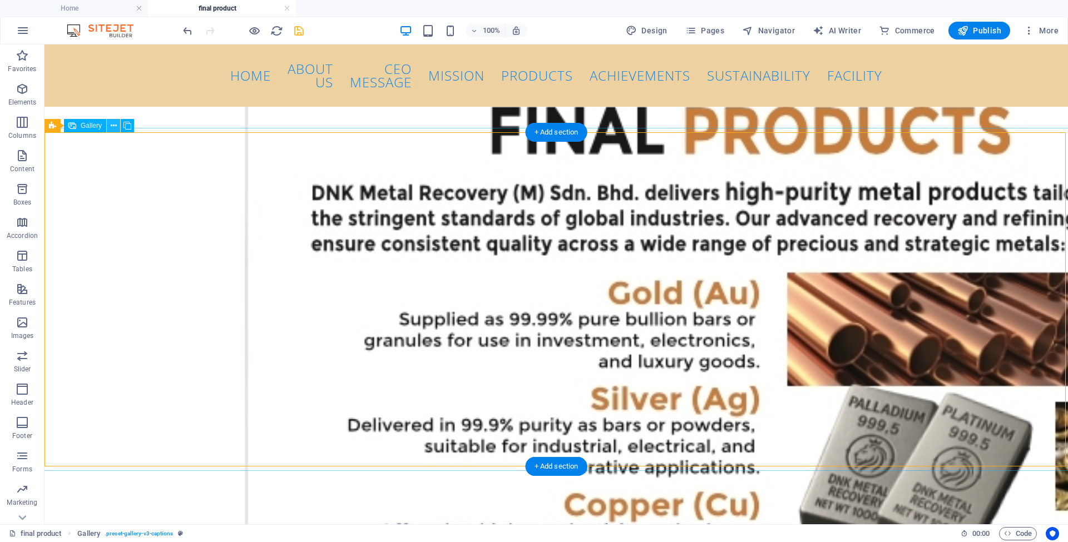
click at [112, 125] on icon at bounding box center [114, 126] width 6 height 12
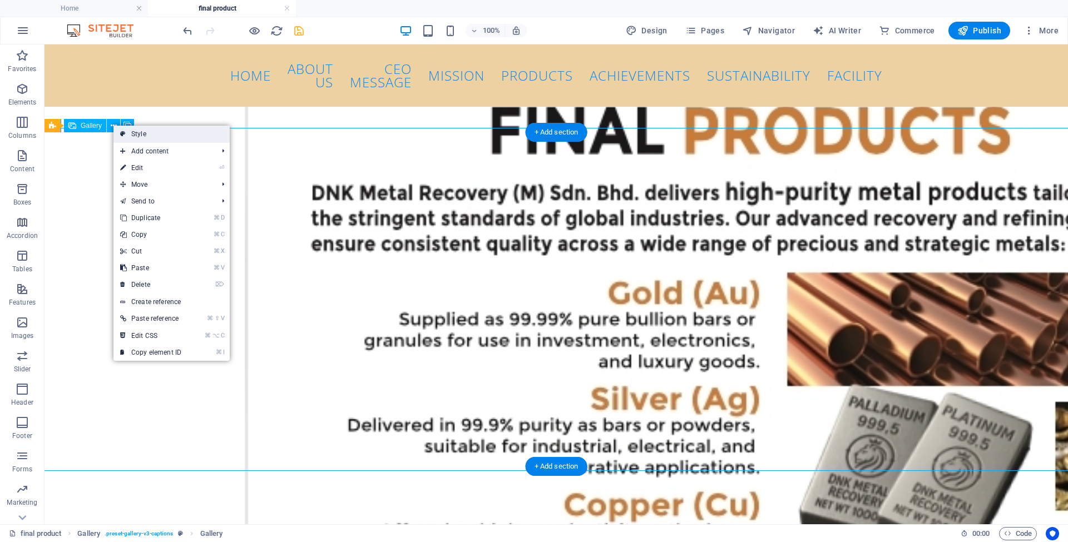
click at [128, 135] on link "Style" at bounding box center [171, 134] width 116 height 17
select select "rem"
select select "px"
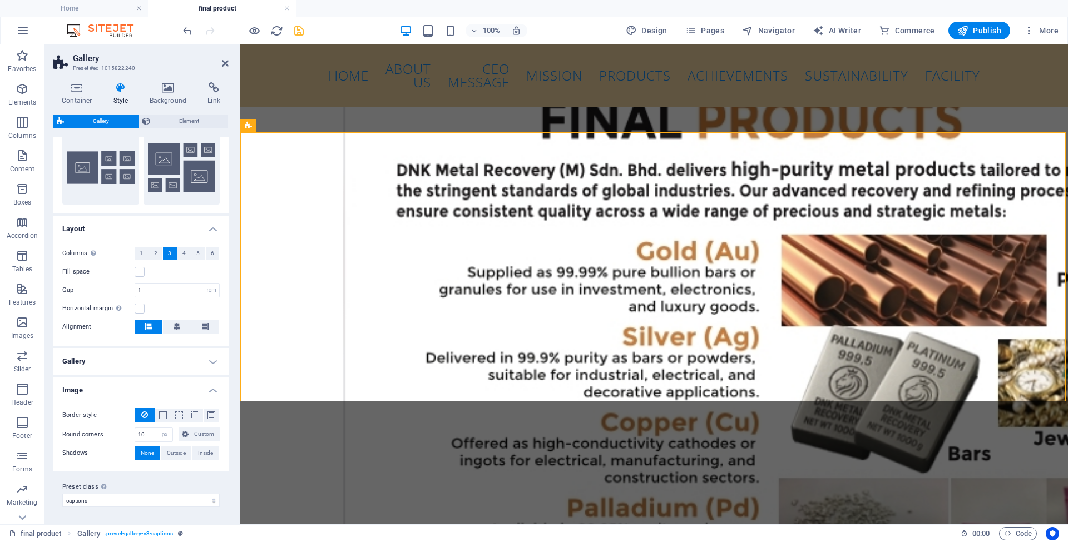
click at [116, 359] on h4 "Gallery" at bounding box center [140, 361] width 175 height 27
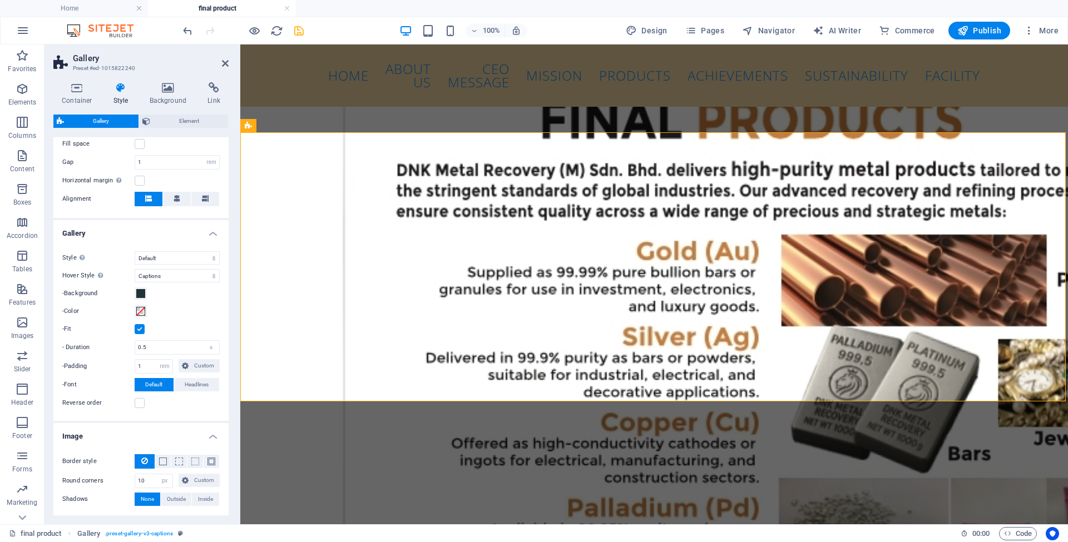
scroll to position [326, 0]
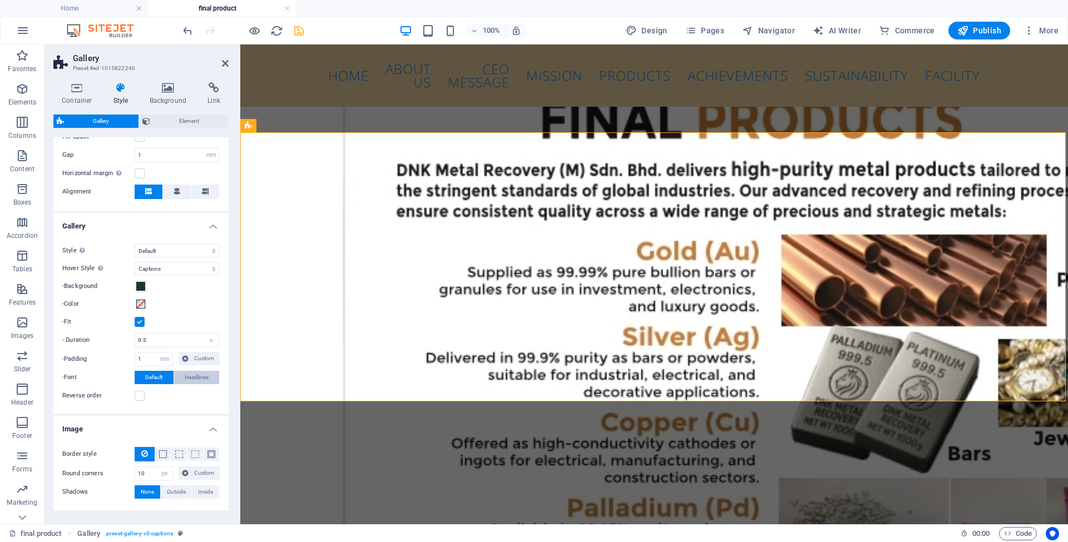
click at [204, 377] on span "Headlines" at bounding box center [197, 377] width 24 height 13
click at [193, 393] on div "Reverse order" at bounding box center [140, 395] width 157 height 13
click at [224, 63] on icon at bounding box center [225, 63] width 7 height 9
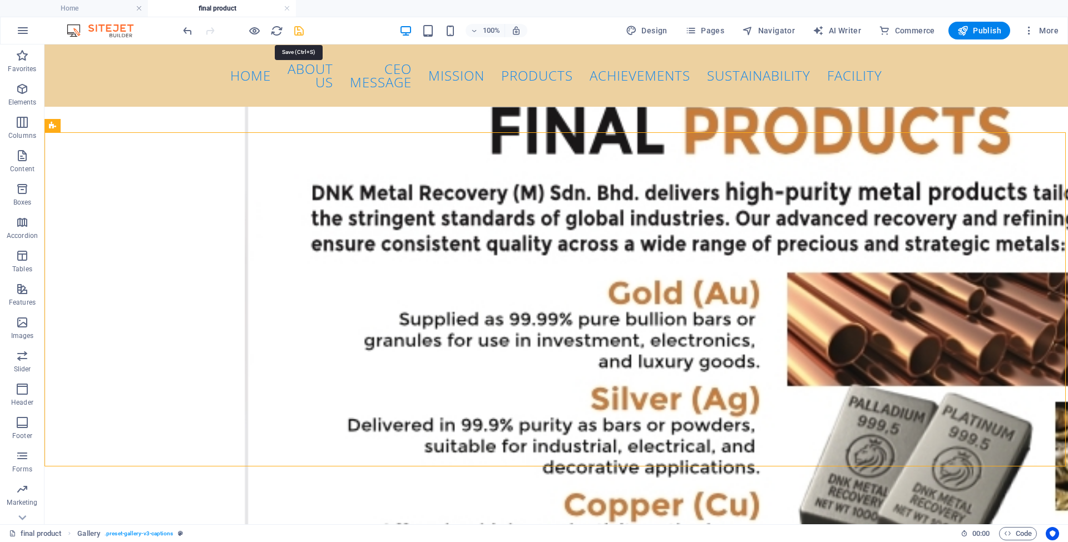
click at [299, 33] on icon "save" at bounding box center [299, 30] width 13 height 13
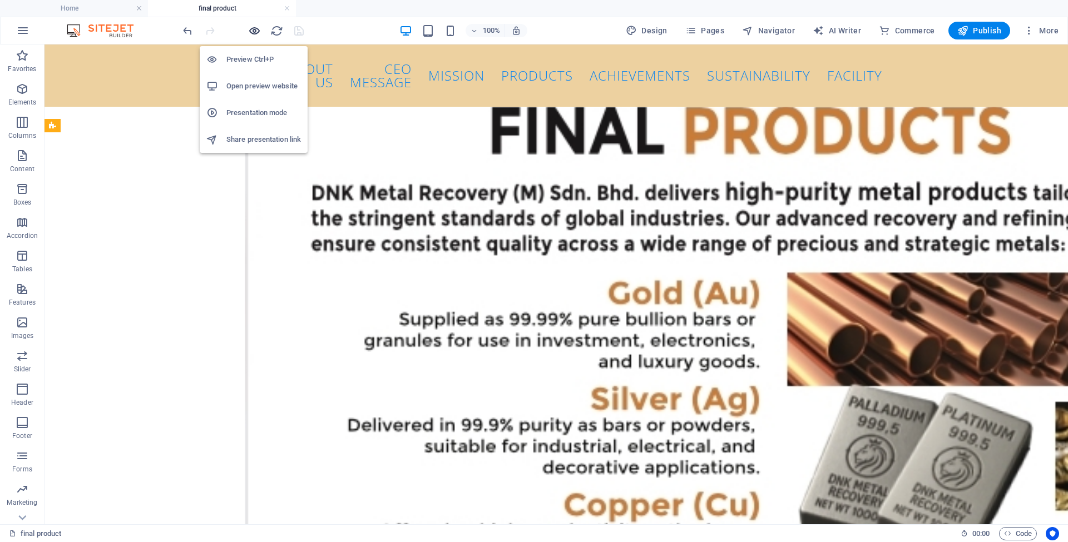
click at [254, 32] on icon "button" at bounding box center [254, 30] width 13 height 13
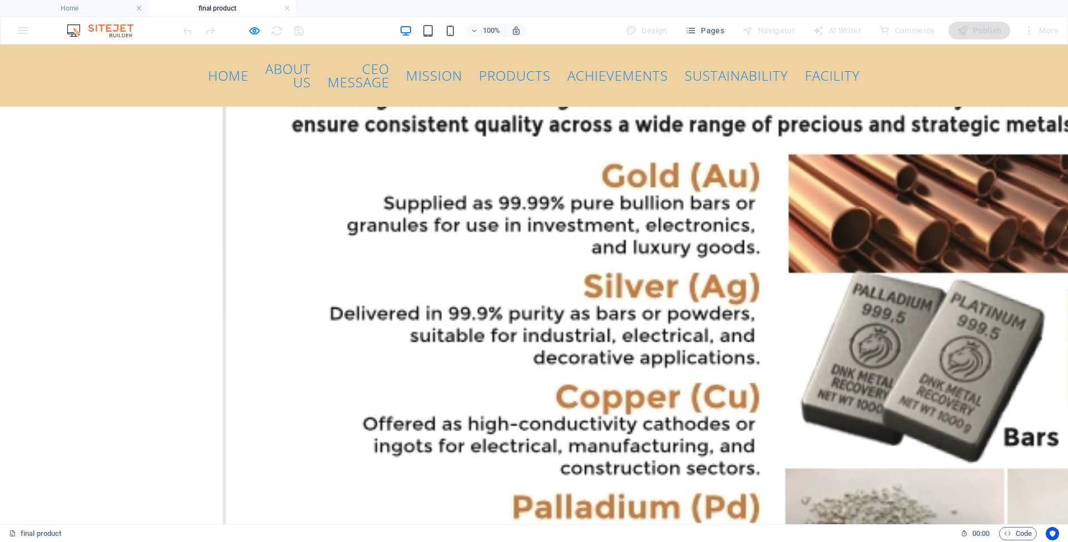
scroll to position [0, 0]
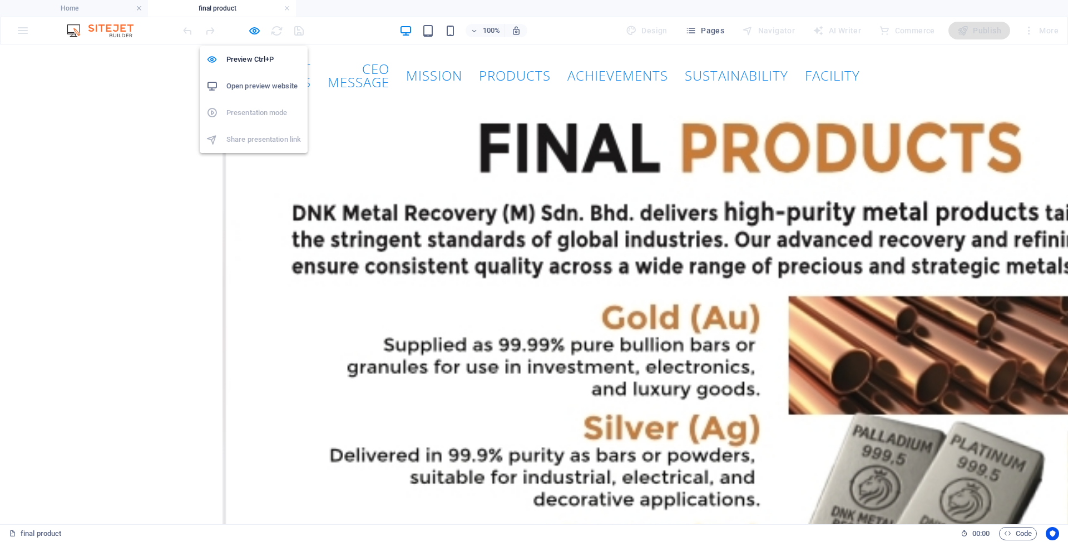
click at [259, 87] on h6 "Open preview website" at bounding box center [263, 86] width 75 height 13
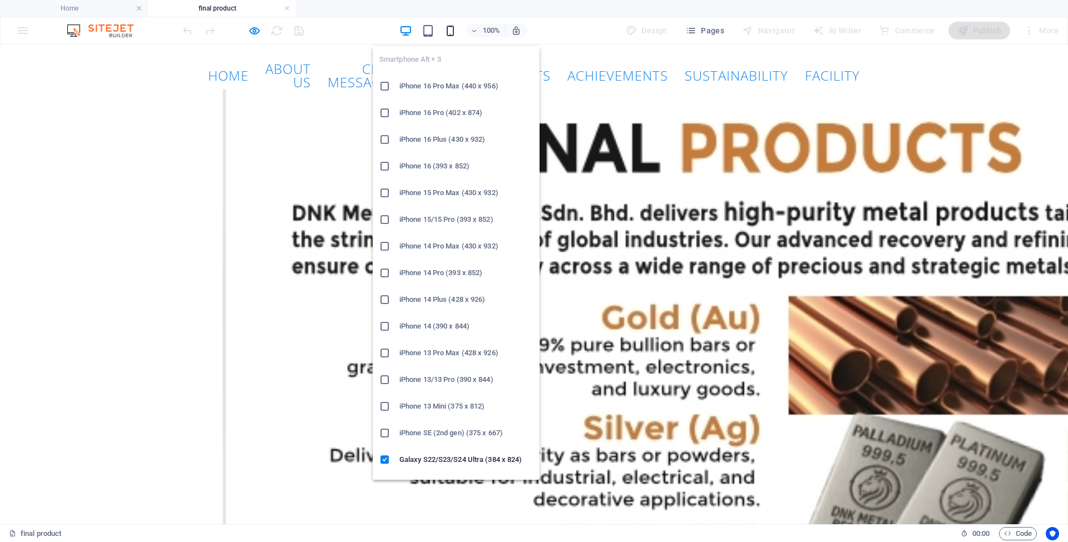
click at [451, 34] on icon "button" at bounding box center [450, 30] width 13 height 13
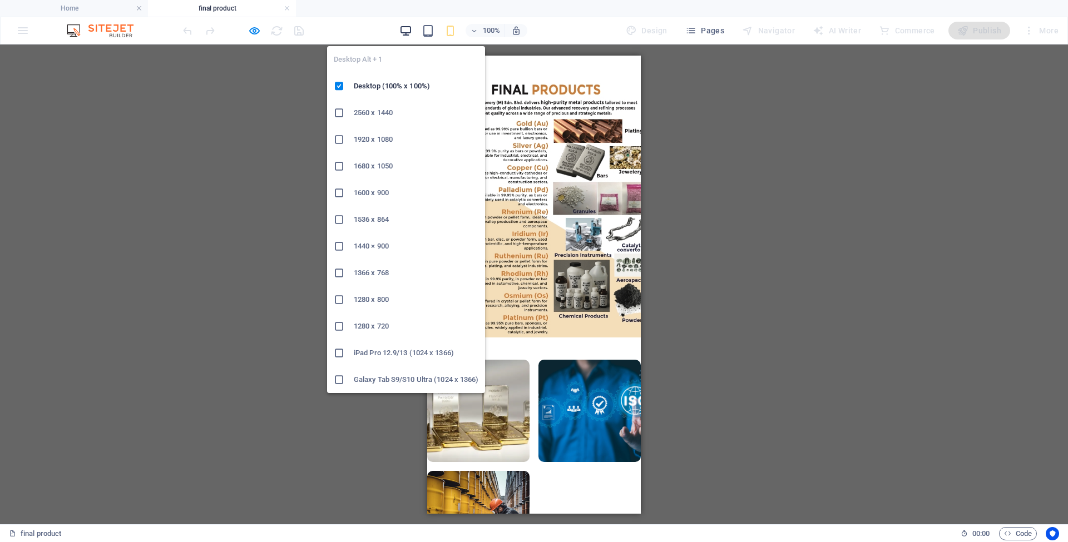
click at [406, 29] on icon "button" at bounding box center [405, 30] width 13 height 13
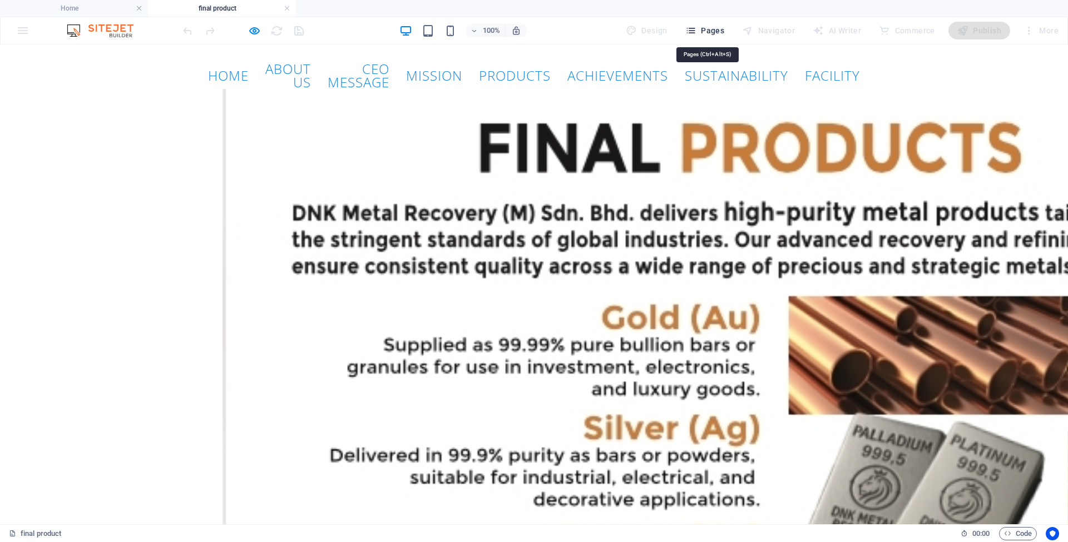
click at [708, 33] on span "Pages" at bounding box center [704, 30] width 39 height 11
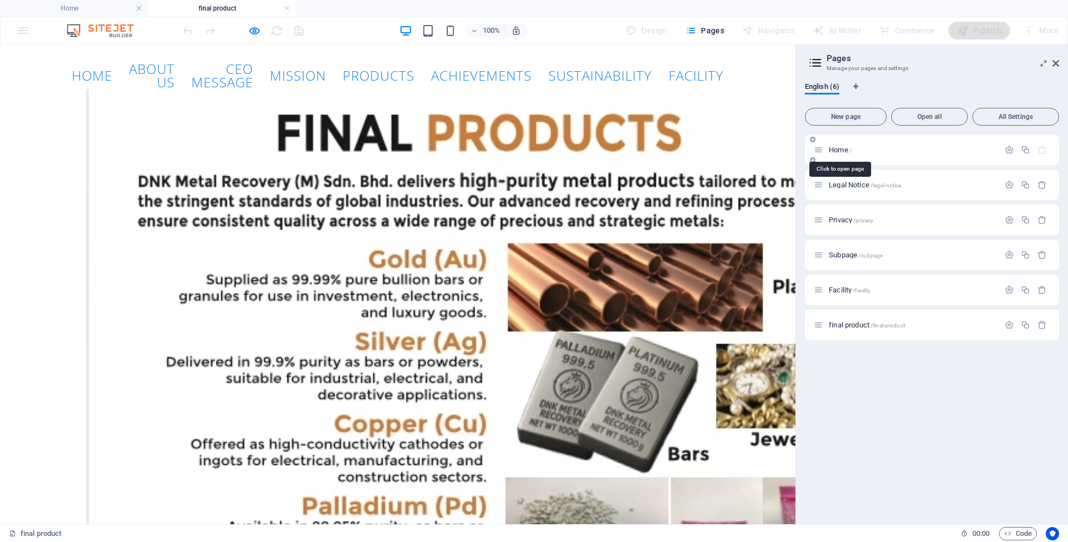
click at [834, 150] on span "Home /" at bounding box center [840, 150] width 23 height 8
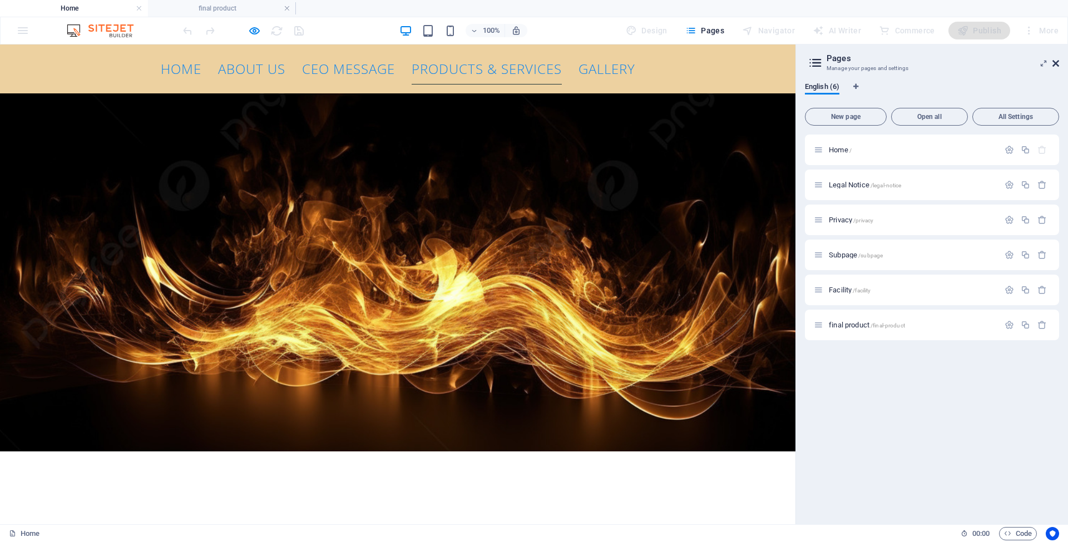
click at [1056, 61] on icon at bounding box center [1055, 63] width 7 height 9
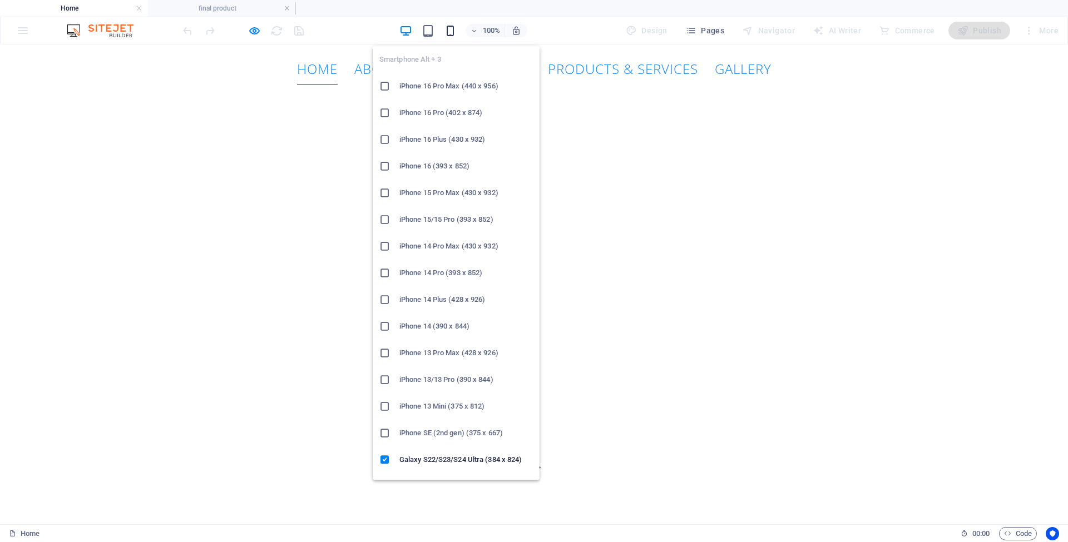
click at [451, 33] on icon "button" at bounding box center [450, 30] width 13 height 13
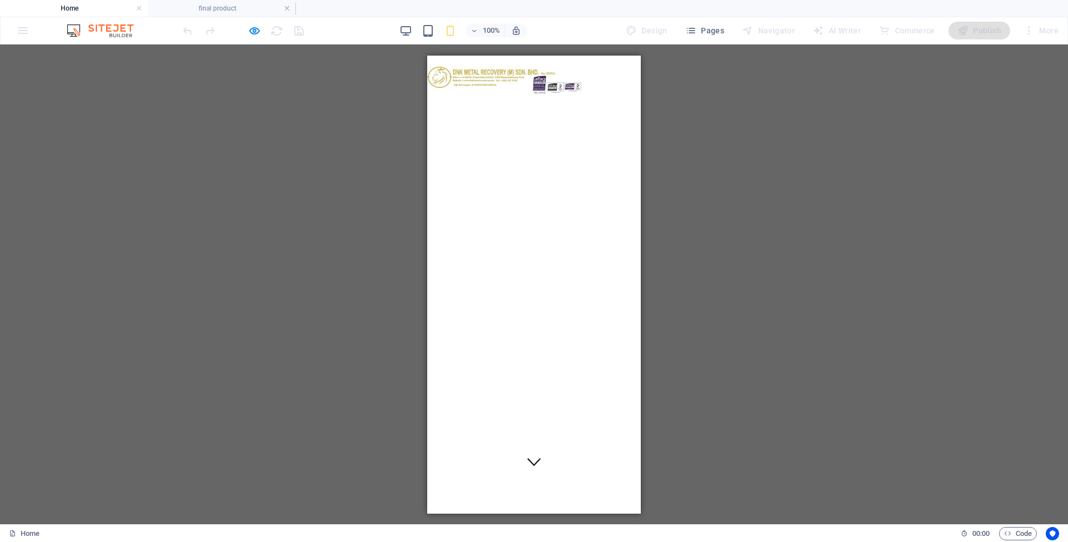
click at [453, 103] on div at bounding box center [444, 110] width 17 height 14
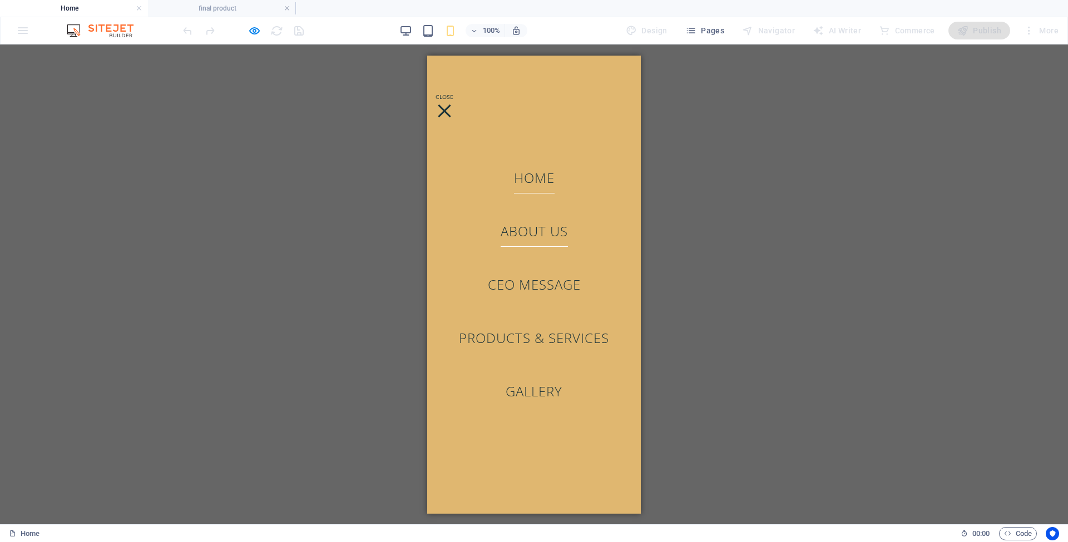
click at [545, 235] on link "About Us" at bounding box center [534, 230] width 67 height 31
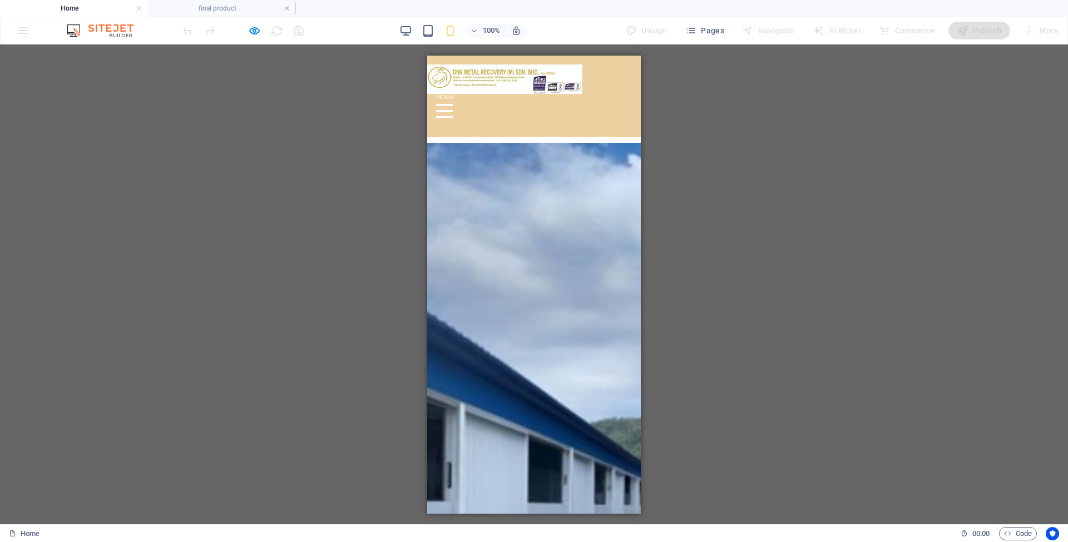
scroll to position [384, 0]
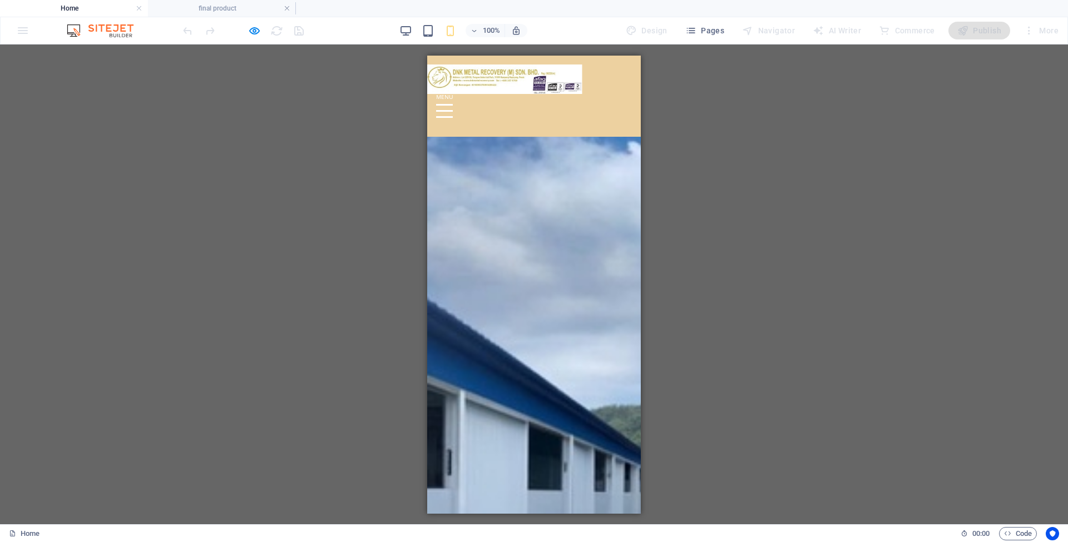
click at [453, 103] on div at bounding box center [444, 110] width 17 height 14
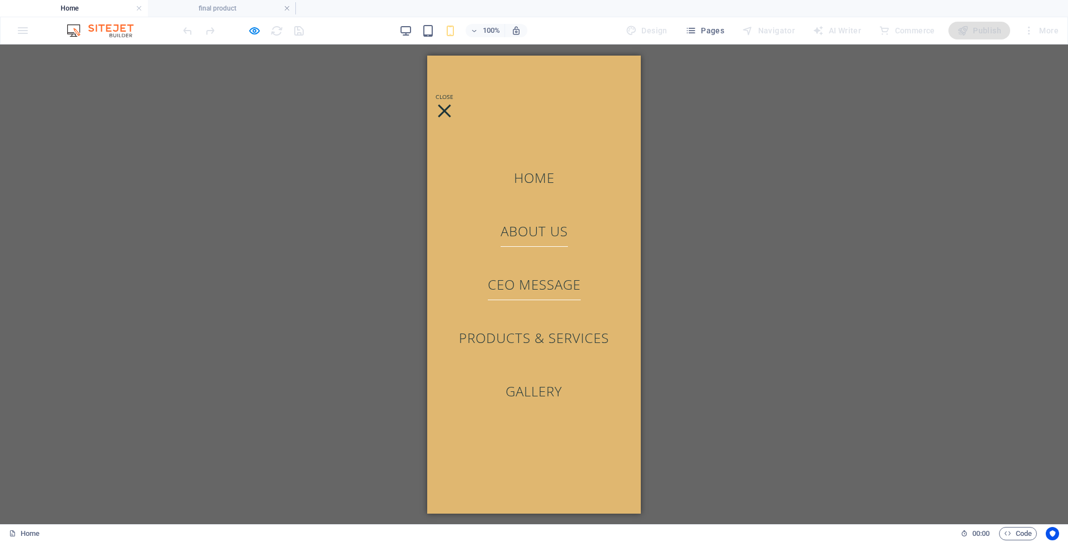
click at [534, 285] on link "CEO Message" at bounding box center [534, 284] width 93 height 31
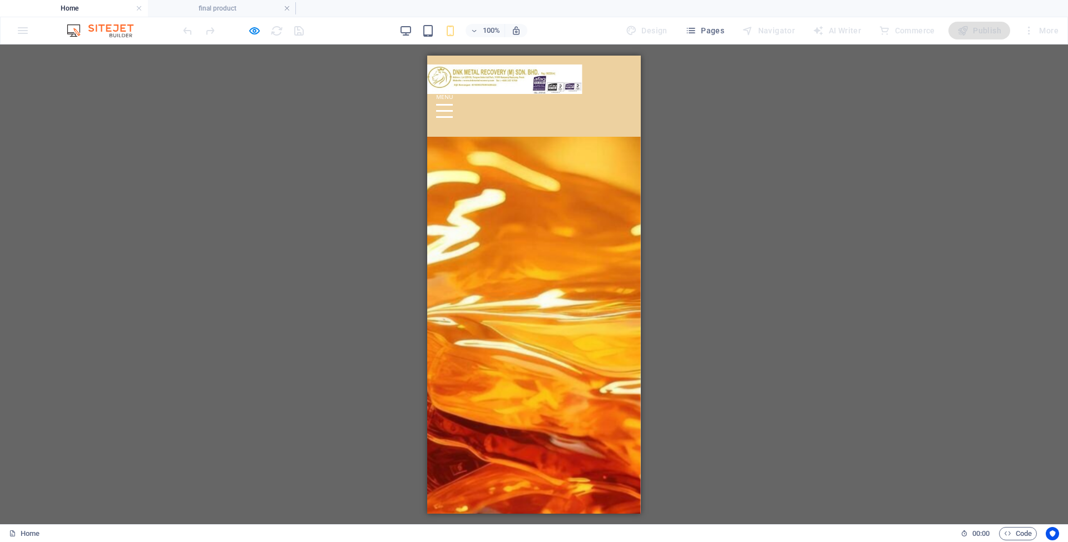
scroll to position [1641, 0]
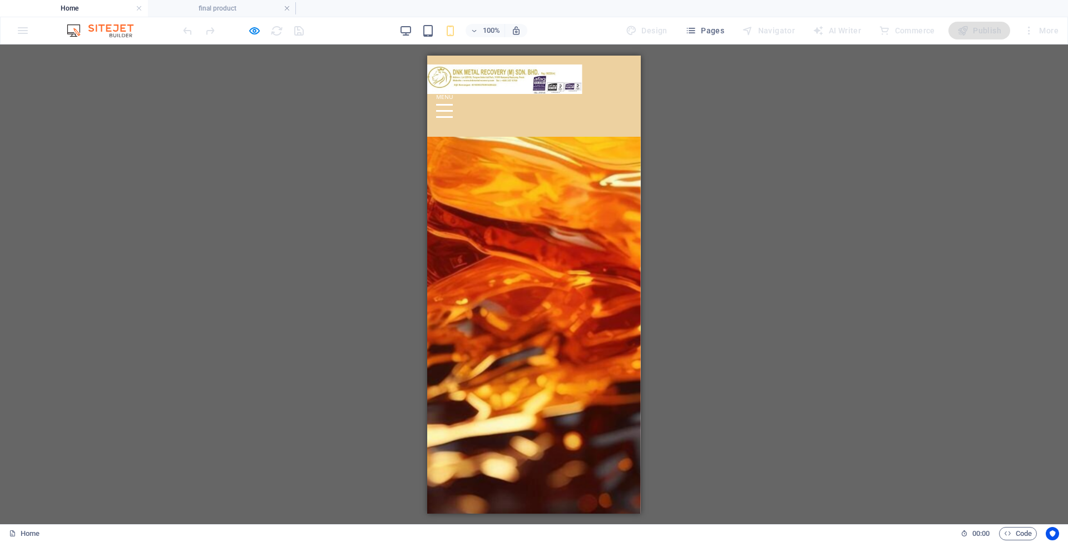
click at [453, 103] on div at bounding box center [444, 110] width 17 height 14
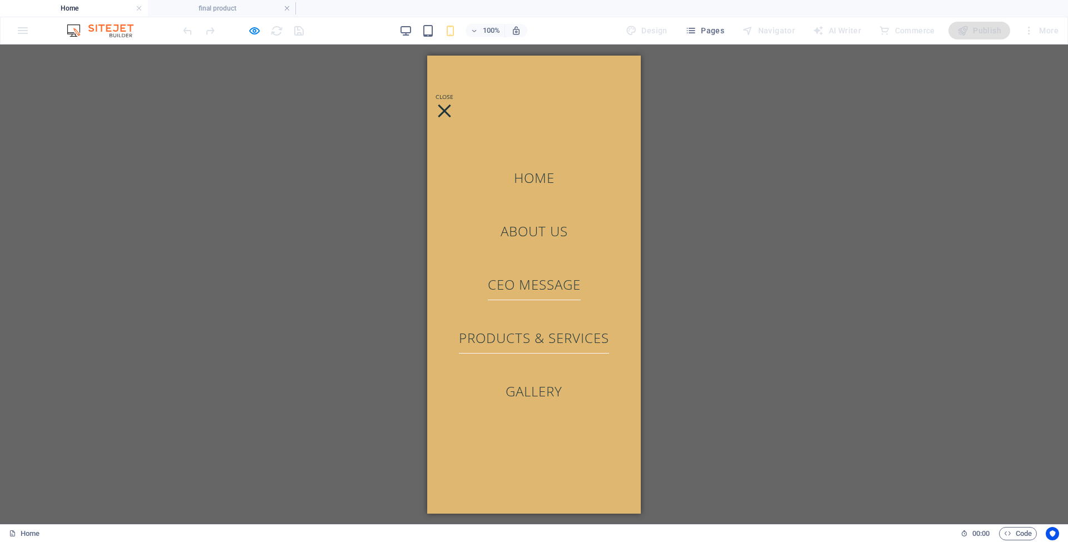
click at [556, 340] on link "Products & Services" at bounding box center [534, 337] width 150 height 31
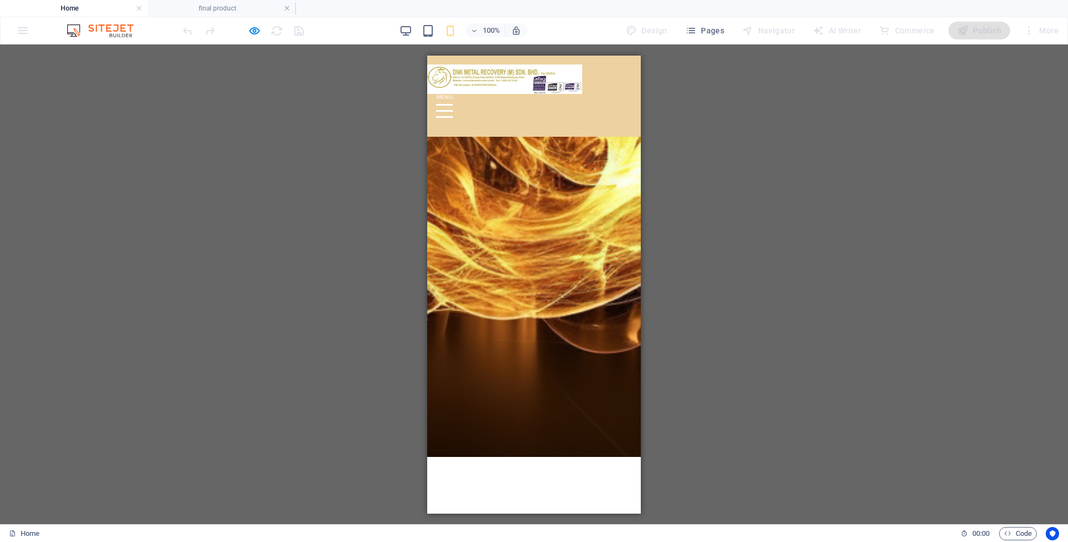
scroll to position [3435, 0]
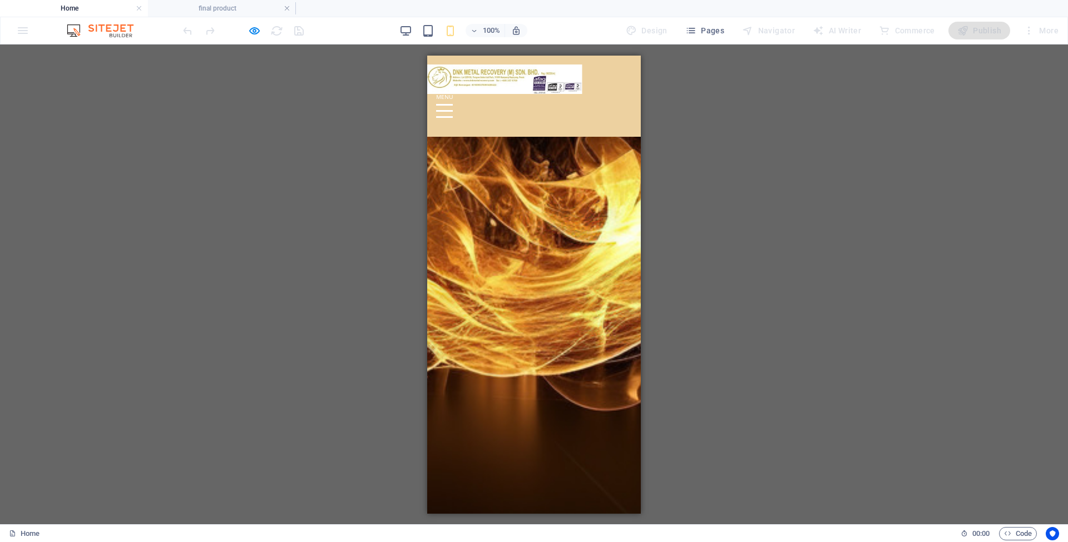
click at [453, 103] on button at bounding box center [444, 104] width 17 height 2
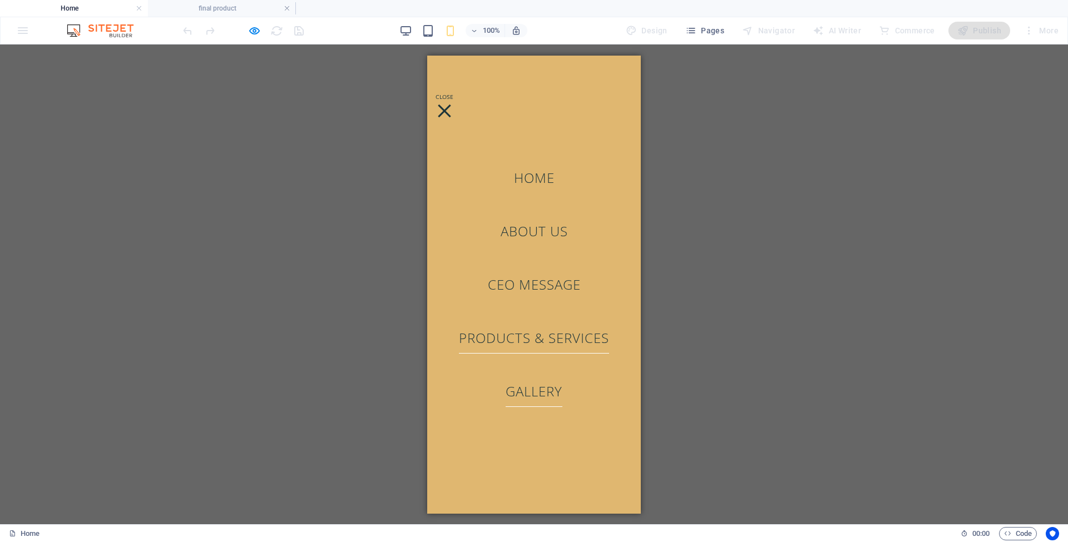
click at [530, 389] on link "Gallery" at bounding box center [534, 390] width 57 height 31
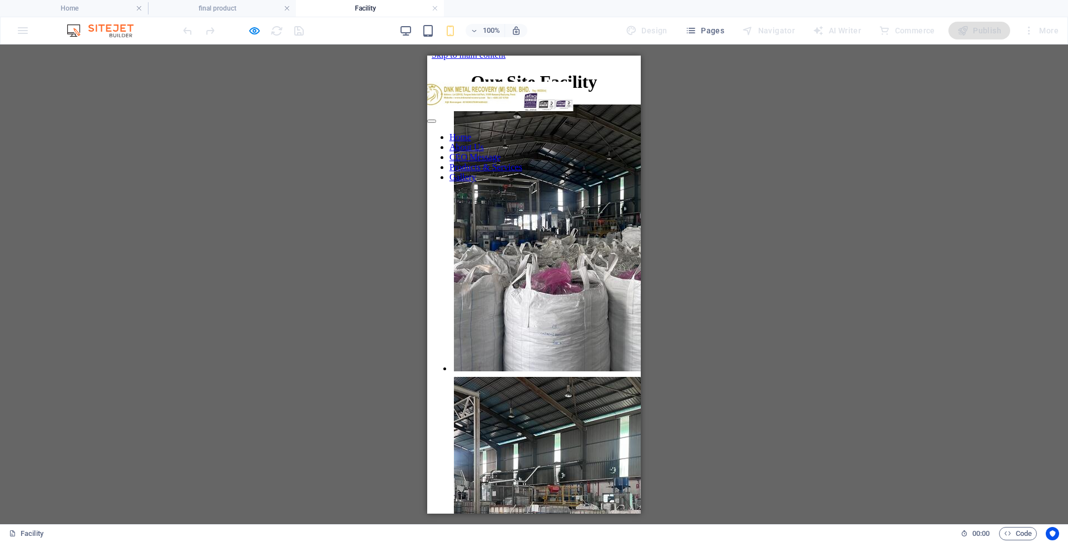
scroll to position [0, 0]
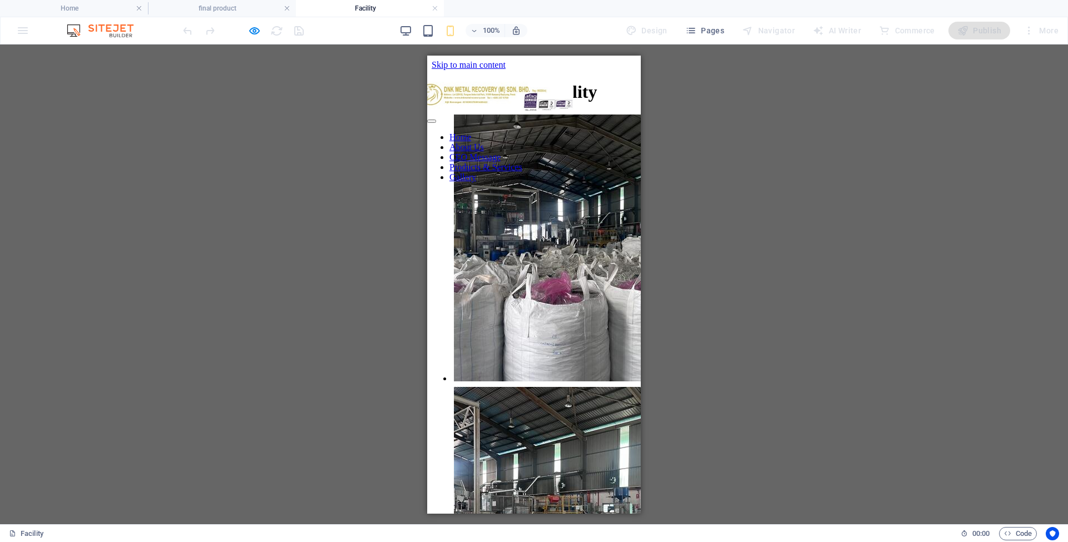
click at [452, 152] on li at bounding box center [477, 248] width 50 height 273
click at [455, 147] on li at bounding box center [477, 248] width 50 height 273
click at [459, 148] on li at bounding box center [477, 248] width 50 height 273
